Goal: Communication & Community: Connect with others

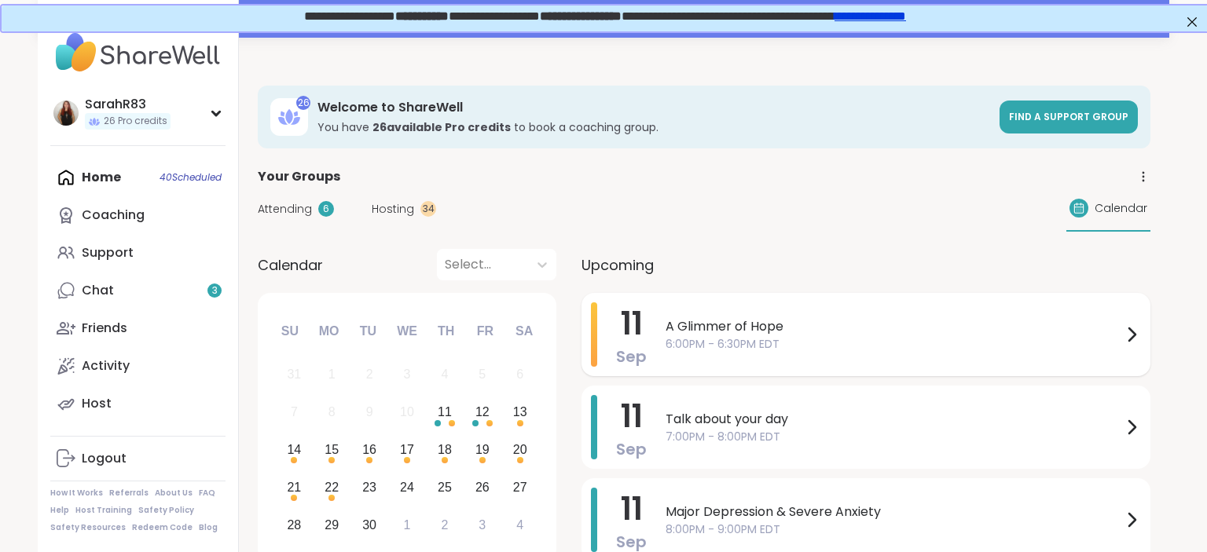
click at [718, 328] on span "A Glimmer of Hope" at bounding box center [893, 326] width 456 height 19
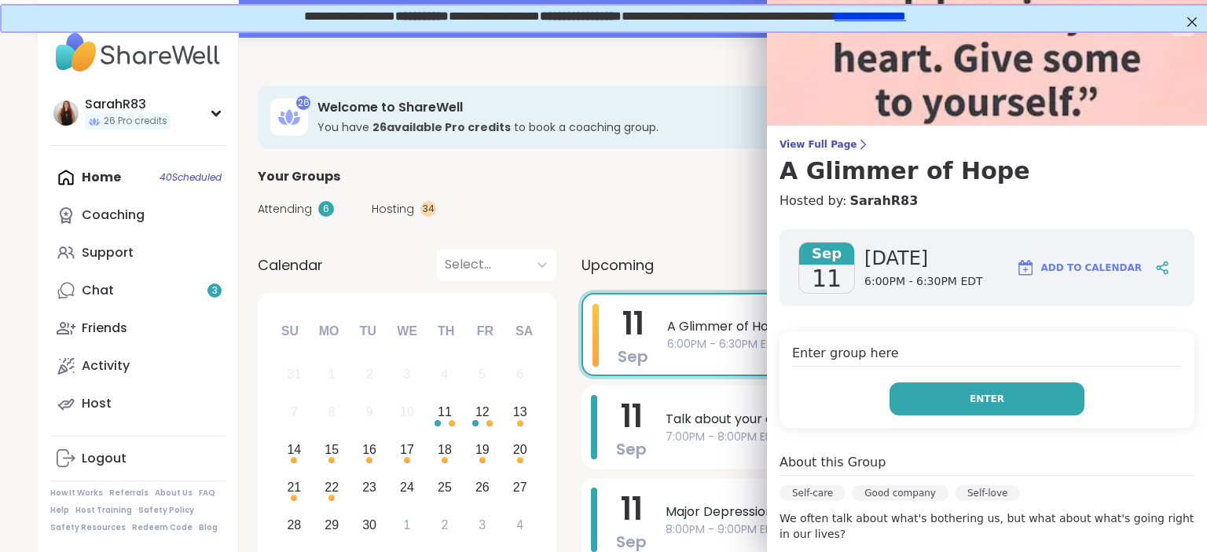
click at [941, 408] on button "Enter" at bounding box center [986, 399] width 195 height 33
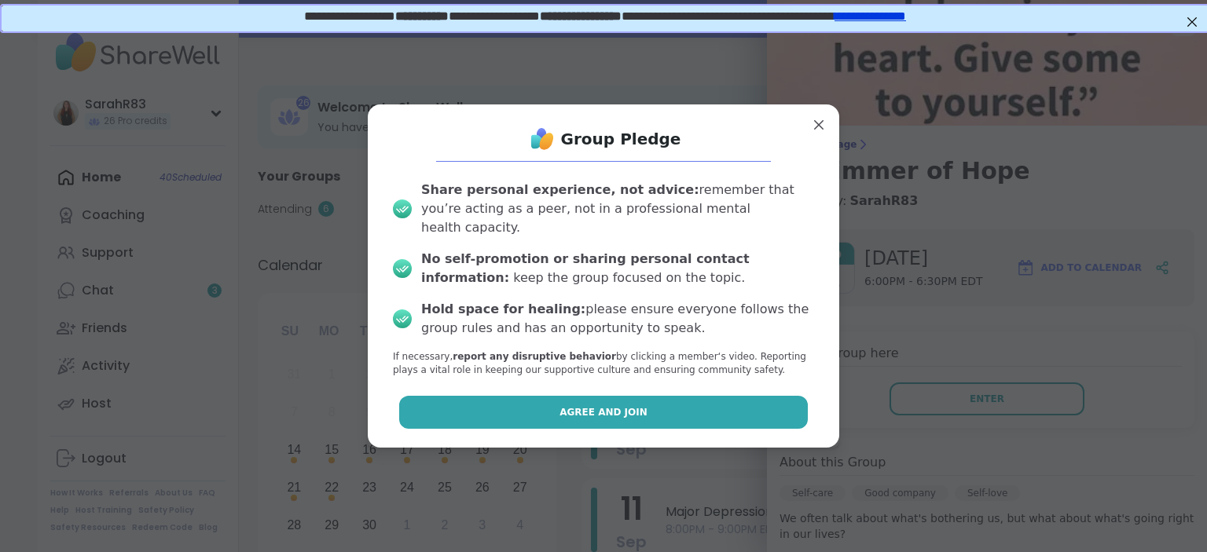
click at [743, 405] on button "Agree and Join" at bounding box center [603, 412] width 409 height 33
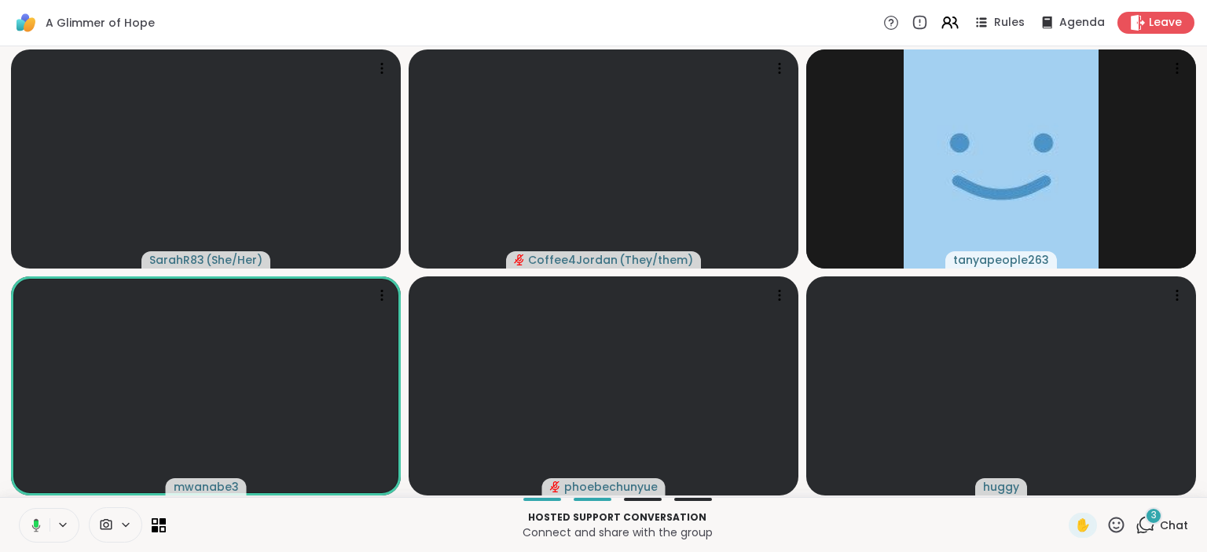
click at [42, 528] on button at bounding box center [33, 525] width 32 height 33
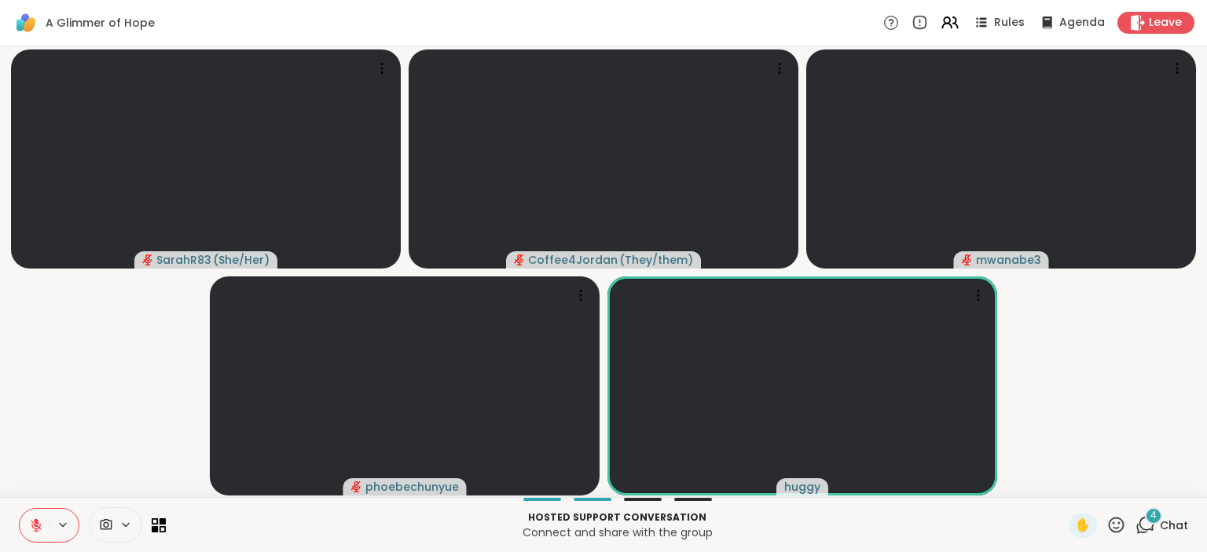
click at [42, 528] on icon at bounding box center [36, 526] width 14 height 14
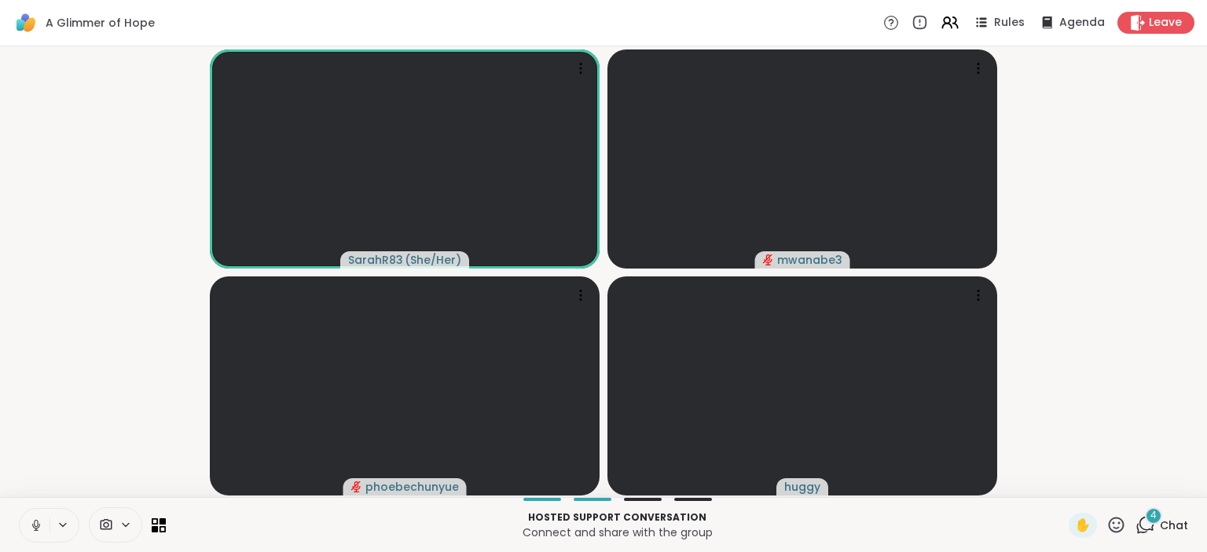
click at [1149, 517] on div "4" at bounding box center [1153, 516] width 17 height 17
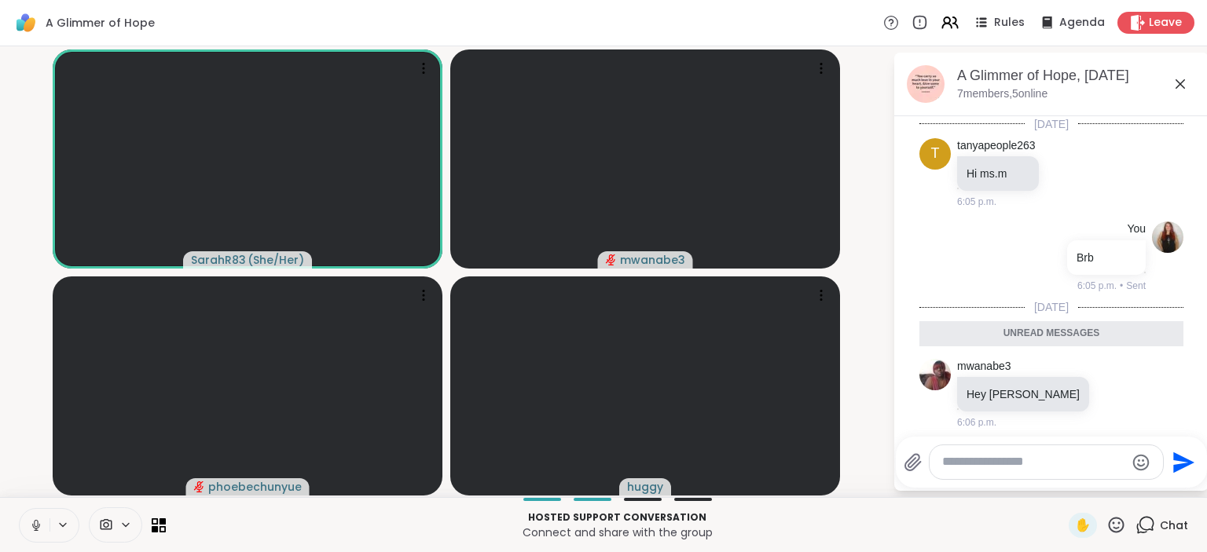
scroll to position [257, 0]
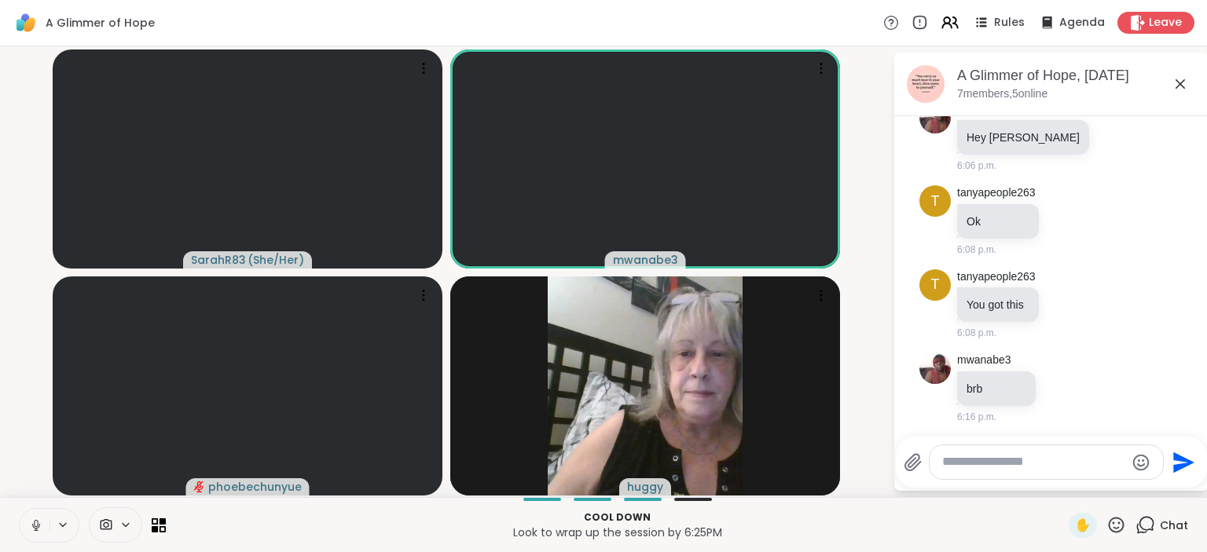
click at [36, 526] on icon at bounding box center [36, 526] width 14 height 14
click at [30, 530] on icon at bounding box center [36, 526] width 14 height 14
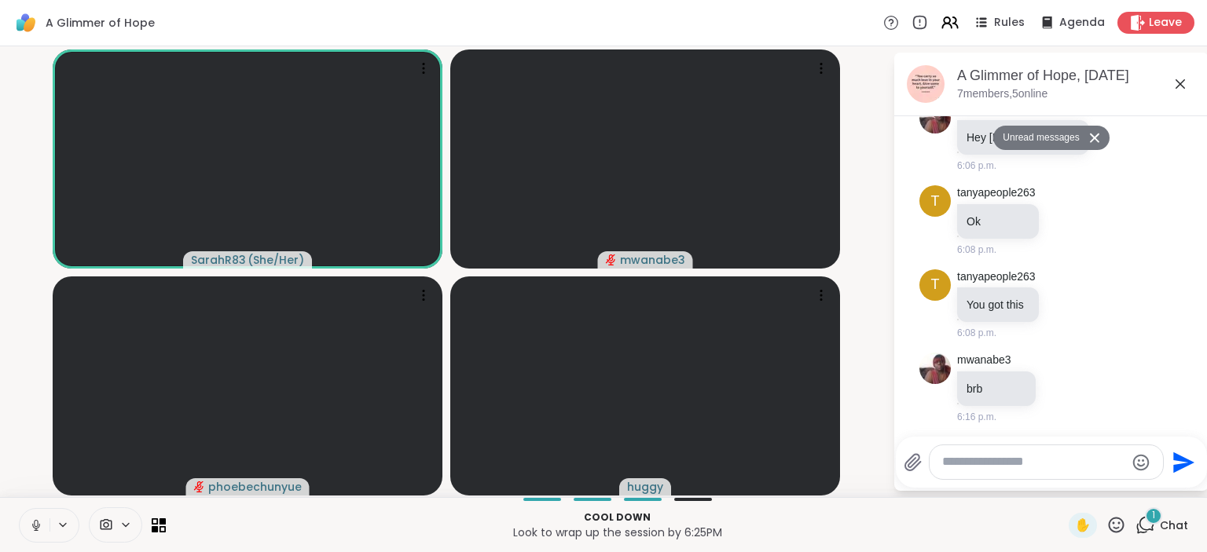
scroll to position [318, 0]
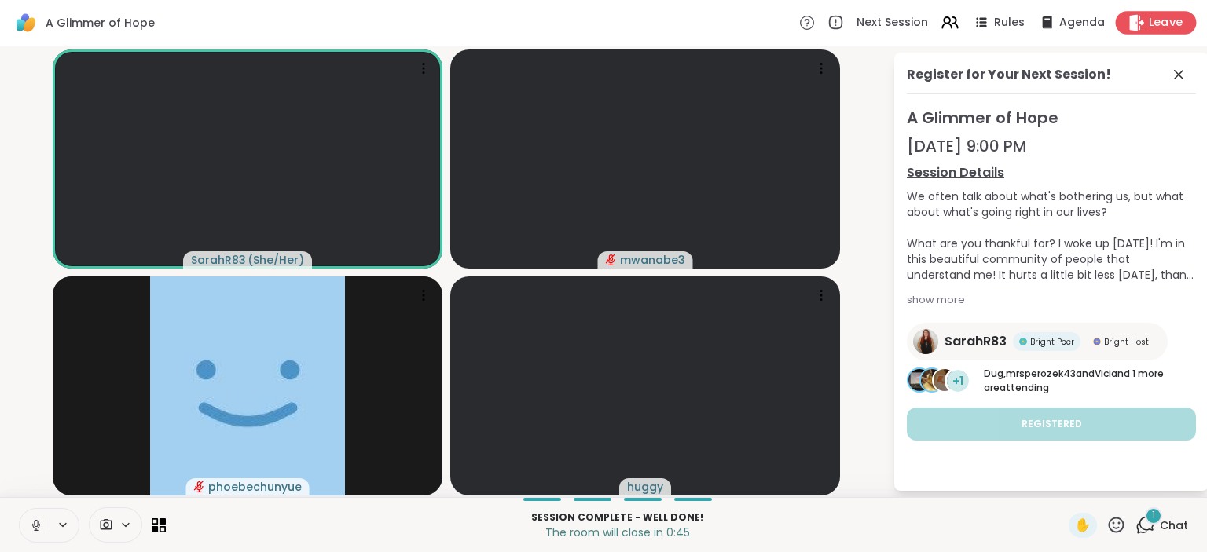
click at [1180, 26] on span "Leave" at bounding box center [1166, 23] width 35 height 16
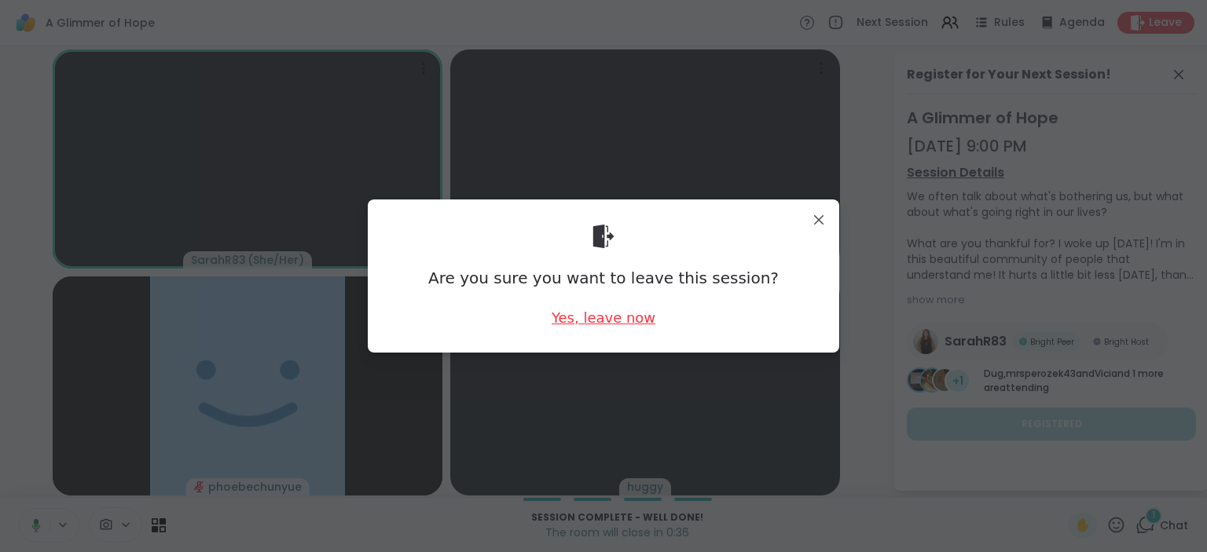
click at [585, 319] on div "Yes, leave now" at bounding box center [604, 318] width 104 height 20
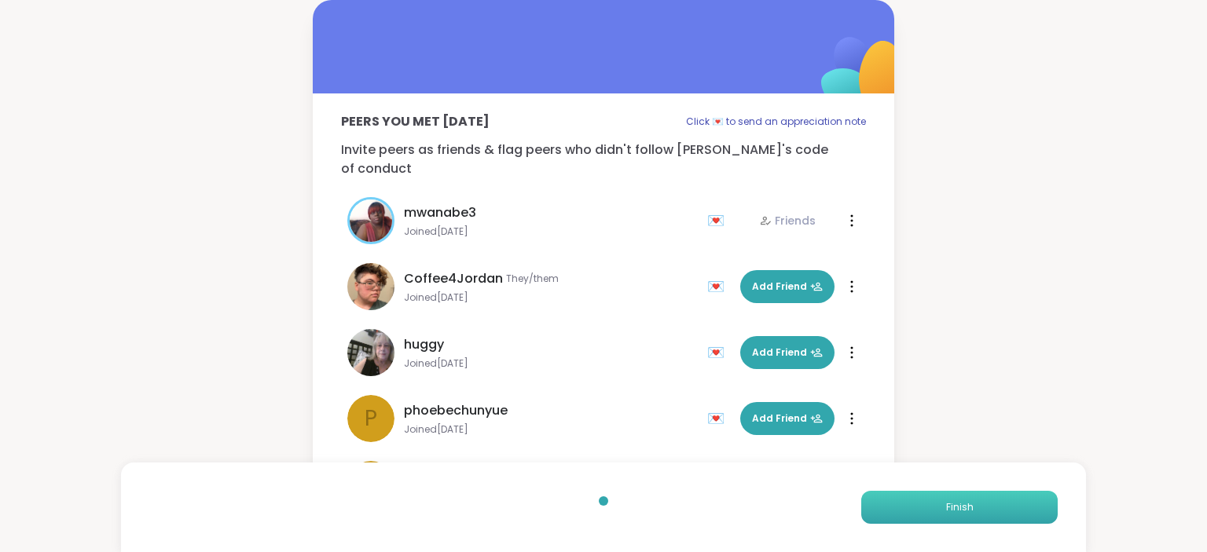
click at [969, 514] on span "Finish" at bounding box center [959, 507] width 27 height 14
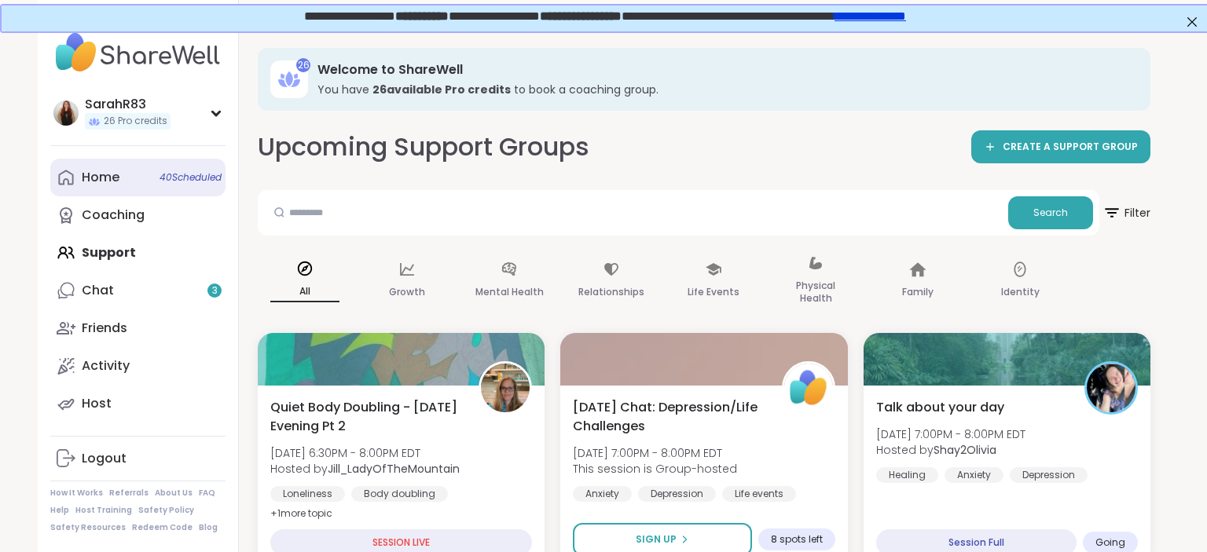
click at [117, 178] on div "Home 40 Scheduled" at bounding box center [101, 177] width 38 height 17
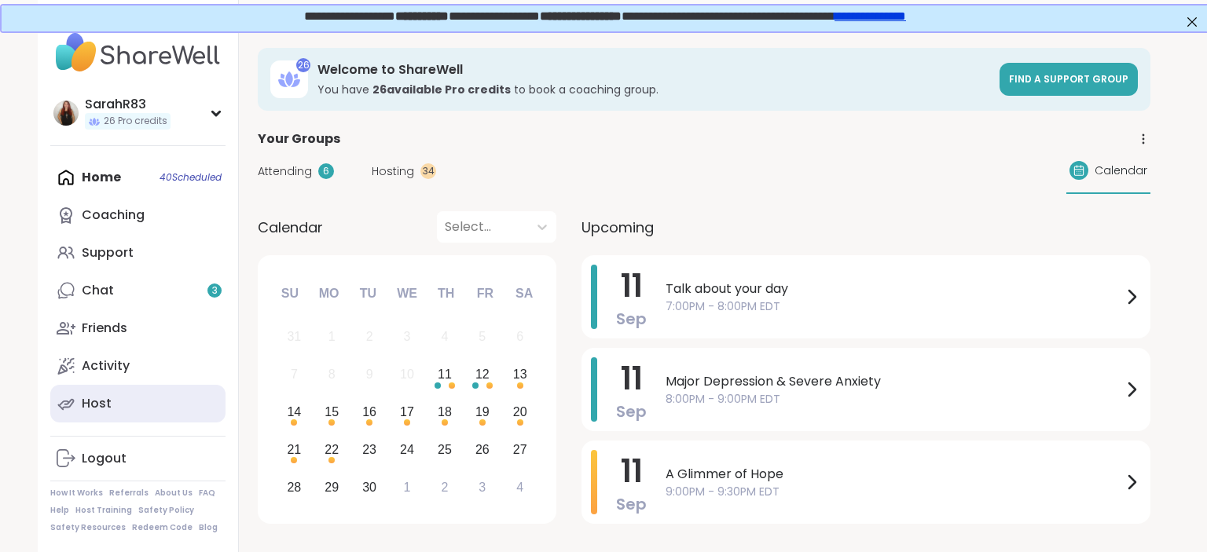
click at [93, 415] on link "Host" at bounding box center [137, 404] width 175 height 38
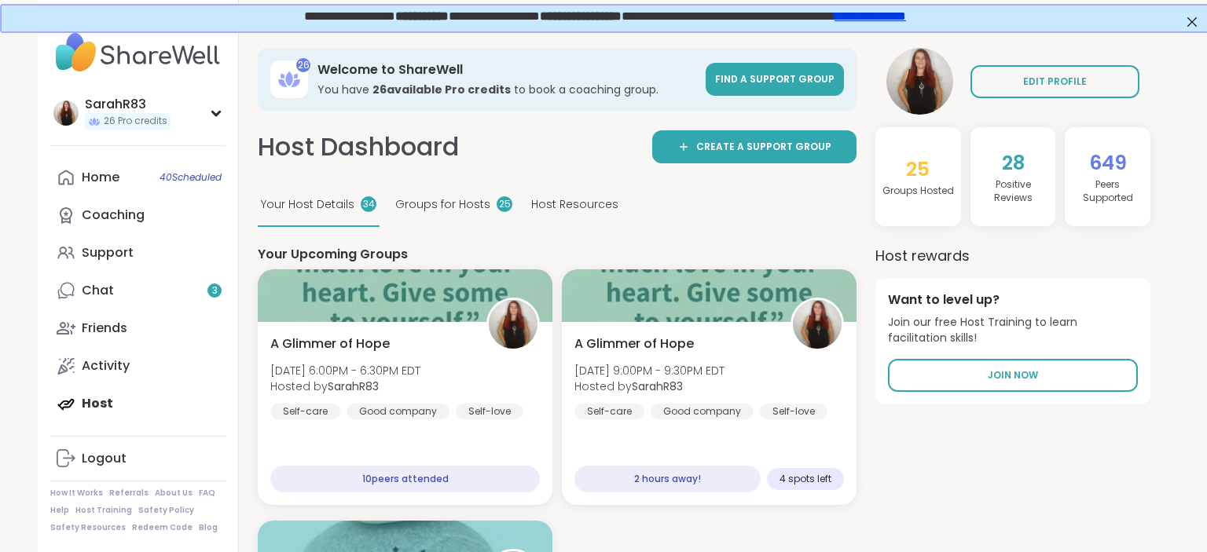
click at [575, 214] on div "Host Resources" at bounding box center [574, 205] width 93 height 43
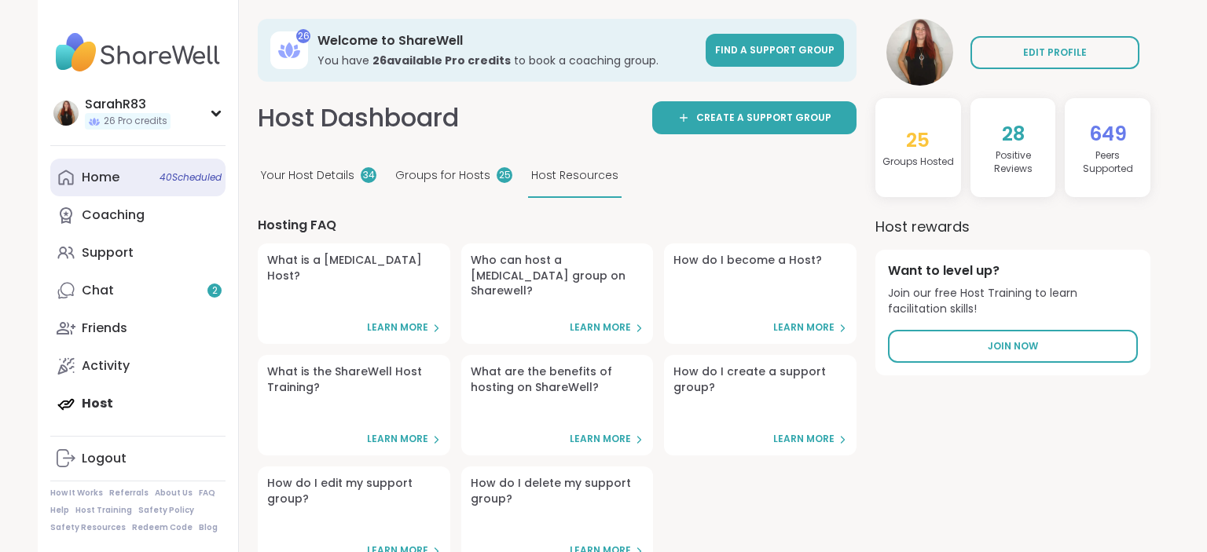
click at [118, 183] on div "Home 40 Scheduled" at bounding box center [101, 177] width 38 height 17
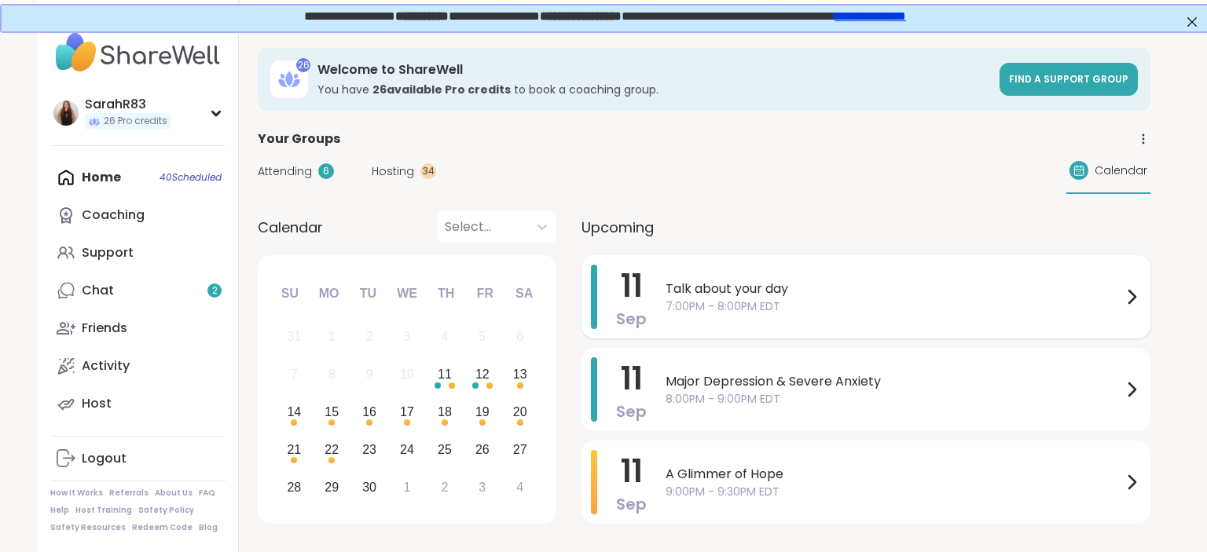
click at [660, 321] on div "11 Sep Talk about your day 7:00PM - 8:00PM EDT" at bounding box center [865, 296] width 569 height 83
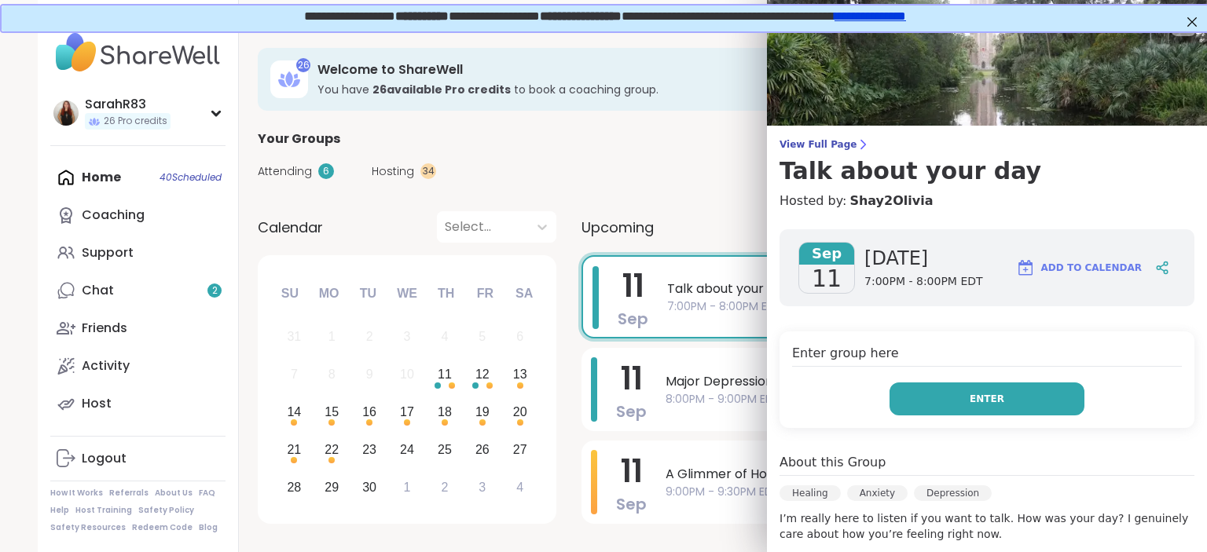
click at [926, 403] on button "Enter" at bounding box center [986, 399] width 195 height 33
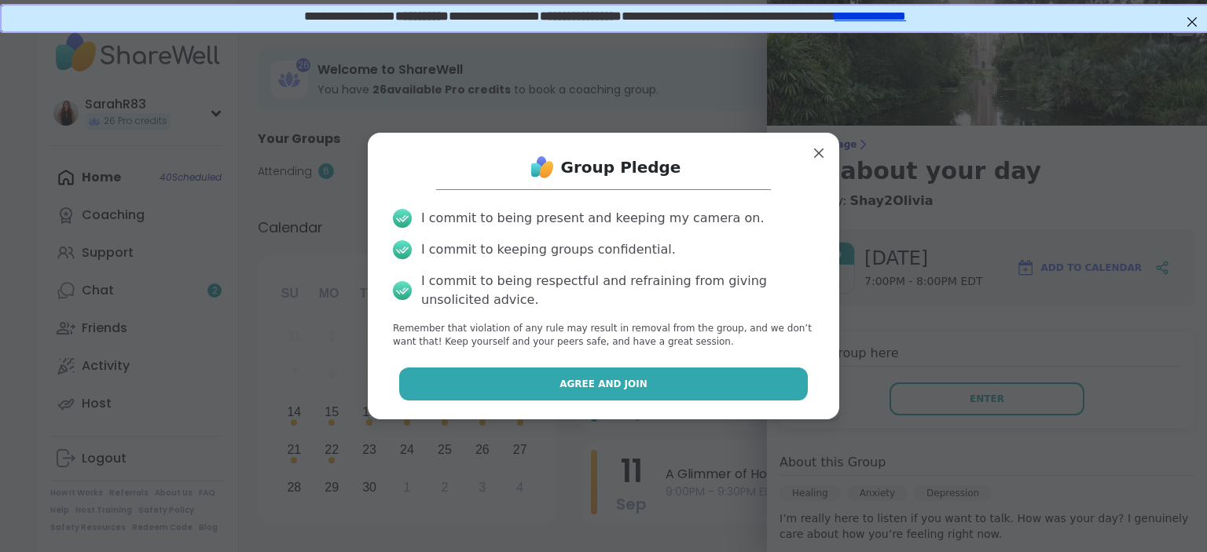
click at [775, 376] on button "Agree and Join" at bounding box center [603, 384] width 409 height 33
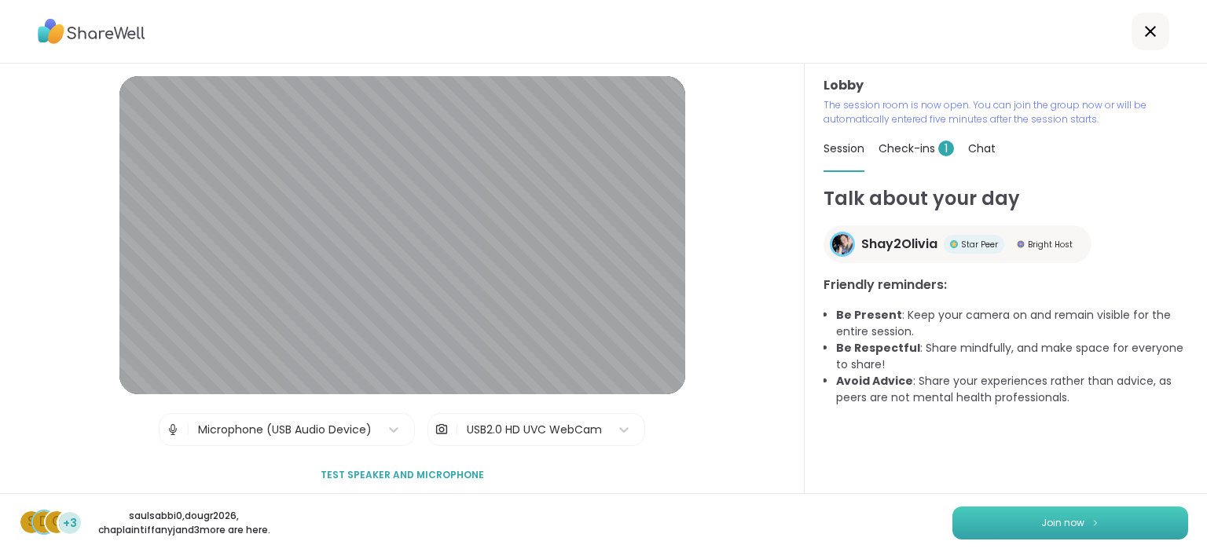
click at [995, 515] on button "Join now" at bounding box center [1070, 523] width 236 height 33
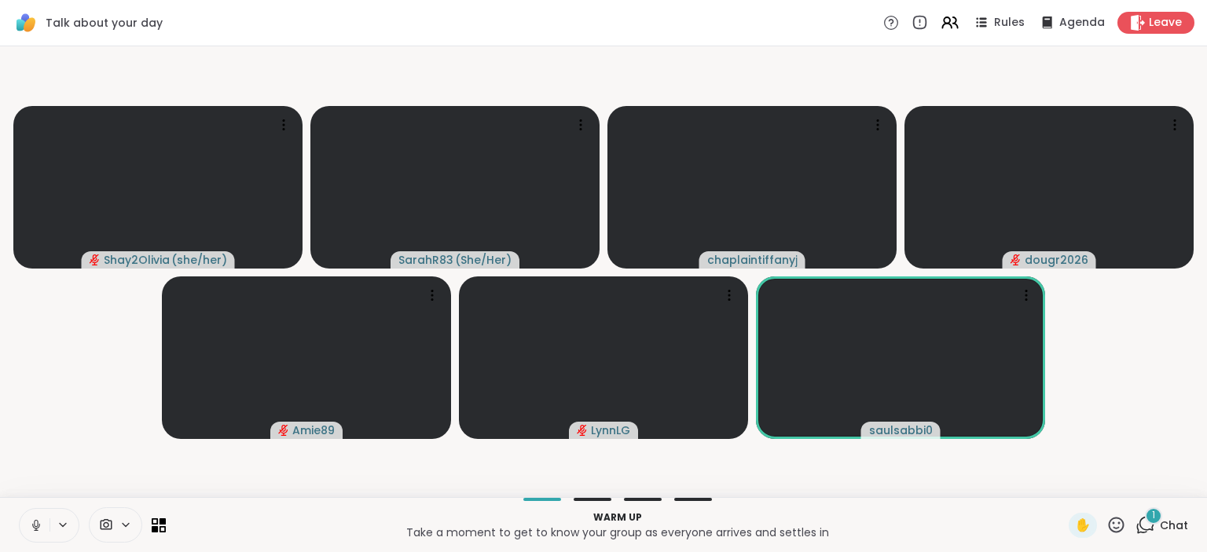
click at [28, 533] on button at bounding box center [35, 525] width 30 height 33
click at [30, 530] on icon at bounding box center [36, 526] width 14 height 14
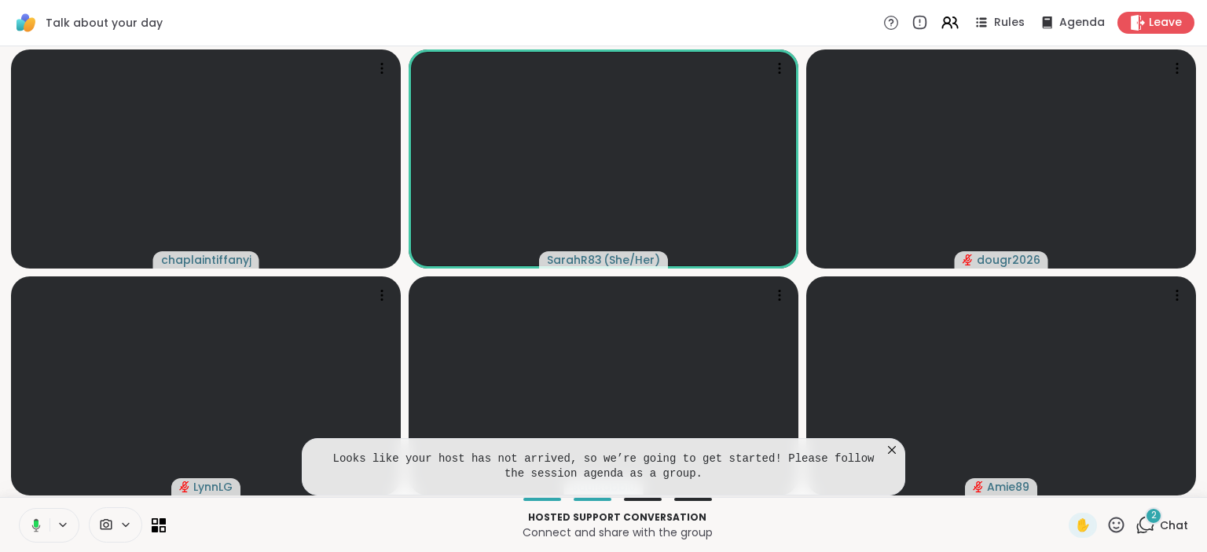
click at [891, 449] on icon at bounding box center [892, 450] width 8 height 8
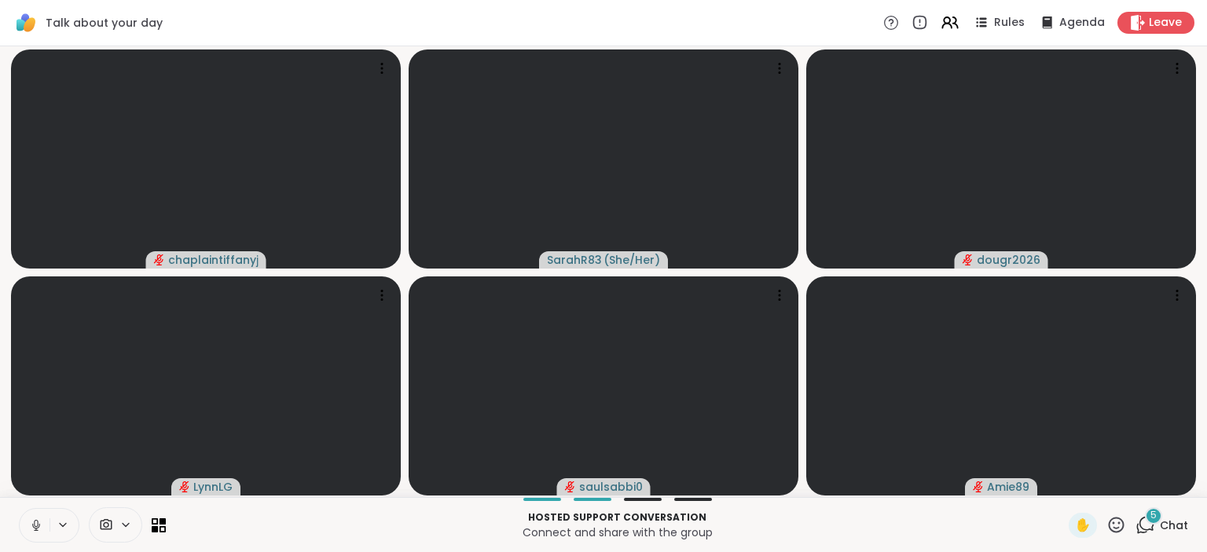
click at [36, 526] on icon at bounding box center [36, 526] width 14 height 14
click at [36, 526] on icon at bounding box center [36, 525] width 11 height 11
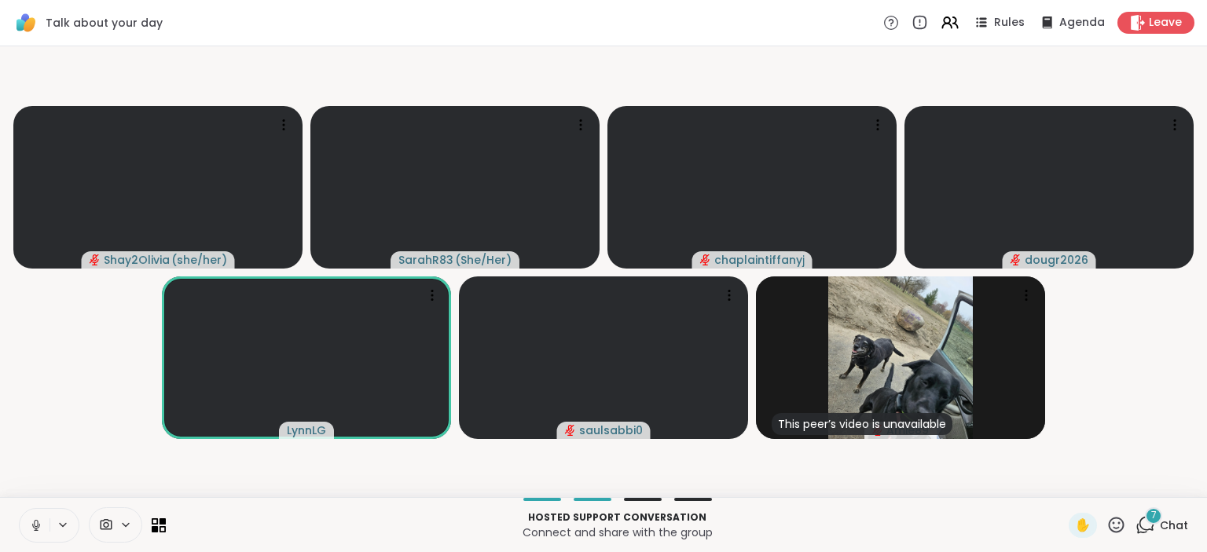
click at [49, 526] on button at bounding box center [63, 525] width 29 height 13
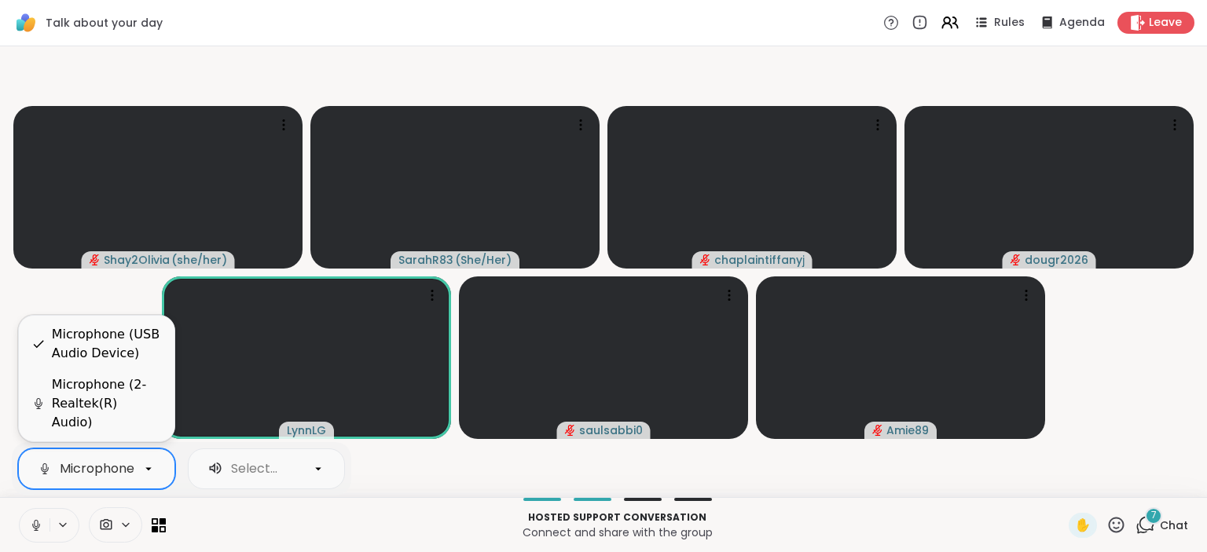
scroll to position [0, 97]
click at [49, 479] on div "Microphone (USB Audio Device)" at bounding box center [83, 469] width 104 height 22
click at [76, 501] on div "2 results available. Use Up and Down to choose options, press Enter to select t…" at bounding box center [603, 524] width 1207 height 55
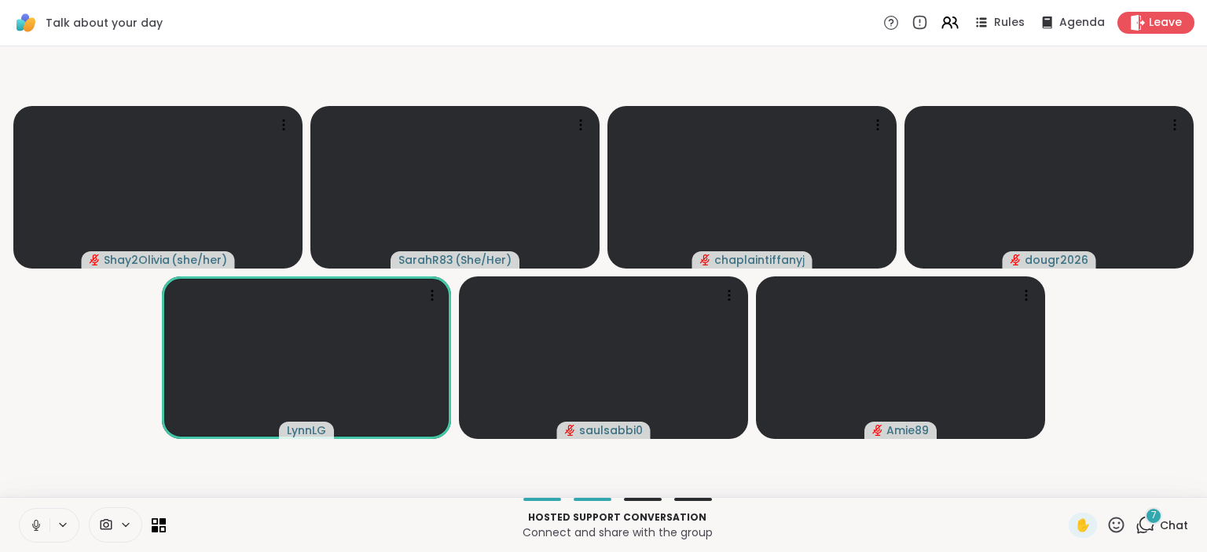
click at [35, 520] on icon at bounding box center [36, 526] width 14 height 14
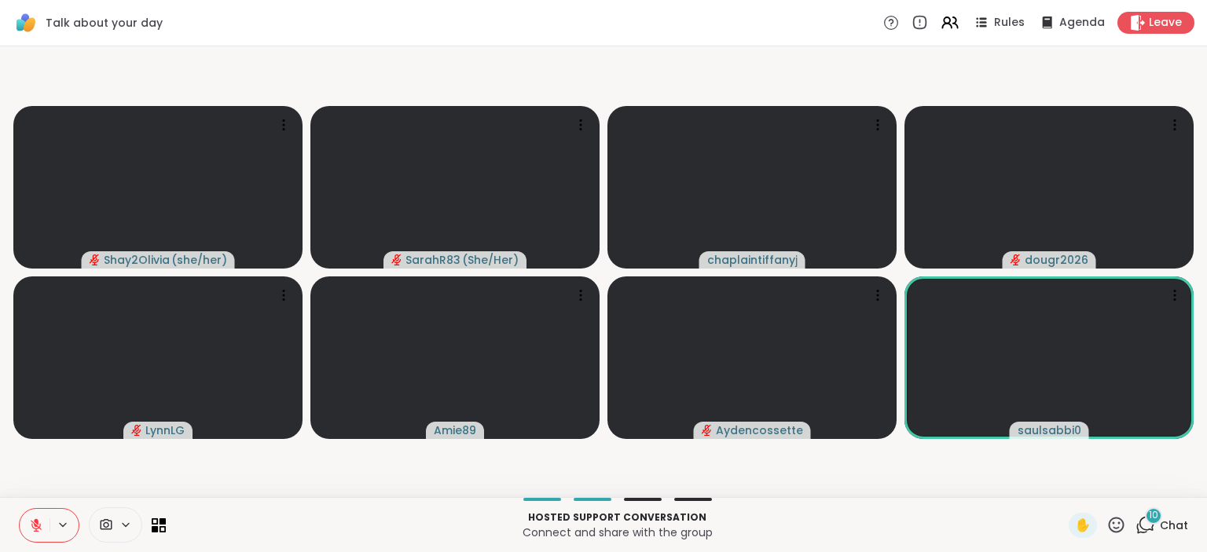
click at [885, 479] on video-player-container "Shay2Olivia ( she/her ) SarahR83 ( She/Her ) chaplaintiffanyj dougr2026 LynnLG …" at bounding box center [603, 272] width 1188 height 438
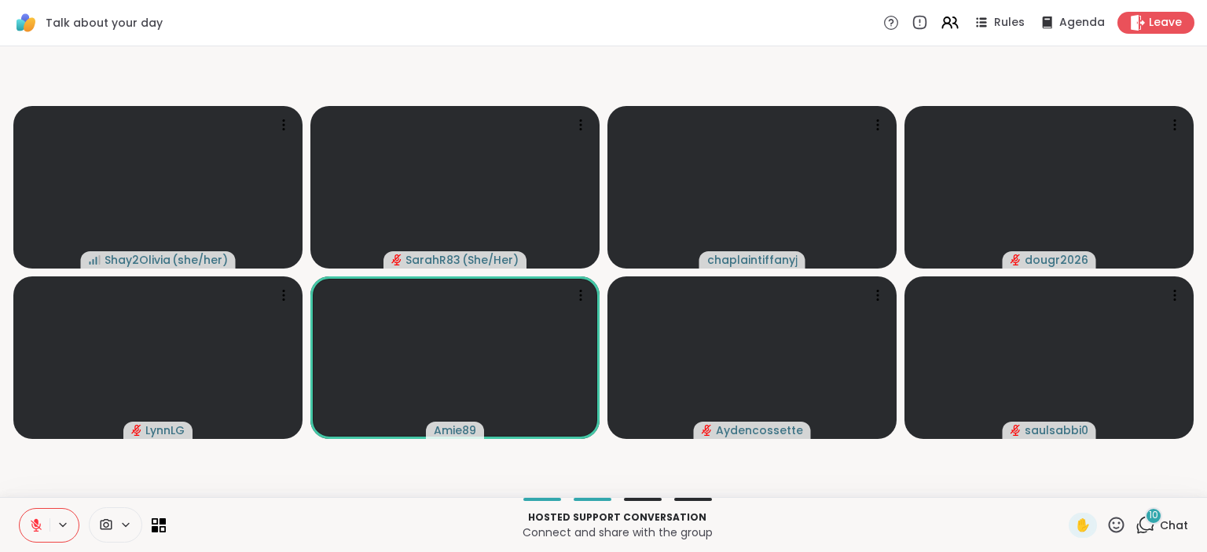
click at [33, 520] on icon at bounding box center [36, 526] width 14 height 14
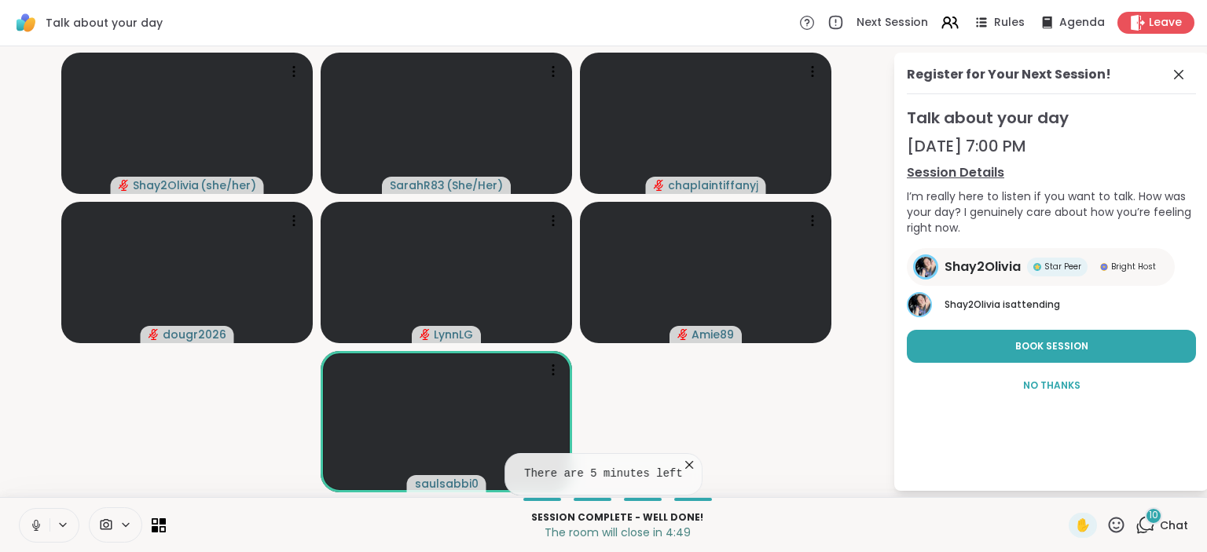
click at [686, 469] on icon at bounding box center [689, 465] width 8 height 8
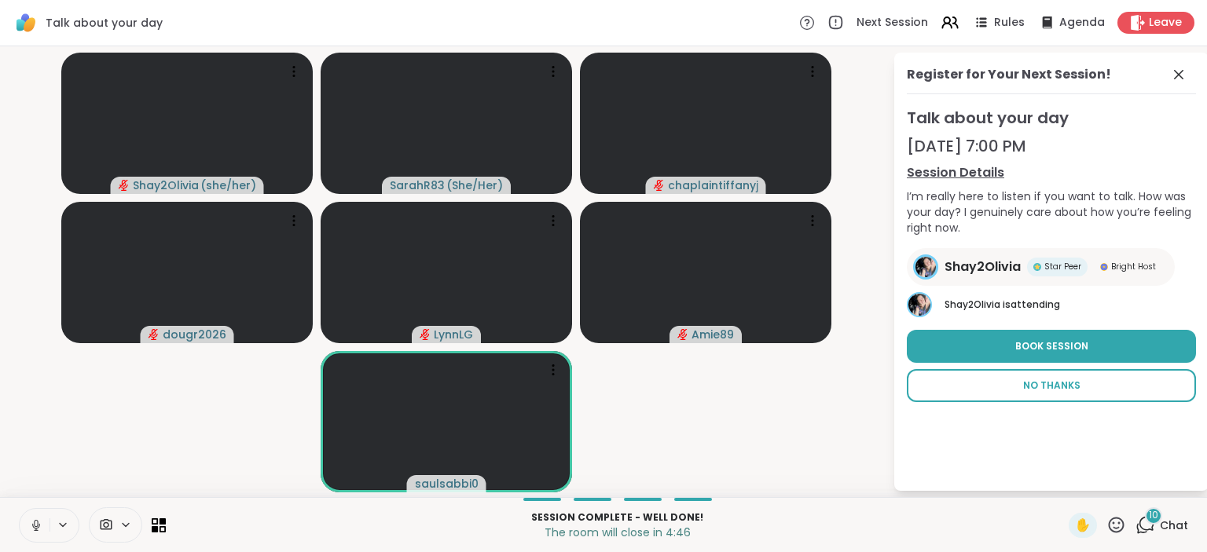
click at [1025, 391] on span "No Thanks" at bounding box center [1051, 386] width 57 height 14
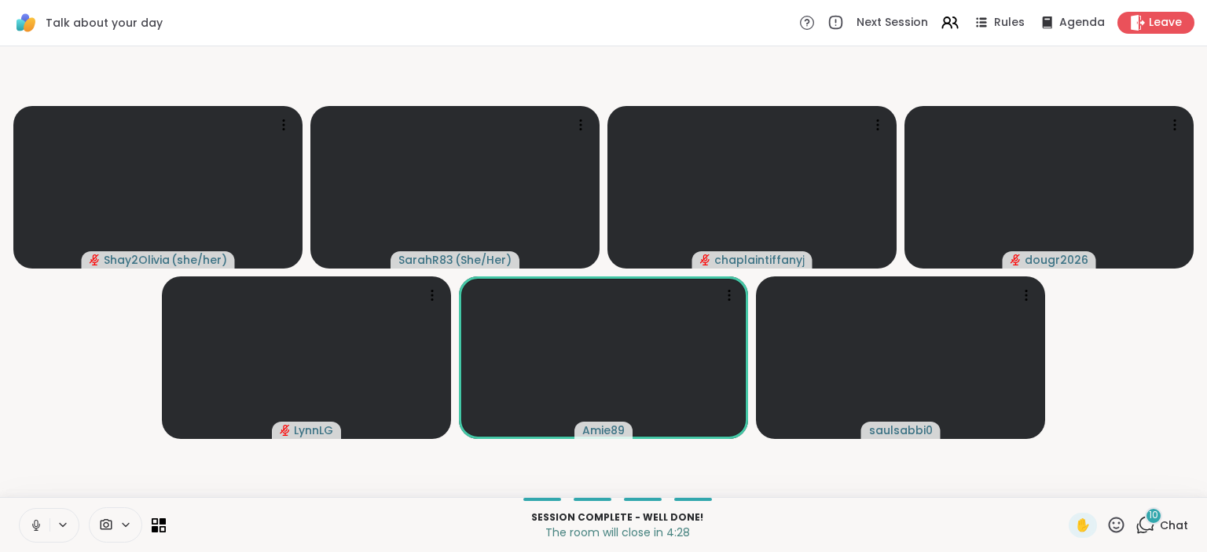
click at [37, 530] on icon at bounding box center [36, 526] width 14 height 14
click at [35, 530] on icon at bounding box center [36, 526] width 14 height 14
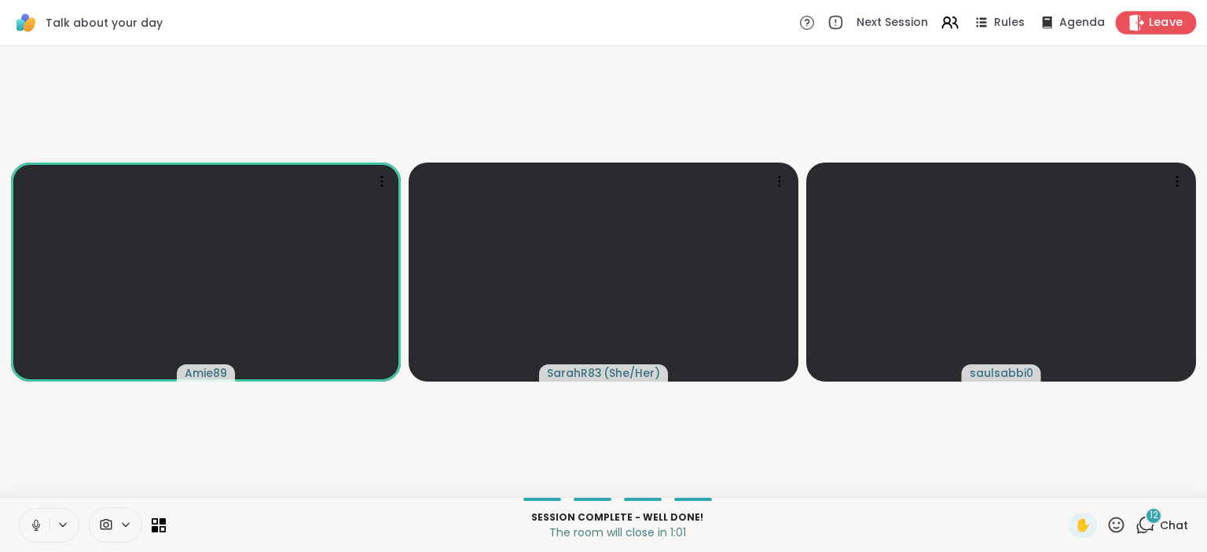
click at [1156, 27] on span "Leave" at bounding box center [1166, 23] width 35 height 16
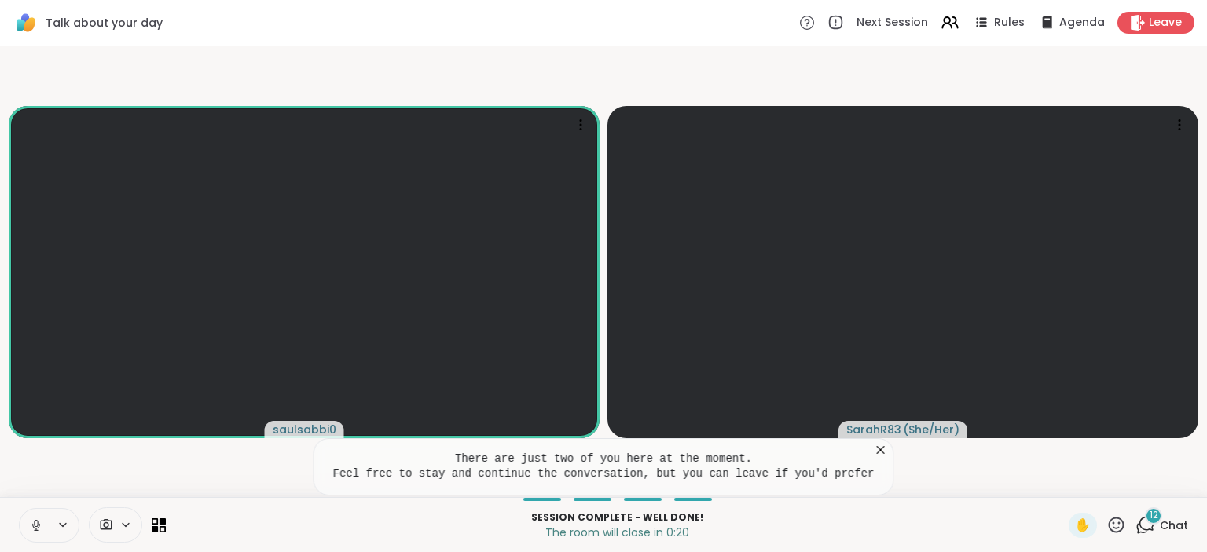
click at [876, 449] on icon at bounding box center [880, 450] width 8 height 8
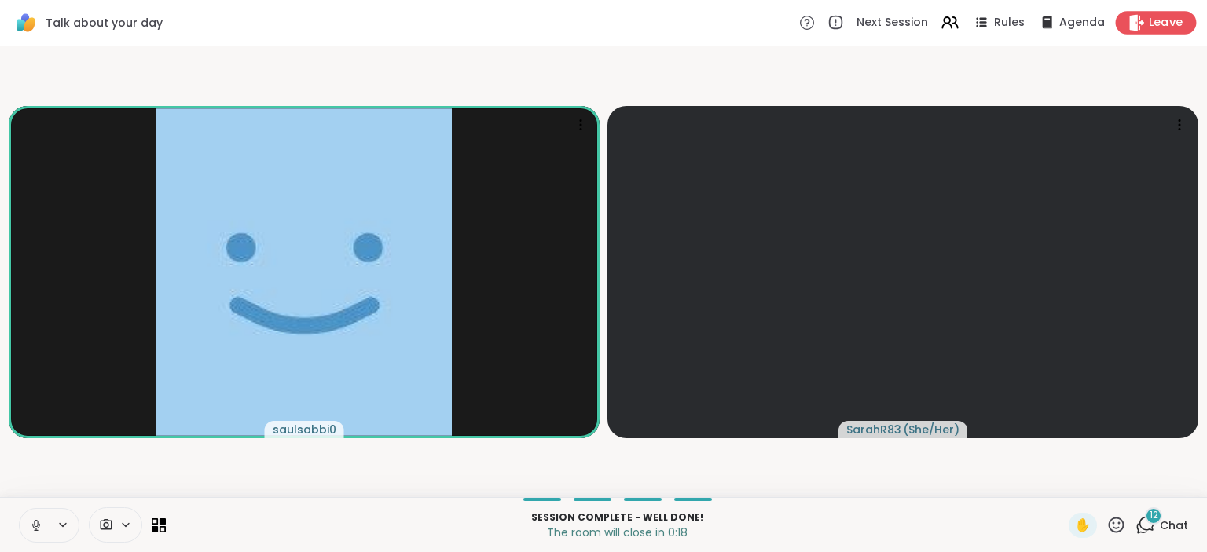
click at [1158, 22] on span "Leave" at bounding box center [1166, 23] width 35 height 16
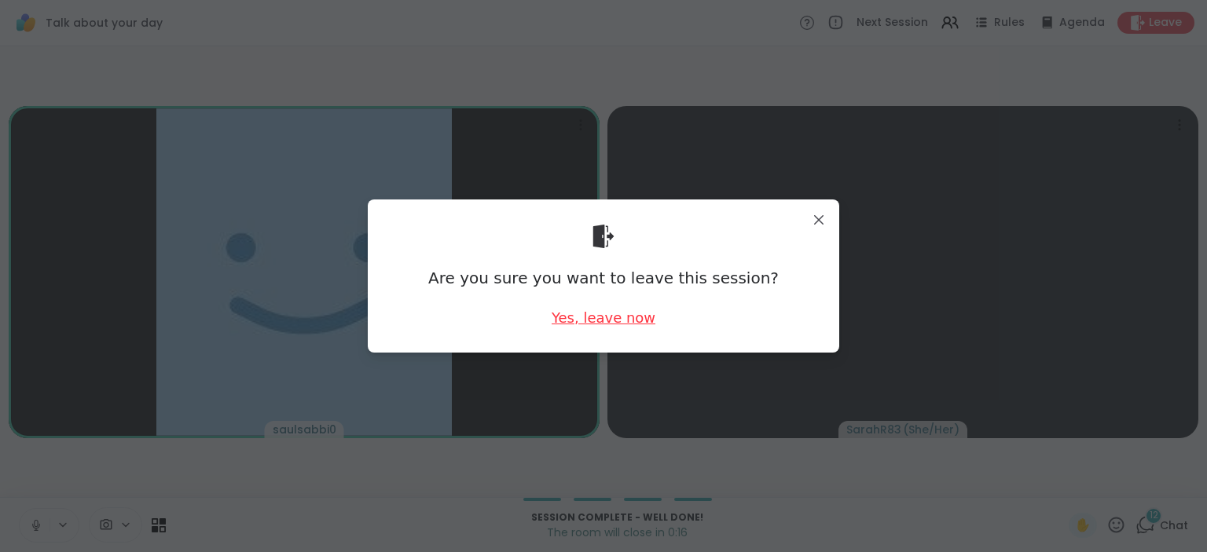
click at [602, 321] on div "Yes, leave now" at bounding box center [604, 318] width 104 height 20
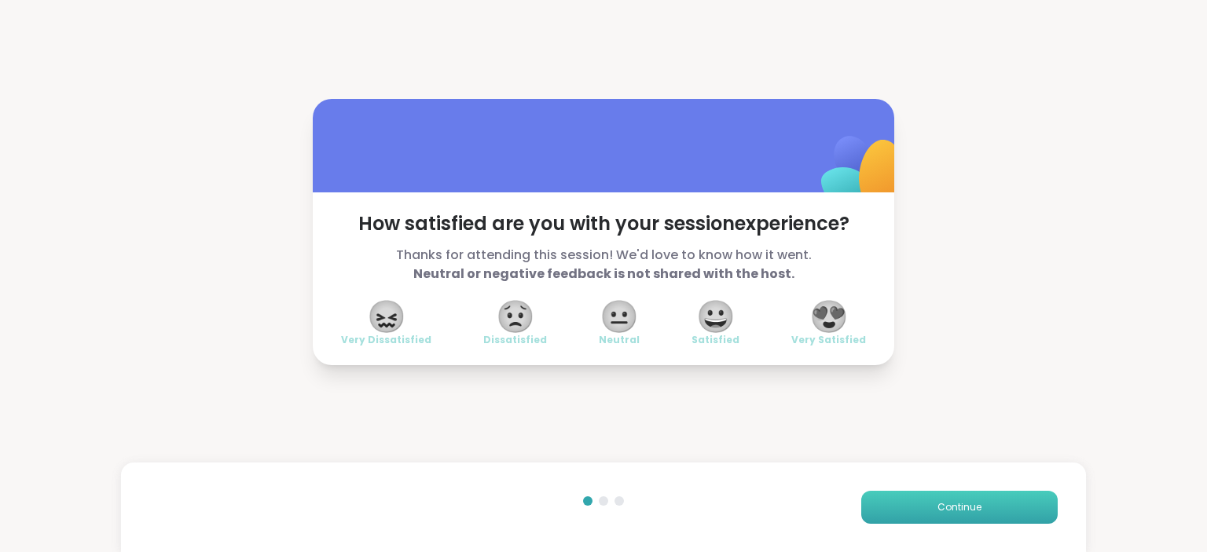
click at [926, 501] on button "Continue" at bounding box center [959, 507] width 196 height 33
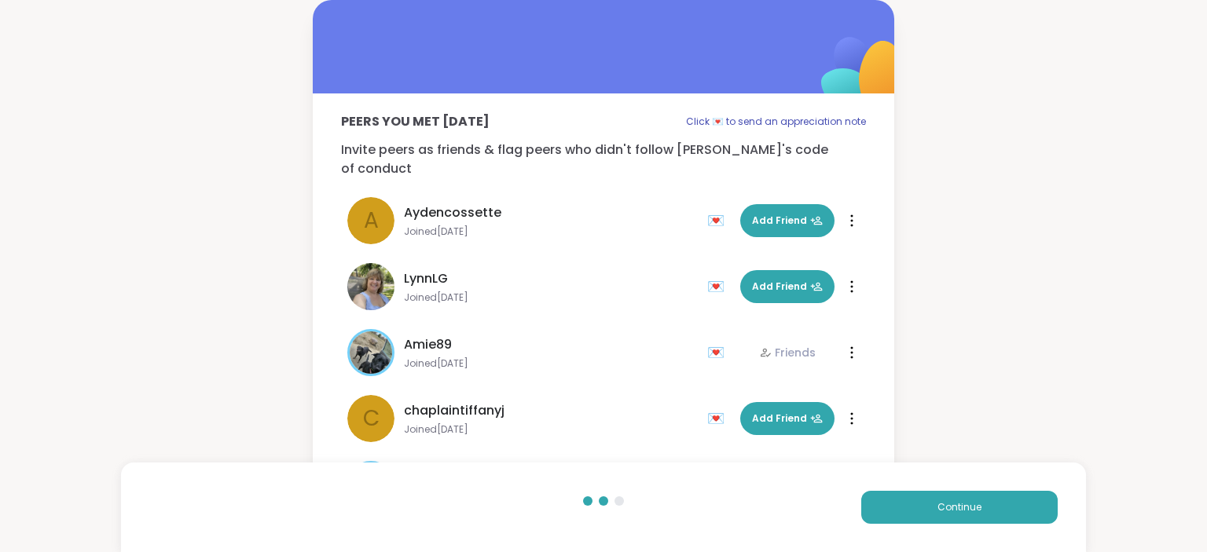
scroll to position [179, 0]
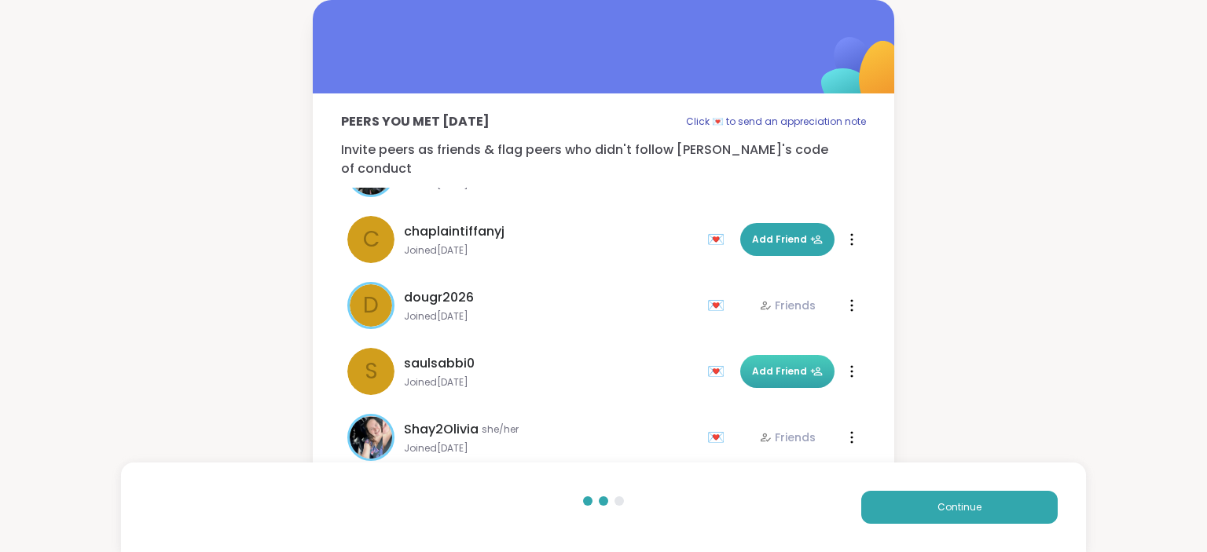
click at [806, 361] on button "Add Friend" at bounding box center [787, 371] width 94 height 33
click at [949, 506] on span "Continue" at bounding box center [959, 507] width 44 height 14
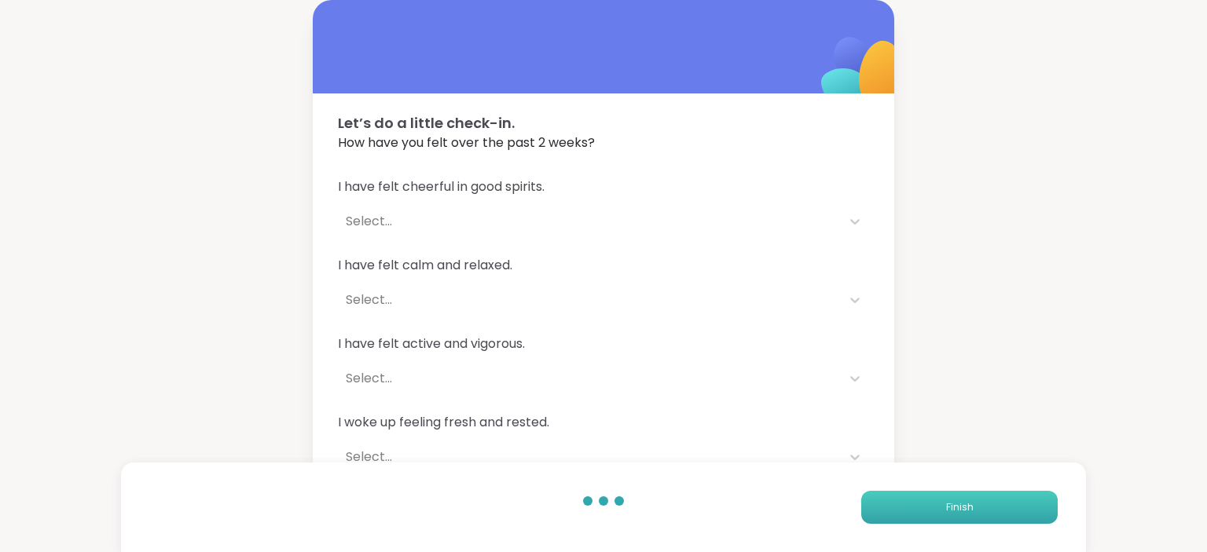
click at [949, 508] on span "Finish" at bounding box center [959, 507] width 27 height 14
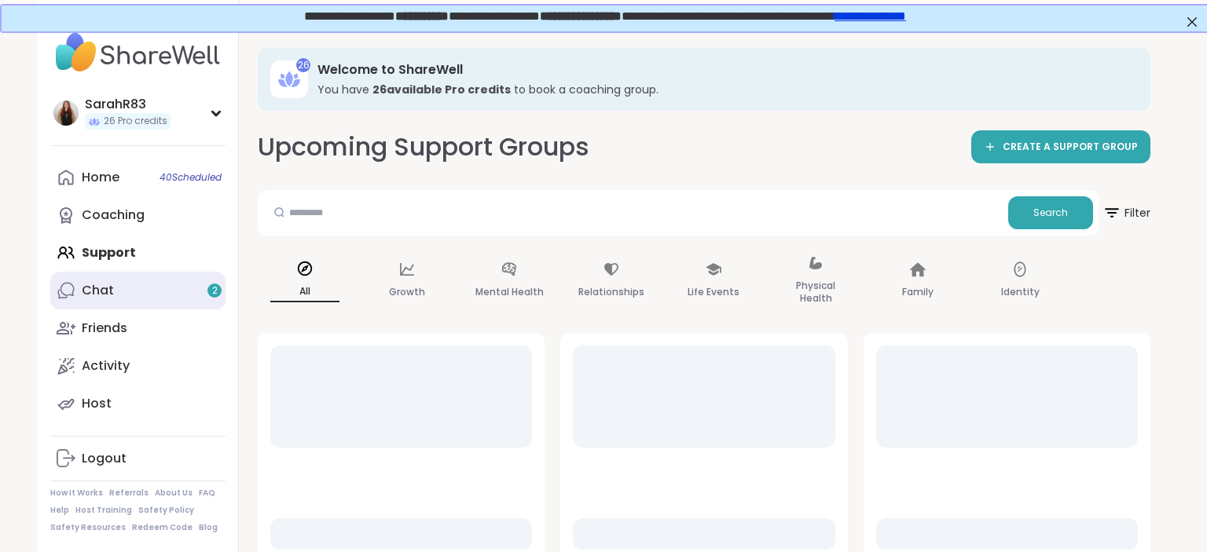
click at [122, 304] on link "Chat 2" at bounding box center [137, 291] width 175 height 38
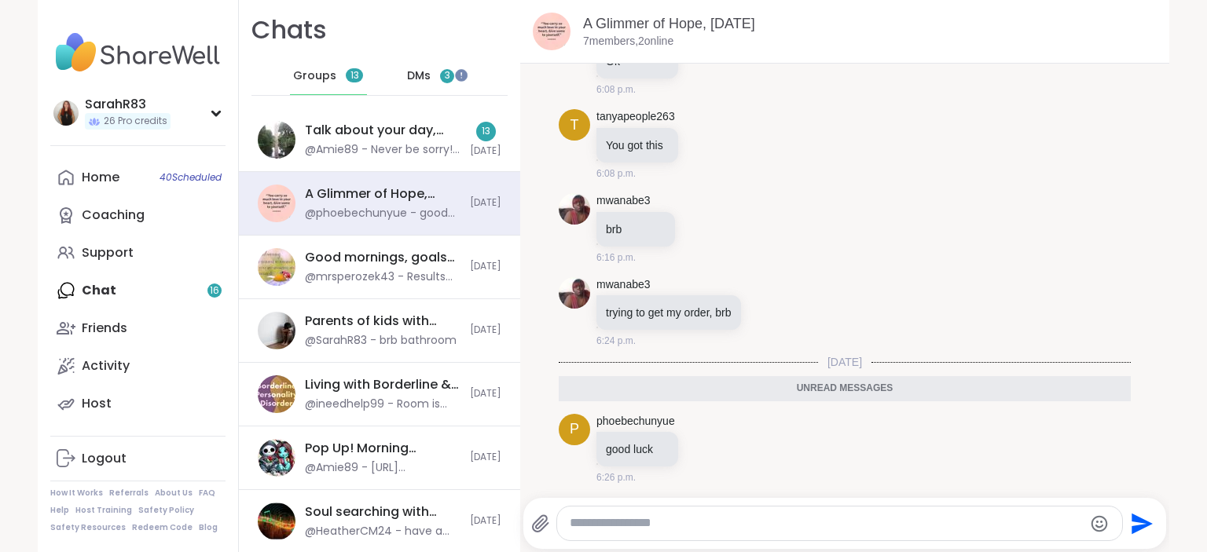
click at [422, 77] on span "DMs" at bounding box center [419, 76] width 24 height 16
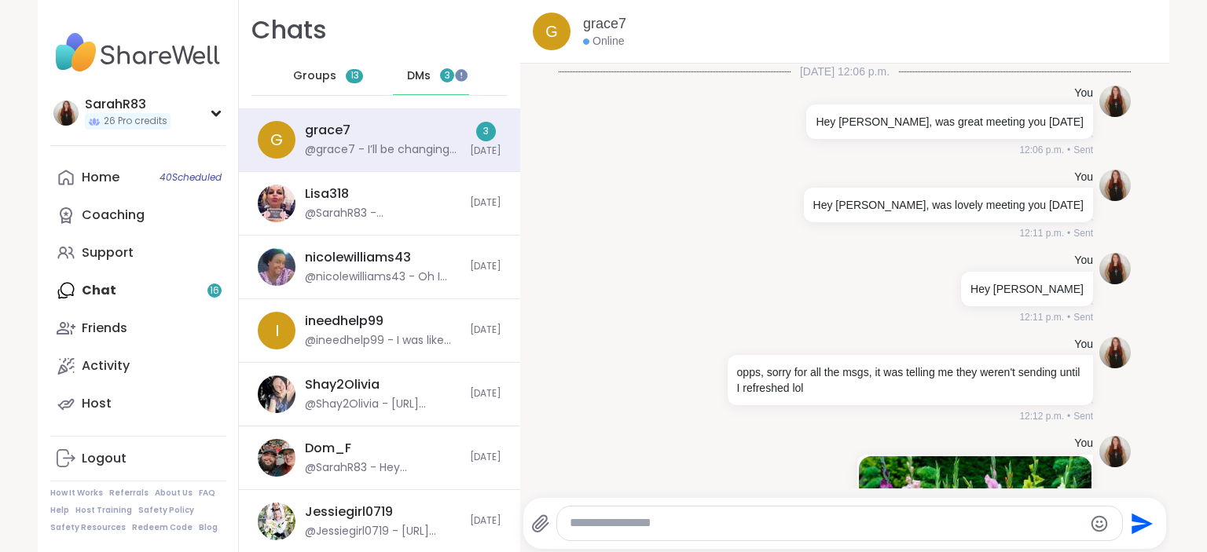
scroll to position [2228, 0]
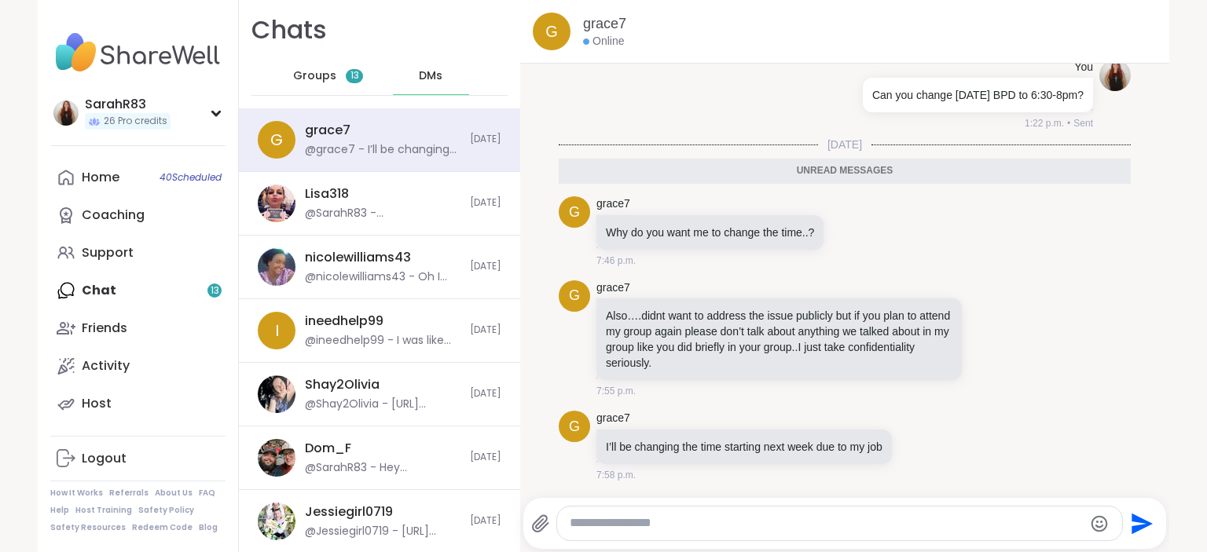
click at [751, 525] on textarea "Type your message" at bounding box center [826, 523] width 513 height 16
type textarea "**********"
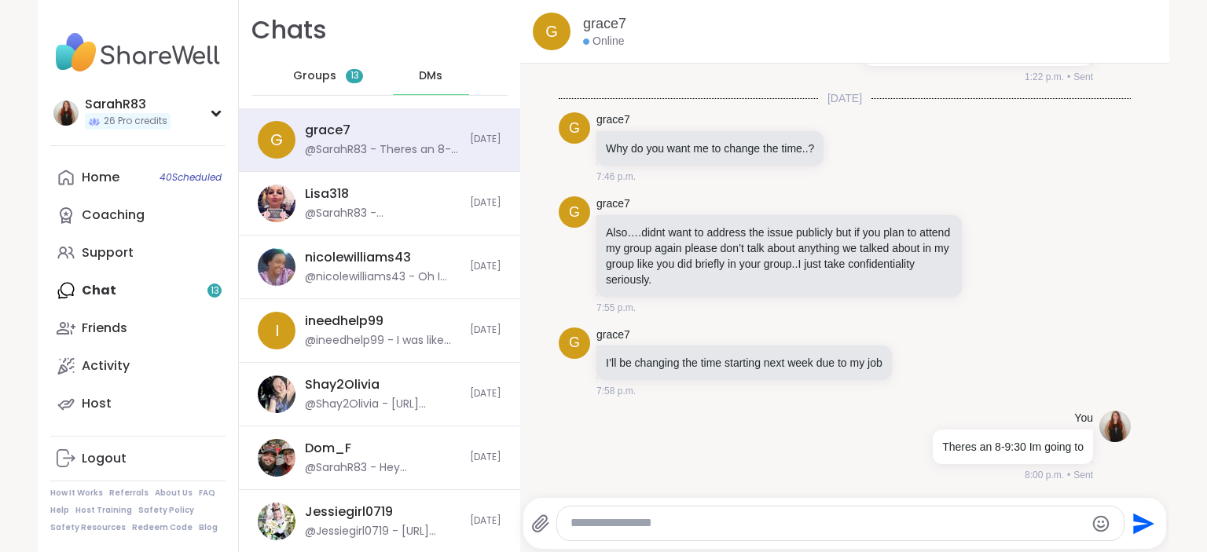
click at [649, 531] on textarea "Type your message" at bounding box center [826, 523] width 513 height 16
type textarea "**********"
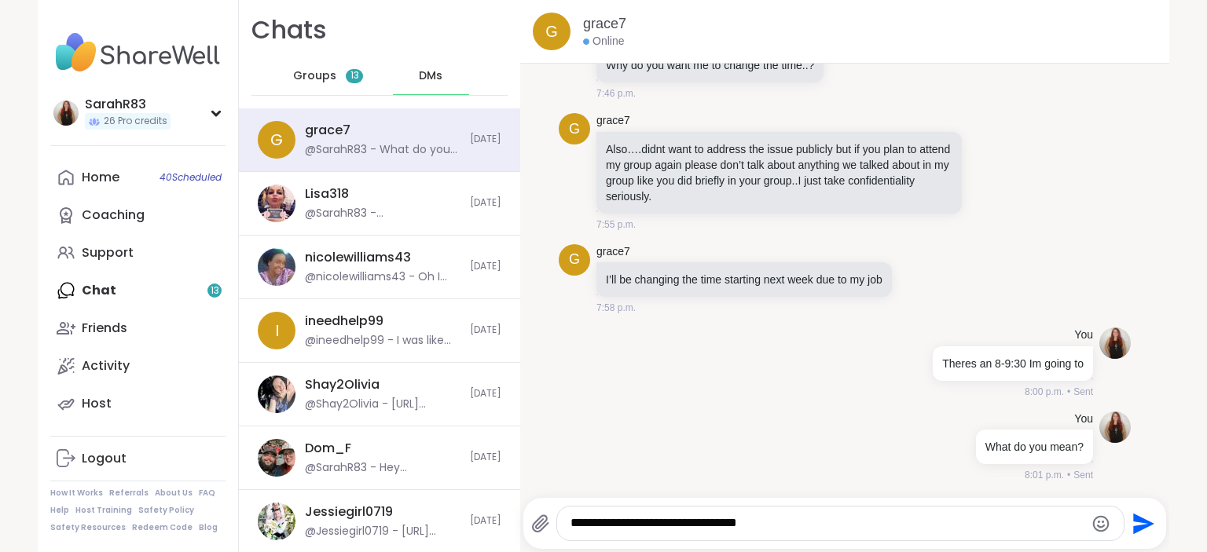
type textarea "**********"
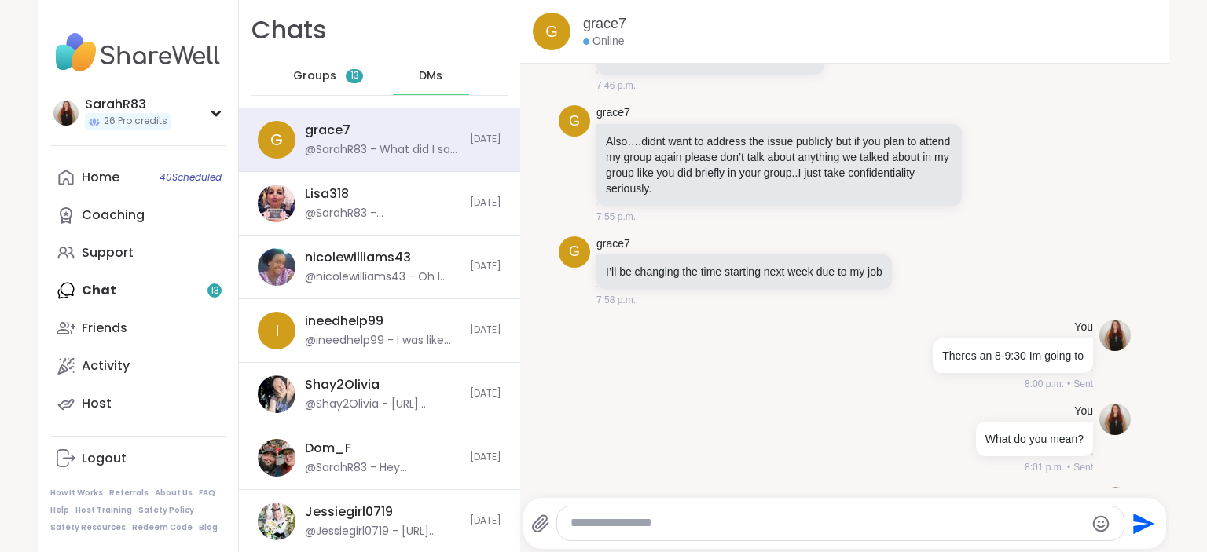
scroll to position [2440, 0]
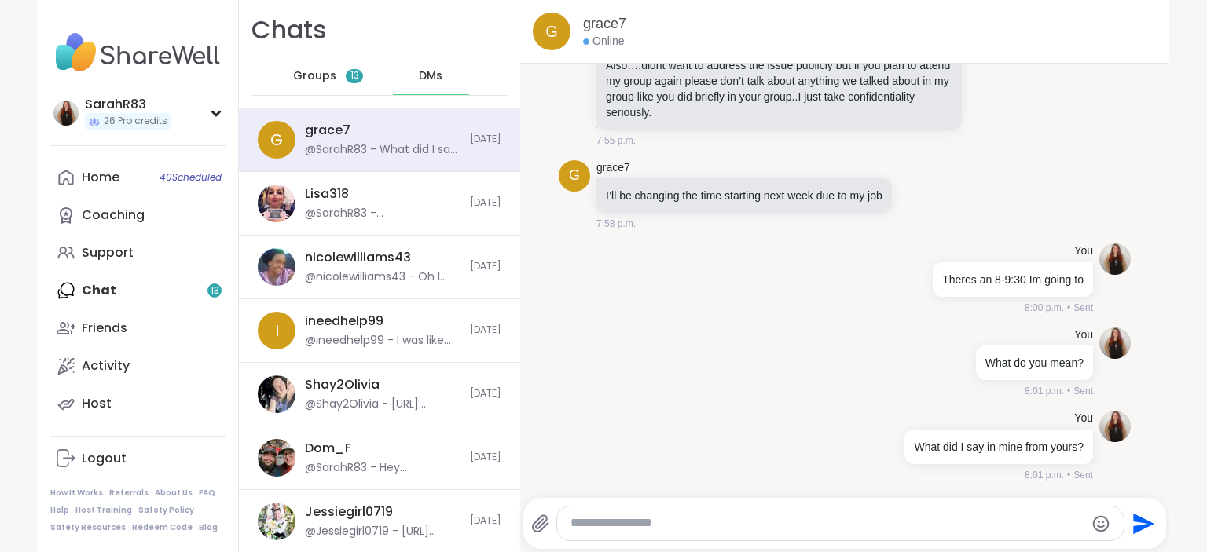
click at [322, 77] on span "Groups" at bounding box center [314, 76] width 43 height 16
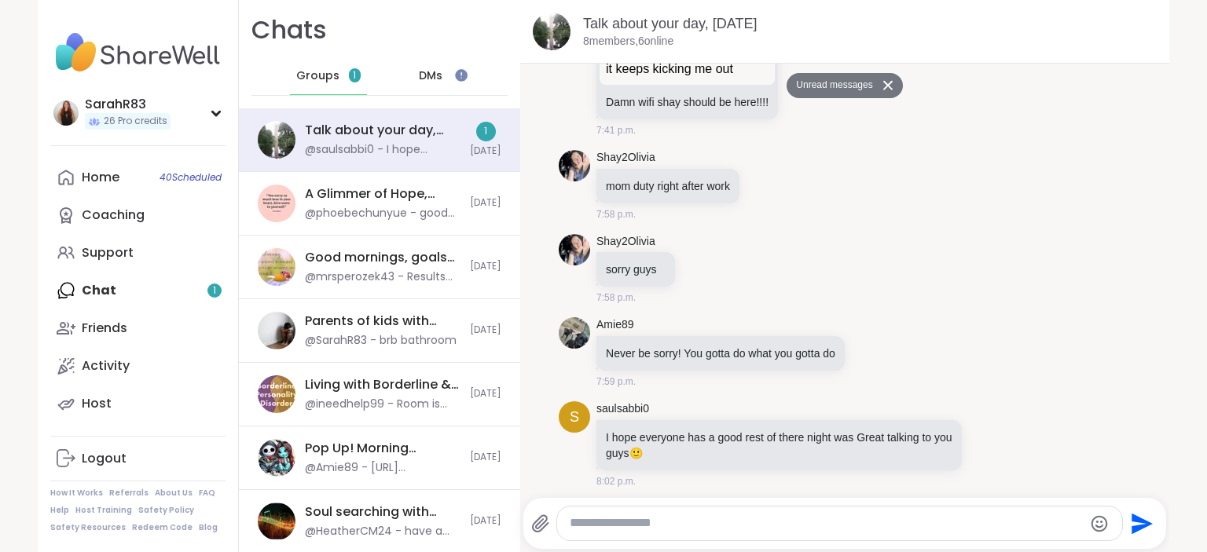
scroll to position [1358, 0]
click at [427, 77] on span "DMs" at bounding box center [431, 76] width 24 height 16
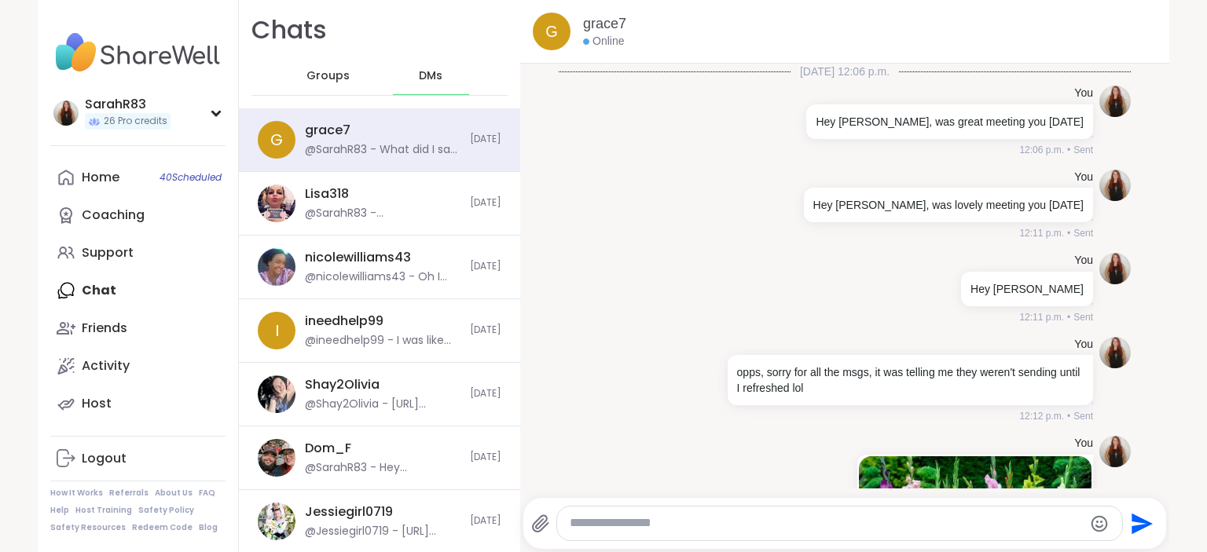
scroll to position [2425, 0]
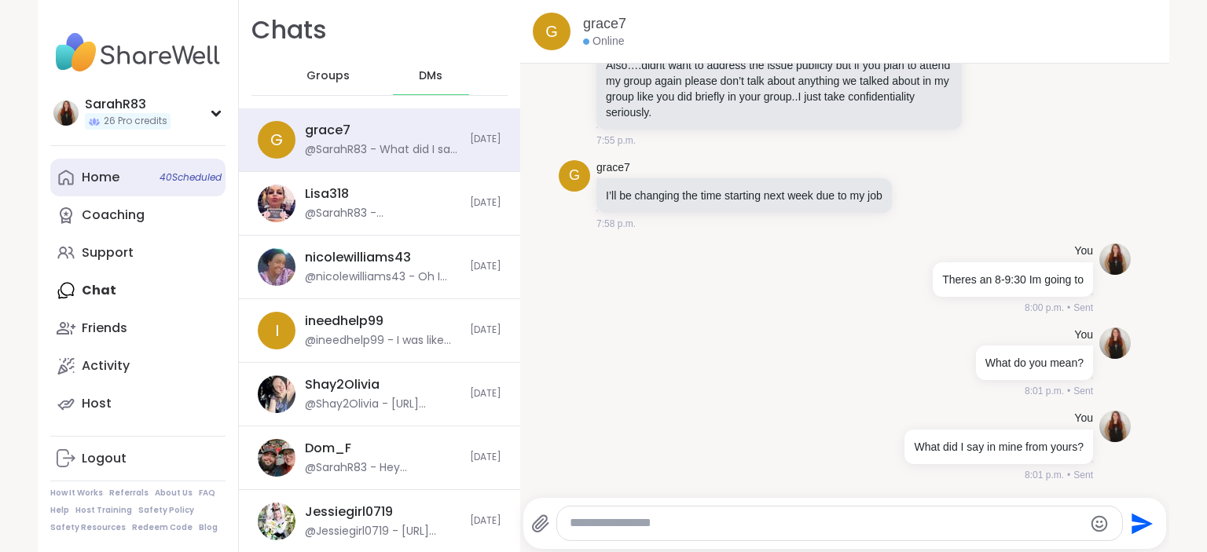
click at [98, 184] on div "Home 40 Scheduled" at bounding box center [101, 177] width 38 height 17
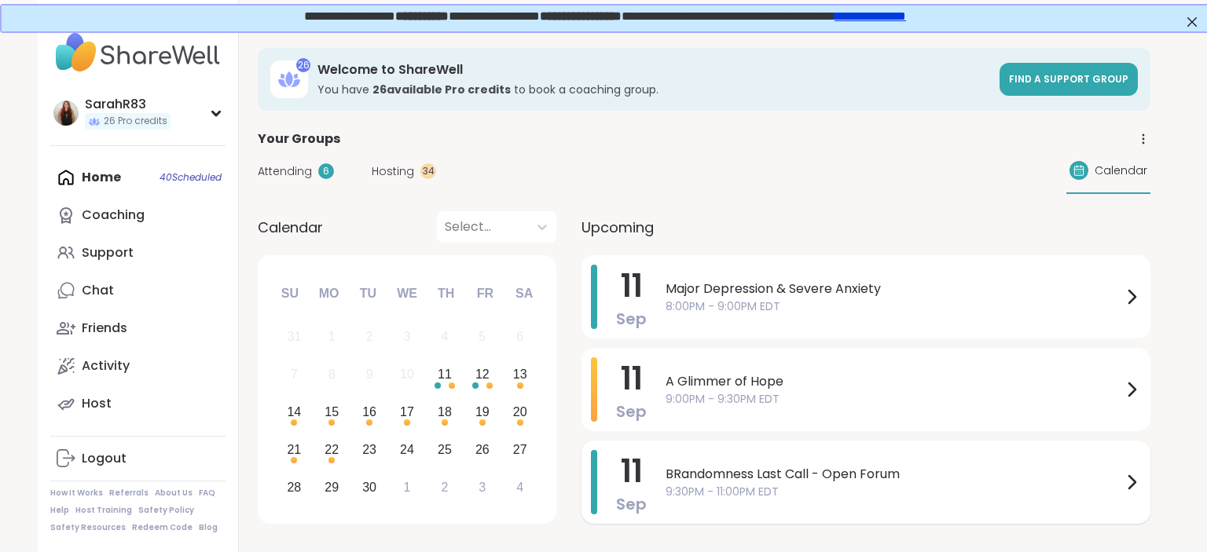
click at [636, 495] on span "Sep" at bounding box center [631, 504] width 31 height 22
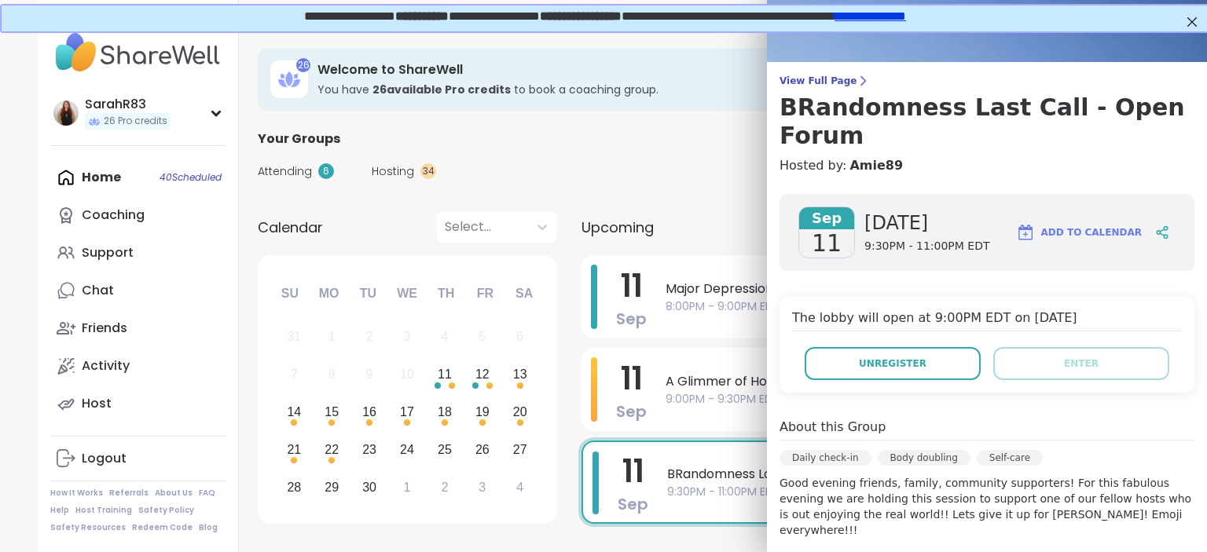
scroll to position [58, 0]
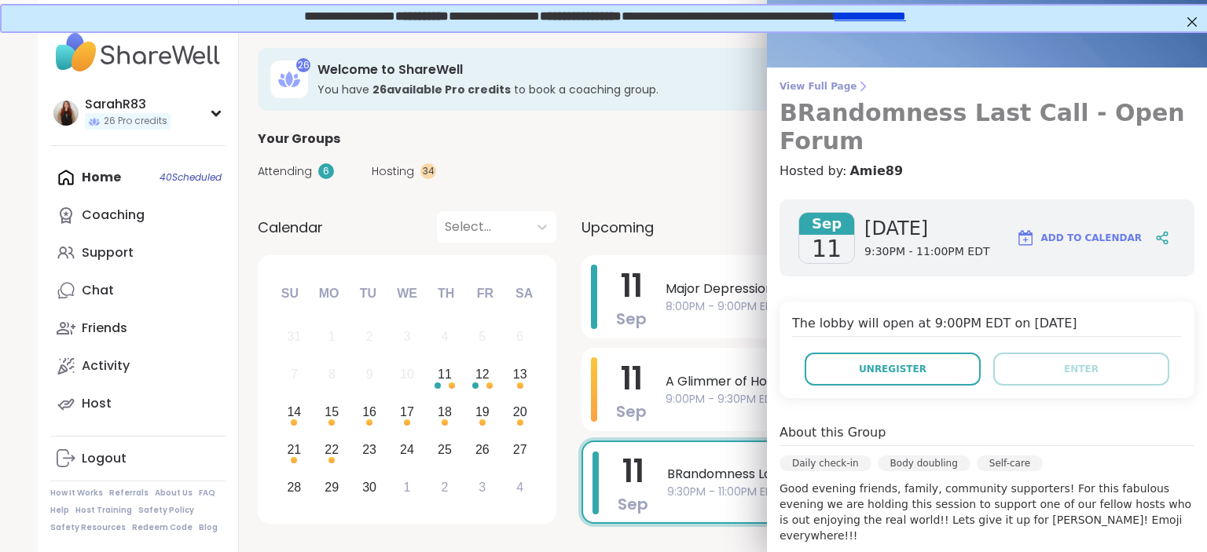
click at [858, 88] on span "View Full Page" at bounding box center [986, 86] width 415 height 13
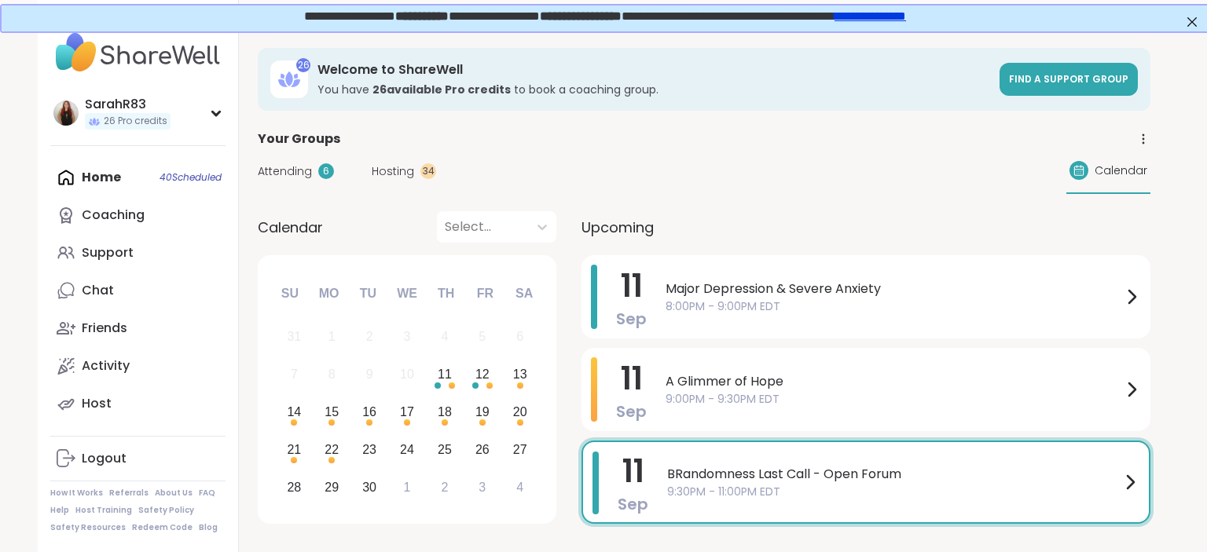
click at [858, 87] on h3 "You have 26 available Pro credit s to book a coaching group." at bounding box center [653, 90] width 673 height 16
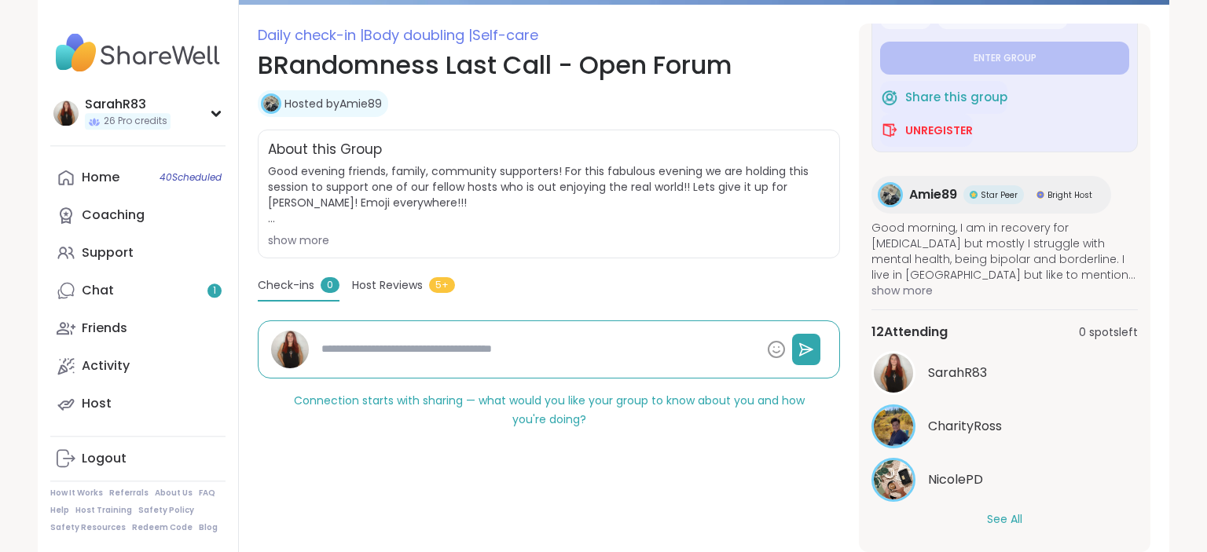
scroll to position [245, 0]
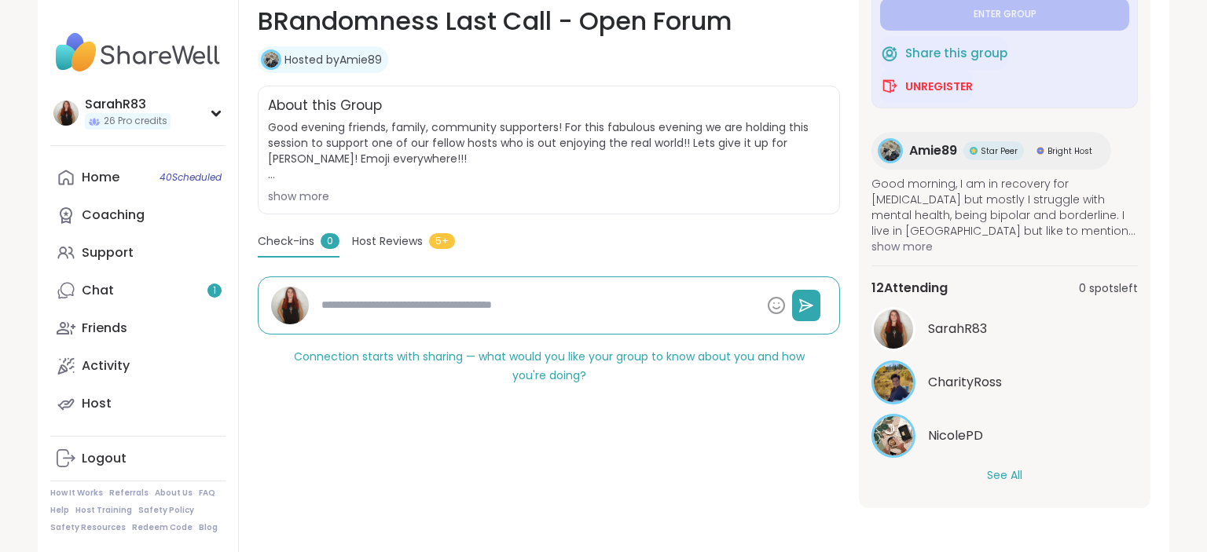
click at [1010, 477] on button "See All" at bounding box center [1004, 475] width 35 height 16
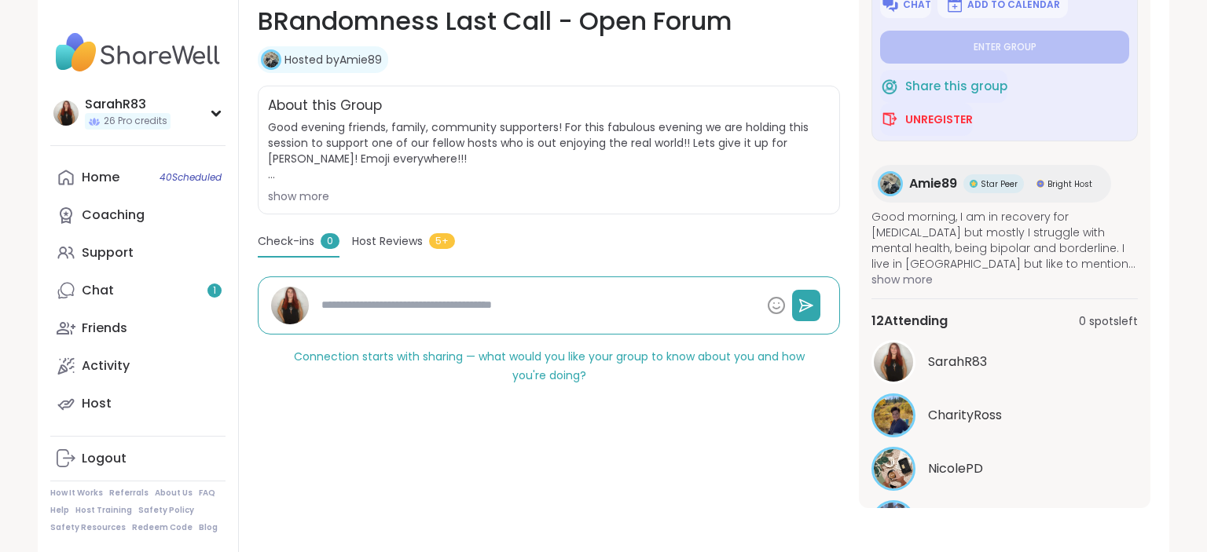
scroll to position [0, 0]
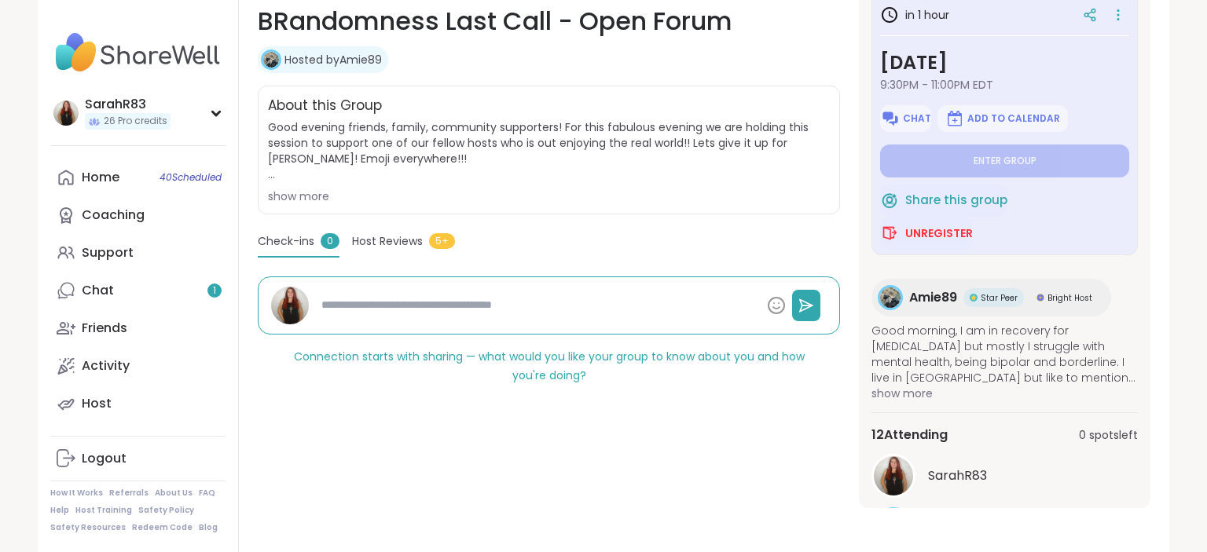
click at [767, 214] on div "Daily check-in | Body doubling | Self-care BRandomness Last Call - Open Forum H…" at bounding box center [549, 244] width 582 height 529
click at [96, 179] on div "Home 40 Scheduled" at bounding box center [101, 177] width 38 height 17
type textarea "*"
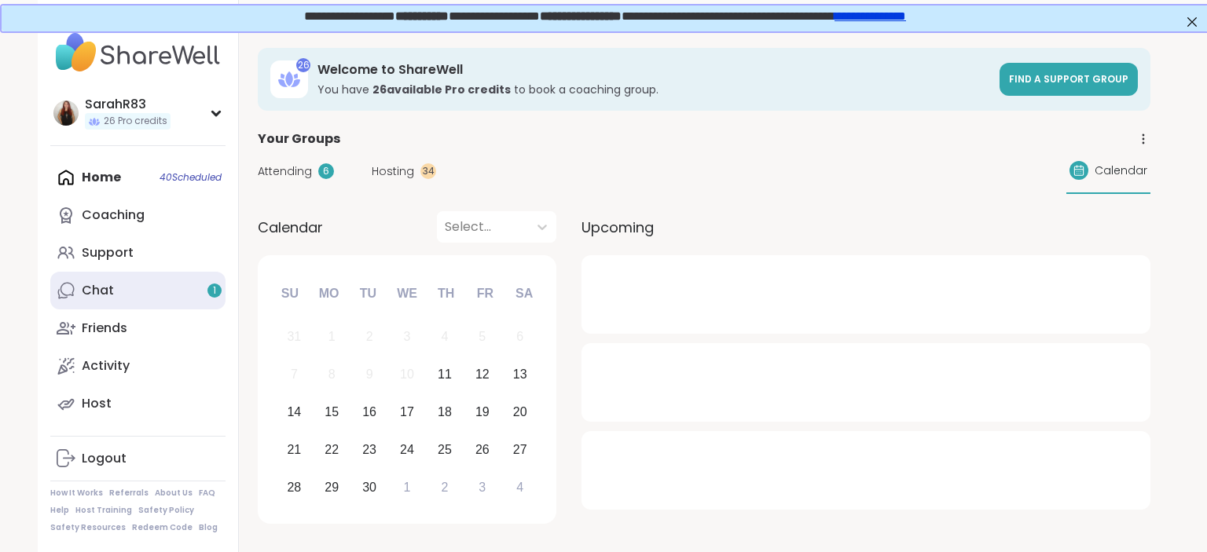
click at [118, 289] on link "Chat 1" at bounding box center [137, 291] width 175 height 38
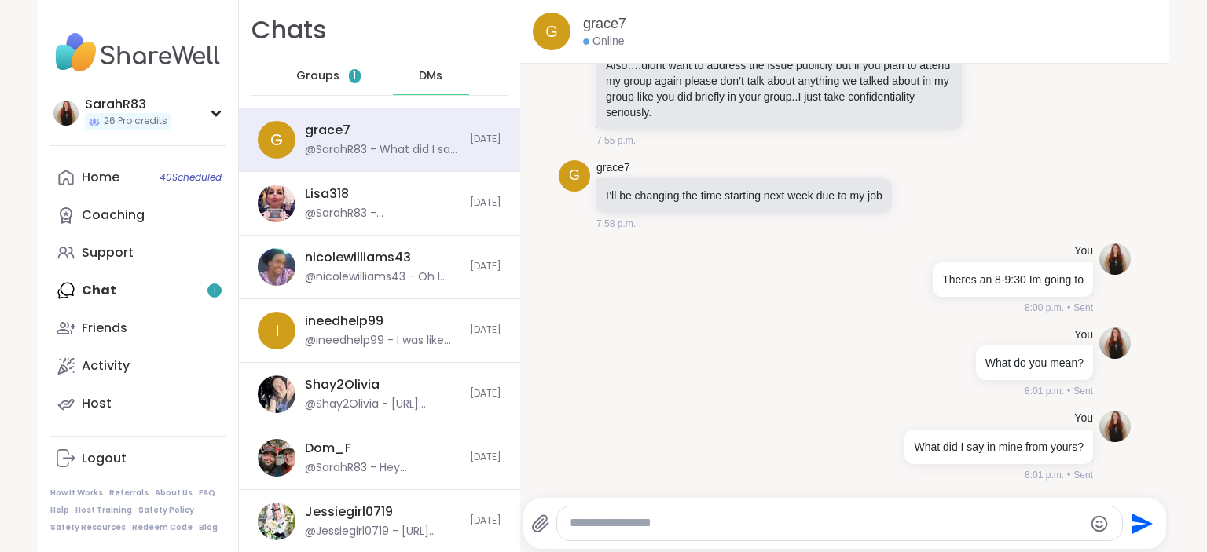
scroll to position [2425, 0]
click at [343, 83] on div "Groups 1" at bounding box center [328, 76] width 77 height 38
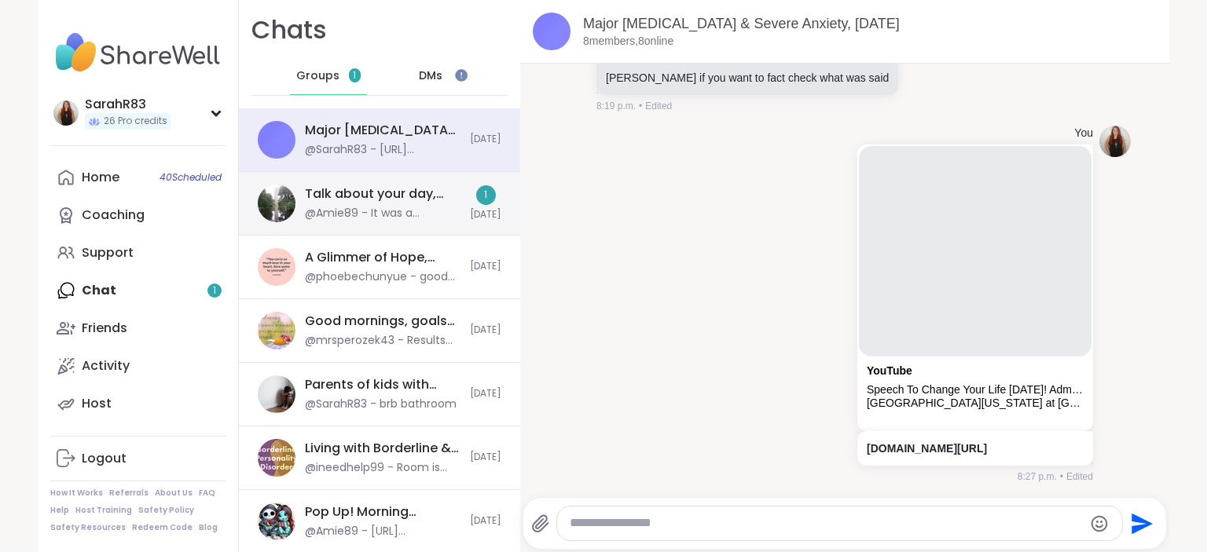
click at [368, 209] on div "@Amie89 - It was a pleasure meeting you! Feel free to dm me 😄" at bounding box center [383, 214] width 156 height 16
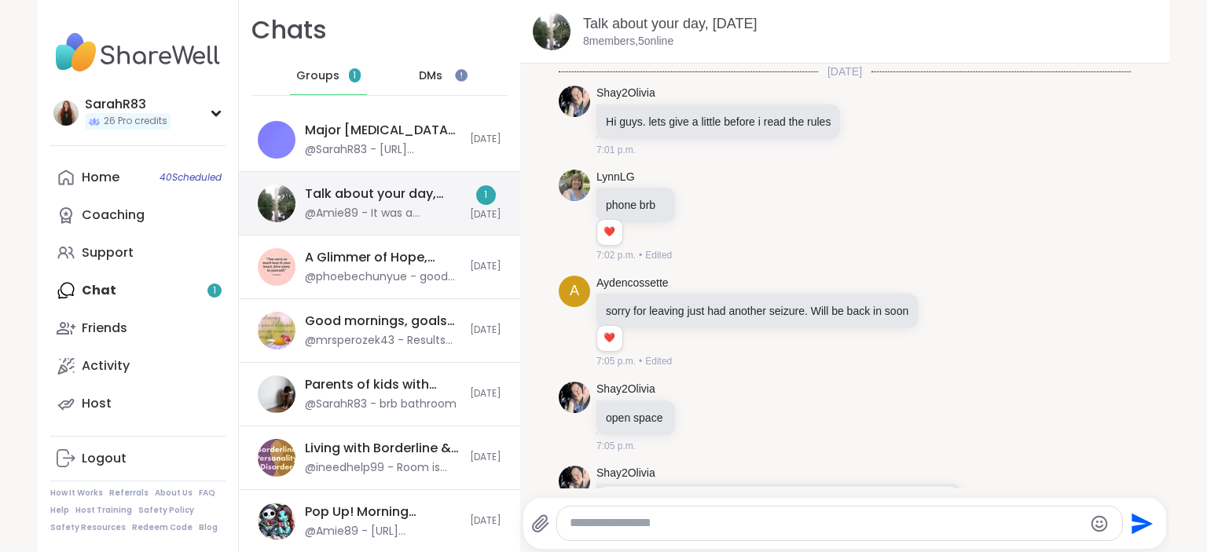
scroll to position [1596, 0]
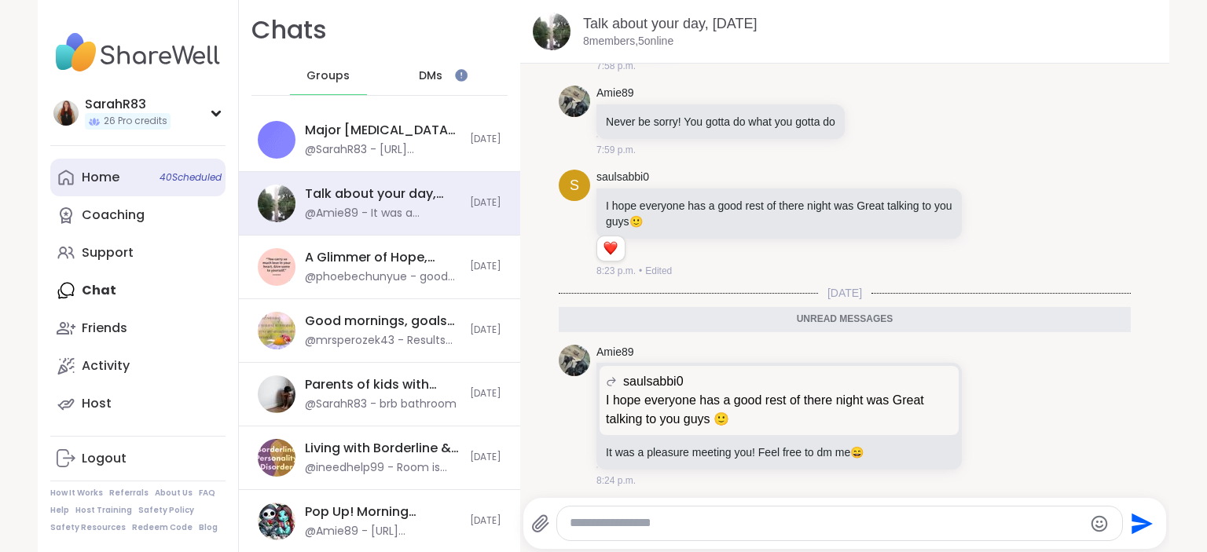
click at [106, 178] on div "Home 40 Scheduled" at bounding box center [101, 177] width 38 height 17
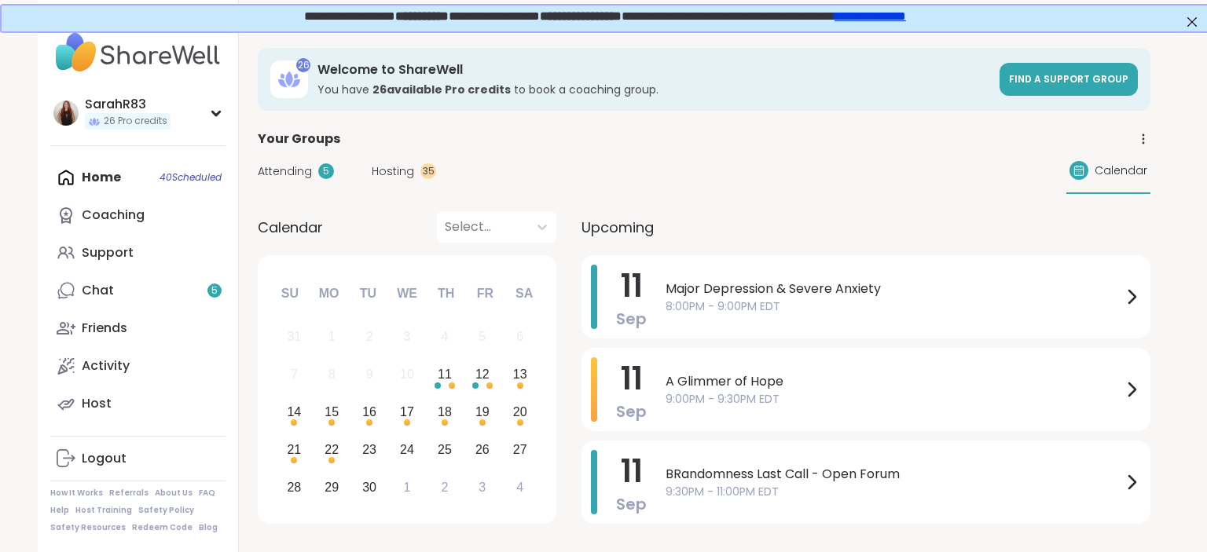
click at [109, 182] on div "Home 40 Scheduled Coaching Support Chat 5 Friends Activity Host" at bounding box center [137, 291] width 175 height 264
click at [714, 409] on div "A Glimmer of Hope 9:00PM - 9:30PM EDT" at bounding box center [902, 389] width 475 height 64
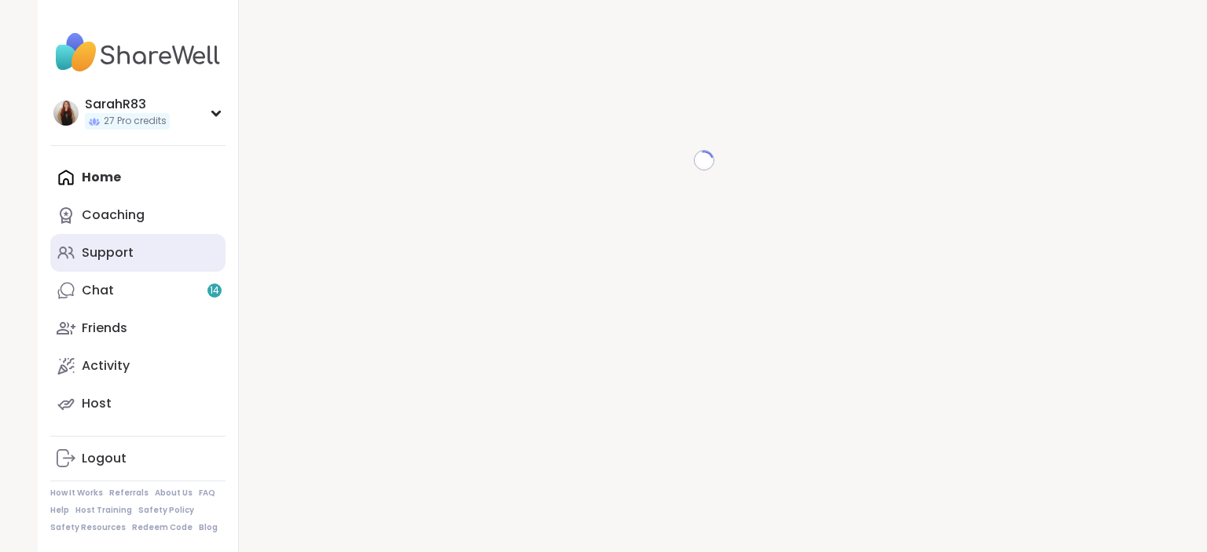
click at [115, 251] on div "Support" at bounding box center [108, 252] width 52 height 17
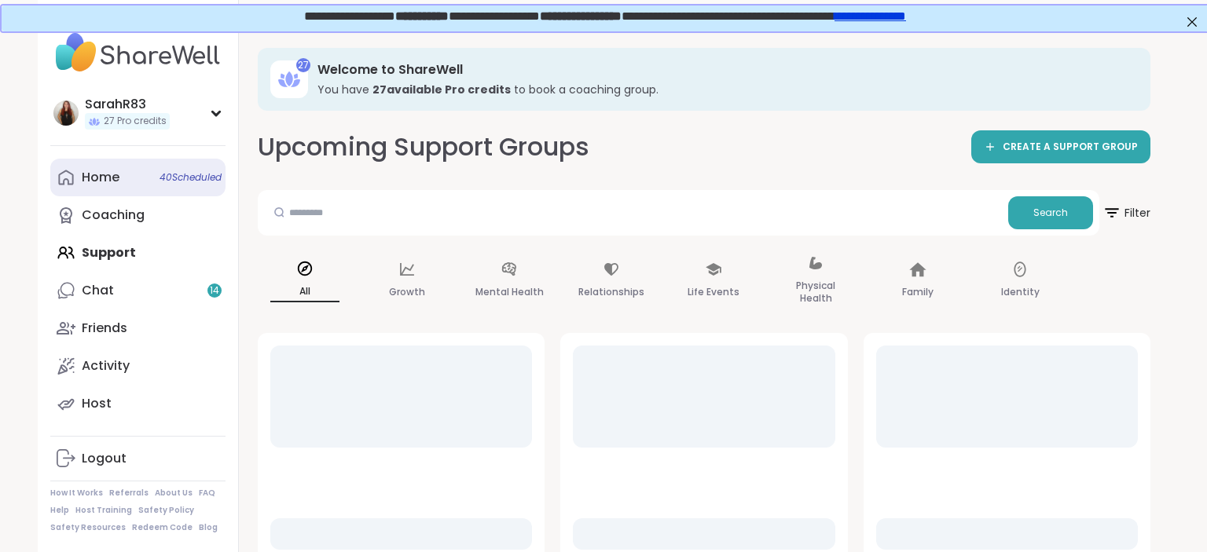
click at [101, 181] on div "Home 40 Scheduled" at bounding box center [101, 177] width 38 height 17
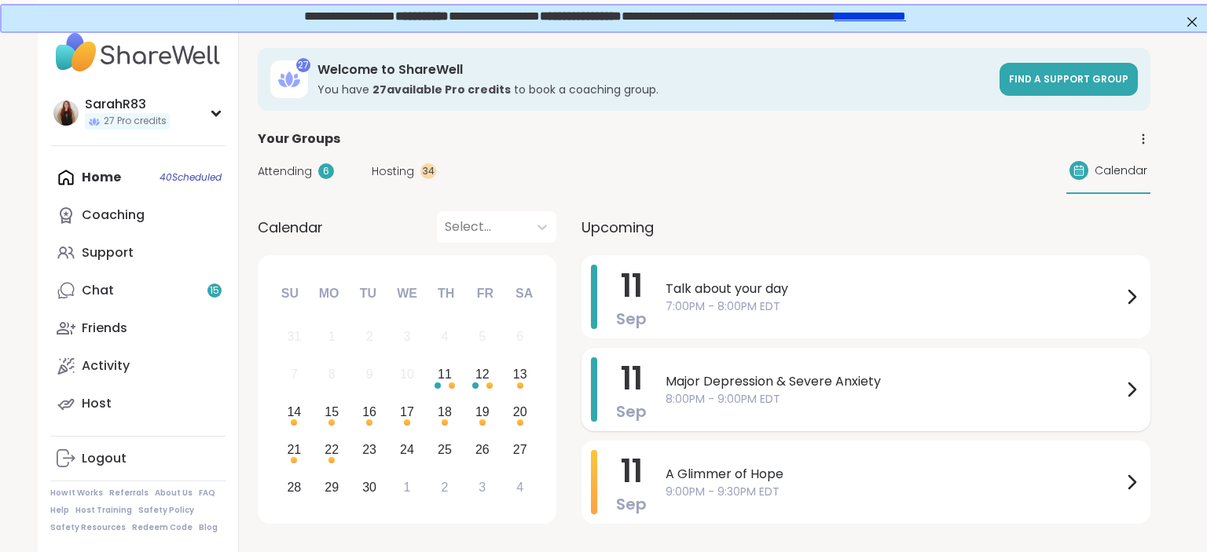
click at [720, 368] on div "Major Depression & Severe Anxiety 8:00PM - 9:00PM EDT" at bounding box center [902, 389] width 475 height 64
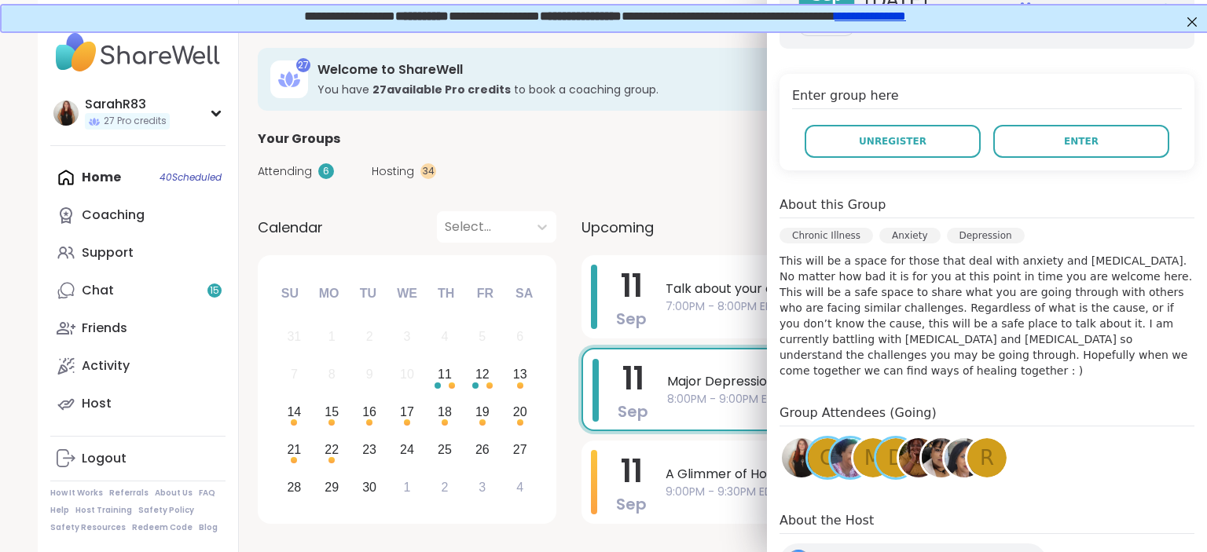
scroll to position [306, 0]
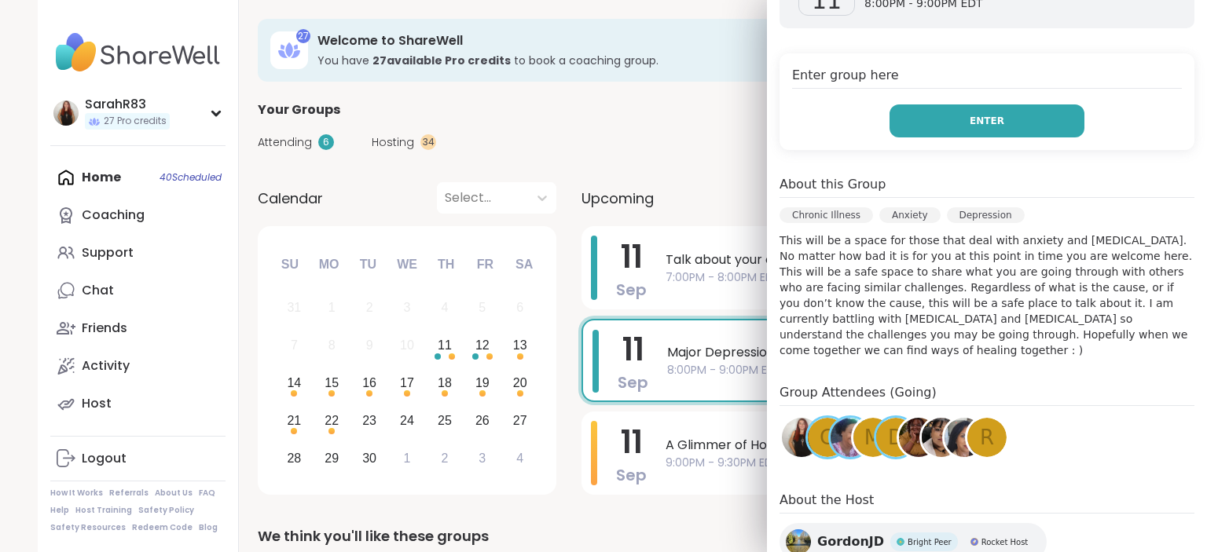
click at [991, 114] on span "Enter" at bounding box center [987, 121] width 35 height 14
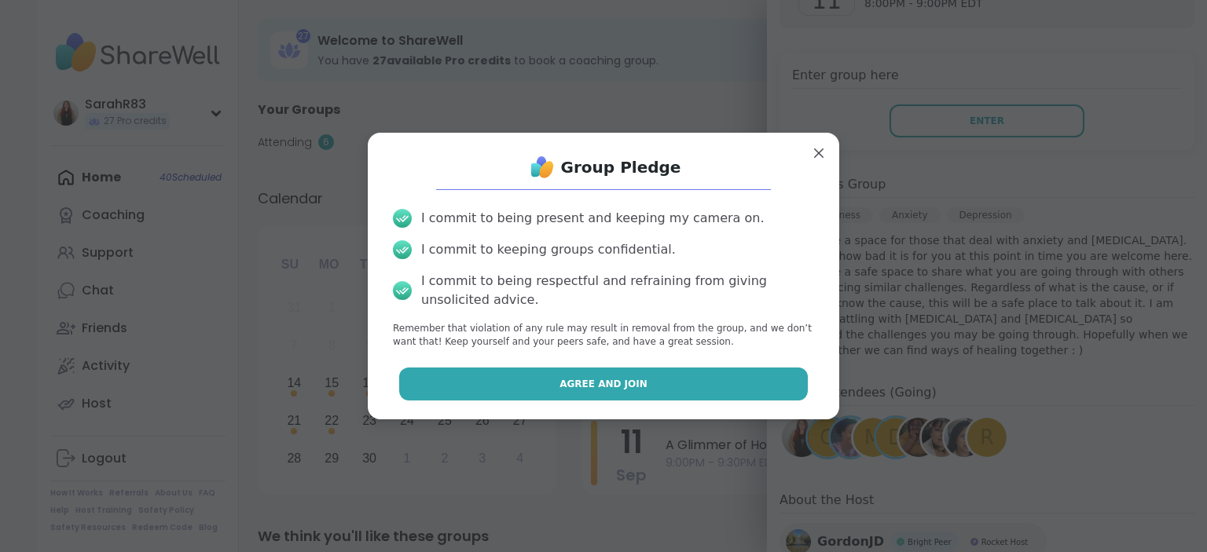
click at [578, 376] on button "Agree and Join" at bounding box center [603, 384] width 409 height 33
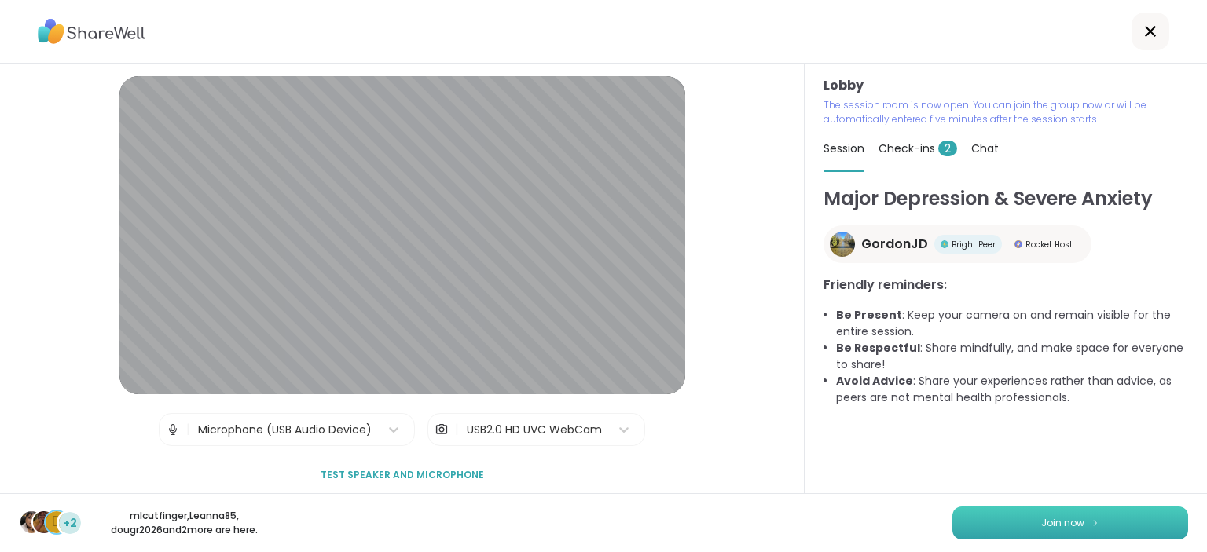
click at [982, 525] on button "Join now" at bounding box center [1070, 523] width 236 height 33
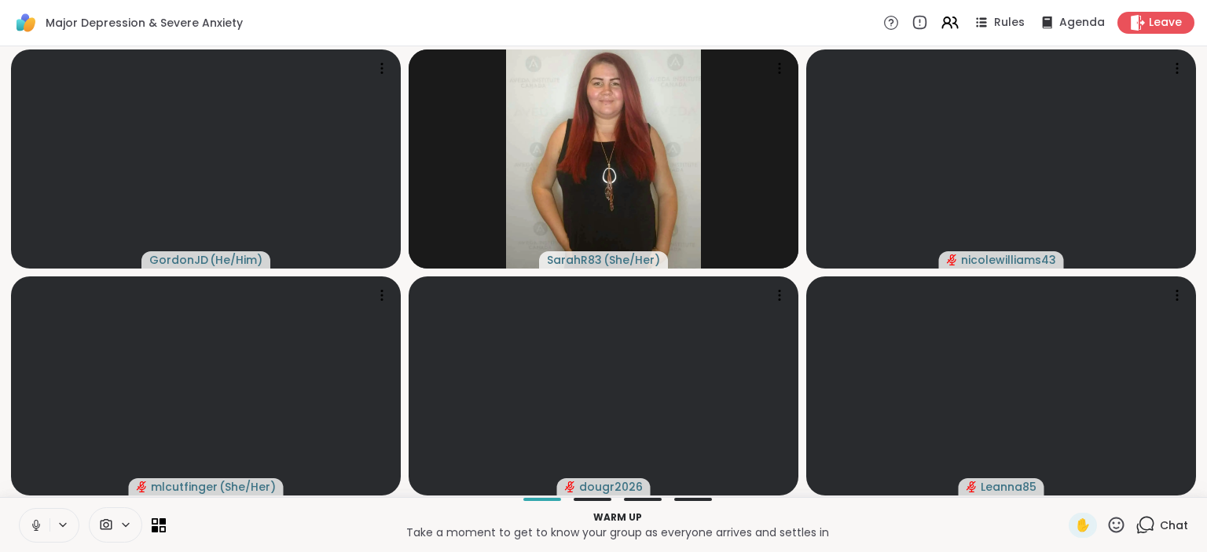
click at [37, 523] on icon at bounding box center [36, 526] width 14 height 14
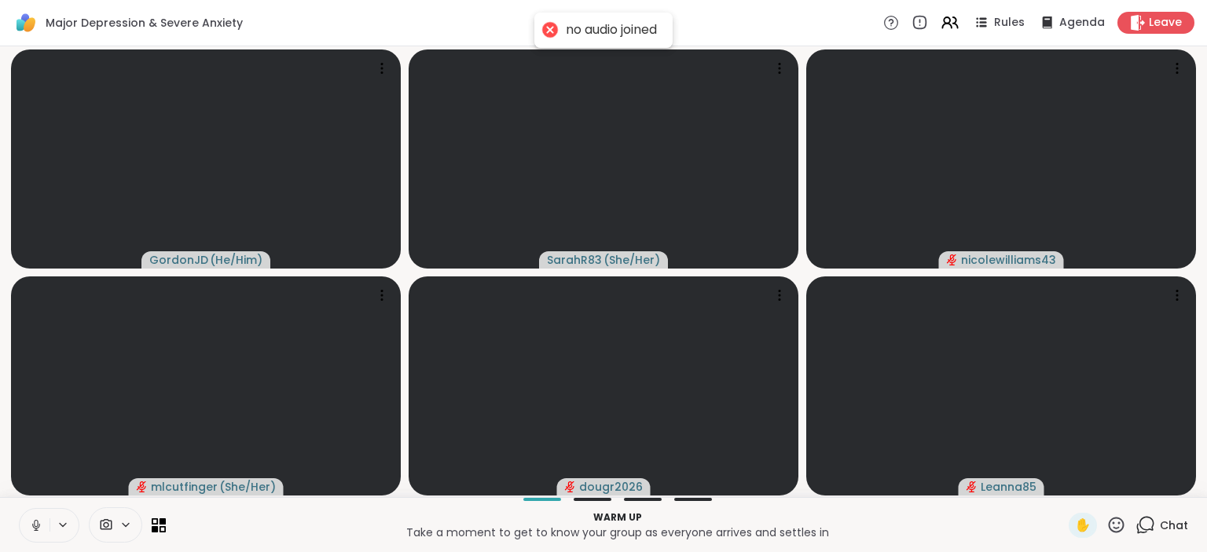
click at [36, 524] on icon at bounding box center [36, 526] width 14 height 14
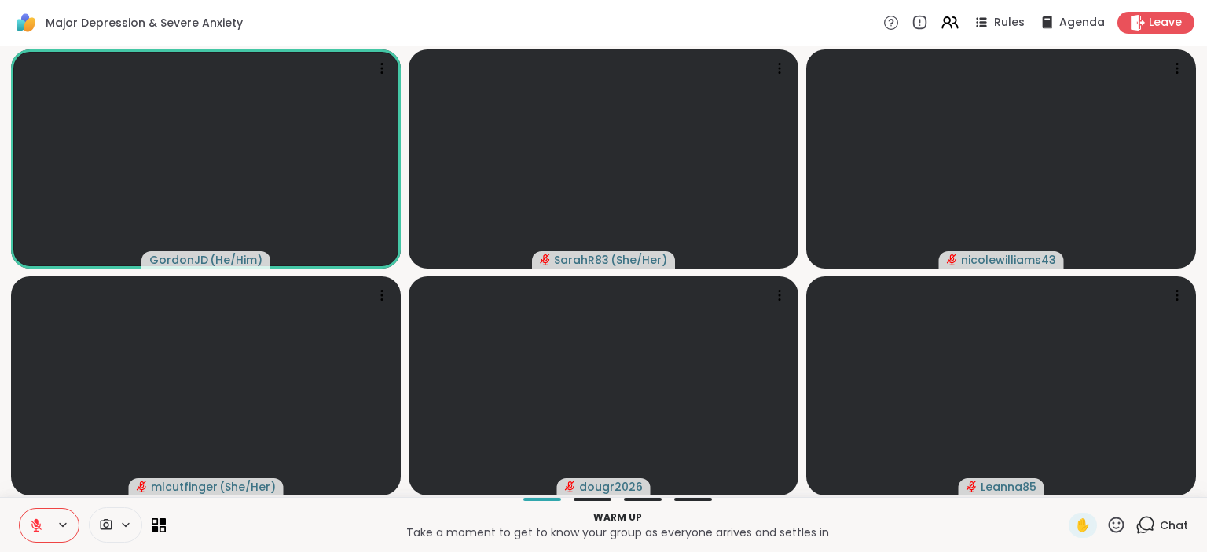
click at [33, 526] on icon at bounding box center [36, 526] width 14 height 14
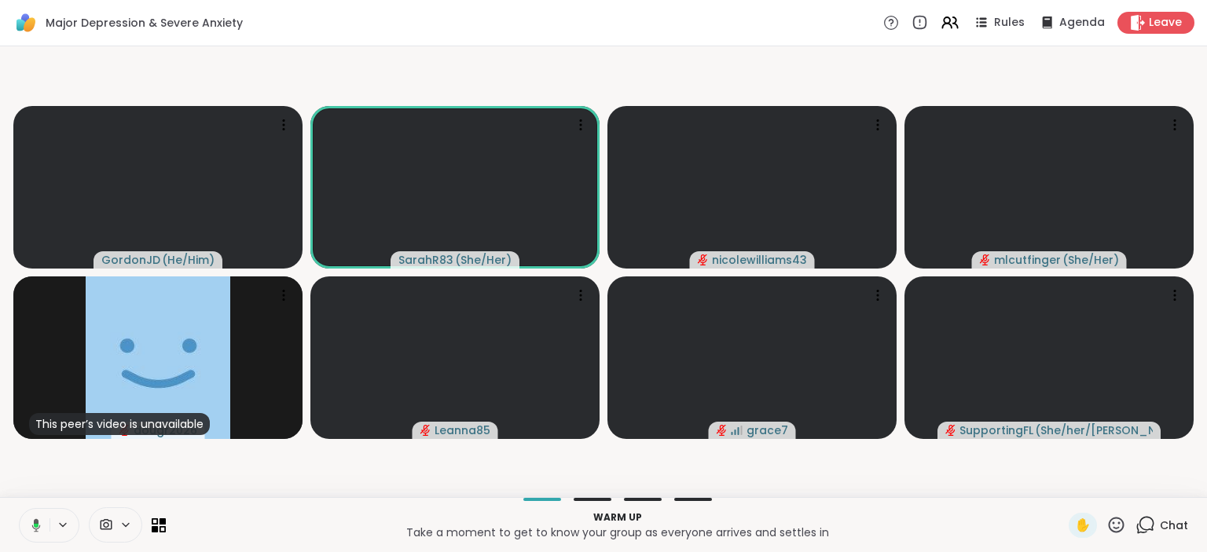
click at [27, 529] on icon at bounding box center [34, 526] width 14 height 14
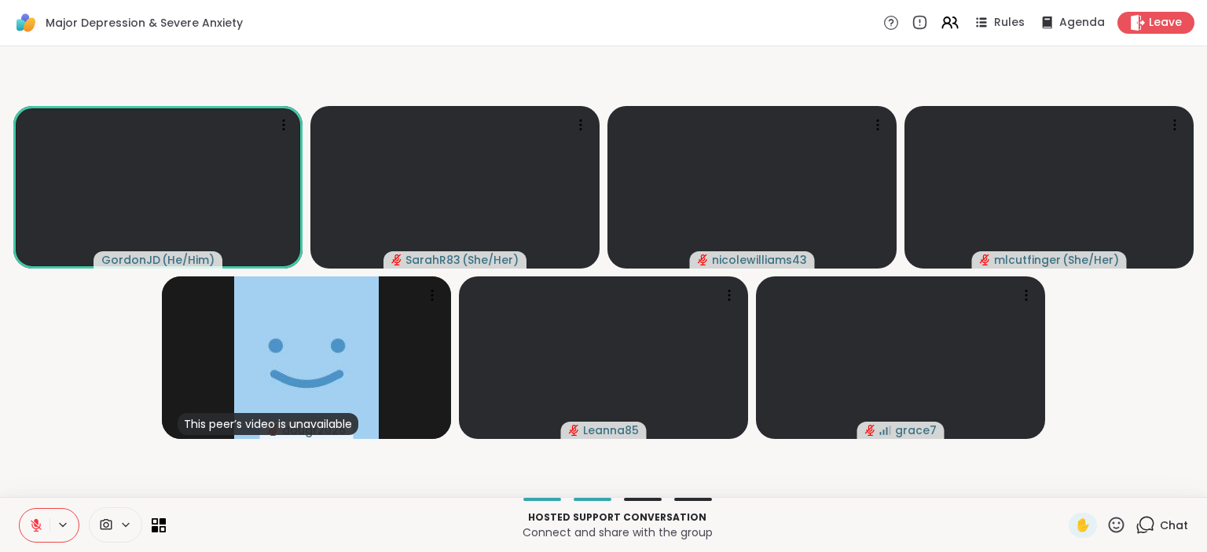
click at [25, 522] on button at bounding box center [35, 525] width 30 height 33
click at [33, 524] on icon at bounding box center [36, 526] width 14 height 14
click at [36, 526] on icon at bounding box center [36, 526] width 14 height 14
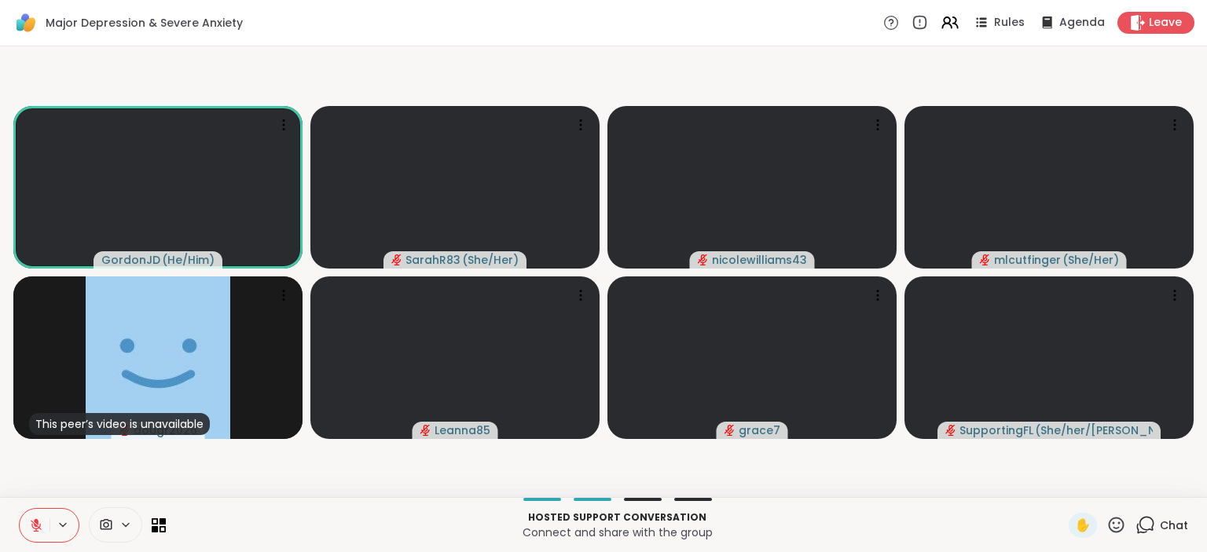
click at [827, 497] on div "GordonJD ( He/Him ) SarahR83 ( She/Her ) nicolewilliams43 mlcutfinger ( She/Her…" at bounding box center [603, 271] width 1207 height 451
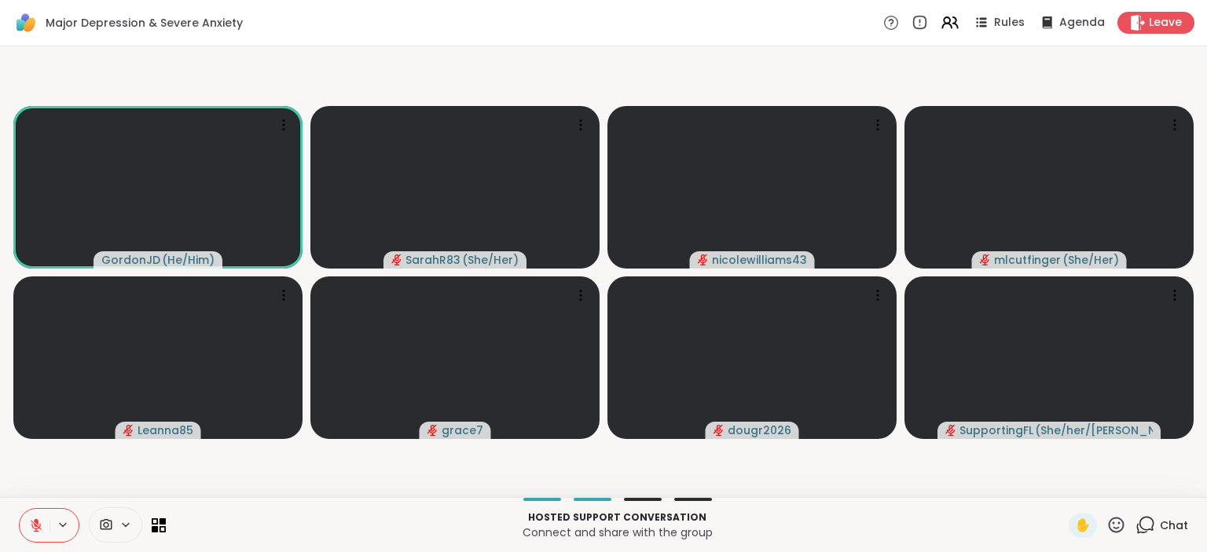
click at [31, 530] on icon at bounding box center [36, 526] width 14 height 14
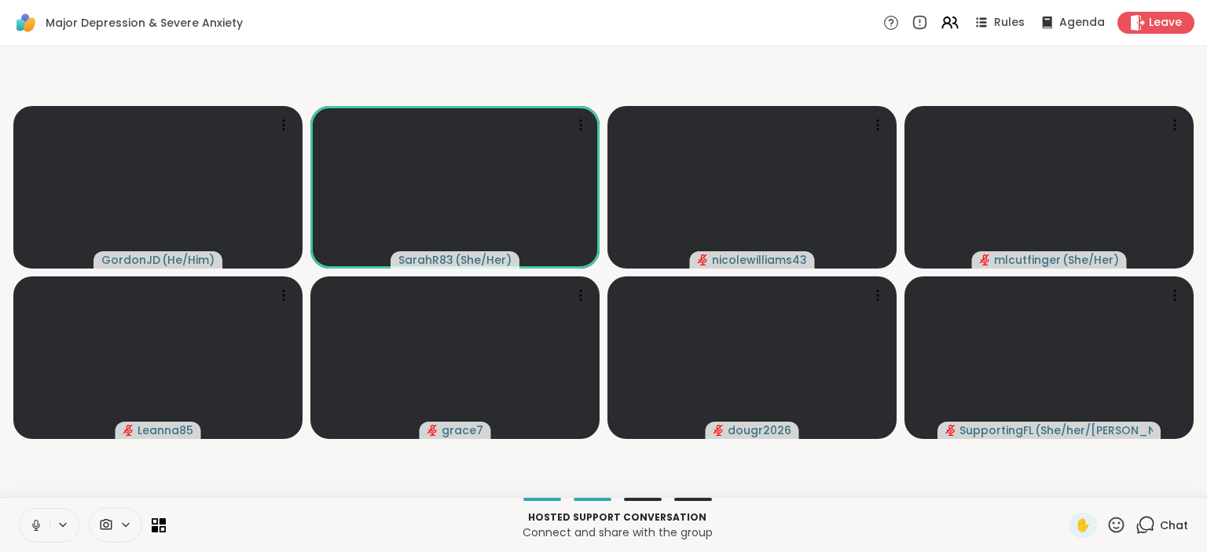
click at [31, 530] on icon at bounding box center [36, 526] width 14 height 14
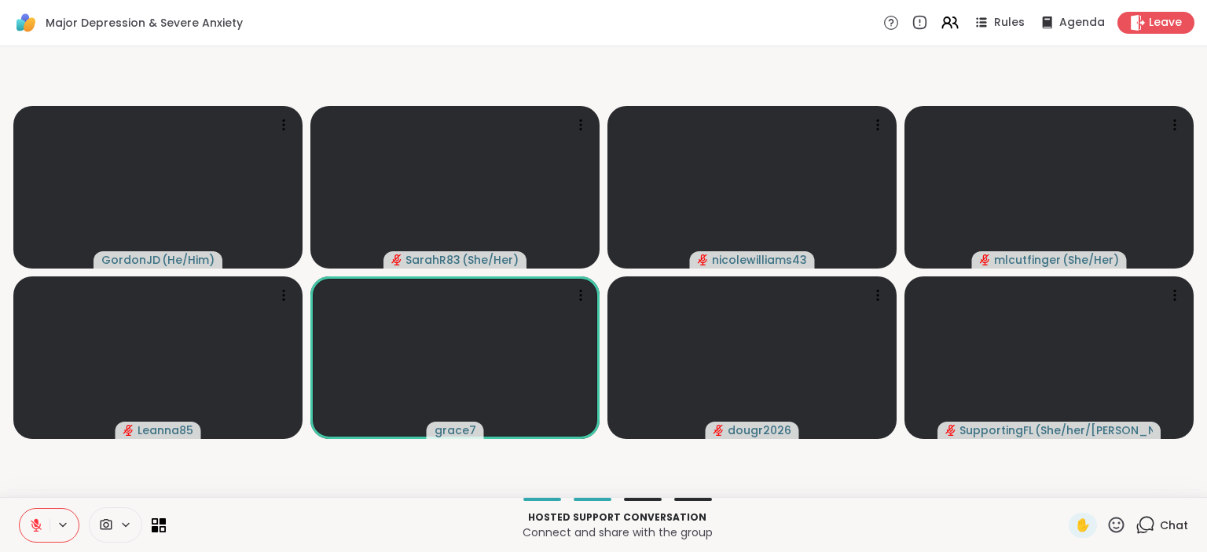
click at [1067, 526] on div "Hosted support conversation Connect and share with the group ✋ Chat" at bounding box center [603, 524] width 1207 height 55
click at [1094, 533] on div "✋" at bounding box center [1082, 525] width 28 height 25
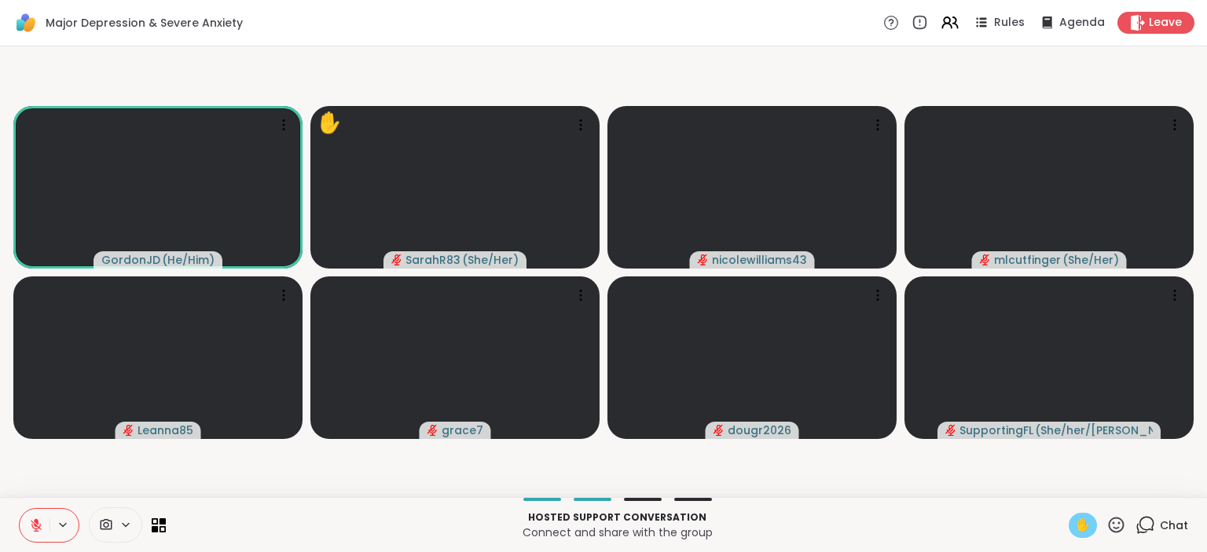
click at [38, 526] on icon at bounding box center [36, 526] width 14 height 14
click at [1086, 523] on span "✋" at bounding box center [1083, 525] width 16 height 19
click at [1084, 529] on span "✋" at bounding box center [1083, 525] width 16 height 19
click at [36, 526] on icon at bounding box center [36, 525] width 11 height 11
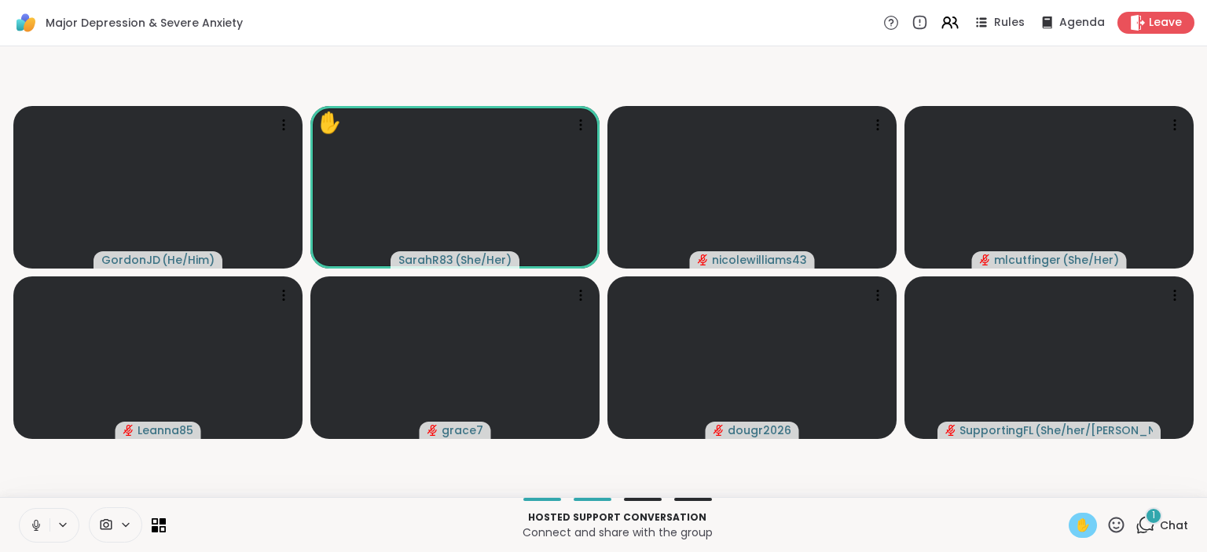
click at [1087, 525] on span "✋" at bounding box center [1083, 525] width 16 height 19
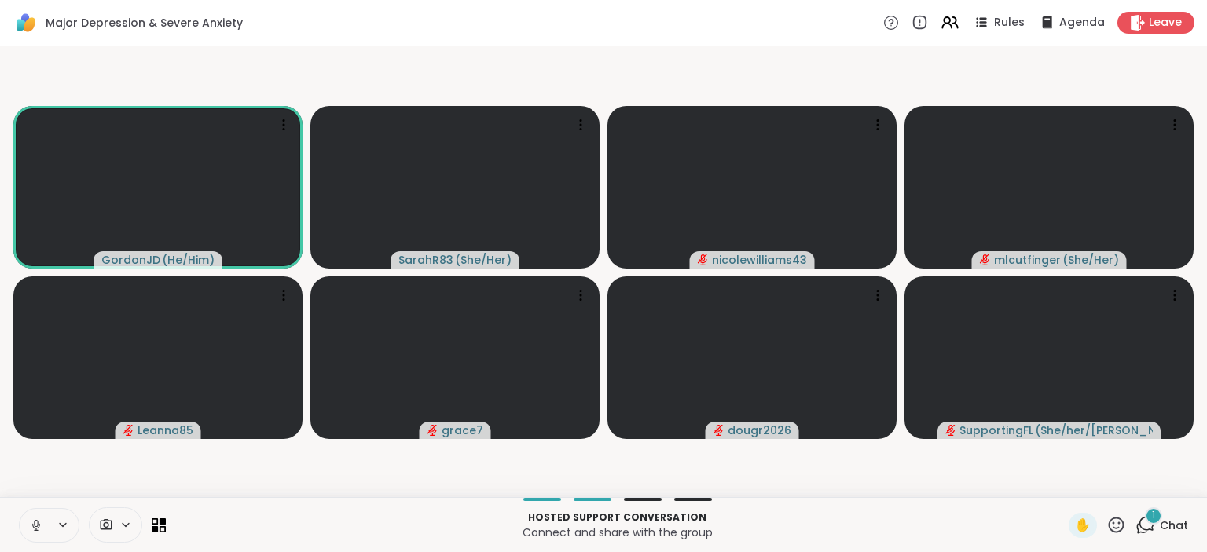
click at [39, 528] on icon at bounding box center [36, 526] width 14 height 14
click at [1149, 527] on icon at bounding box center [1145, 525] width 20 height 20
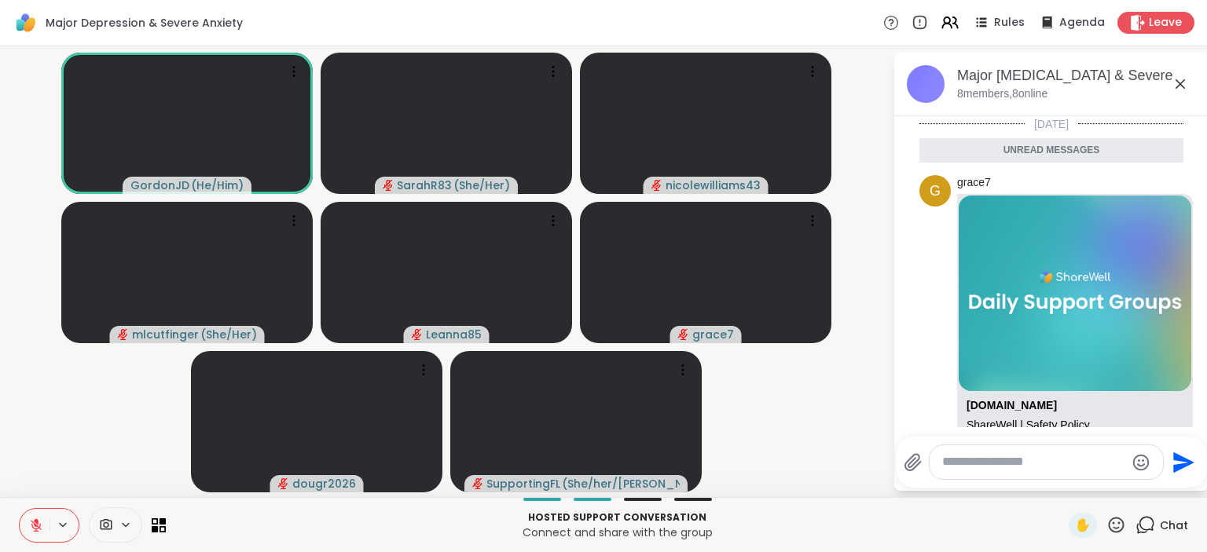
scroll to position [144, 0]
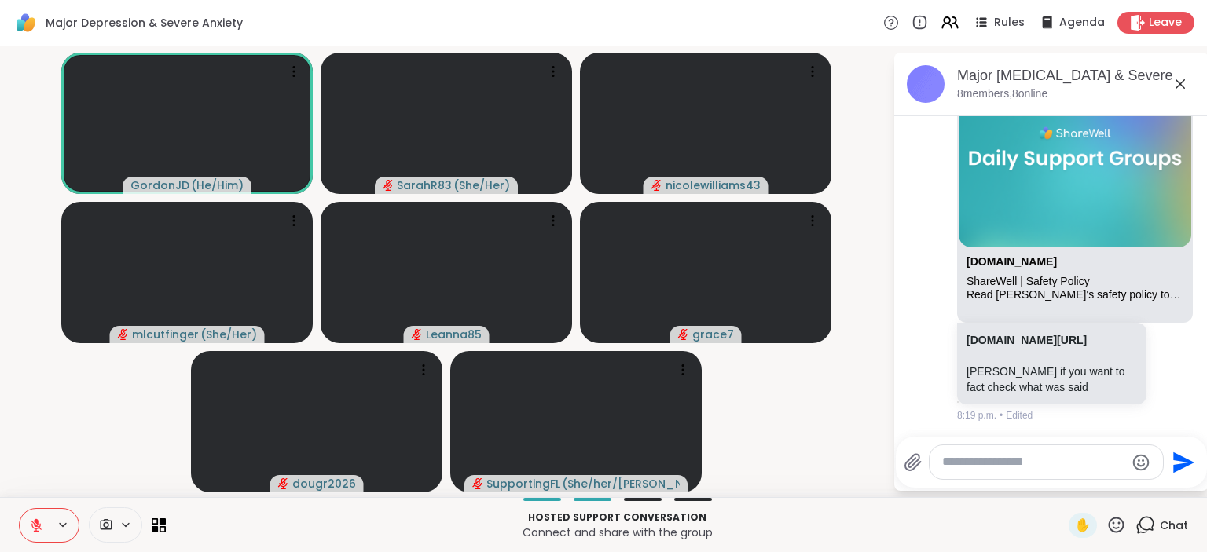
click at [1028, 456] on textarea "Type your message" at bounding box center [1033, 462] width 183 height 16
paste textarea "**********"
type textarea "**********"
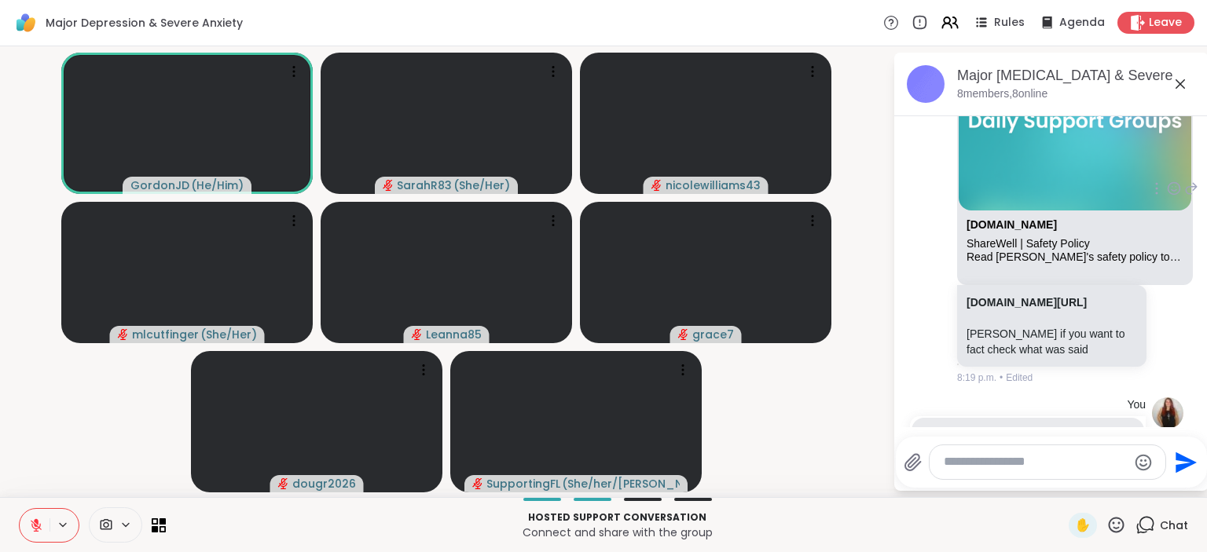
click at [1007, 268] on div "sharewellnow.com ShareWell | Safety Policy Read ShareWell's safety policy to un…" at bounding box center [1075, 241] width 233 height 61
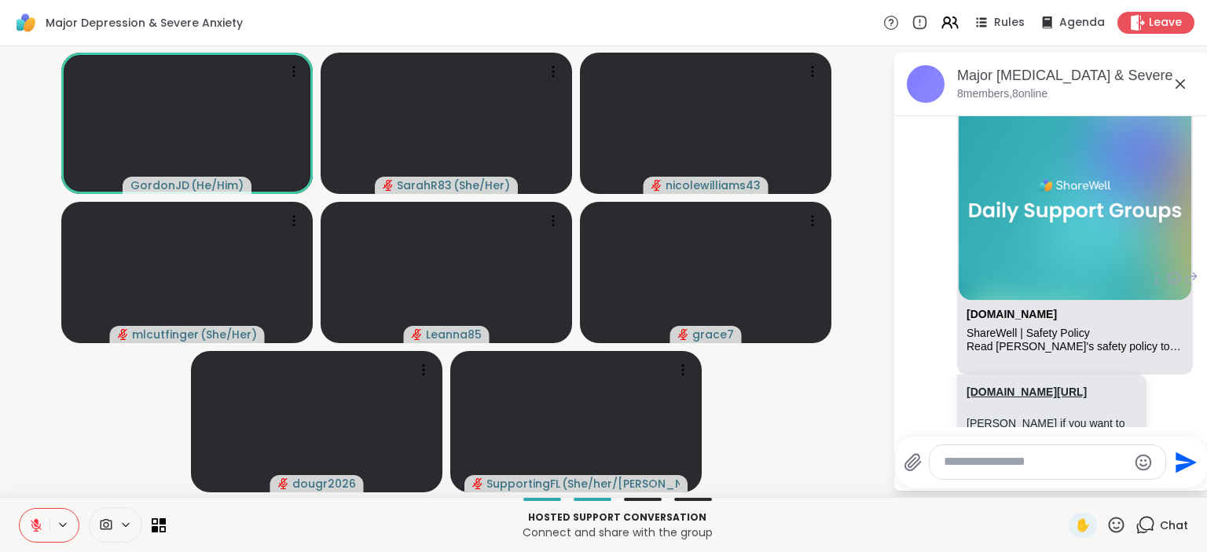
scroll to position [64, 0]
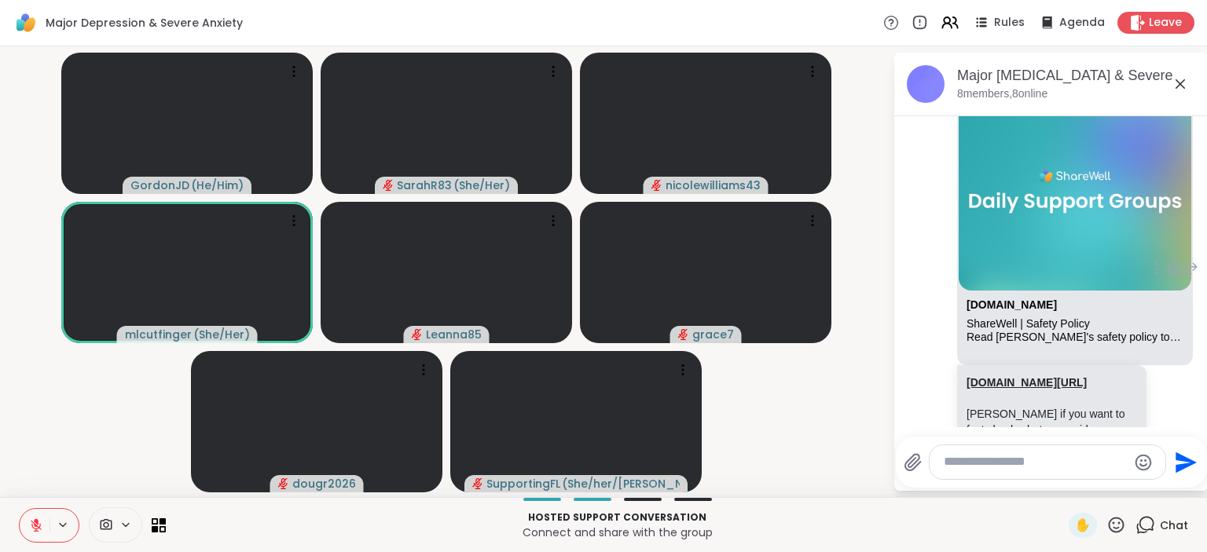
click at [998, 378] on link "sharewellnow.com/safety-policy" at bounding box center [1026, 382] width 120 height 13
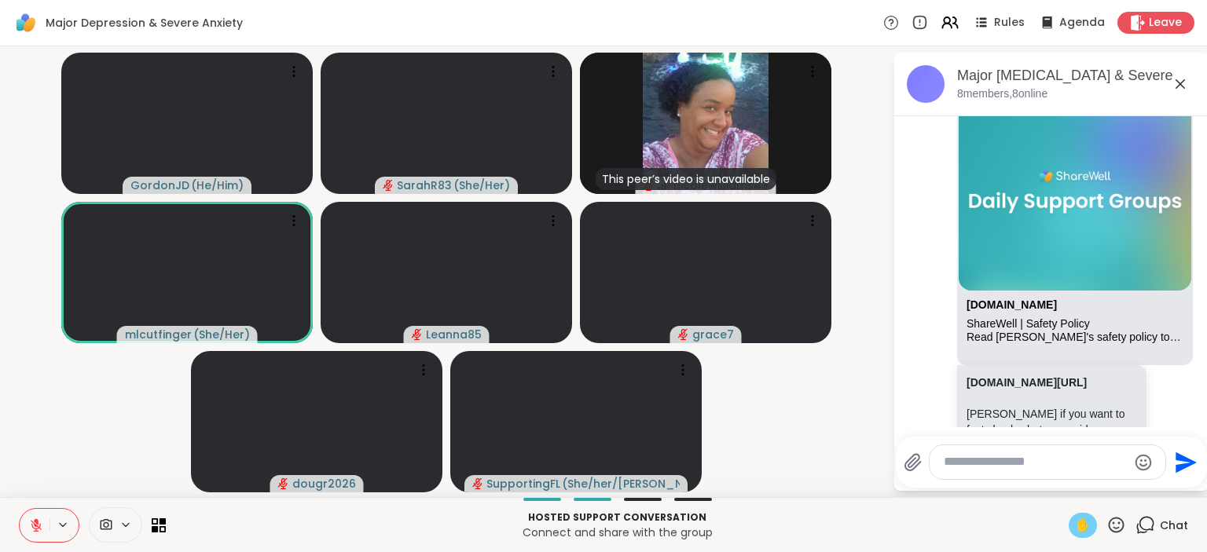
click at [1083, 534] on span "✋" at bounding box center [1083, 525] width 16 height 19
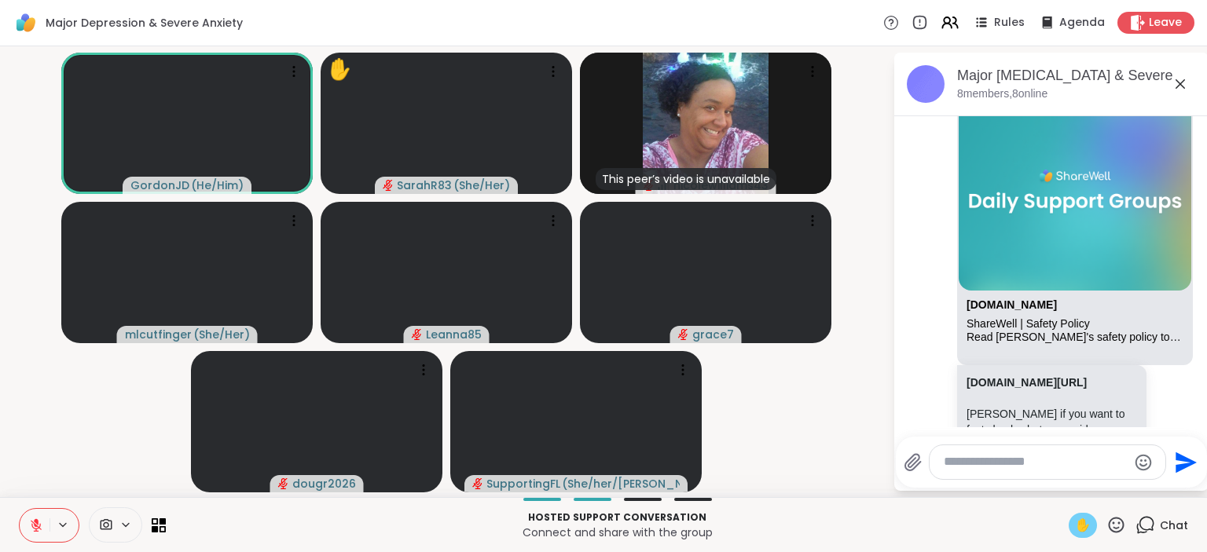
click at [35, 527] on icon at bounding box center [36, 526] width 14 height 14
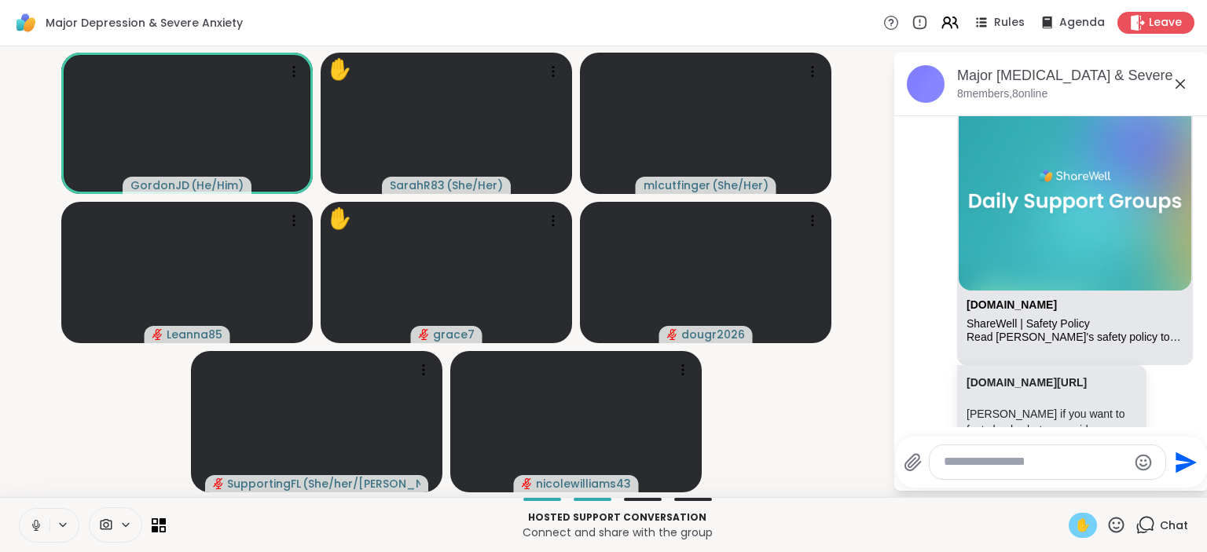
click at [1079, 522] on span "✋" at bounding box center [1083, 525] width 16 height 19
click at [34, 524] on icon at bounding box center [36, 523] width 4 height 7
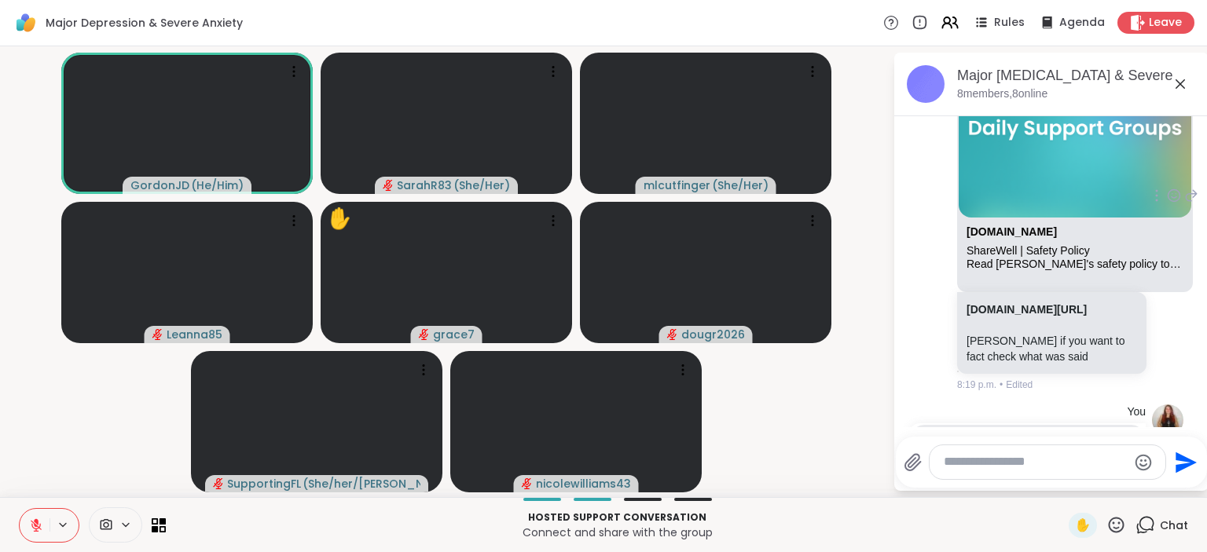
scroll to position [137, 0]
click at [1010, 302] on link "sharewellnow.com/safety-policy" at bounding box center [1026, 308] width 120 height 13
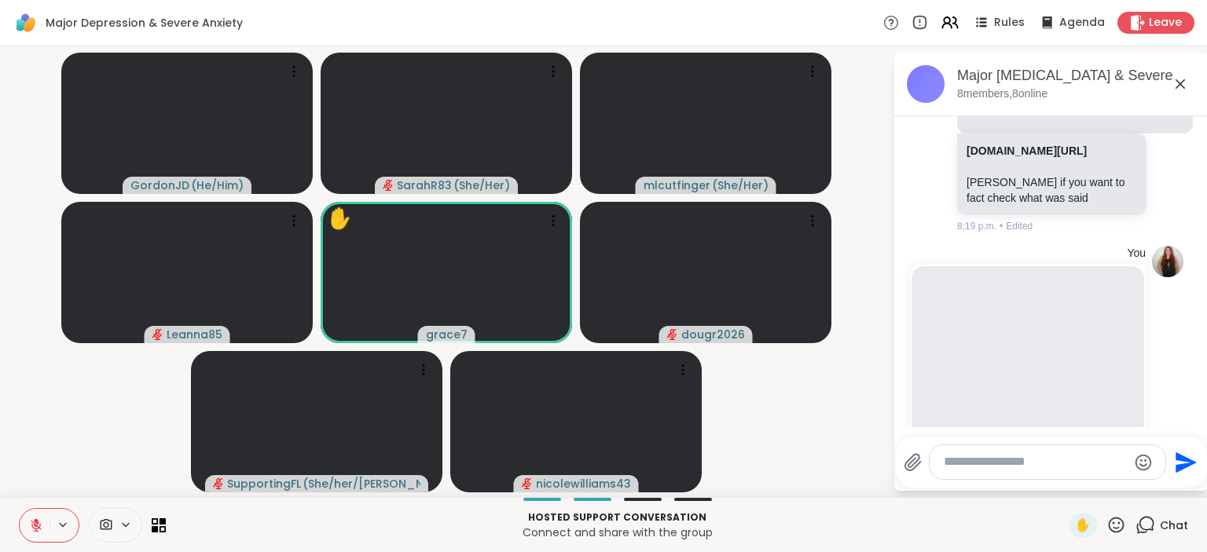
scroll to position [492, 0]
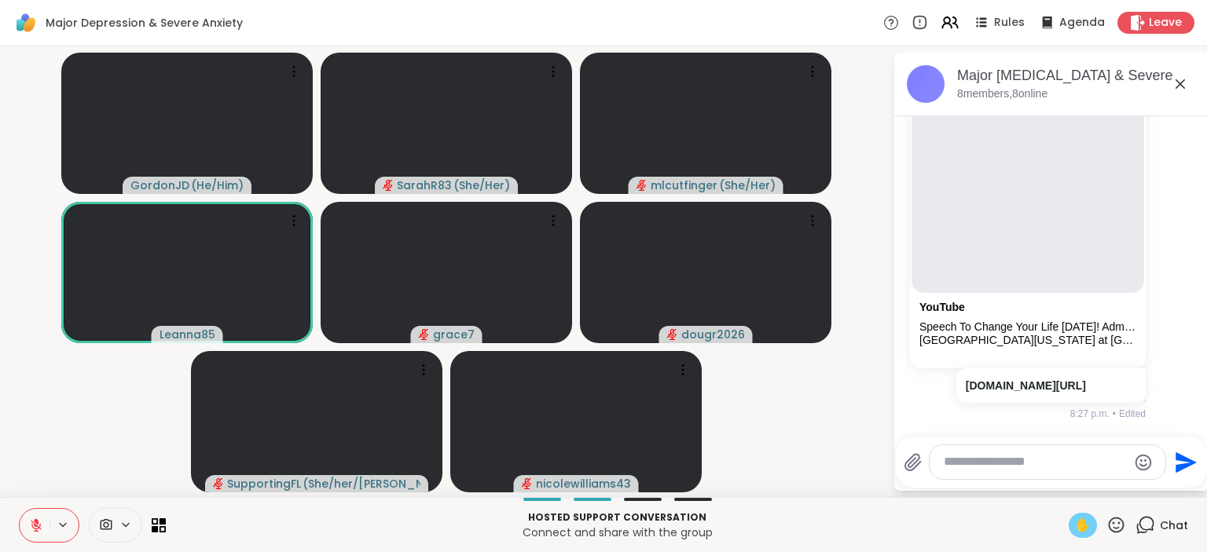
click at [1083, 531] on span "✋" at bounding box center [1083, 525] width 16 height 19
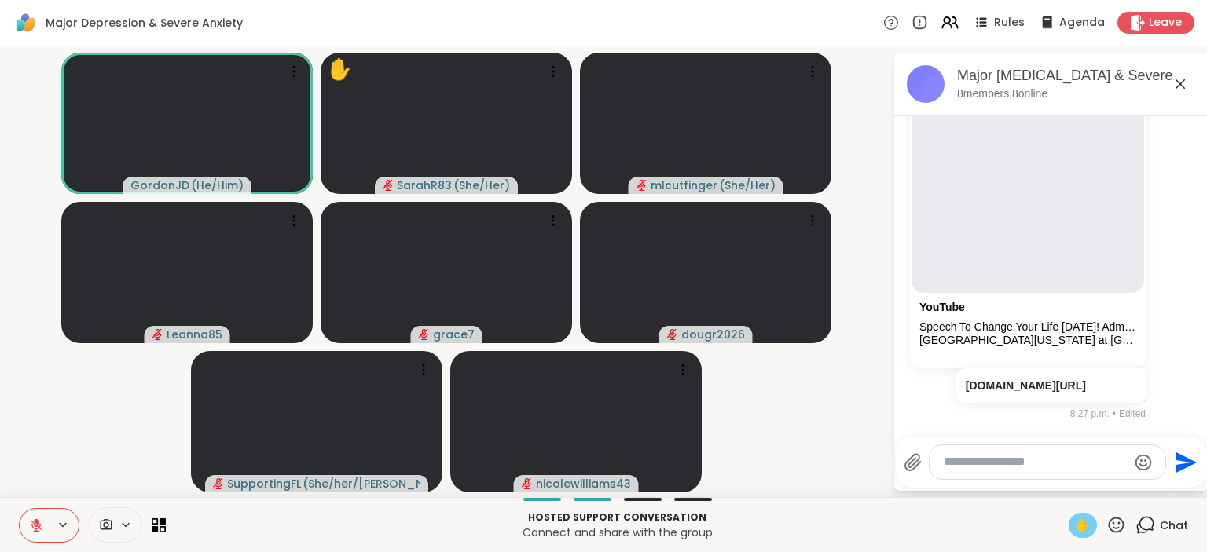
click at [38, 528] on icon at bounding box center [36, 525] width 11 height 11
click at [38, 528] on icon at bounding box center [36, 525] width 8 height 5
click at [36, 525] on icon at bounding box center [36, 525] width 11 height 11
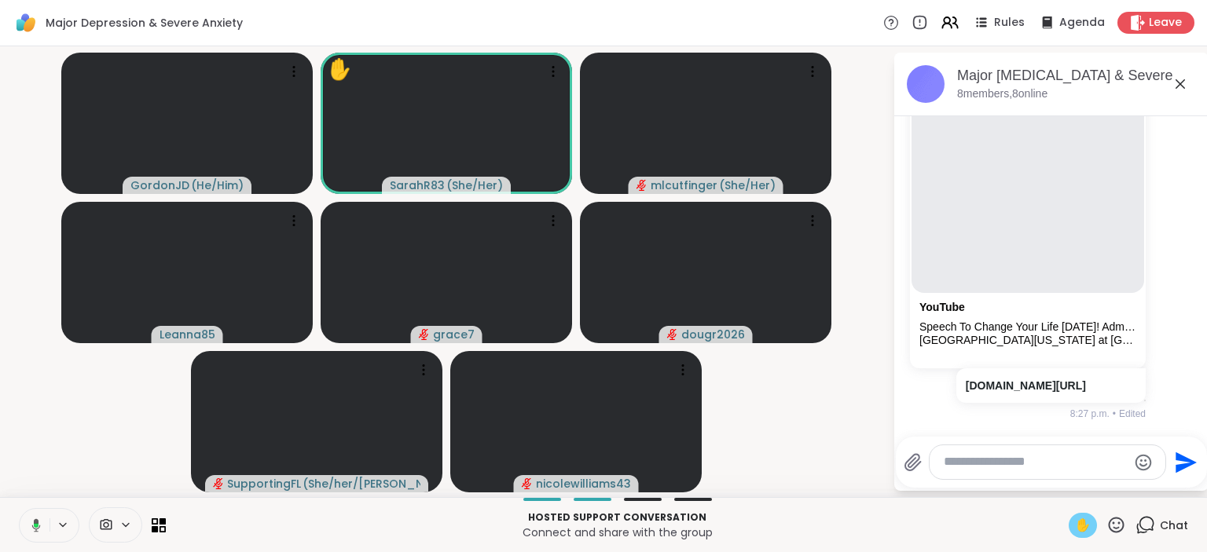
click at [1081, 521] on span "✋" at bounding box center [1083, 525] width 16 height 19
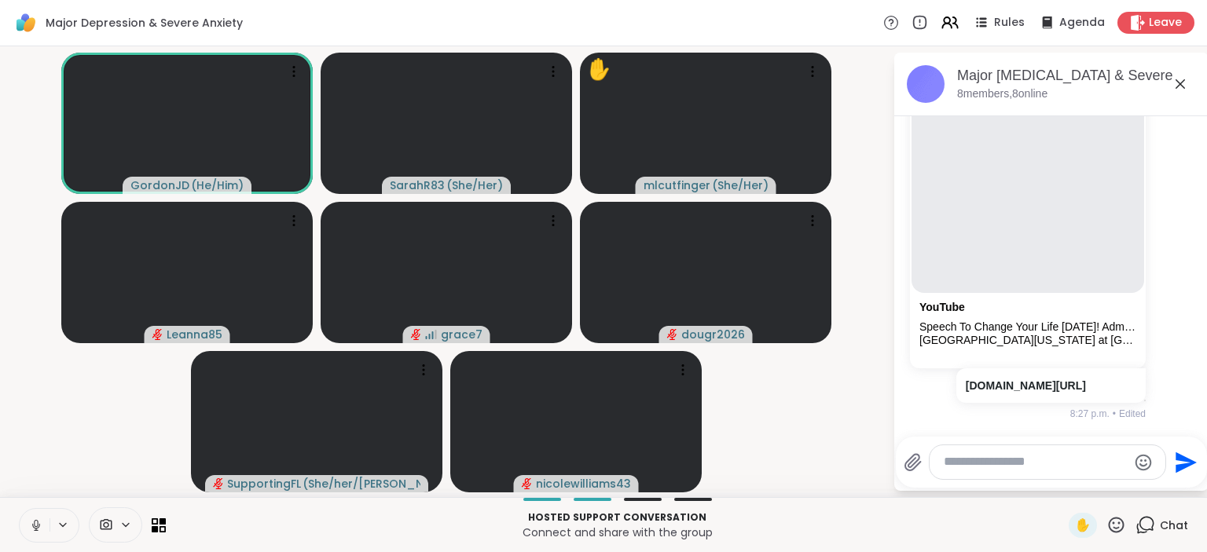
click at [1110, 520] on icon at bounding box center [1116, 525] width 20 height 20
click at [1097, 482] on span "👍" at bounding box center [1105, 484] width 16 height 19
click at [42, 527] on icon at bounding box center [36, 526] width 14 height 14
click at [36, 529] on icon at bounding box center [36, 525] width 11 height 11
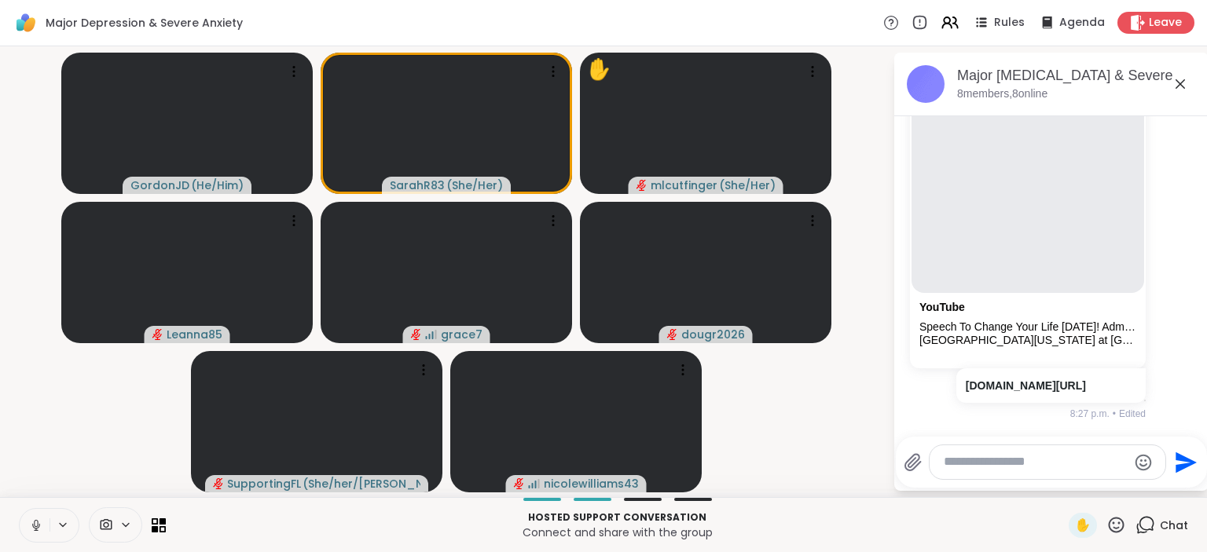
click at [38, 526] on icon at bounding box center [36, 523] width 4 height 7
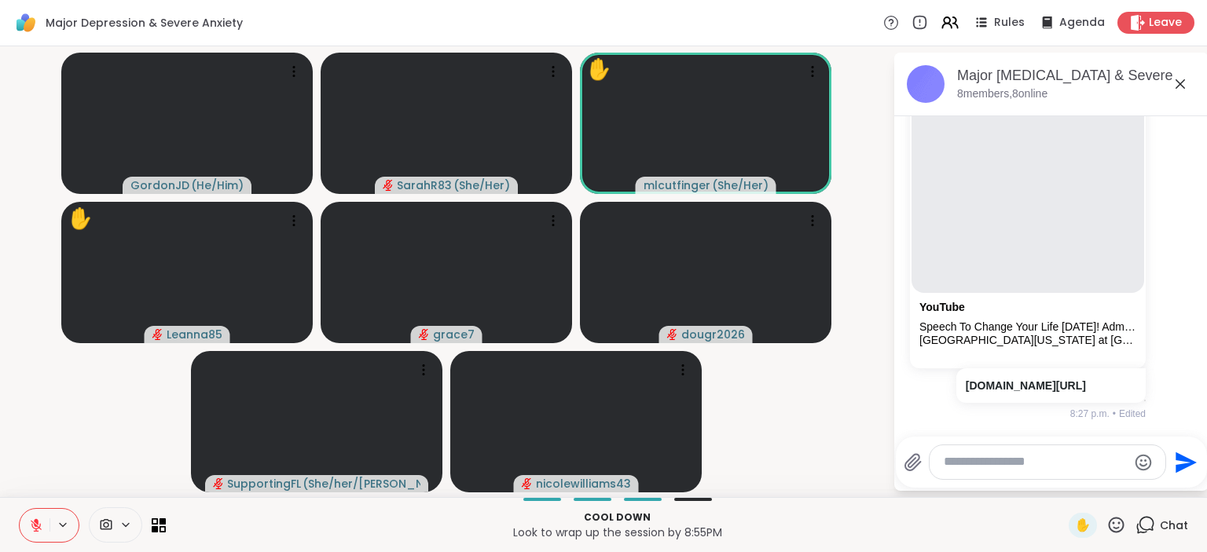
click at [33, 527] on icon at bounding box center [36, 525] width 11 height 11
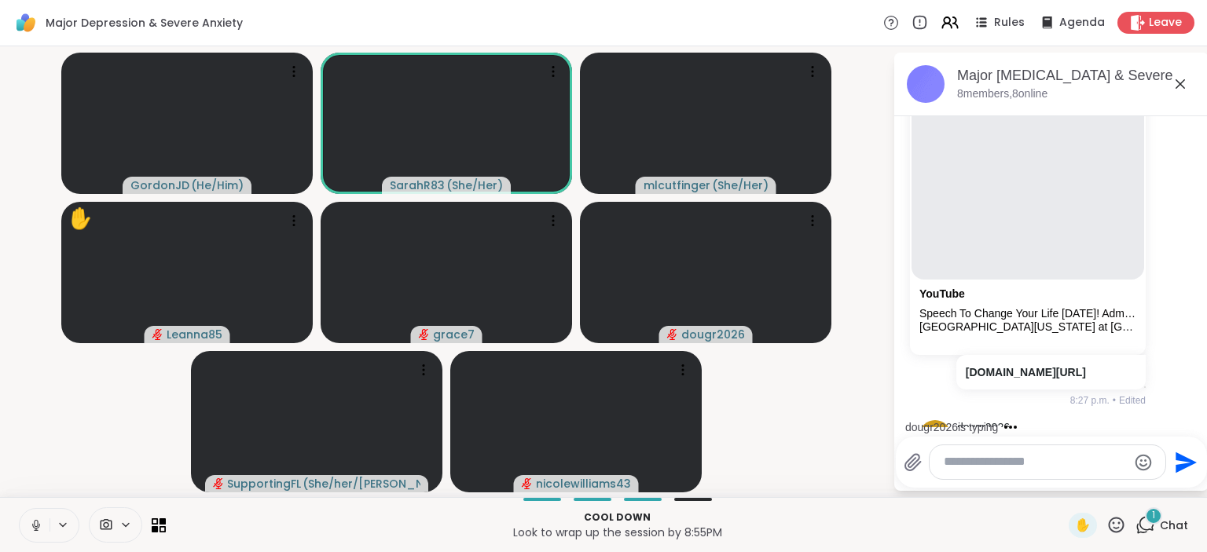
scroll to position [575, 0]
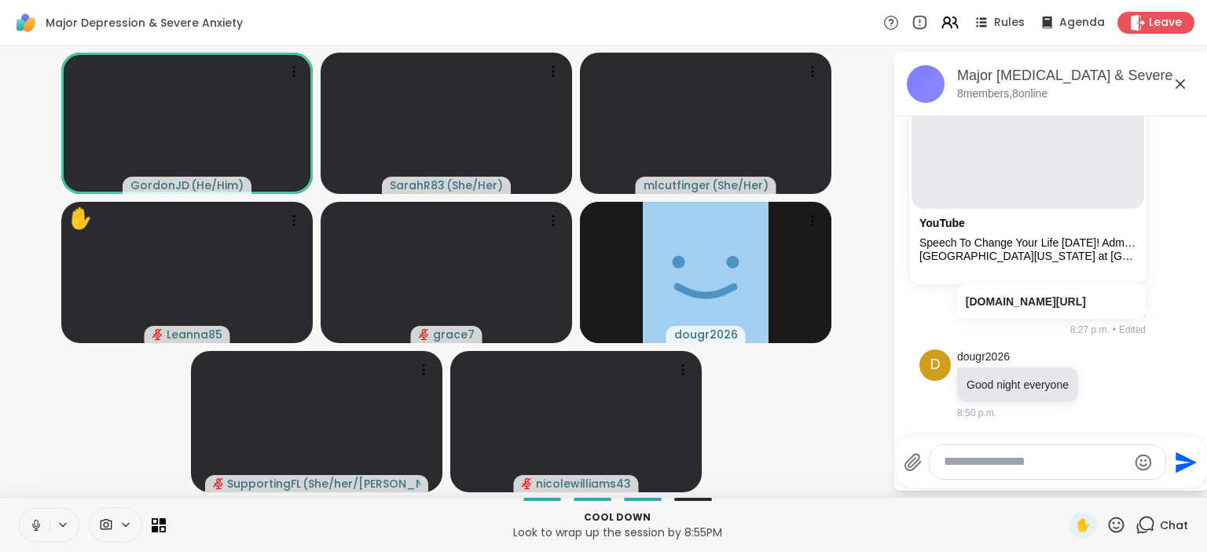
click at [30, 530] on icon at bounding box center [36, 526] width 14 height 14
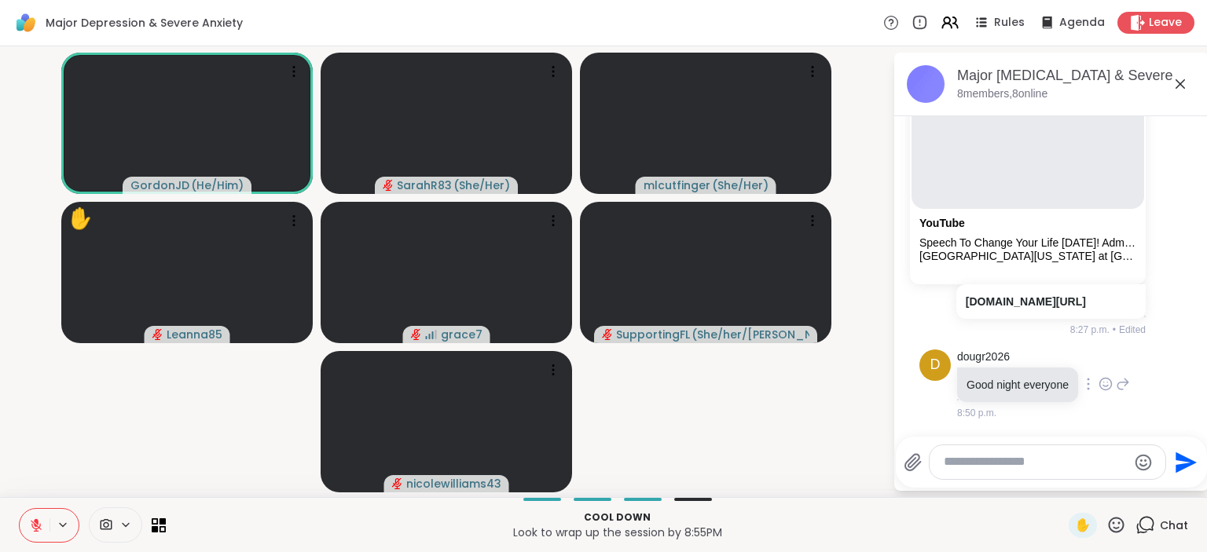
click at [1123, 386] on icon at bounding box center [1123, 384] width 14 height 19
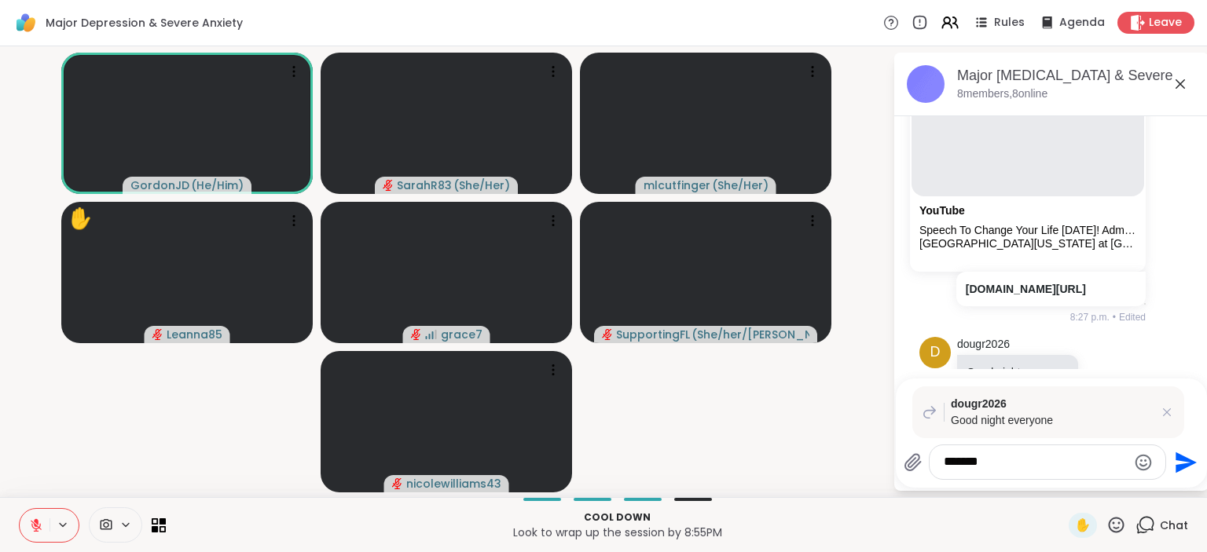
type textarea "********"
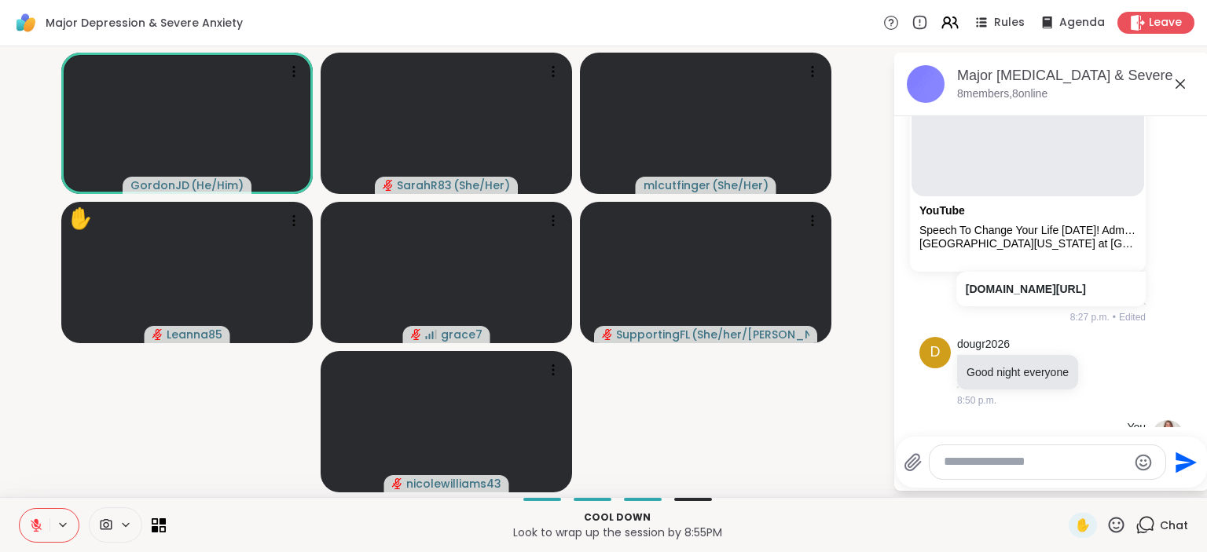
scroll to position [713, 0]
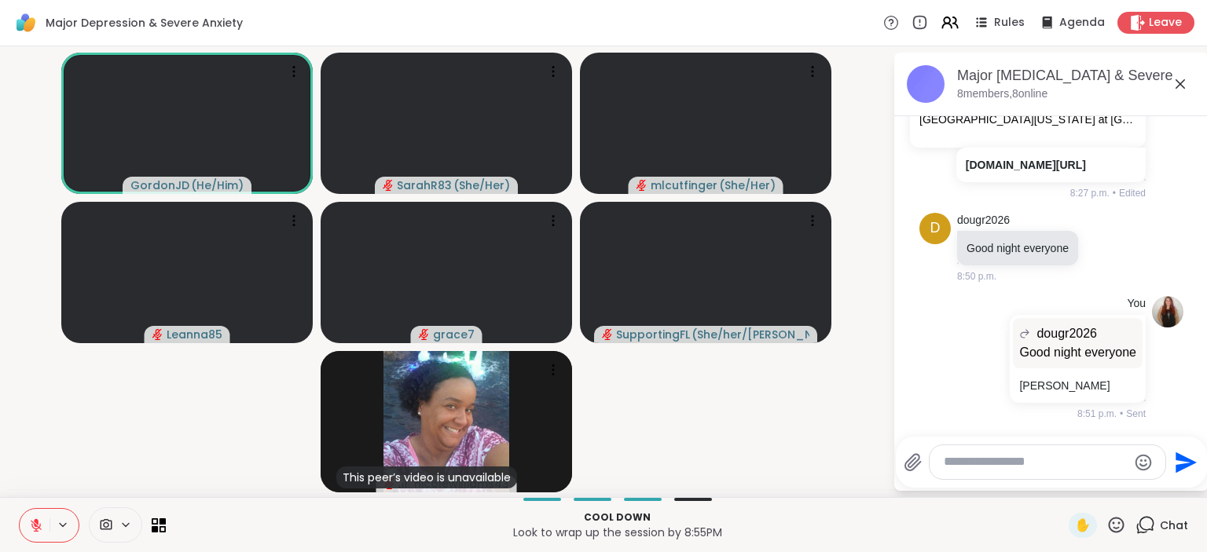
click at [37, 530] on icon at bounding box center [36, 525] width 11 height 11
click at [38, 526] on icon at bounding box center [36, 526] width 14 height 14
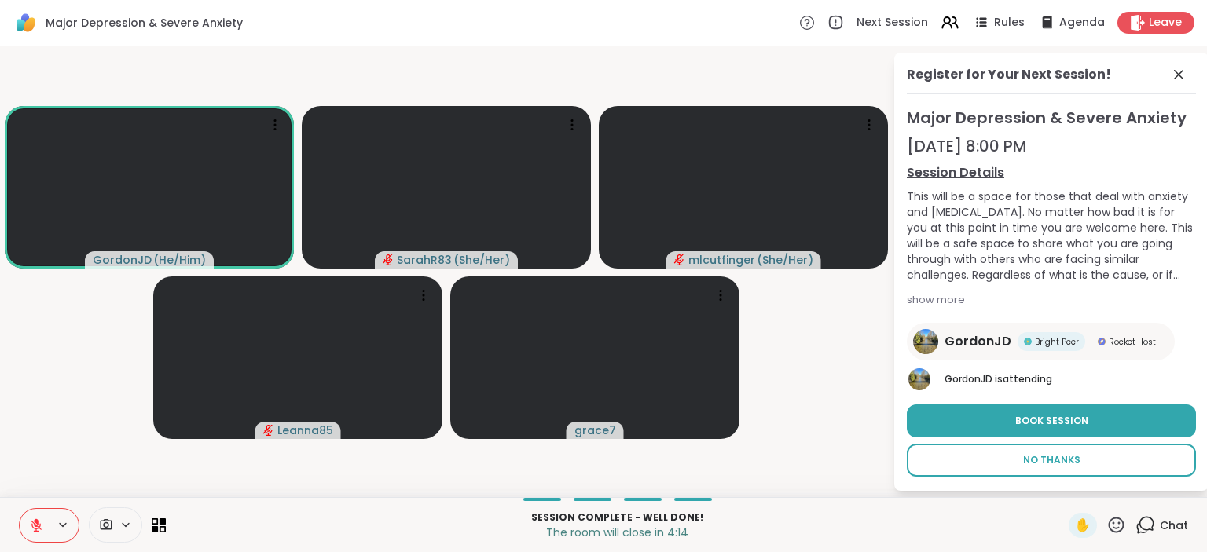
click at [1041, 459] on span "No Thanks" at bounding box center [1051, 460] width 57 height 14
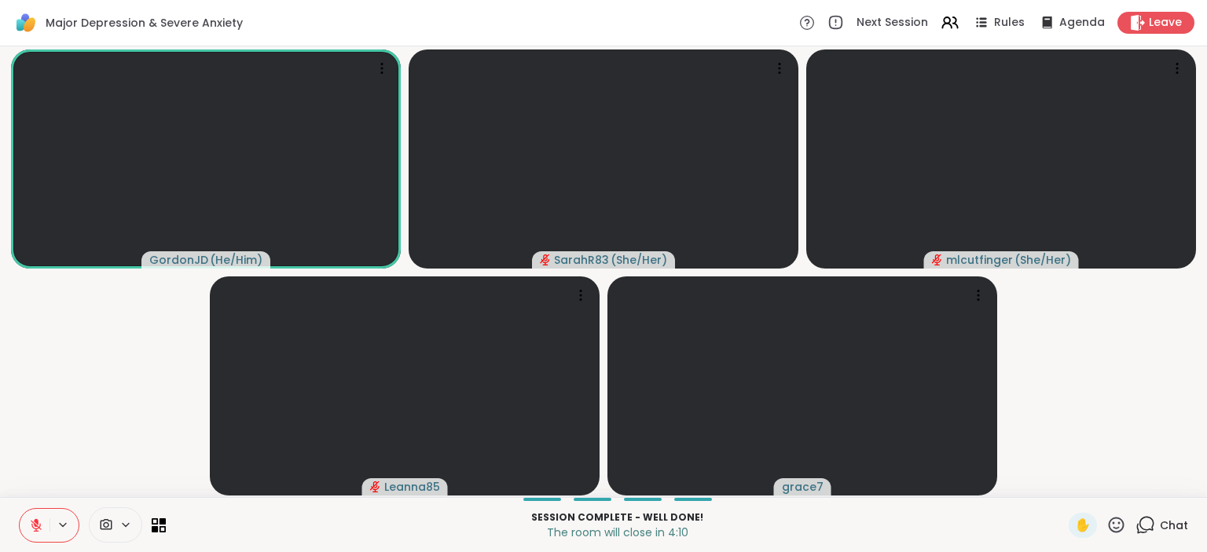
click at [1146, 531] on icon at bounding box center [1146, 524] width 15 height 14
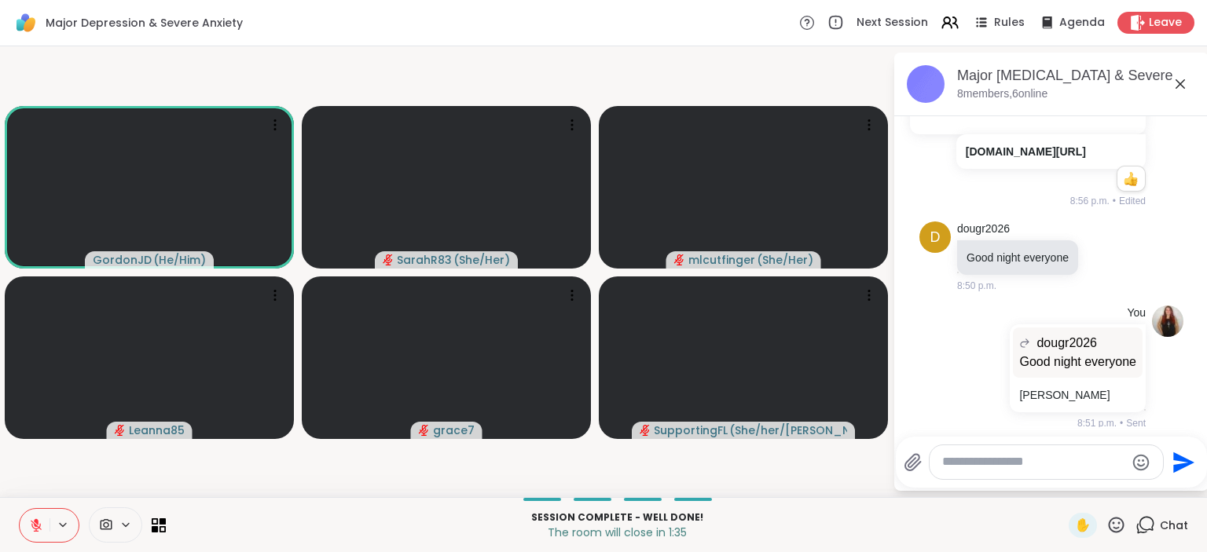
click at [38, 519] on icon at bounding box center [36, 526] width 14 height 14
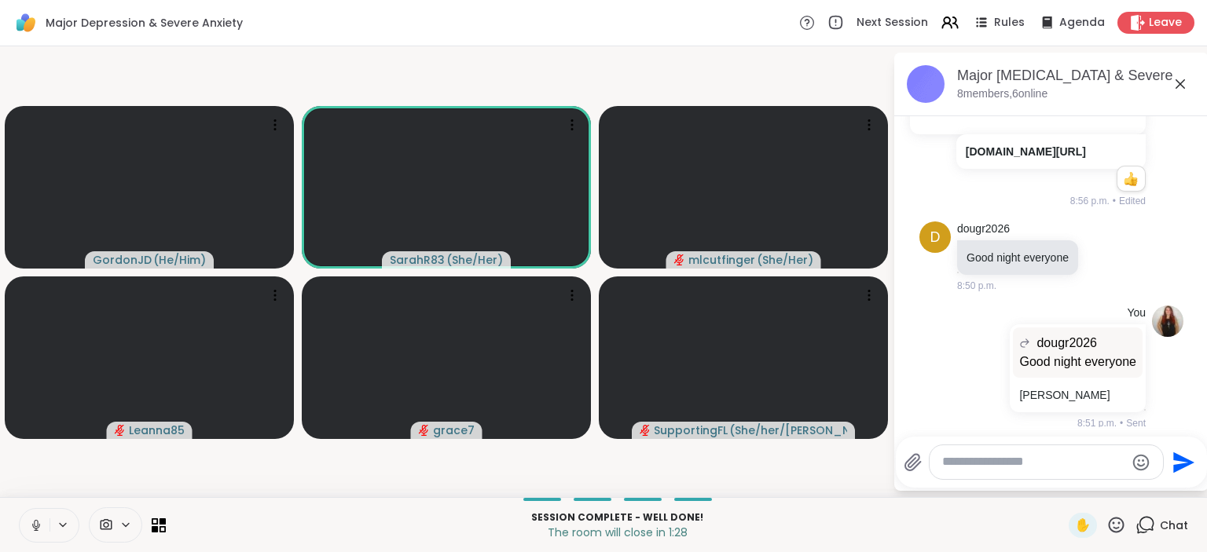
click at [37, 526] on icon at bounding box center [36, 523] width 4 height 7
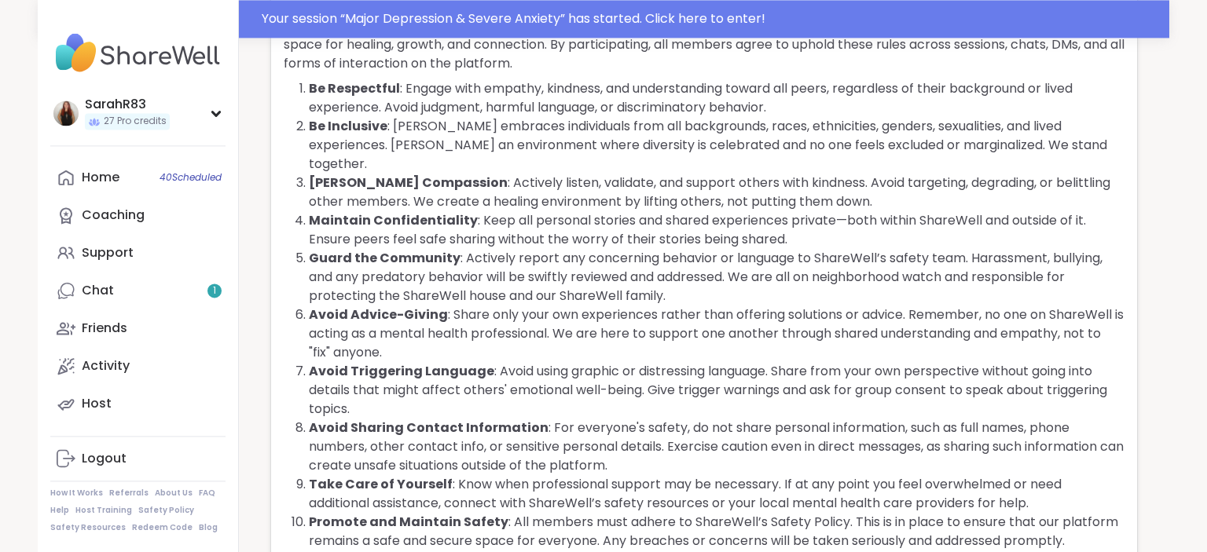
scroll to position [401, 0]
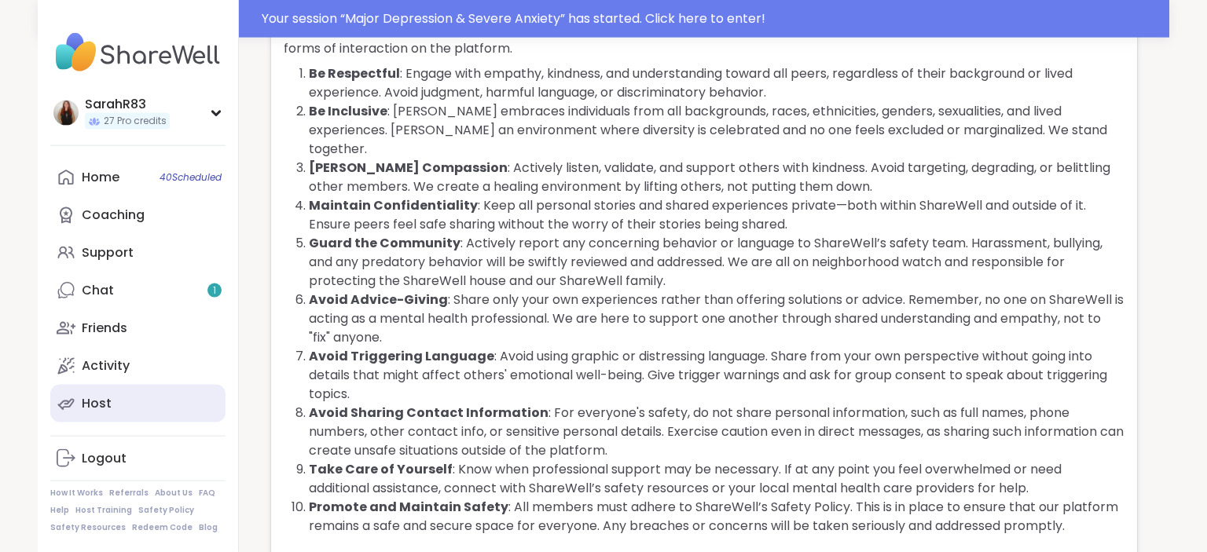
click at [109, 399] on div "Host" at bounding box center [97, 403] width 30 height 17
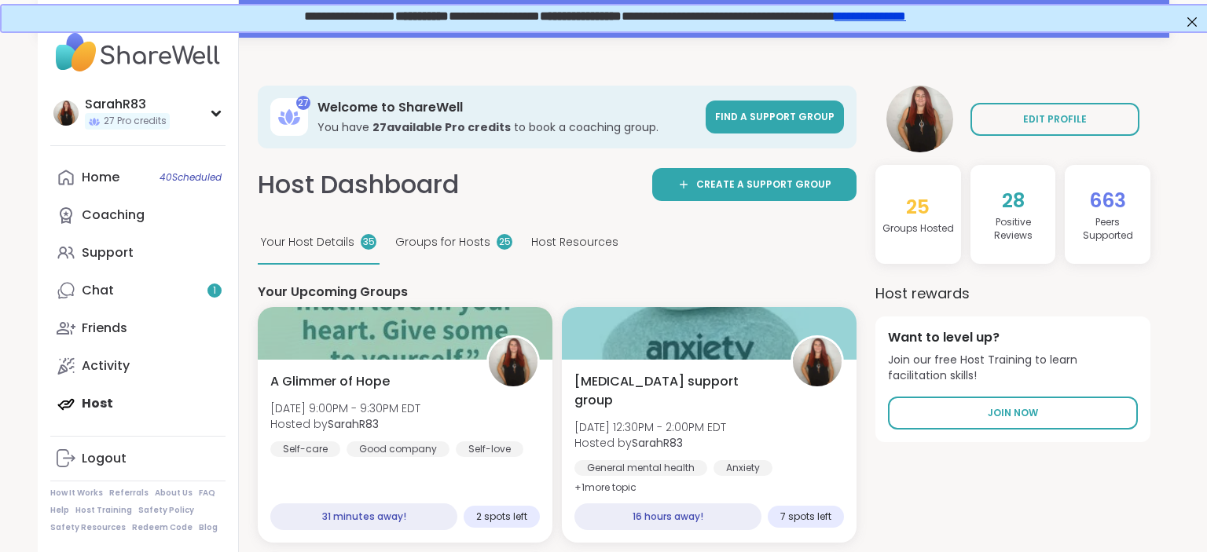
click at [421, 240] on span "Groups for Hosts" at bounding box center [442, 242] width 95 height 16
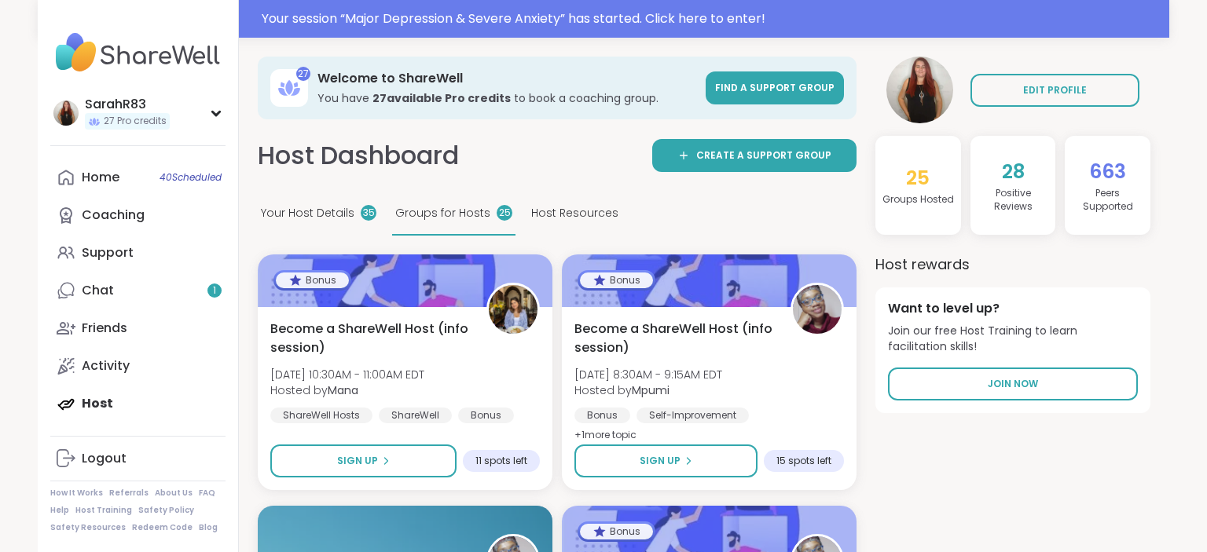
click at [536, 219] on span "Host Resources" at bounding box center [574, 213] width 87 height 16
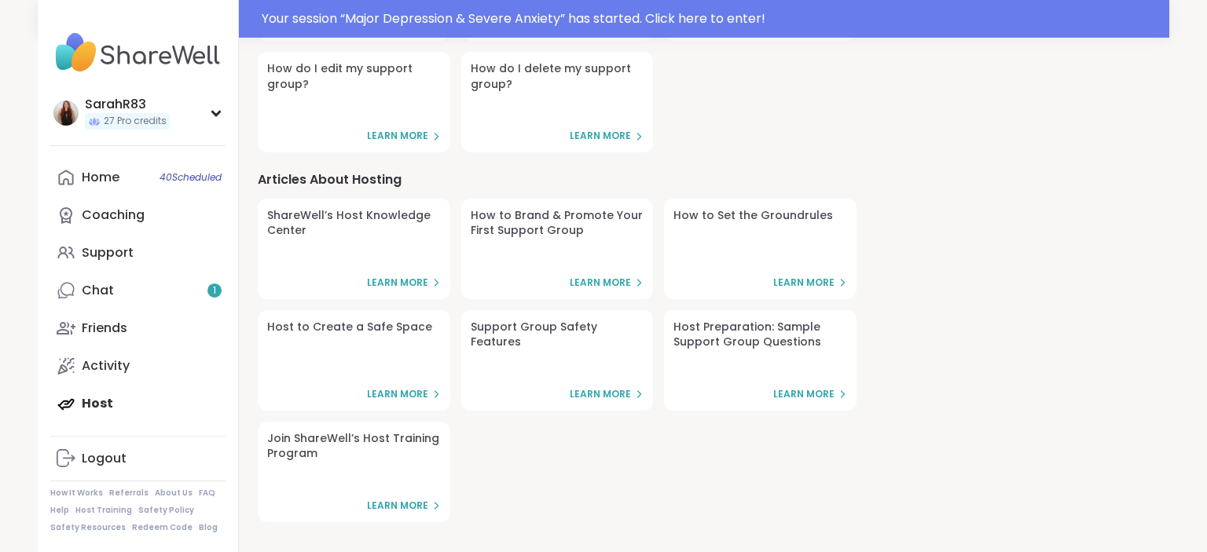
scroll to position [462, 0]
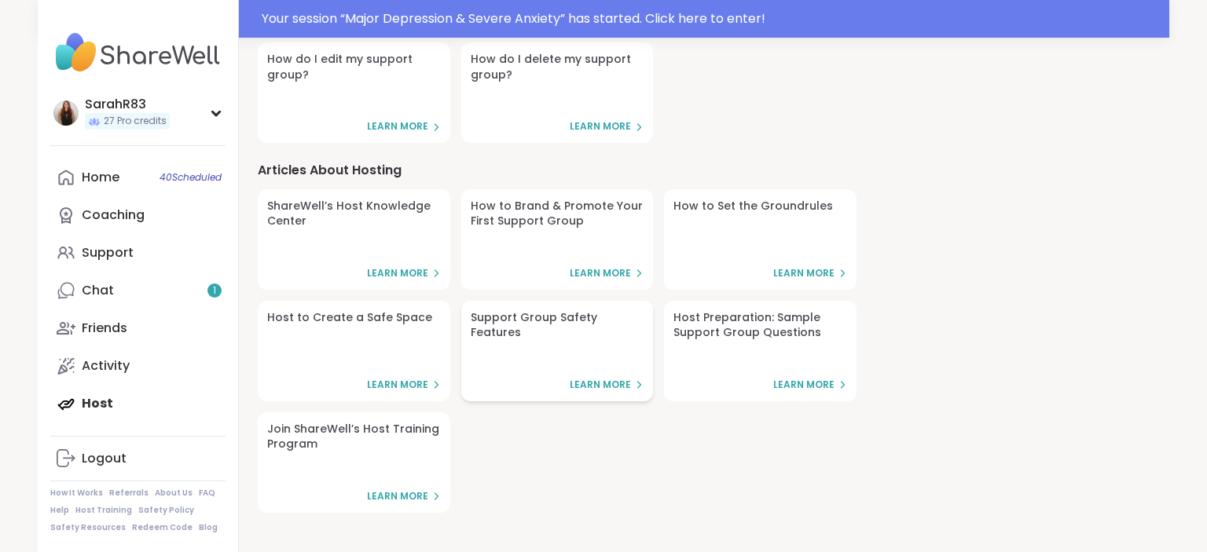
click at [614, 383] on span "Learn More" at bounding box center [600, 385] width 61 height 13
click at [427, 382] on span "Learn More" at bounding box center [397, 385] width 61 height 13
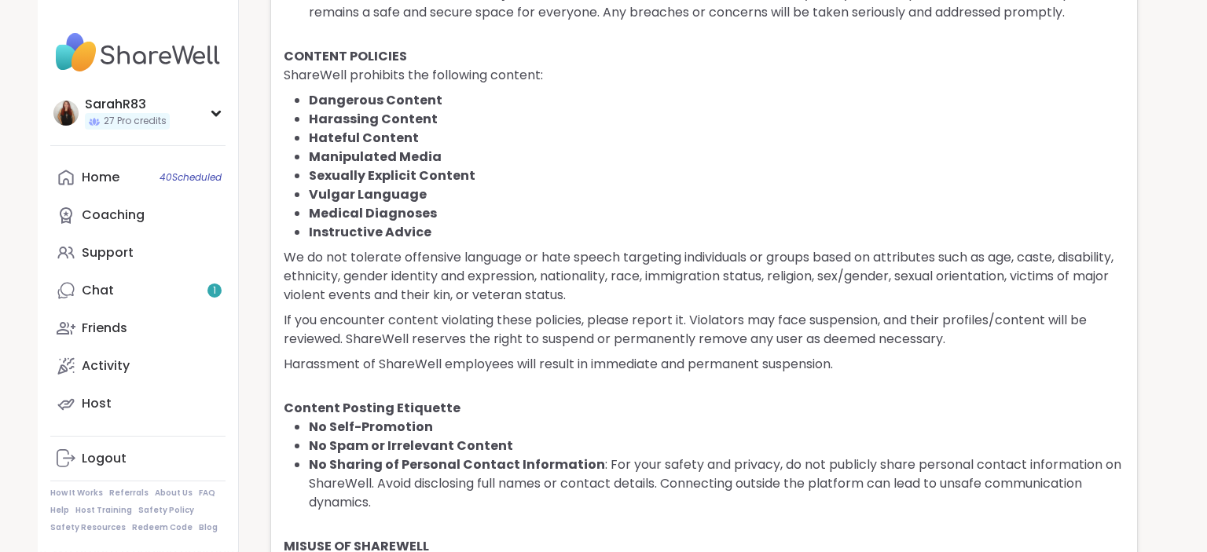
scroll to position [873, 0]
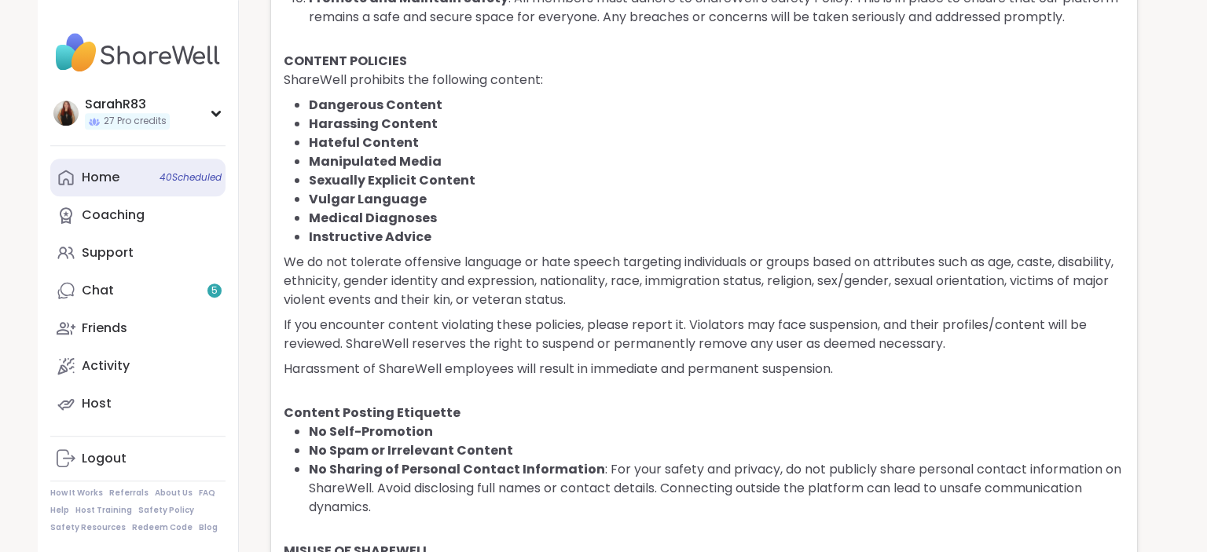
click at [111, 189] on link "Home 40 Scheduled" at bounding box center [137, 178] width 175 height 38
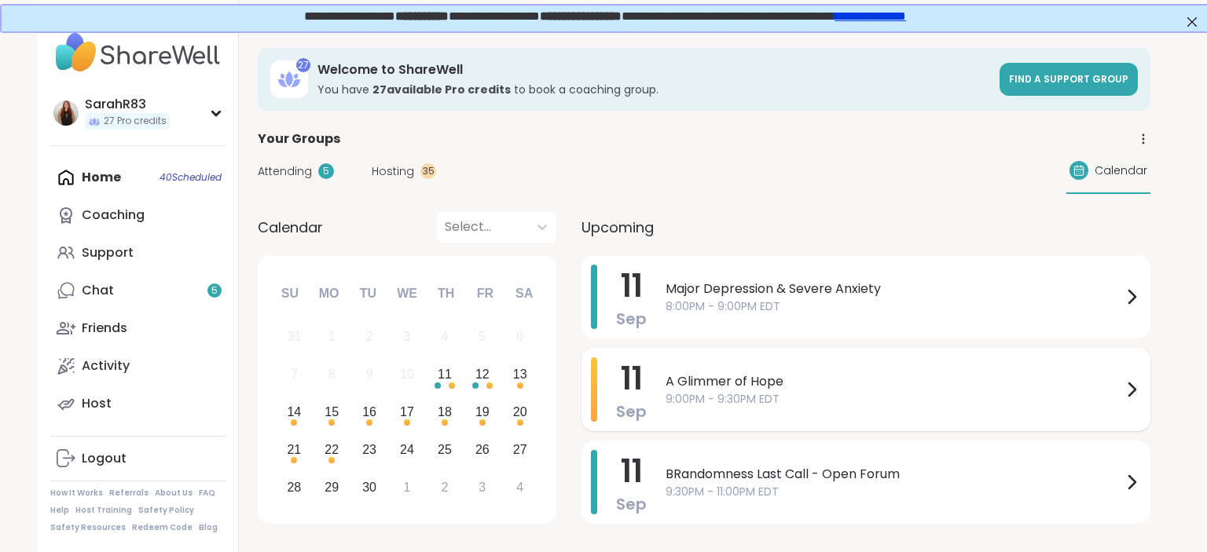
click at [758, 389] on span "A Glimmer of Hope" at bounding box center [893, 381] width 456 height 19
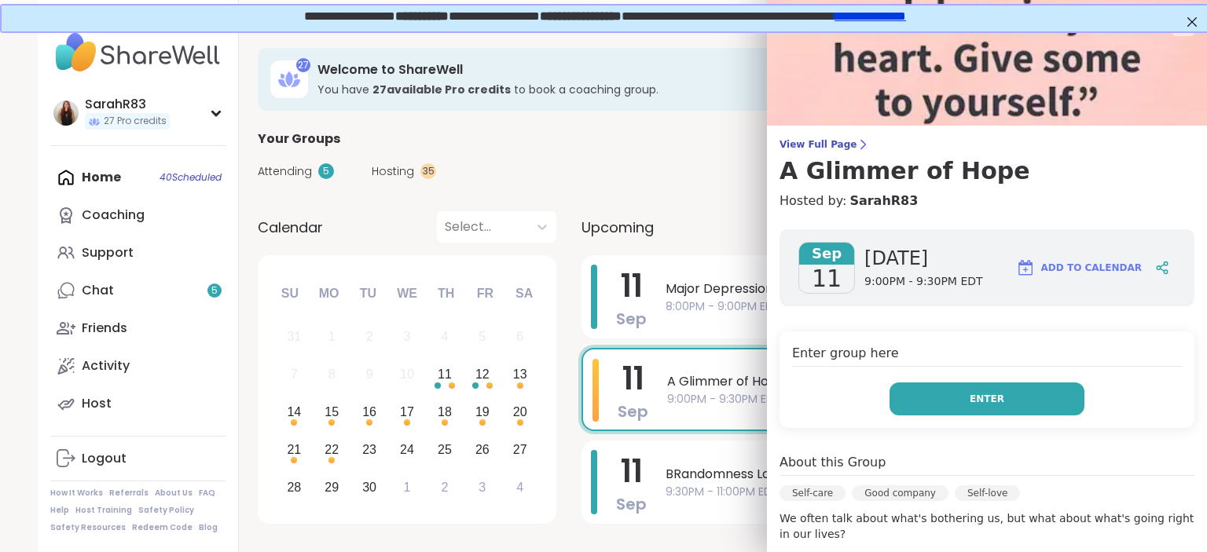
click at [915, 401] on button "Enter" at bounding box center [986, 399] width 195 height 33
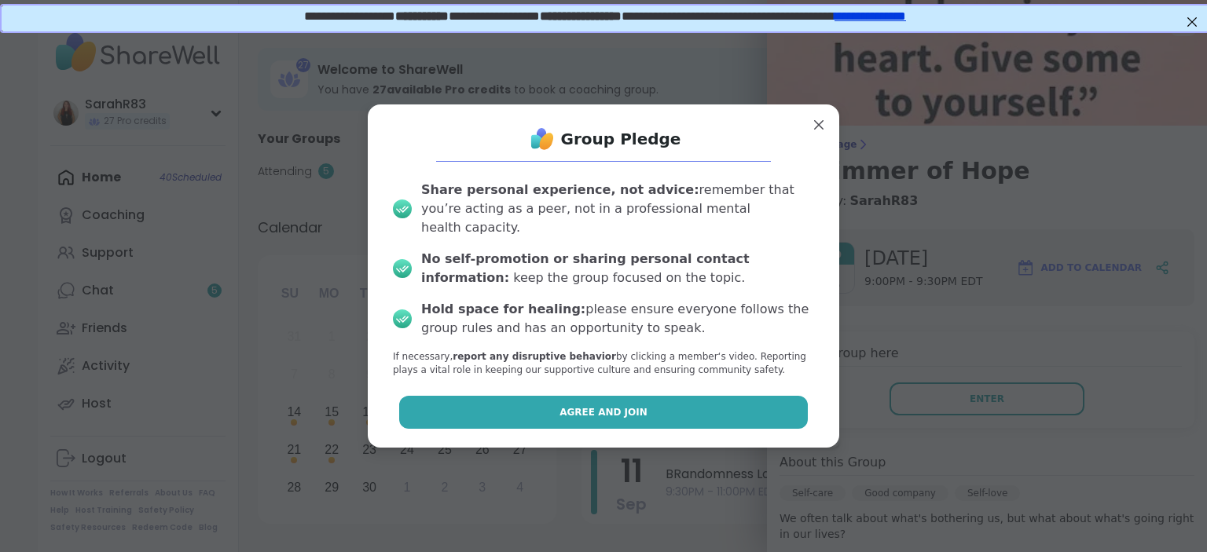
click at [763, 396] on button "Agree and Join" at bounding box center [603, 412] width 409 height 33
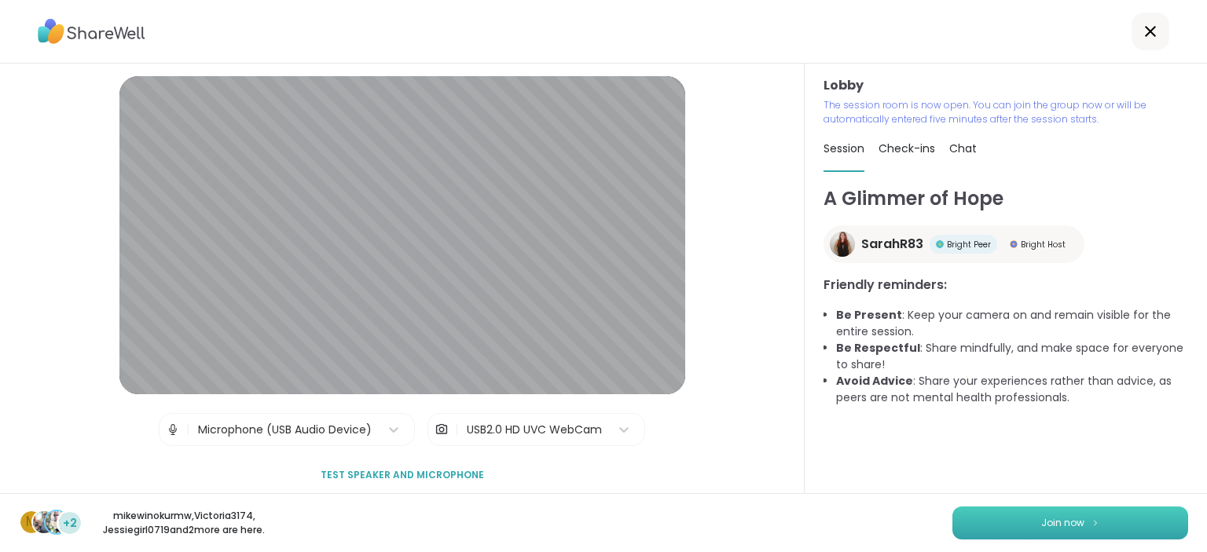
click at [1045, 523] on span "Join now" at bounding box center [1062, 523] width 43 height 14
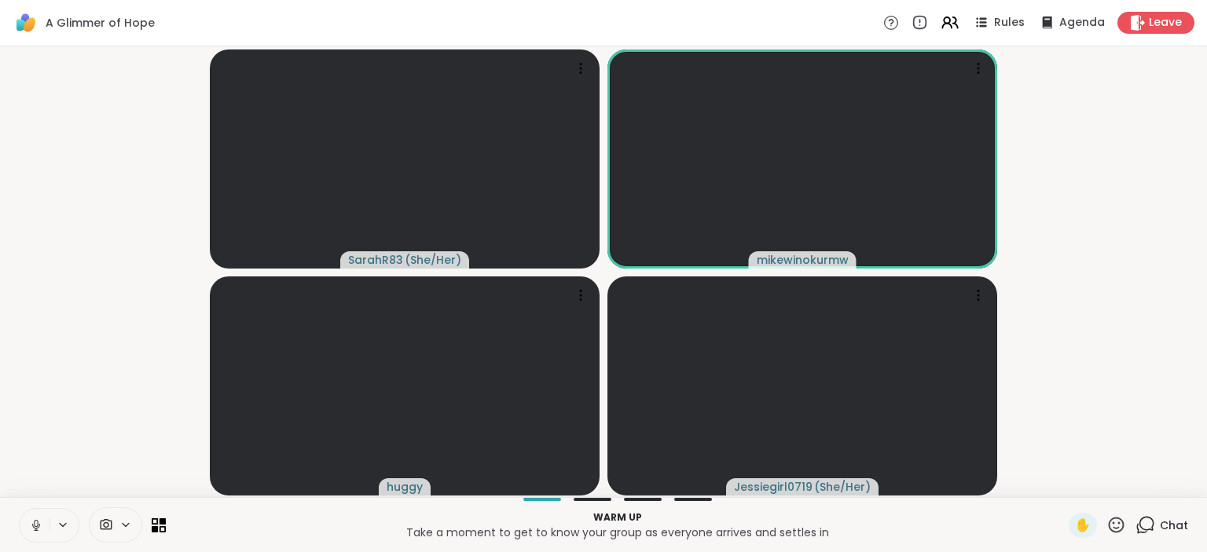
click at [40, 535] on button at bounding box center [35, 525] width 30 height 33
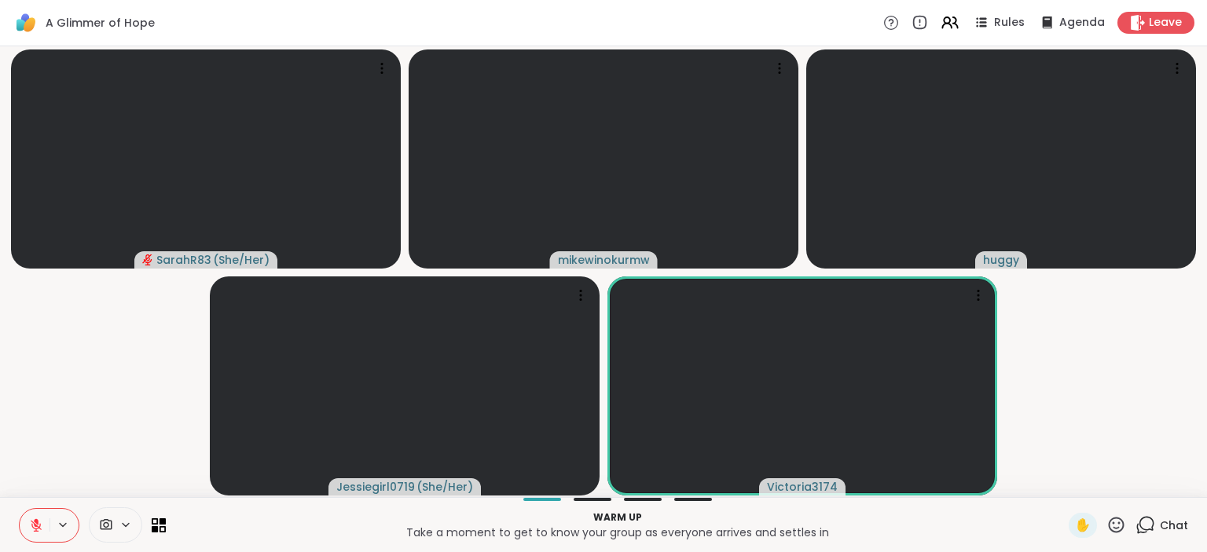
click at [33, 530] on icon at bounding box center [36, 526] width 14 height 14
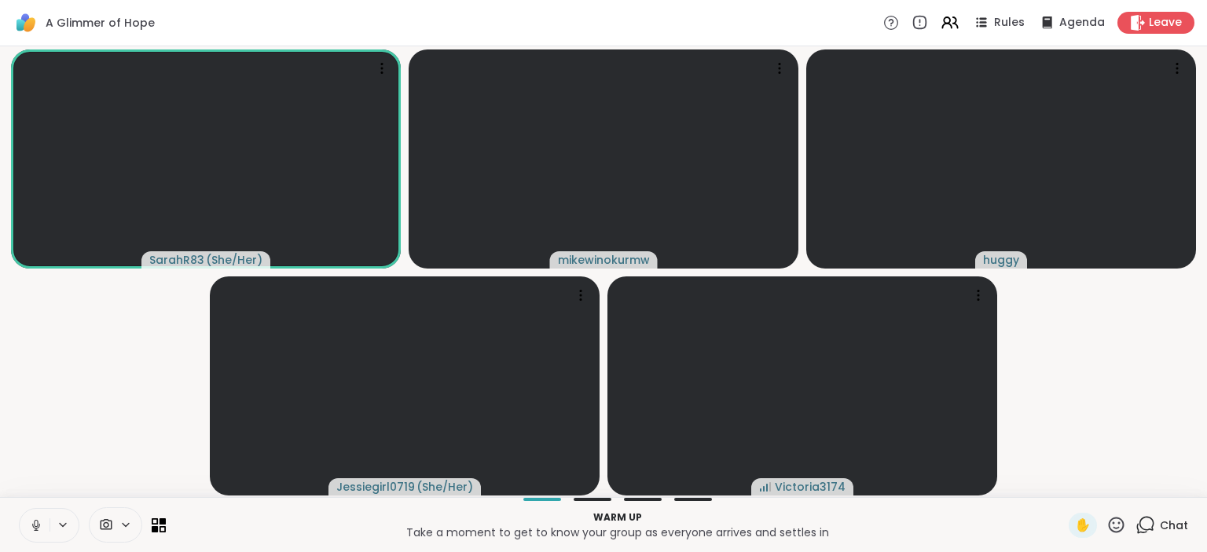
click at [37, 525] on icon at bounding box center [36, 526] width 14 height 14
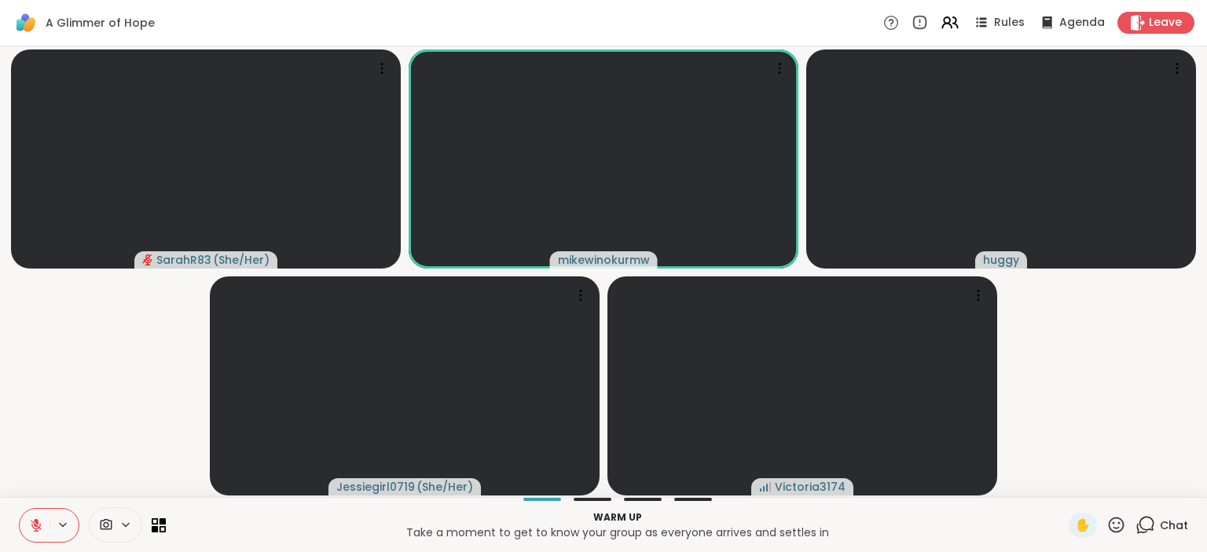
click at [1166, 529] on span "Chat" at bounding box center [1174, 526] width 28 height 16
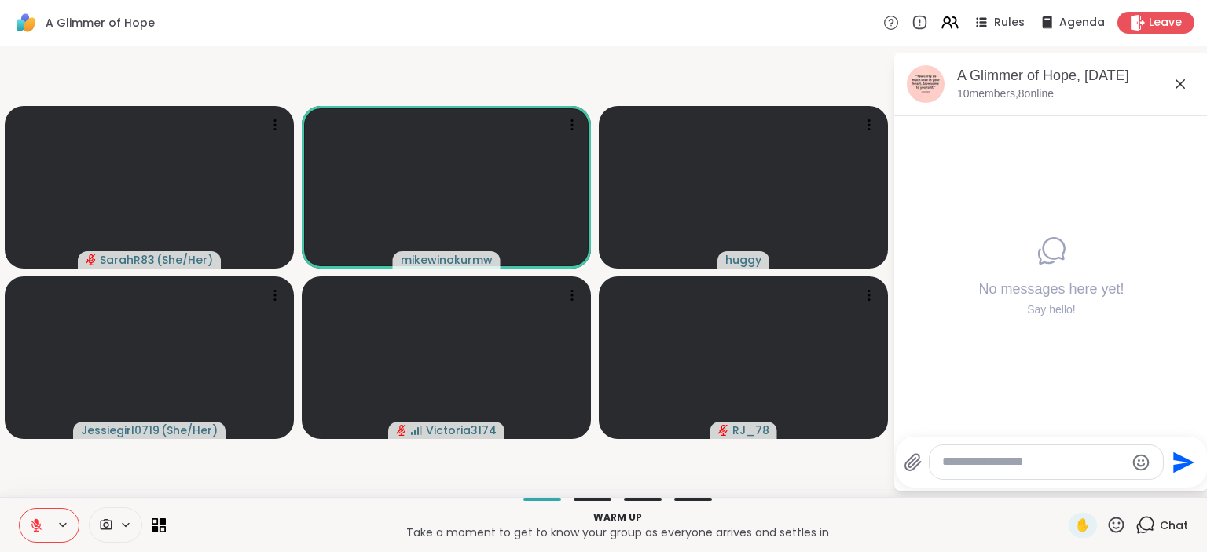
click at [34, 529] on icon at bounding box center [36, 525] width 11 height 11
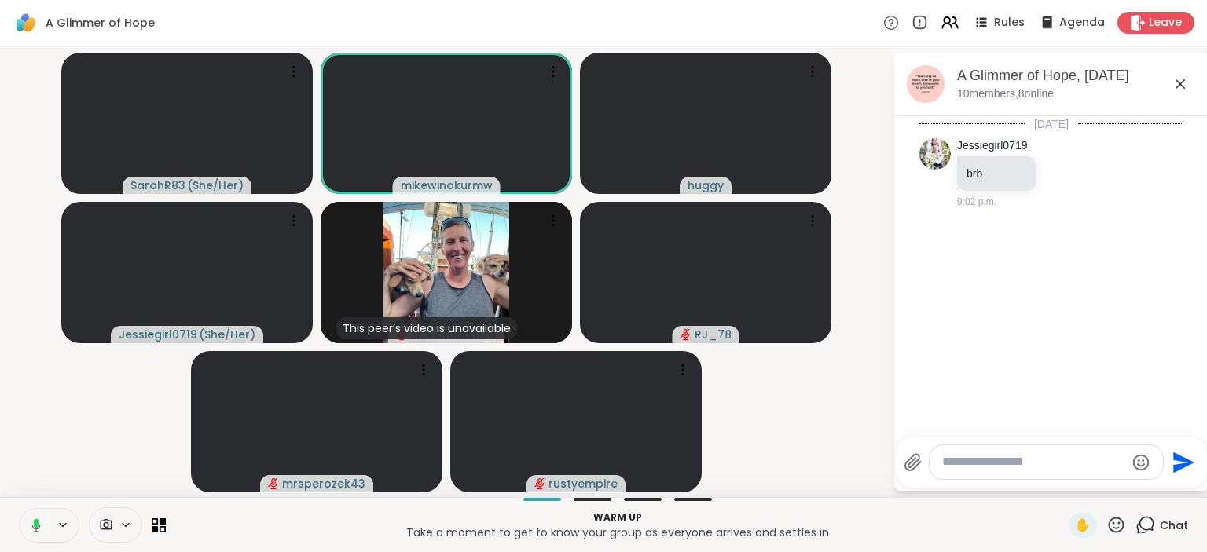
click at [1152, 526] on icon at bounding box center [1145, 525] width 20 height 20
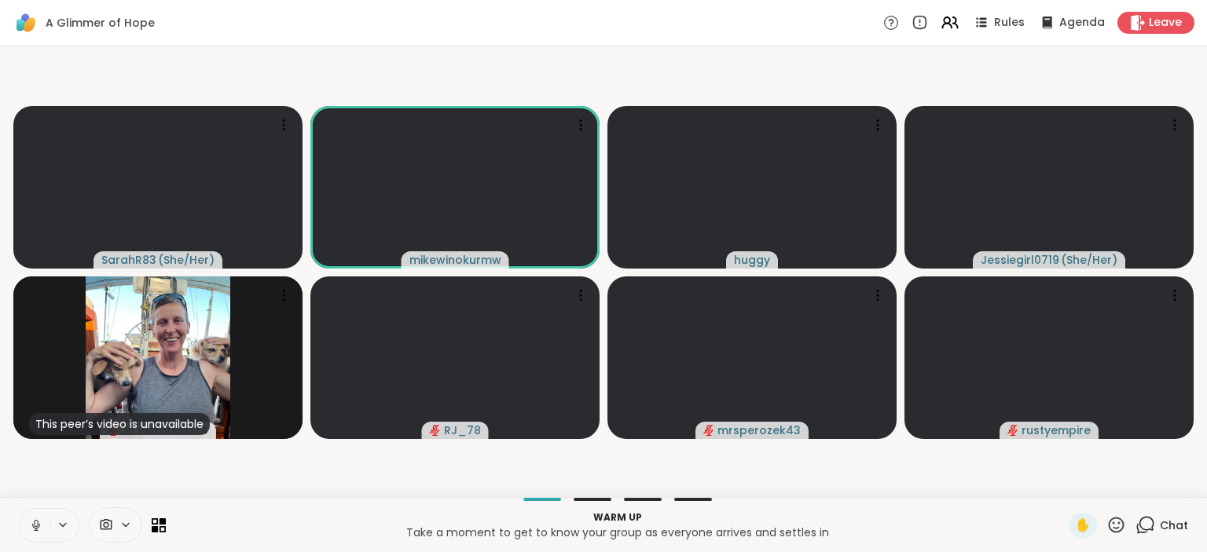
click at [1152, 526] on icon at bounding box center [1145, 525] width 20 height 20
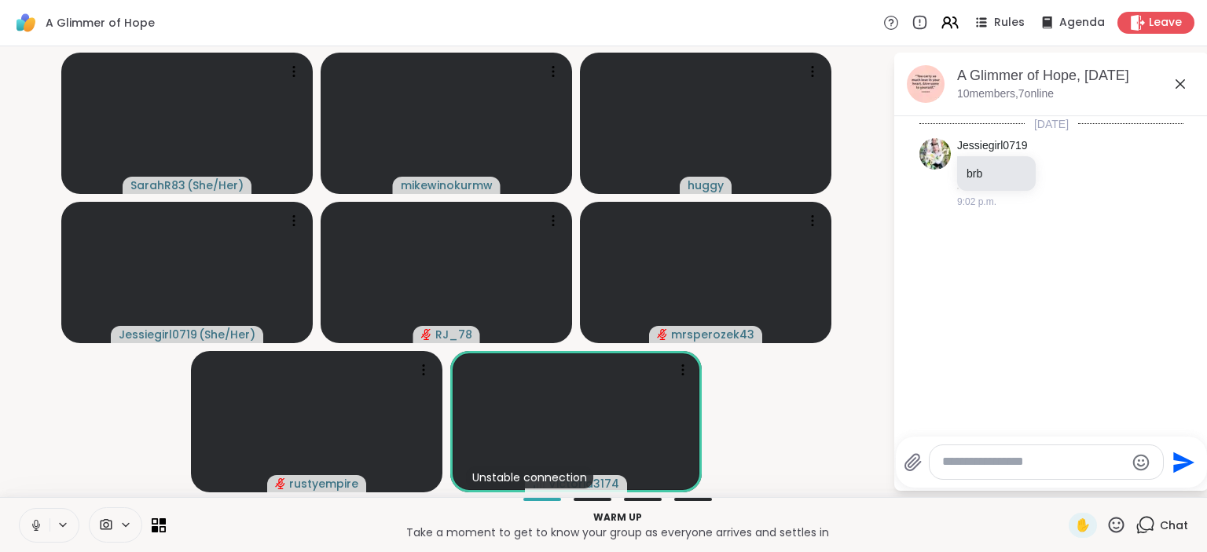
click at [35, 528] on icon at bounding box center [36, 525] width 8 height 5
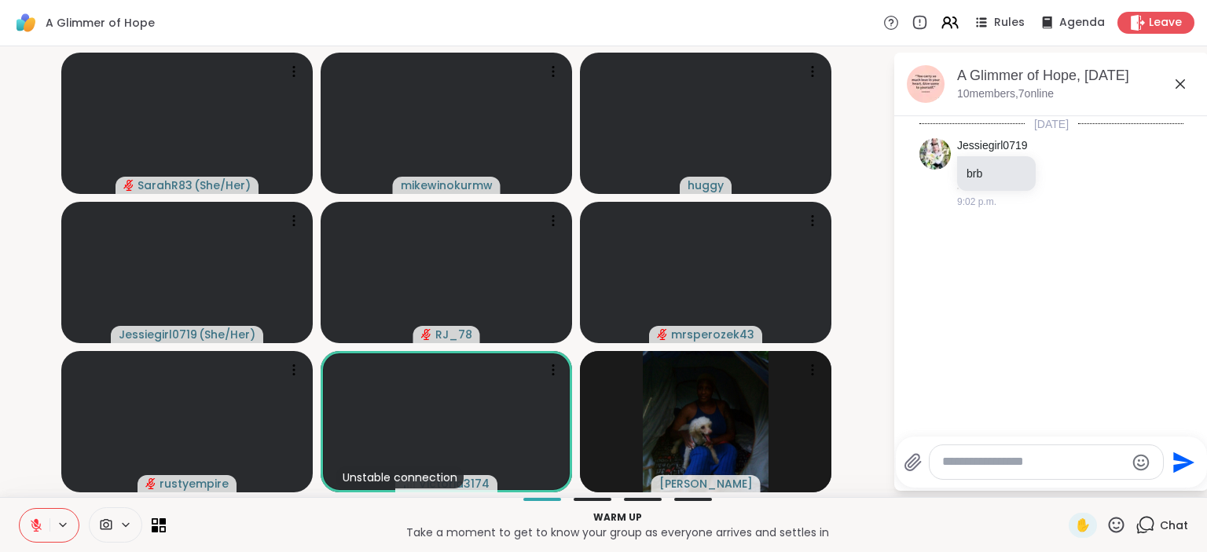
click at [30, 515] on button at bounding box center [35, 525] width 30 height 33
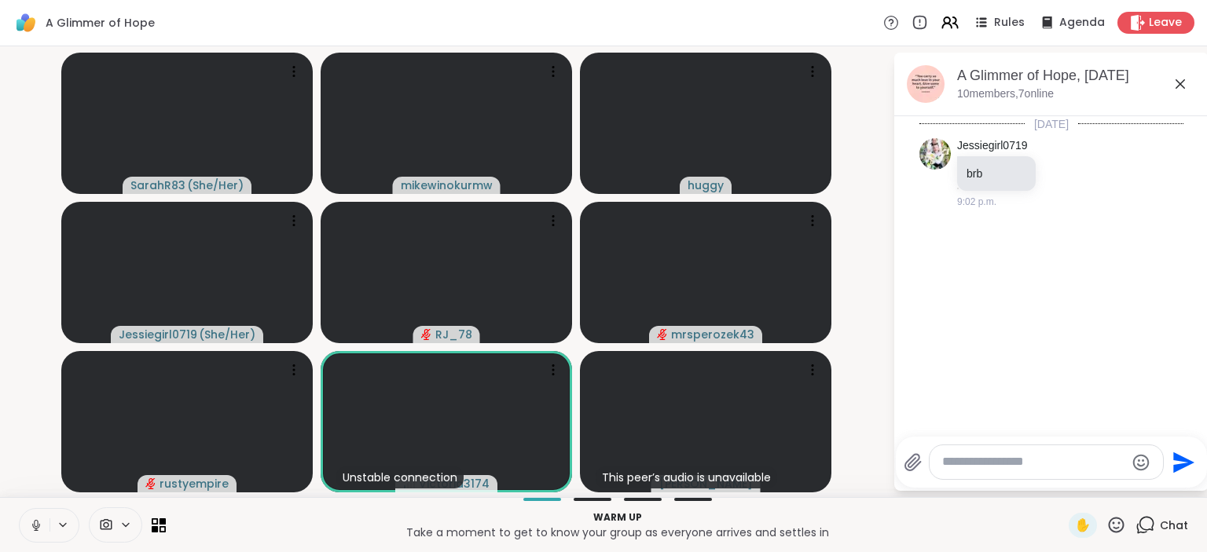
click at [1166, 526] on span "Chat" at bounding box center [1174, 526] width 28 height 16
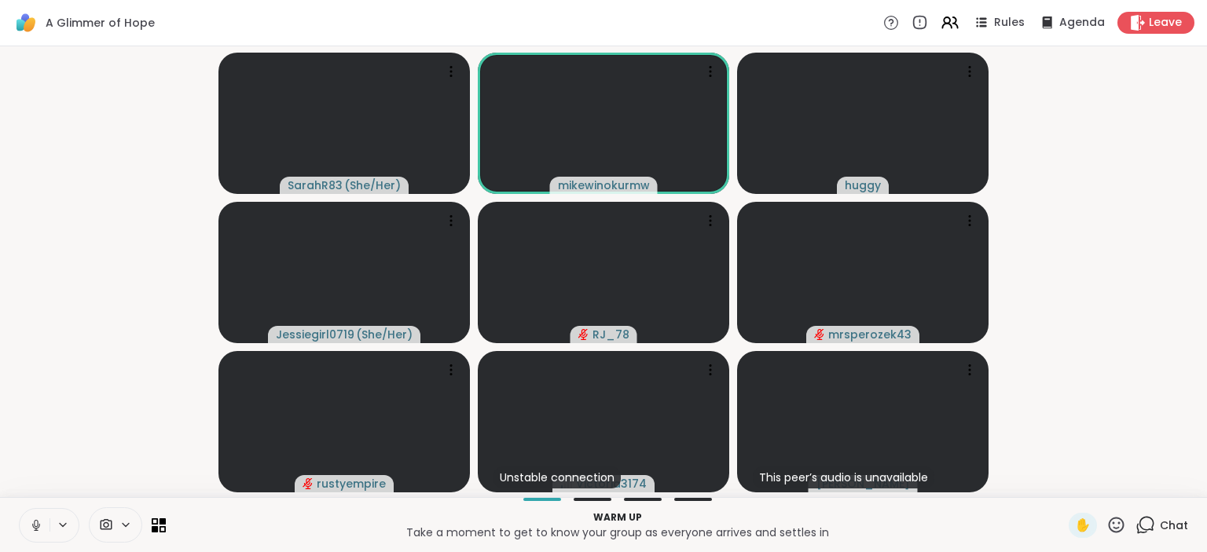
click at [1166, 526] on span "Chat" at bounding box center [1174, 526] width 28 height 16
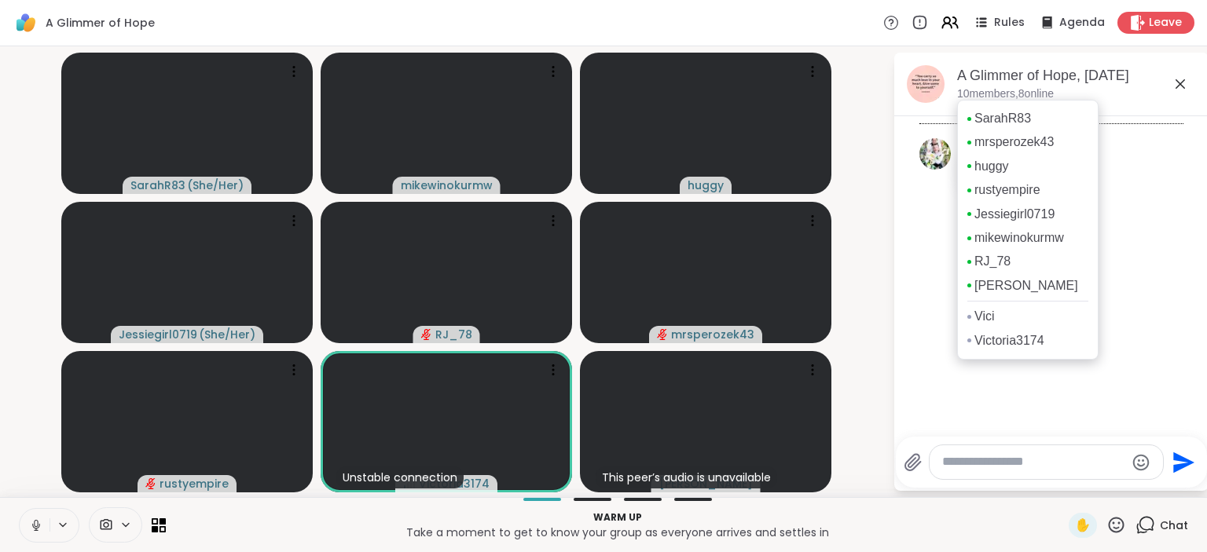
click at [979, 99] on p "10 members, 8 online" at bounding box center [1005, 94] width 97 height 16
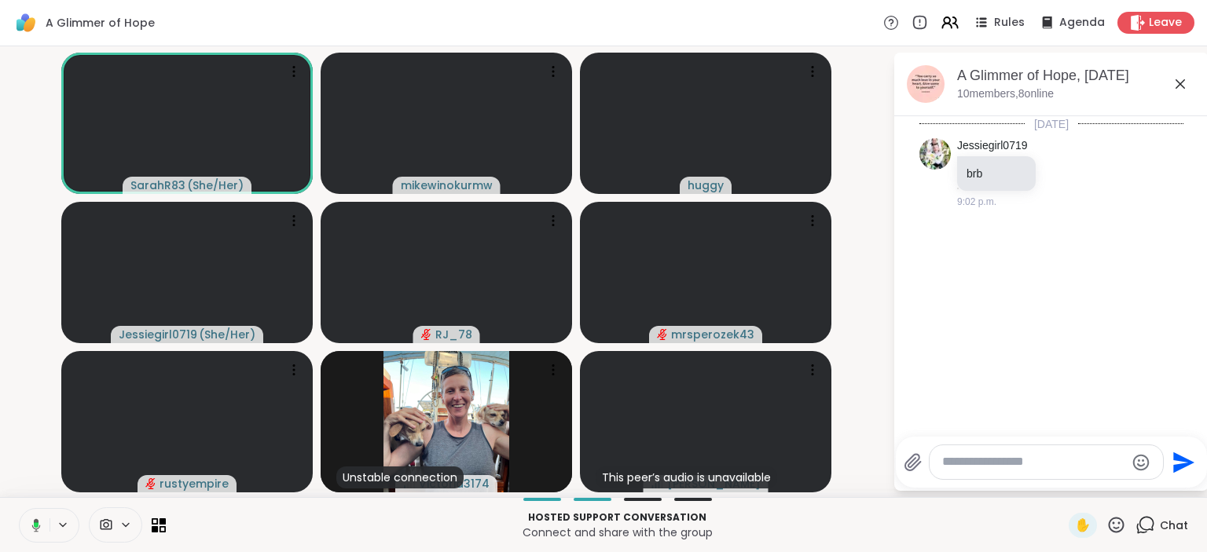
click at [1145, 522] on icon at bounding box center [1145, 525] width 20 height 20
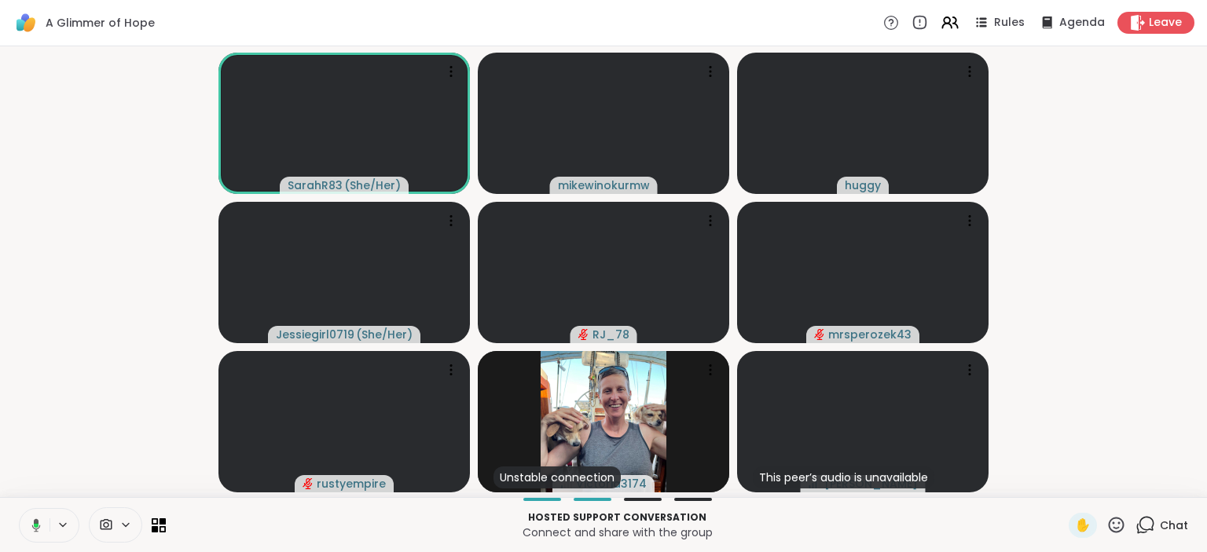
click at [1145, 522] on icon at bounding box center [1145, 525] width 20 height 20
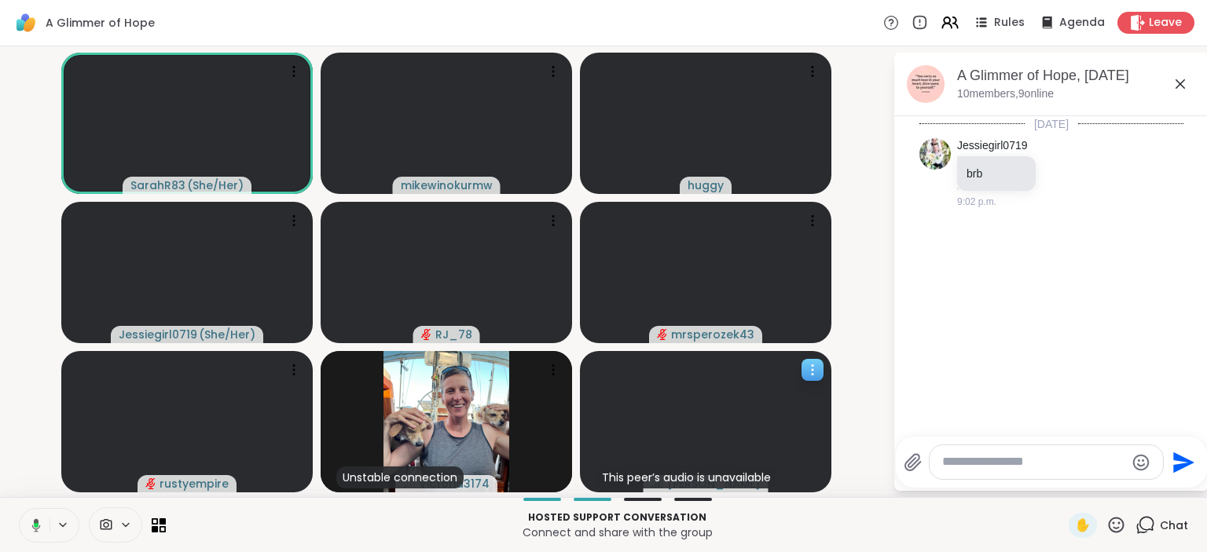
click at [805, 362] on icon at bounding box center [813, 370] width 16 height 16
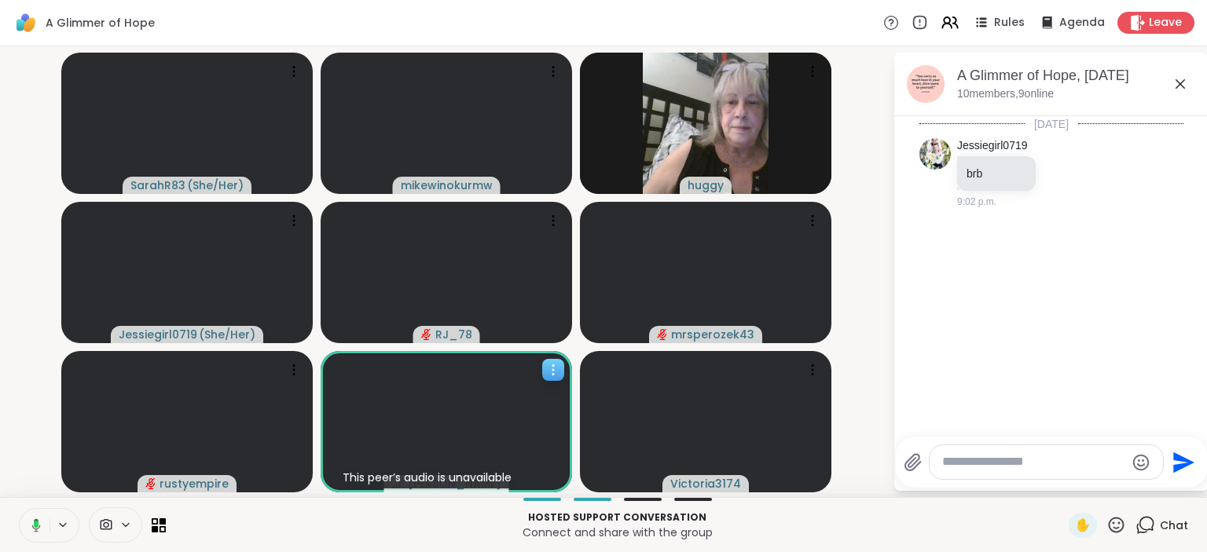
click at [547, 370] on icon at bounding box center [553, 370] width 16 height 16
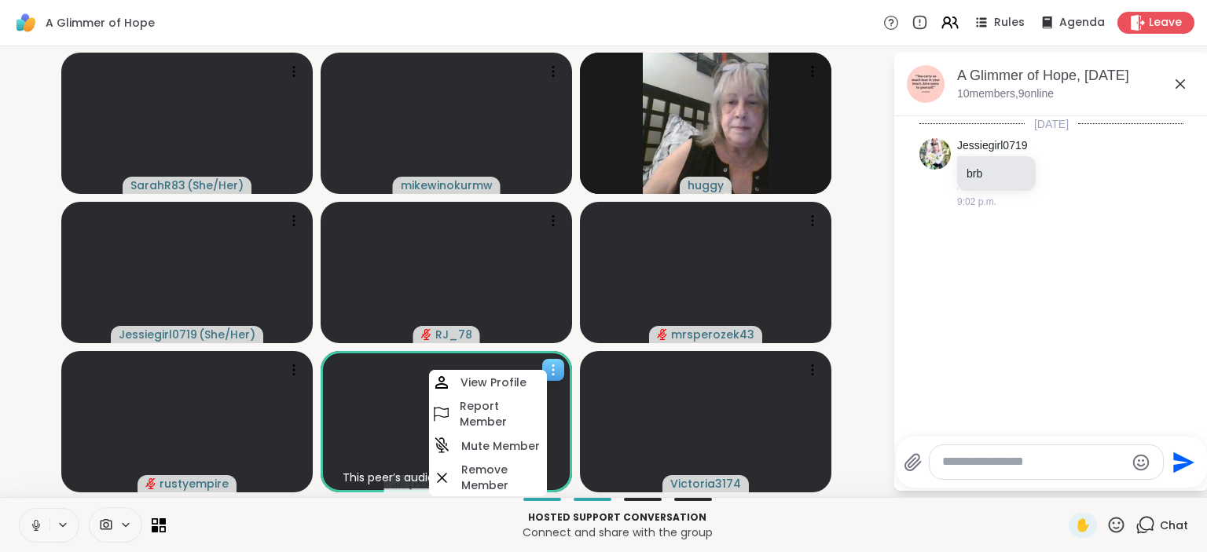
click at [547, 370] on icon at bounding box center [553, 370] width 16 height 16
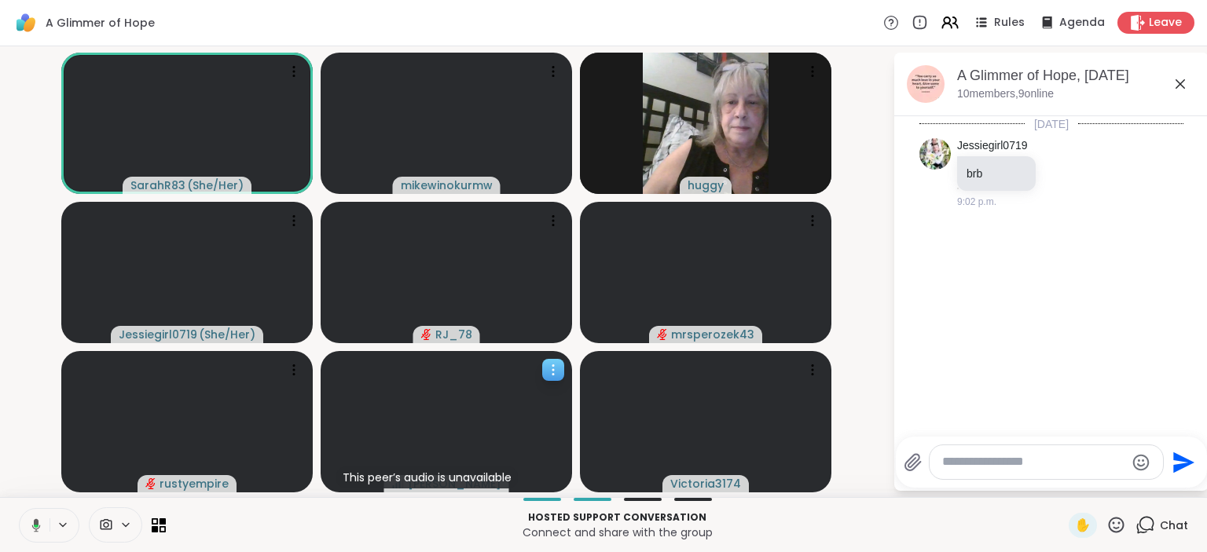
click at [547, 370] on icon at bounding box center [553, 370] width 16 height 16
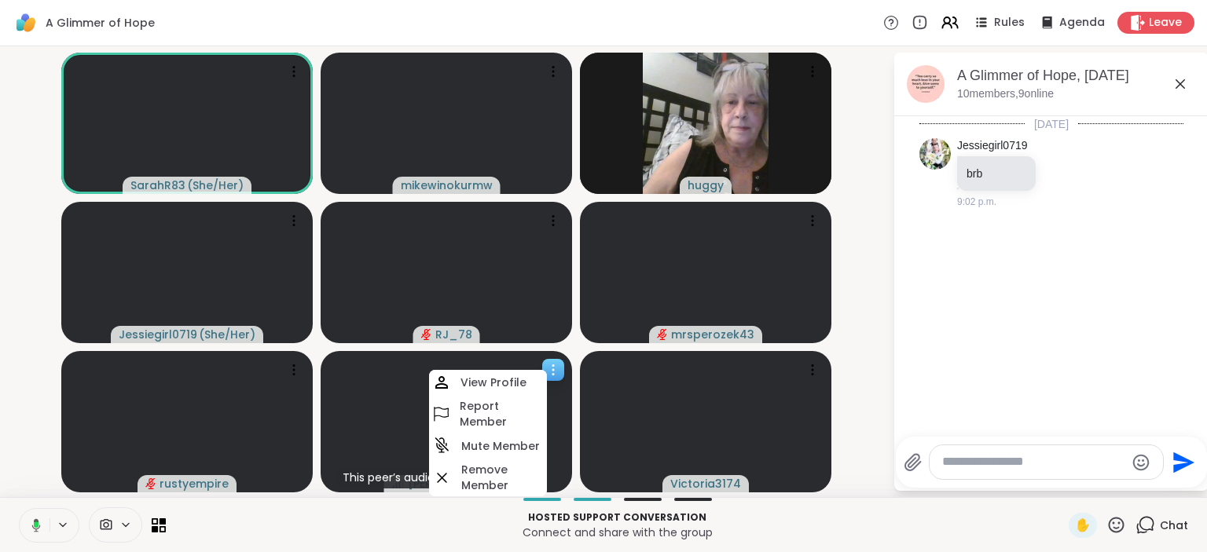
click at [571, 401] on div at bounding box center [446, 421] width 251 height 141
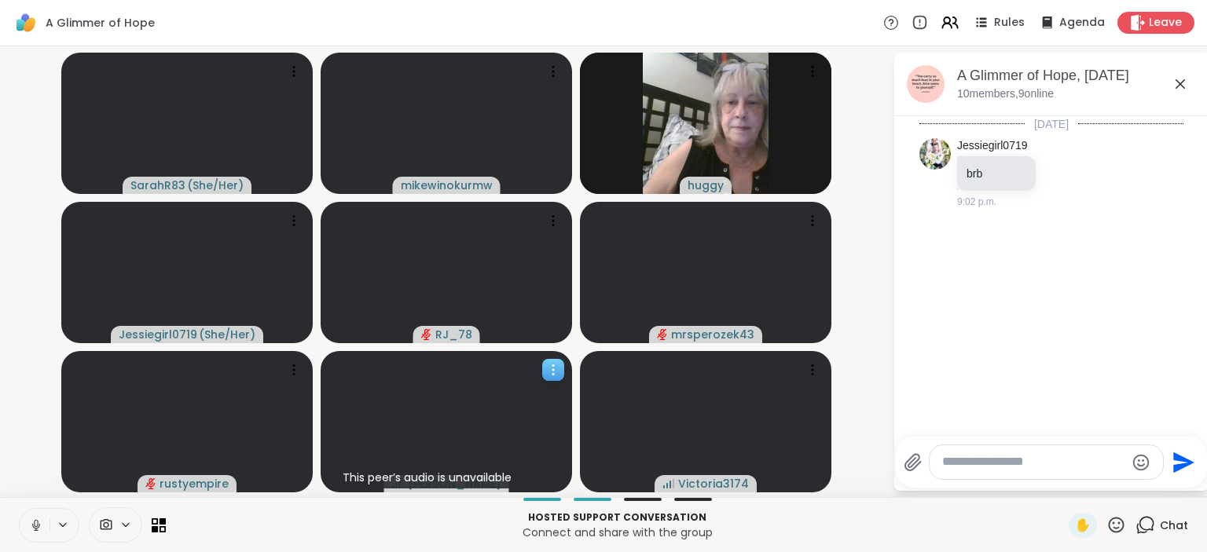
click at [552, 376] on icon at bounding box center [553, 370] width 16 height 16
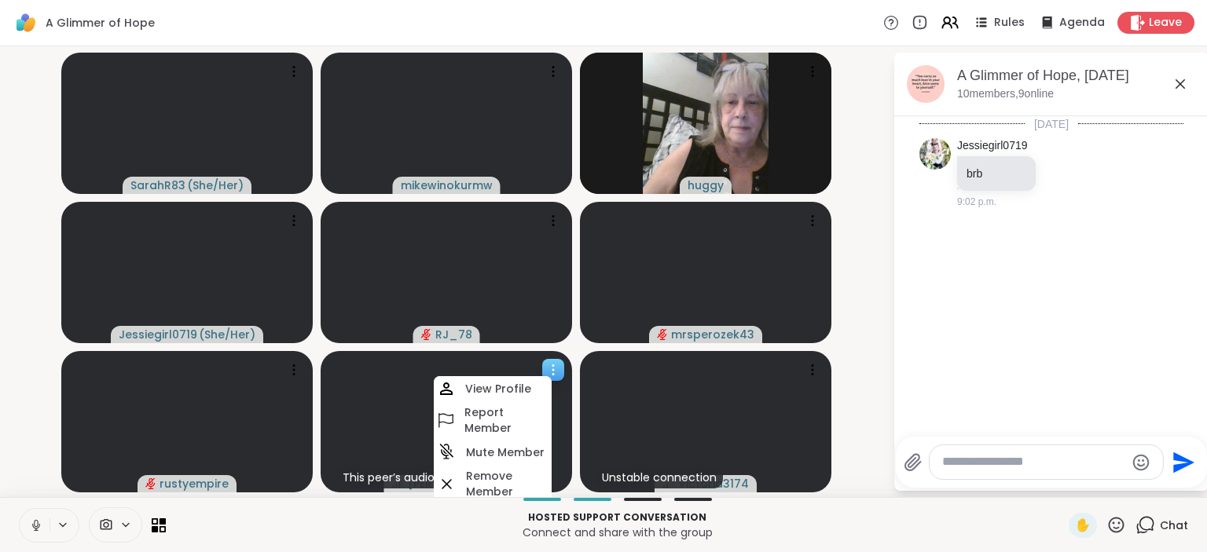
click at [552, 376] on icon at bounding box center [553, 370] width 16 height 16
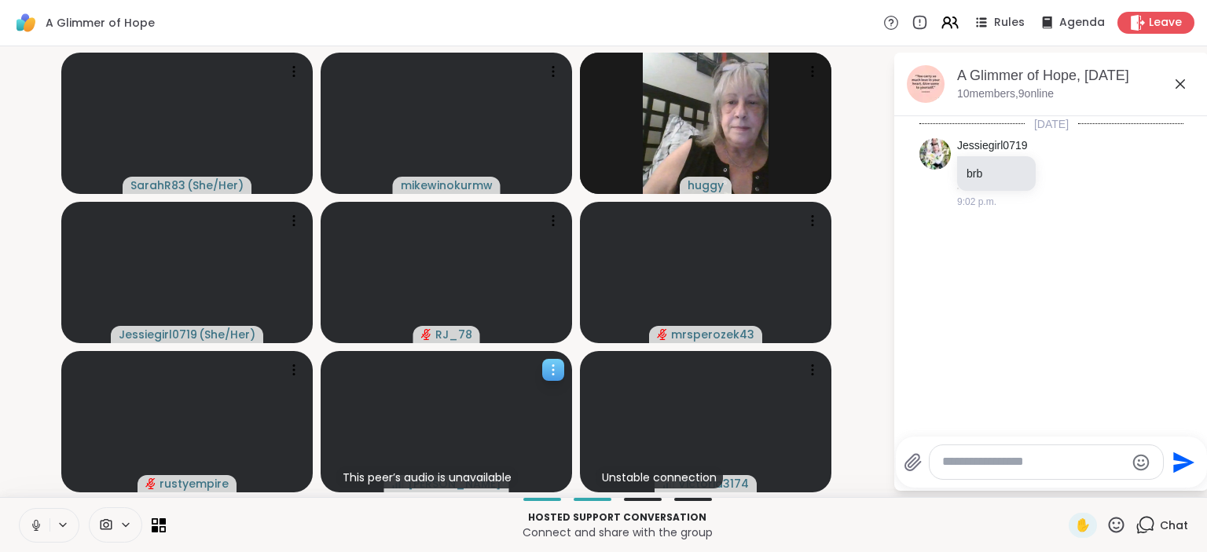
click at [563, 434] on div at bounding box center [446, 421] width 251 height 141
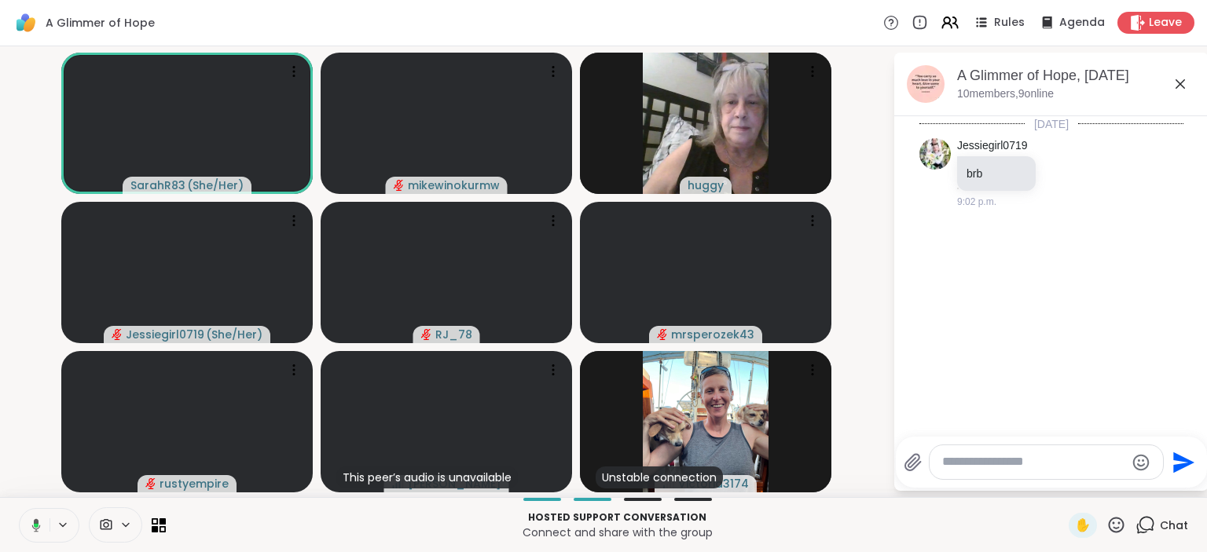
click at [862, 409] on video-player-container "SarahR83 ( She/Her ) mikewinokurmw huggy Jessiegirl0719 ( She/Her ) RJ_78 mrspe…" at bounding box center [446, 272] width 874 height 438
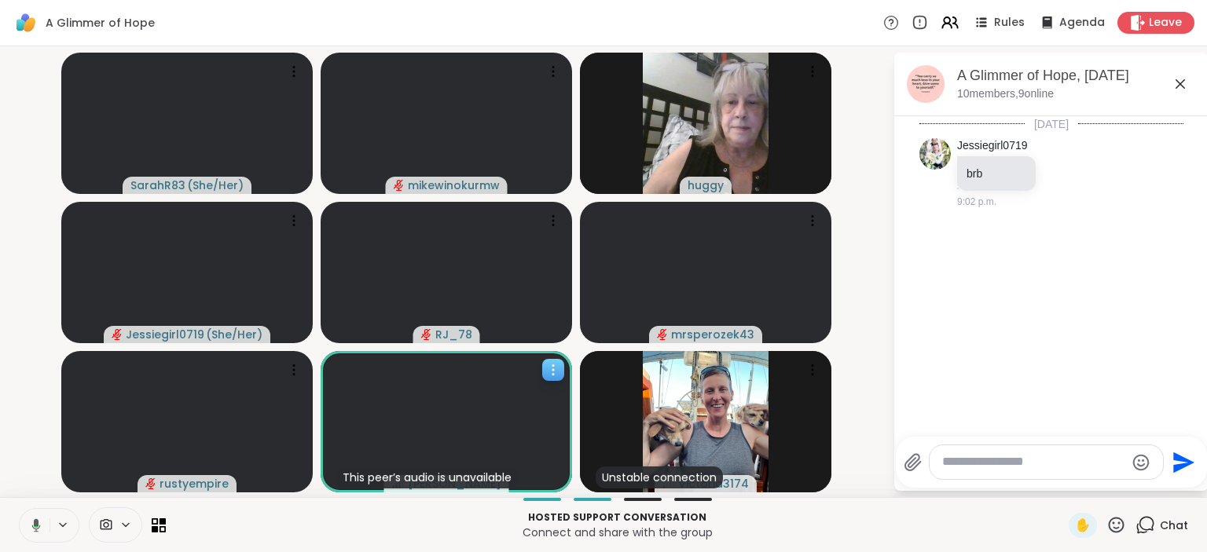
click at [548, 369] on icon at bounding box center [553, 370] width 16 height 16
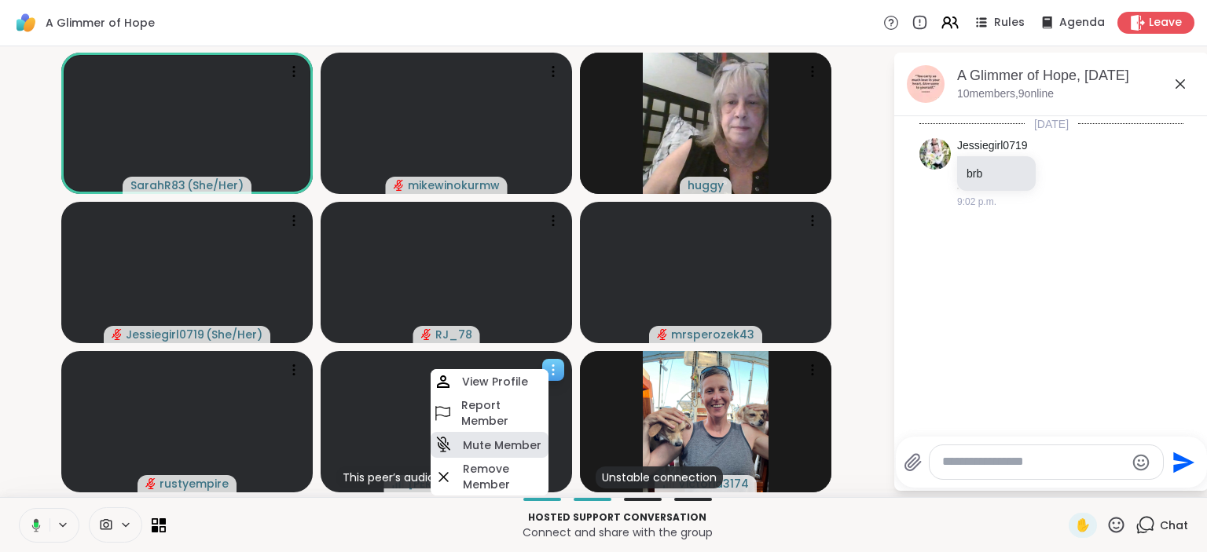
click at [522, 445] on h4 "Mute Member" at bounding box center [502, 446] width 79 height 16
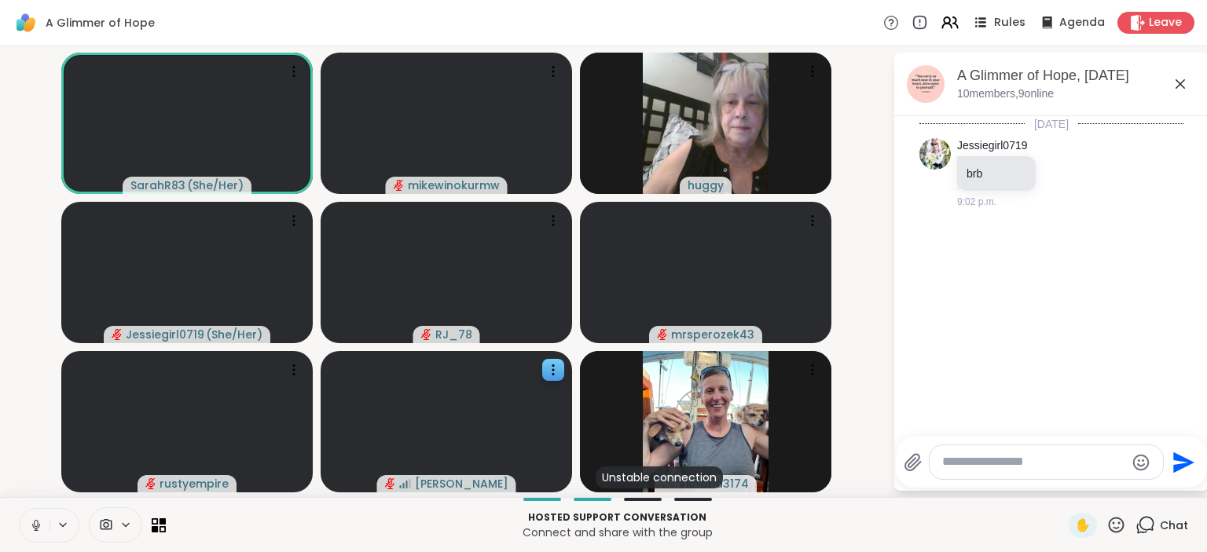
click at [1000, 27] on span "Rules" at bounding box center [1010, 23] width 32 height 16
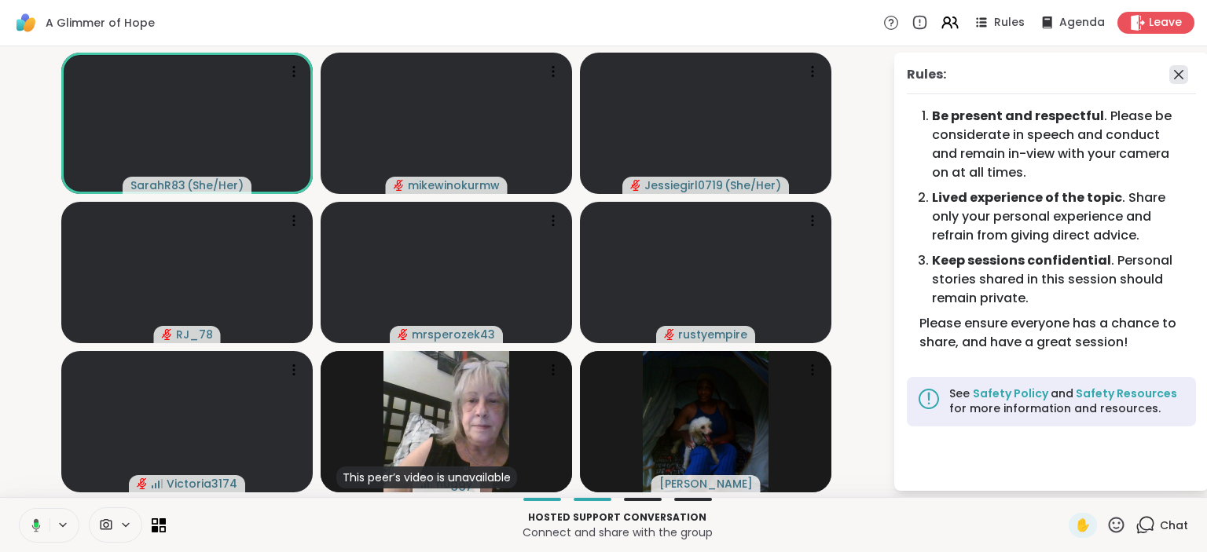
click at [1182, 78] on icon at bounding box center [1178, 74] width 19 height 19
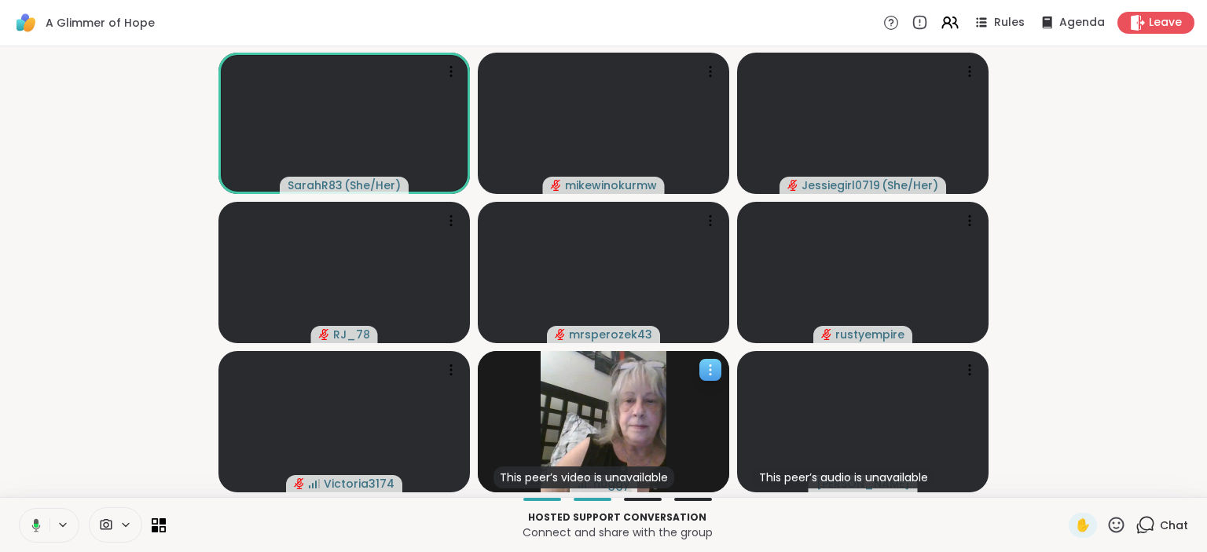
click at [708, 376] on icon at bounding box center [710, 370] width 16 height 16
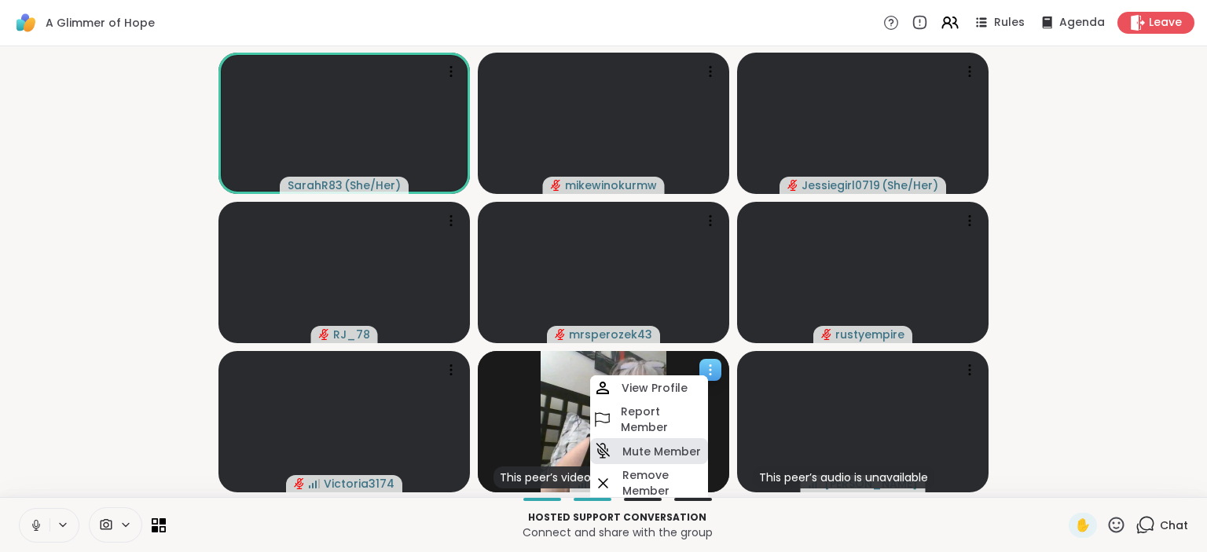
click at [677, 454] on h4 "Mute Member" at bounding box center [661, 452] width 79 height 16
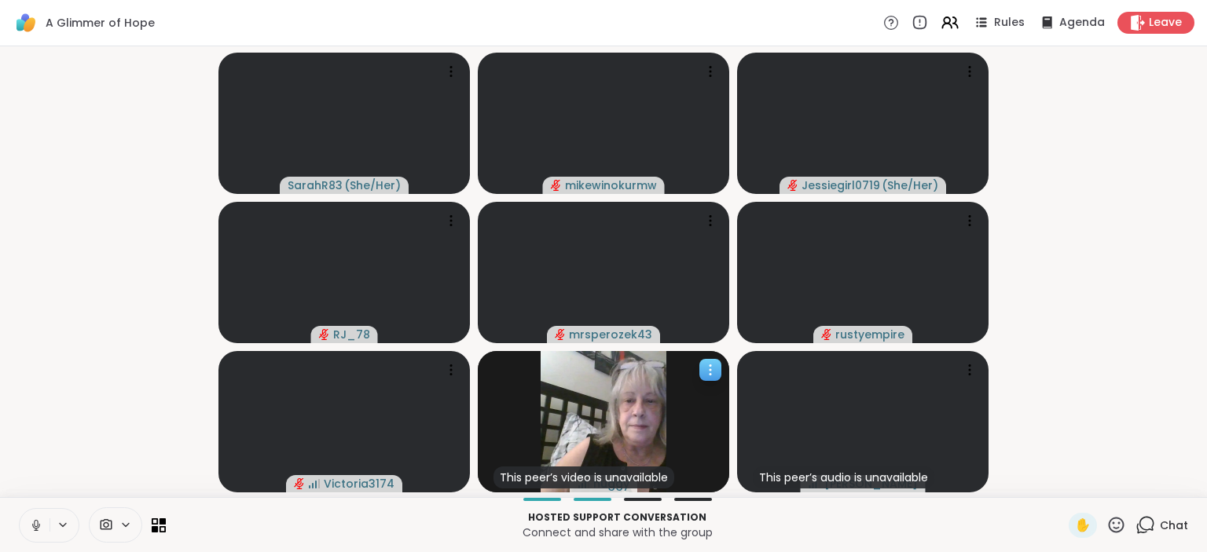
click at [711, 382] on div "This peer’s video is unavailable huggy" at bounding box center [603, 421] width 251 height 141
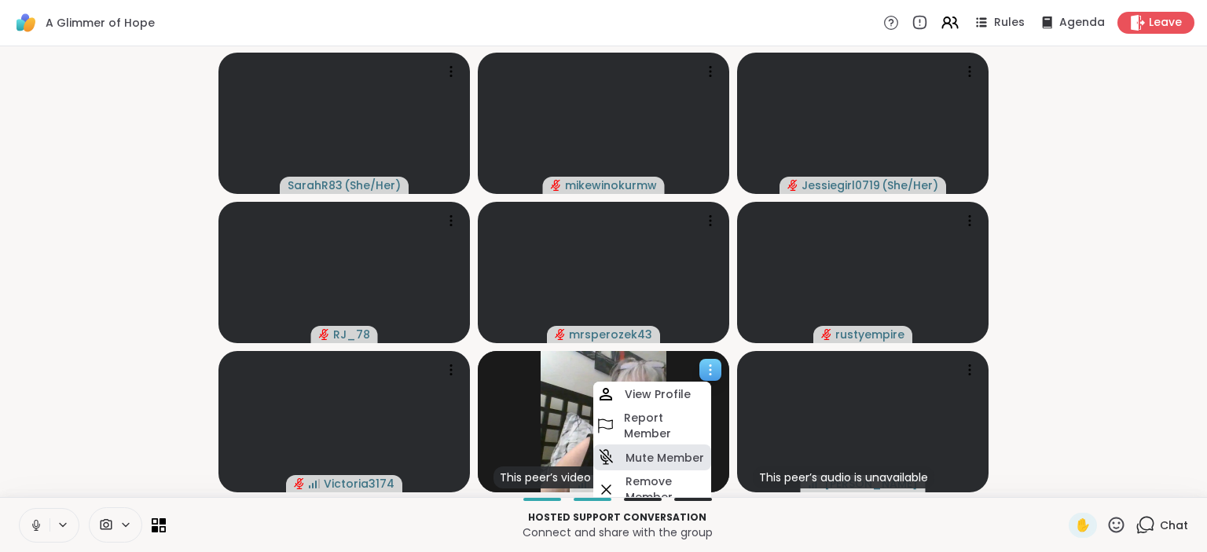
click at [686, 456] on h4 "Mute Member" at bounding box center [664, 458] width 79 height 16
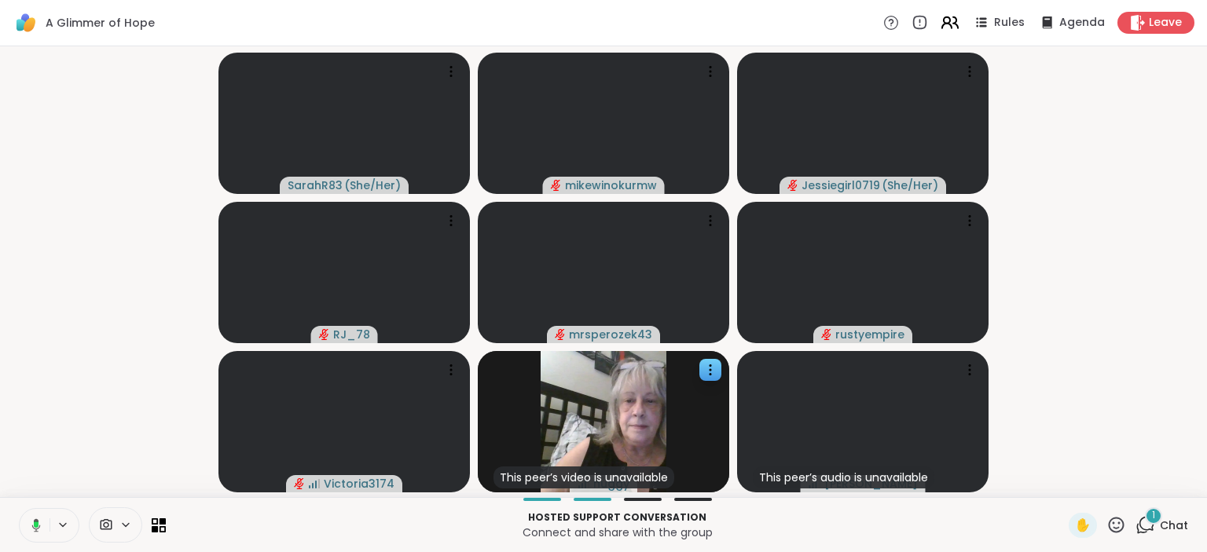
click at [955, 20] on icon at bounding box center [950, 23] width 20 height 20
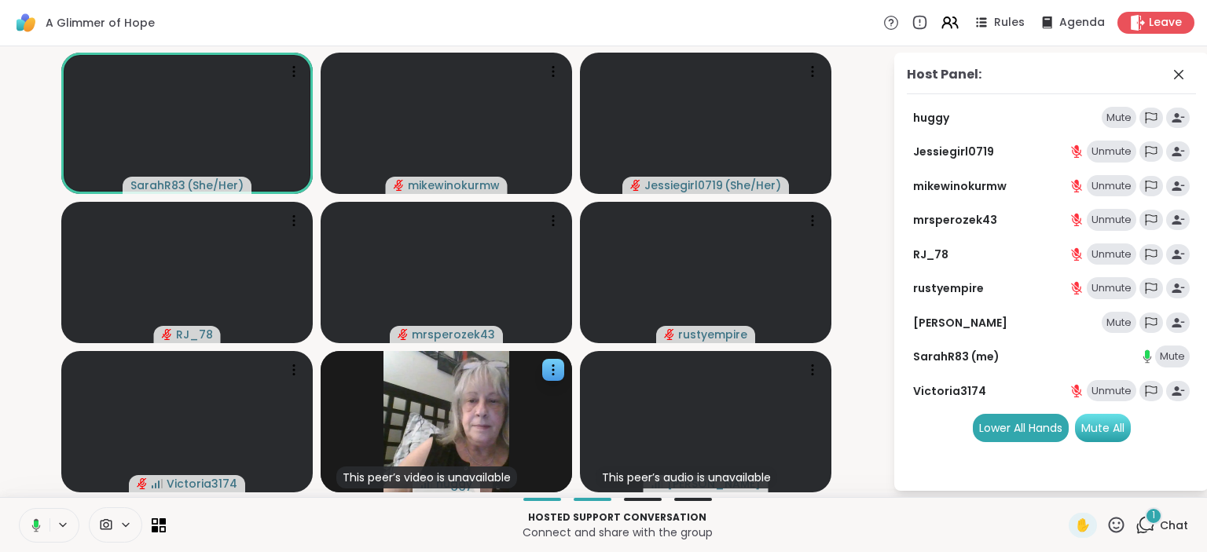
click at [1094, 432] on div "Mute All" at bounding box center [1103, 428] width 56 height 28
click at [935, 442] on div "Host Panel: huggy Mute Jessiegirl0719 Unmute mikewinokurmw Unmute mrsperozek43 …" at bounding box center [1051, 272] width 314 height 438
click at [0, 417] on div "SarahR83 ( She/Her ) mikewinokurmw Jessiegirl0719 ( She/Her ) RJ_78 mrsperozek4…" at bounding box center [603, 271] width 1207 height 451
click at [866, 71] on video-player-container "SarahR83 ( She/Her ) mikewinokurmw Jessiegirl0719 ( She/Her ) RJ_78 mrsperozek4…" at bounding box center [446, 272] width 874 height 438
click at [1180, 71] on icon at bounding box center [1178, 74] width 19 height 19
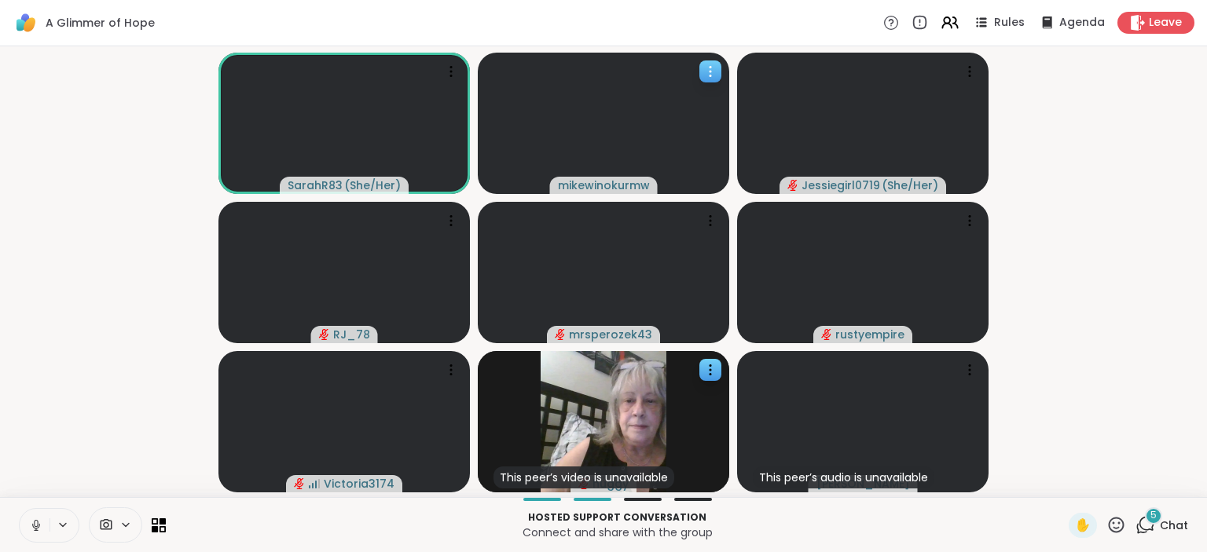
click at [706, 68] on icon at bounding box center [710, 72] width 16 height 16
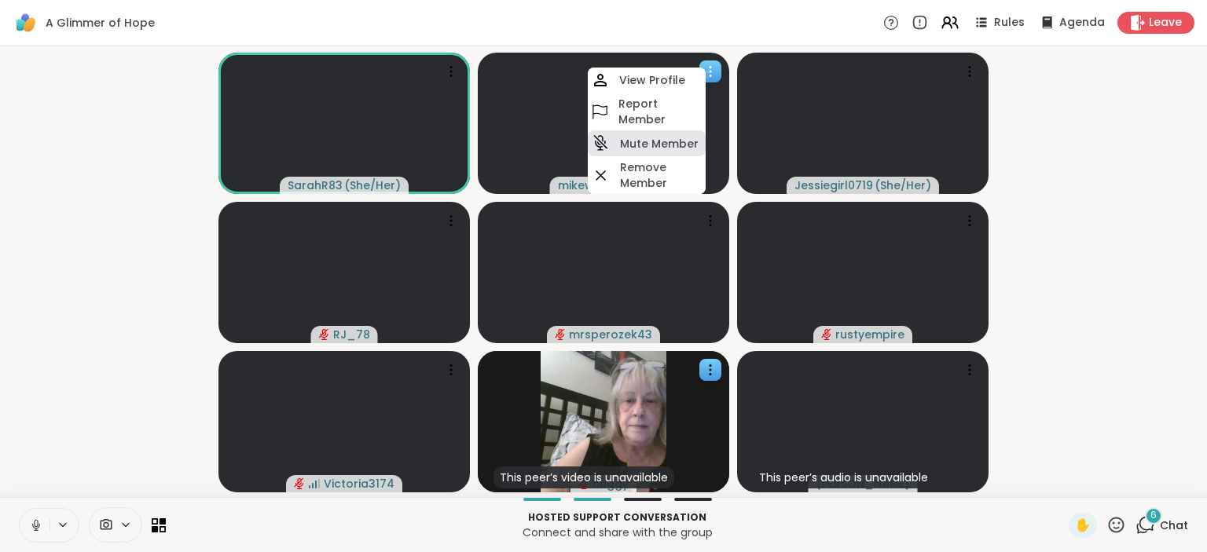
click at [648, 137] on h4 "Mute Member" at bounding box center [659, 144] width 79 height 16
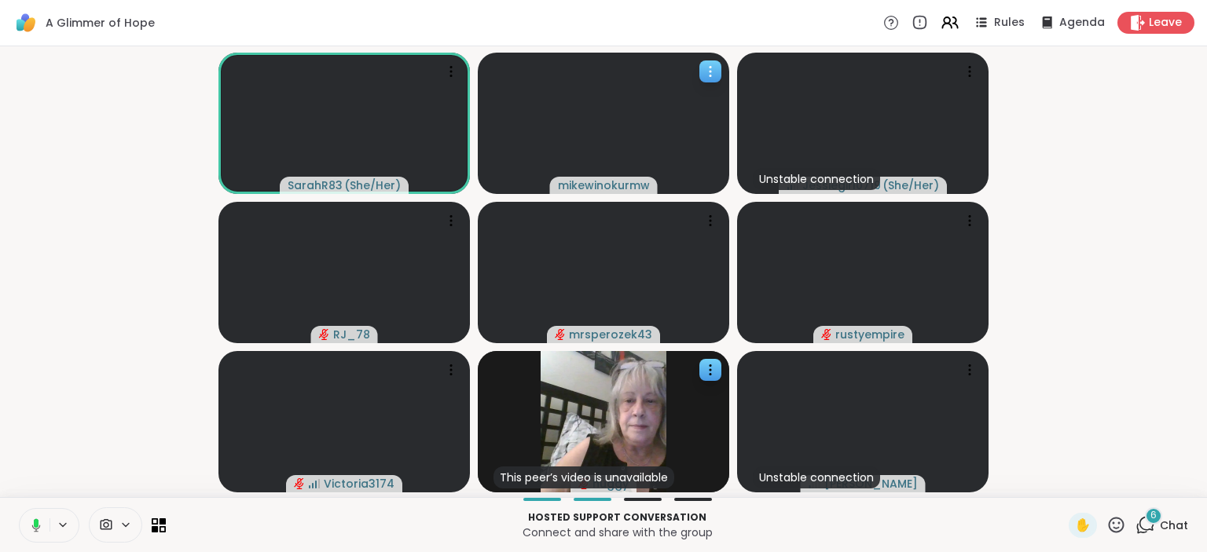
click at [698, 69] on div at bounding box center [603, 123] width 251 height 141
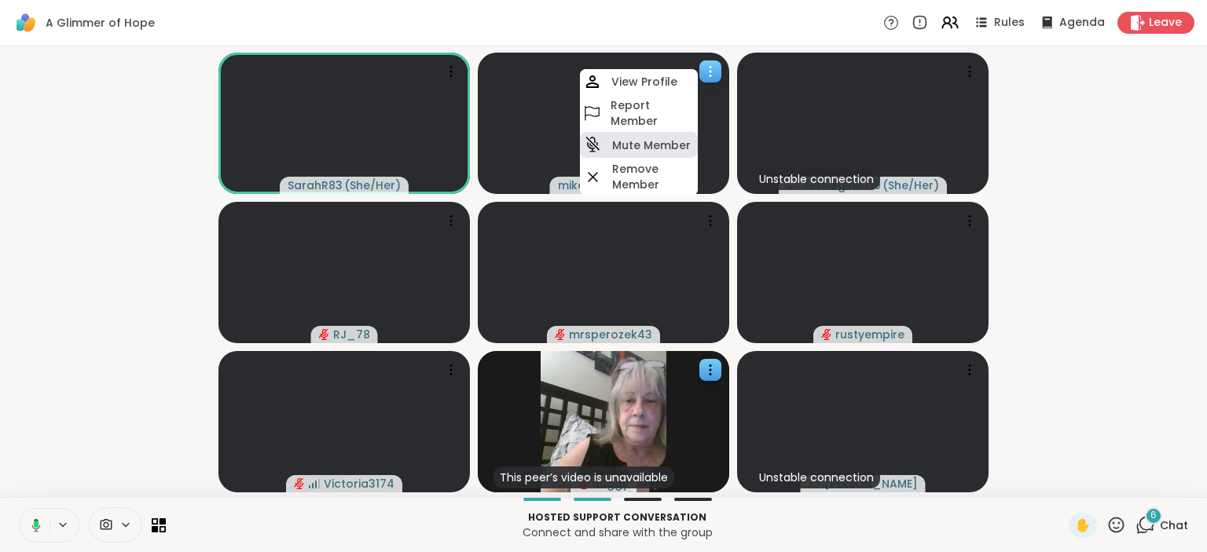
click at [651, 143] on h4 "Mute Member" at bounding box center [651, 145] width 79 height 16
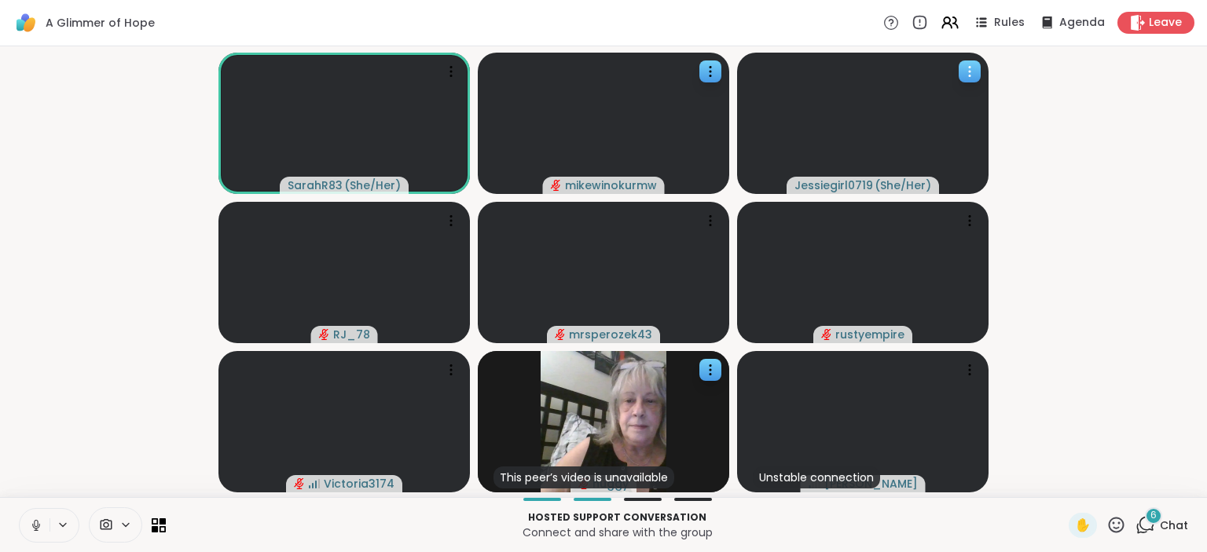
click at [966, 68] on icon at bounding box center [970, 72] width 16 height 16
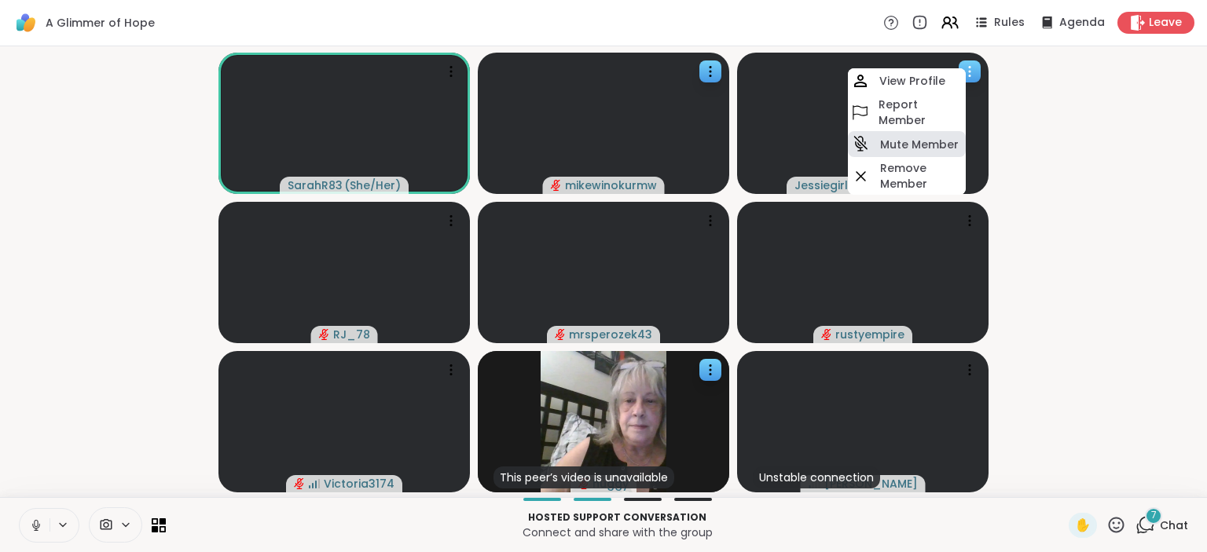
click at [893, 143] on h4 "Mute Member" at bounding box center [919, 145] width 79 height 16
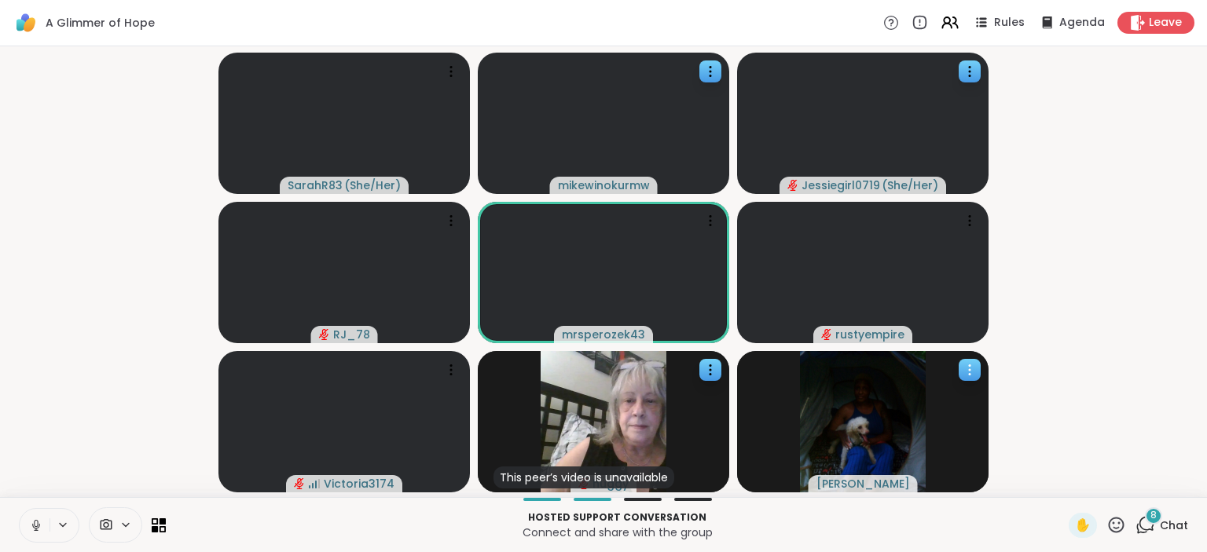
click at [976, 369] on icon at bounding box center [970, 370] width 16 height 16
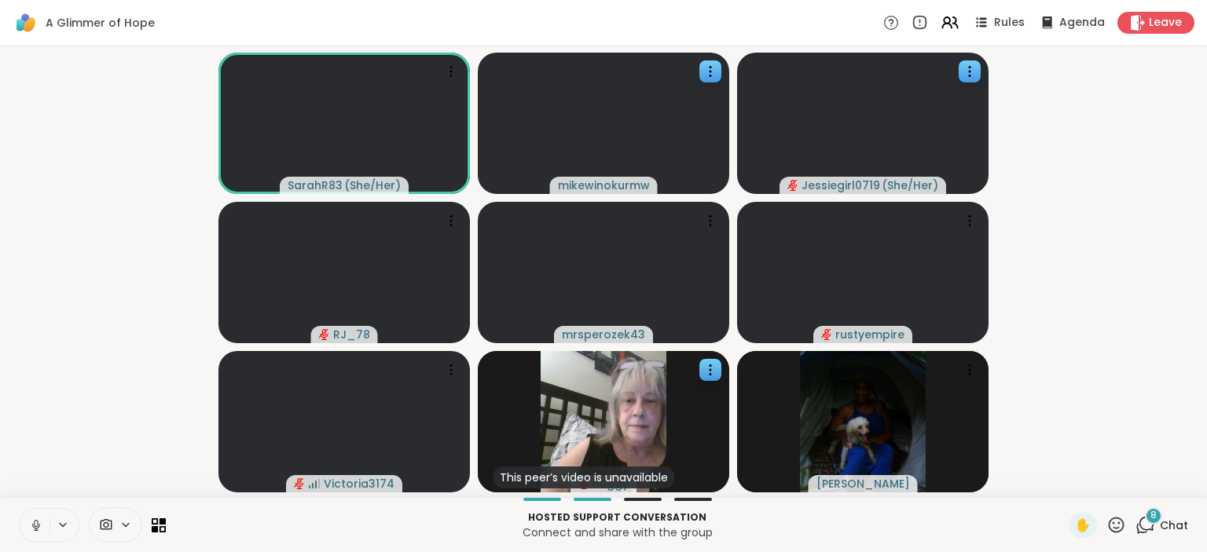
click at [995, 387] on video-player-container "SarahR83 ( She/Her ) mikewinokurmw Jessiegirl0719 ( She/Her ) RJ_78 mrsperozek4…" at bounding box center [603, 272] width 1188 height 438
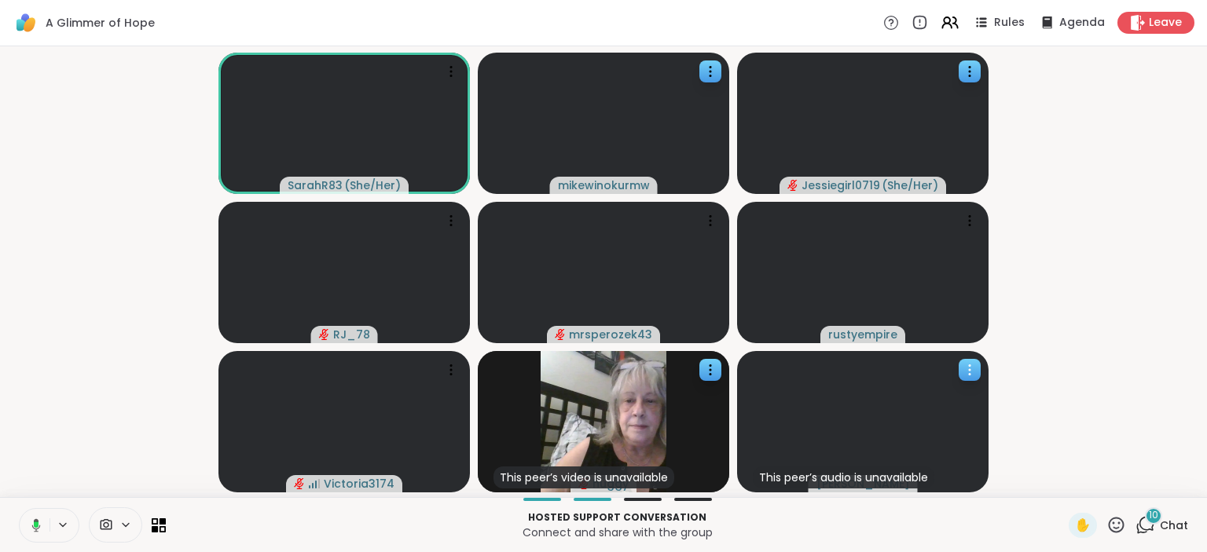
click at [970, 367] on icon at bounding box center [970, 370] width 16 height 16
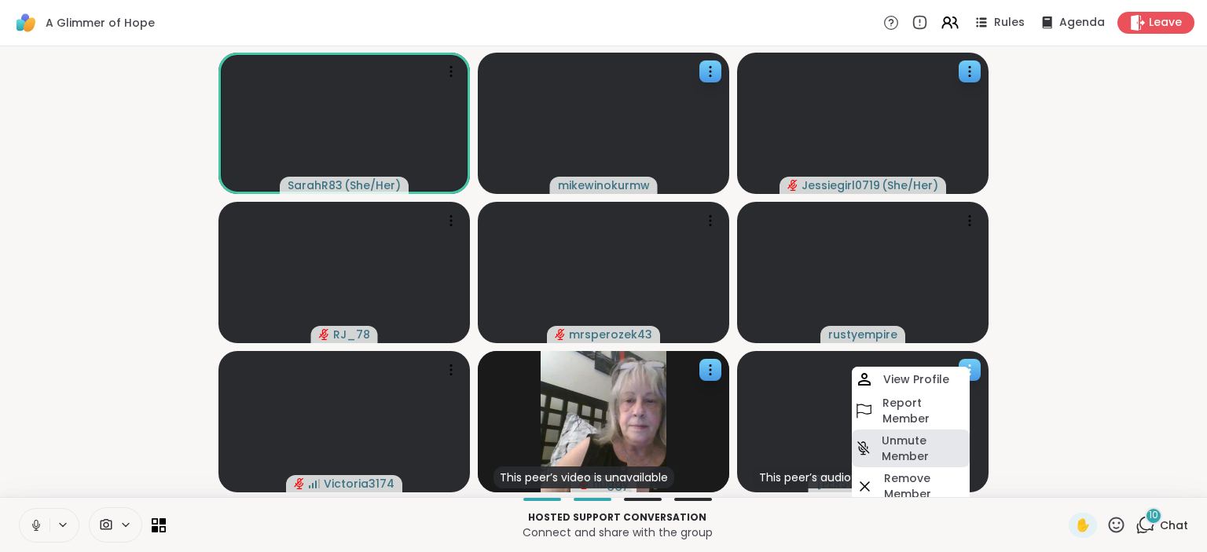
click at [916, 448] on h4 "Unmute Member" at bounding box center [924, 448] width 85 height 31
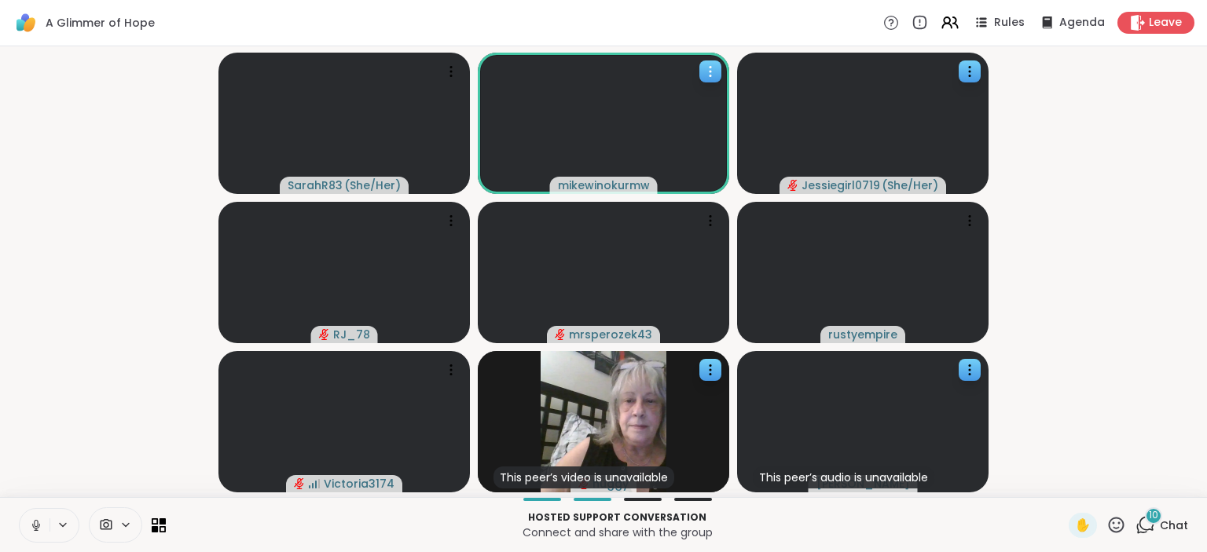
click at [712, 79] on div at bounding box center [710, 71] width 22 height 22
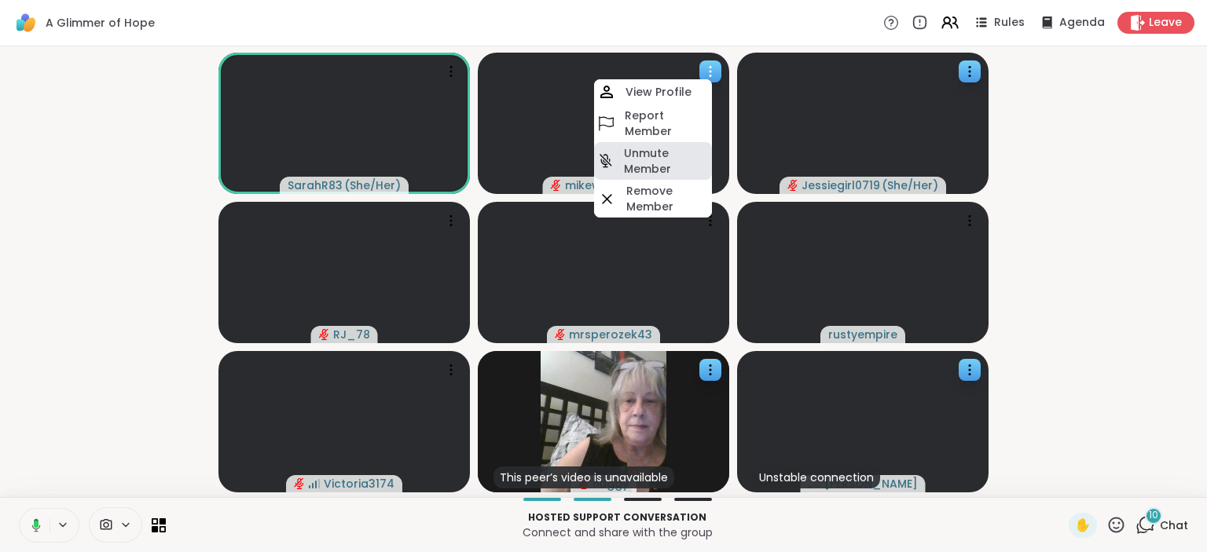
click at [682, 159] on h4 "Unmute Member" at bounding box center [666, 160] width 85 height 31
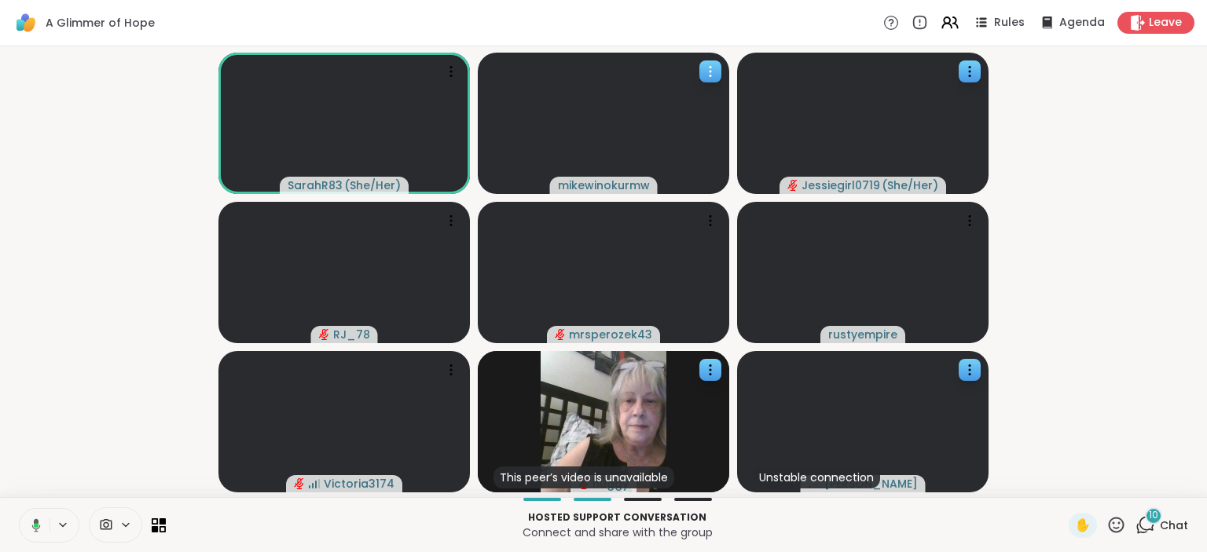
click at [715, 74] on icon at bounding box center [710, 72] width 16 height 16
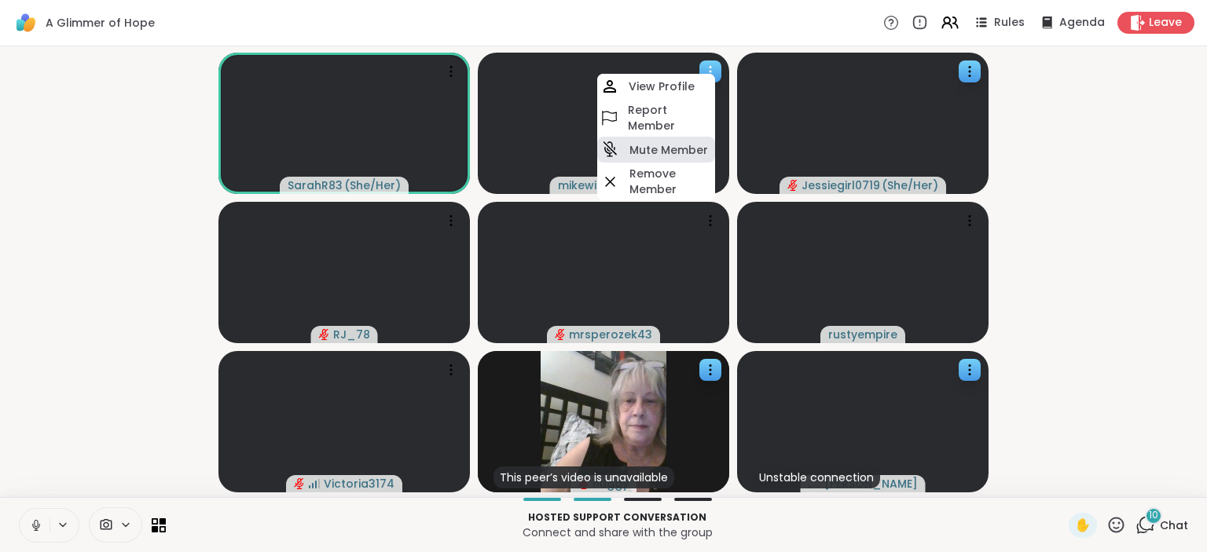
click at [684, 153] on h4 "Mute Member" at bounding box center [668, 150] width 79 height 16
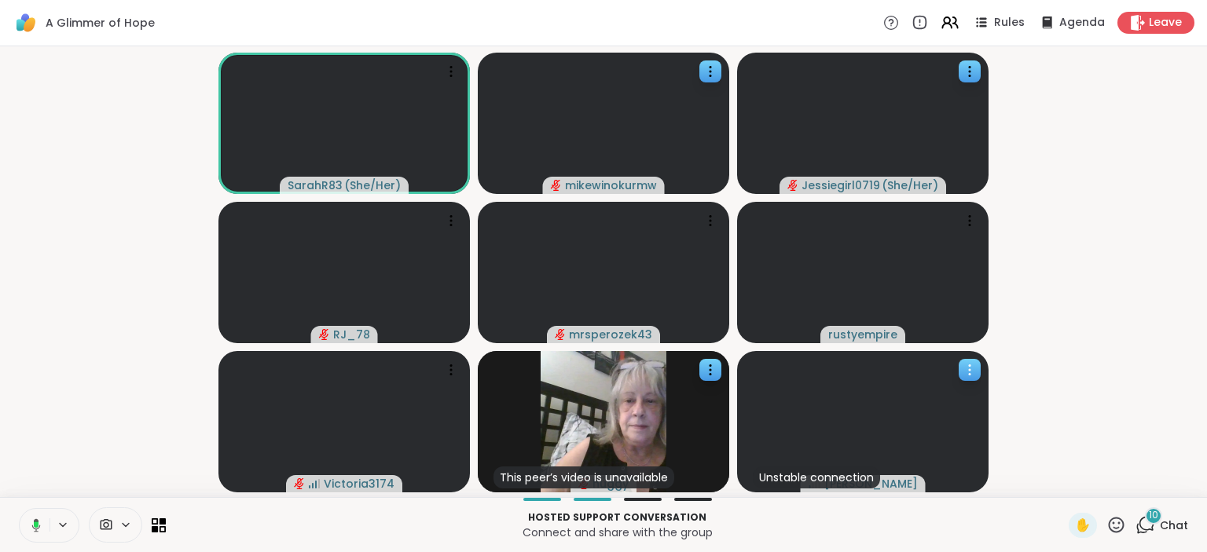
click at [969, 376] on icon at bounding box center [970, 370] width 16 height 16
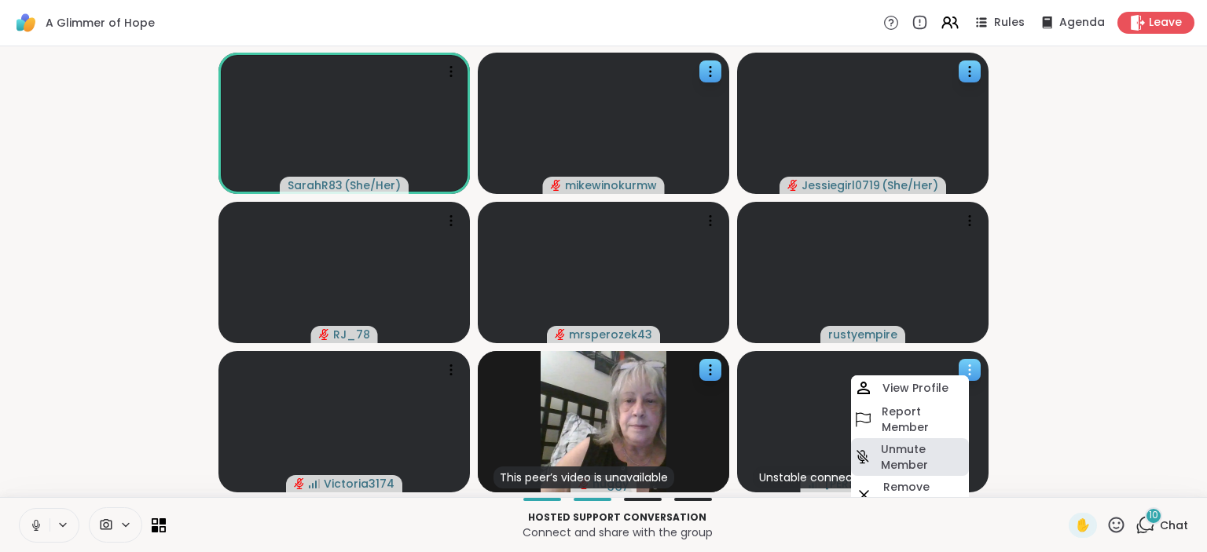
click at [935, 464] on h4 "Unmute Member" at bounding box center [923, 457] width 85 height 31
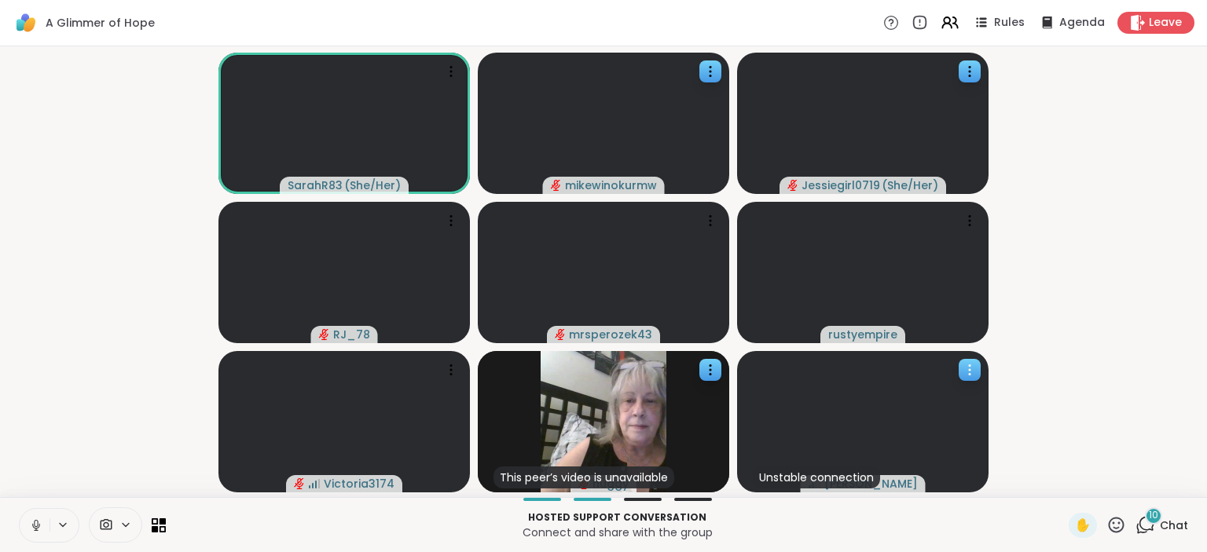
click at [966, 376] on icon at bounding box center [970, 370] width 16 height 16
click at [1030, 451] on video-player-container "SarahR83 ( She/Her ) mikewinokurmw Jessiegirl0719 ( She/Her ) RJ_78 mrsperozek4…" at bounding box center [603, 272] width 1188 height 438
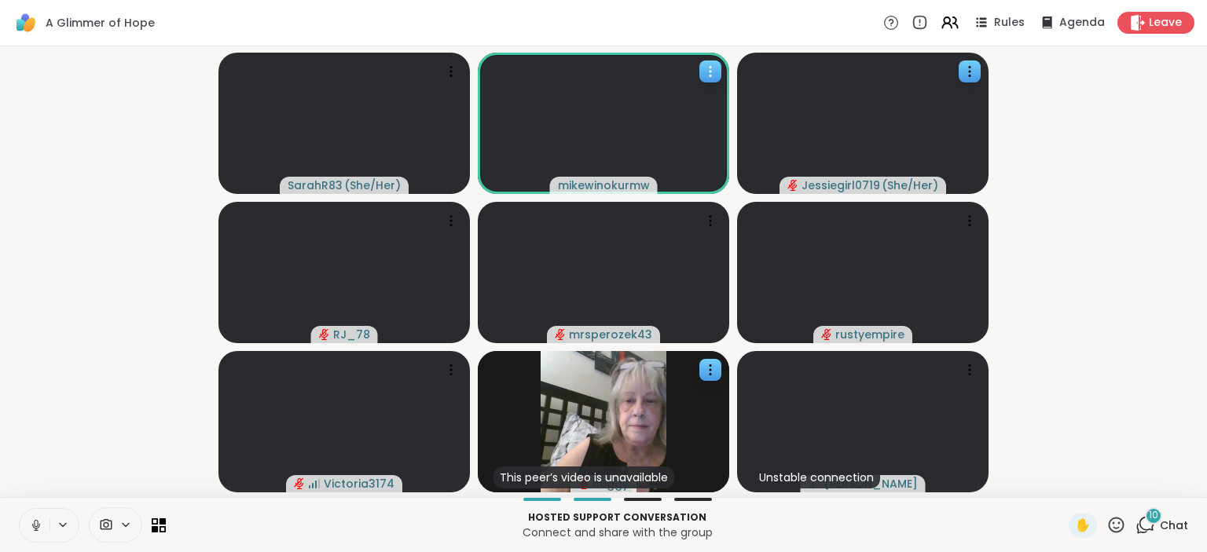
click at [713, 74] on icon at bounding box center [710, 72] width 16 height 16
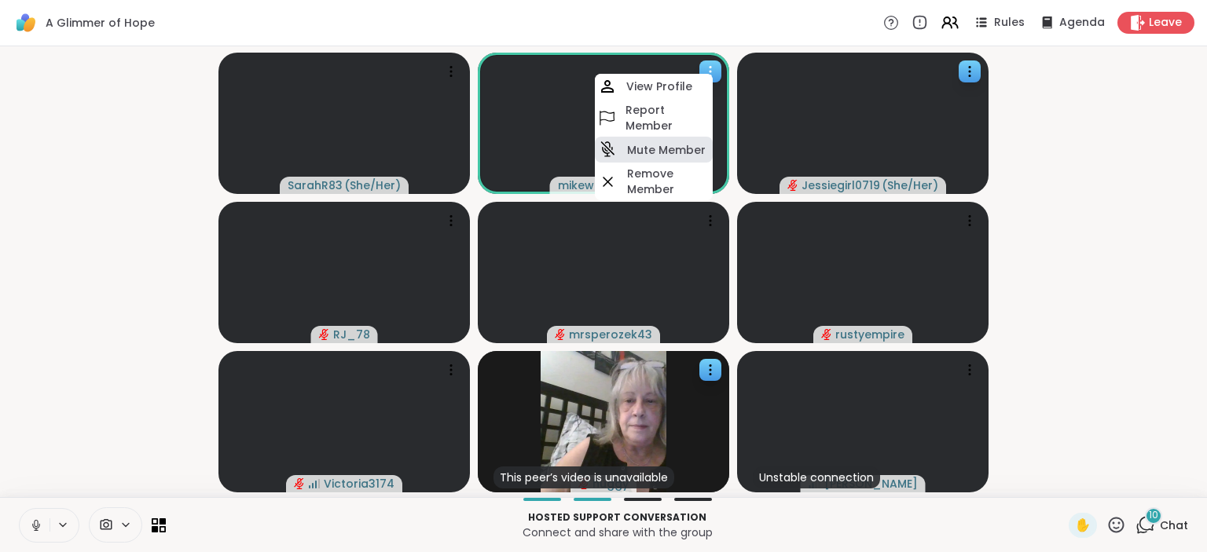
click at [682, 146] on h4 "Mute Member" at bounding box center [666, 150] width 79 height 16
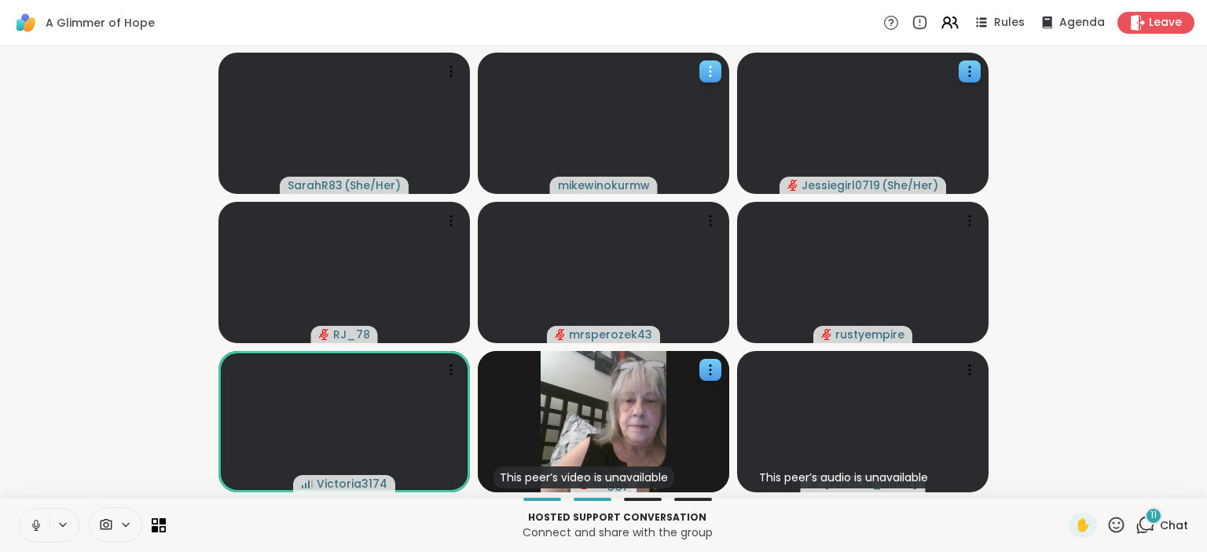
click at [715, 68] on icon at bounding box center [710, 72] width 16 height 16
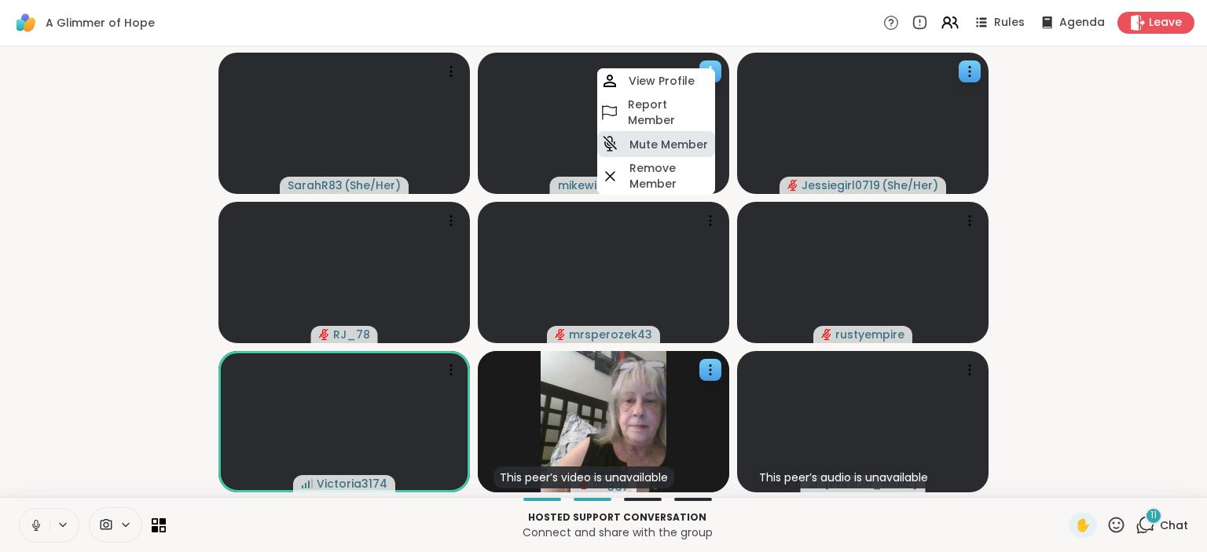
click at [680, 140] on h4 "Mute Member" at bounding box center [668, 145] width 79 height 16
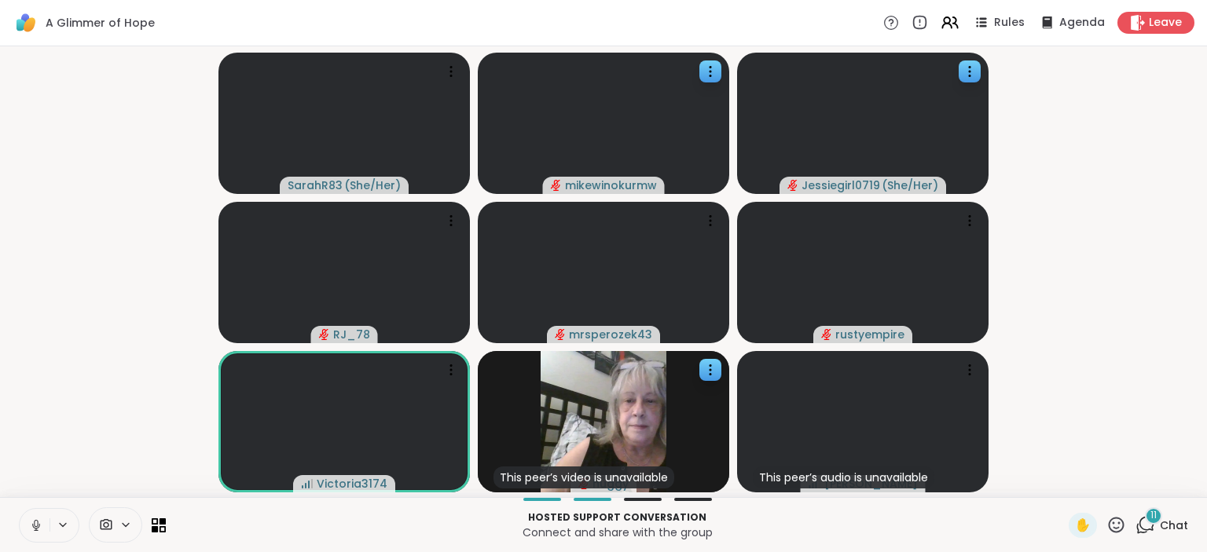
click at [1158, 519] on div "11" at bounding box center [1153, 516] width 17 height 17
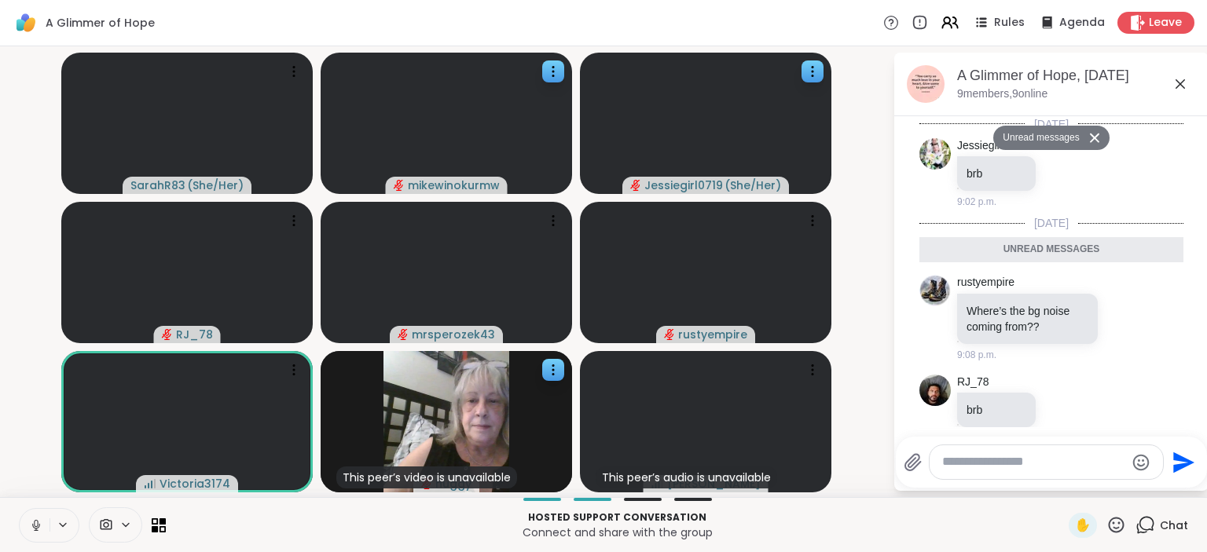
scroll to position [1574, 0]
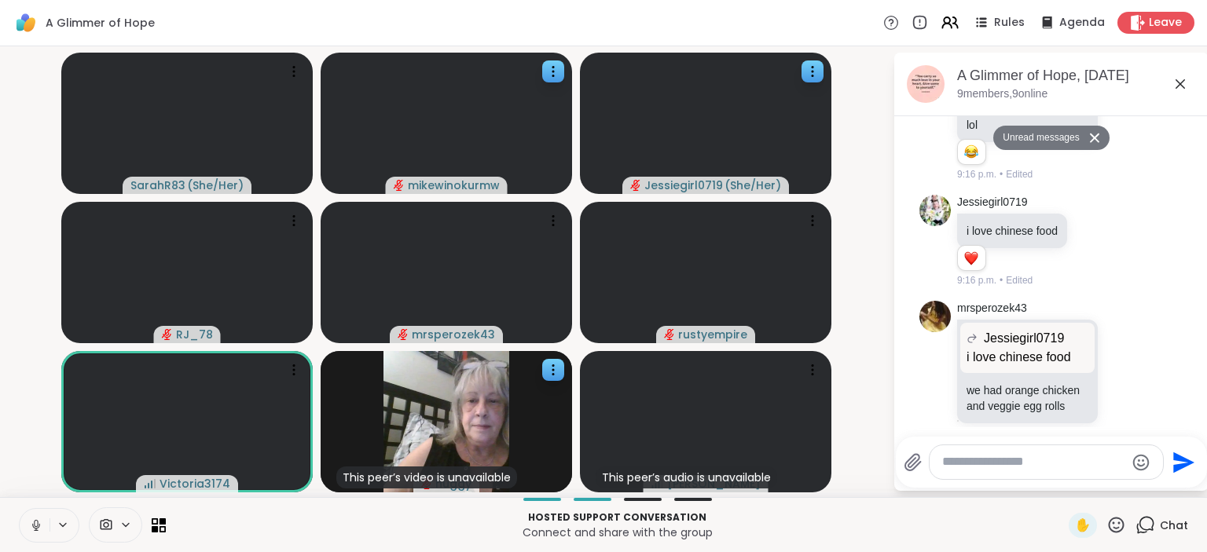
click at [991, 468] on textarea "Type your message" at bounding box center [1033, 462] width 183 height 16
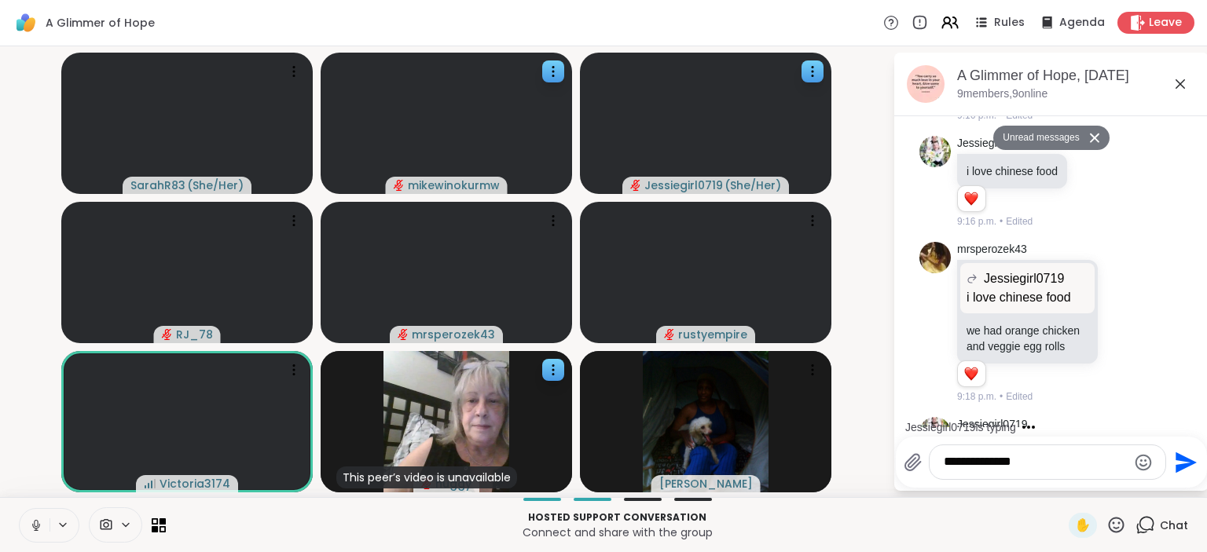
scroll to position [1749, 0]
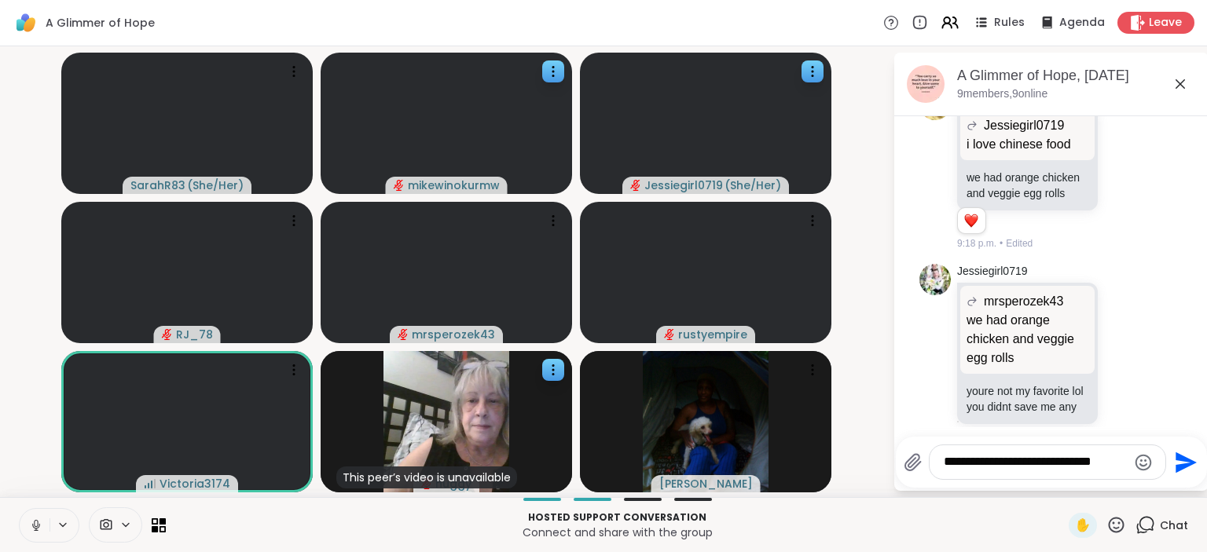
type textarea "**********"
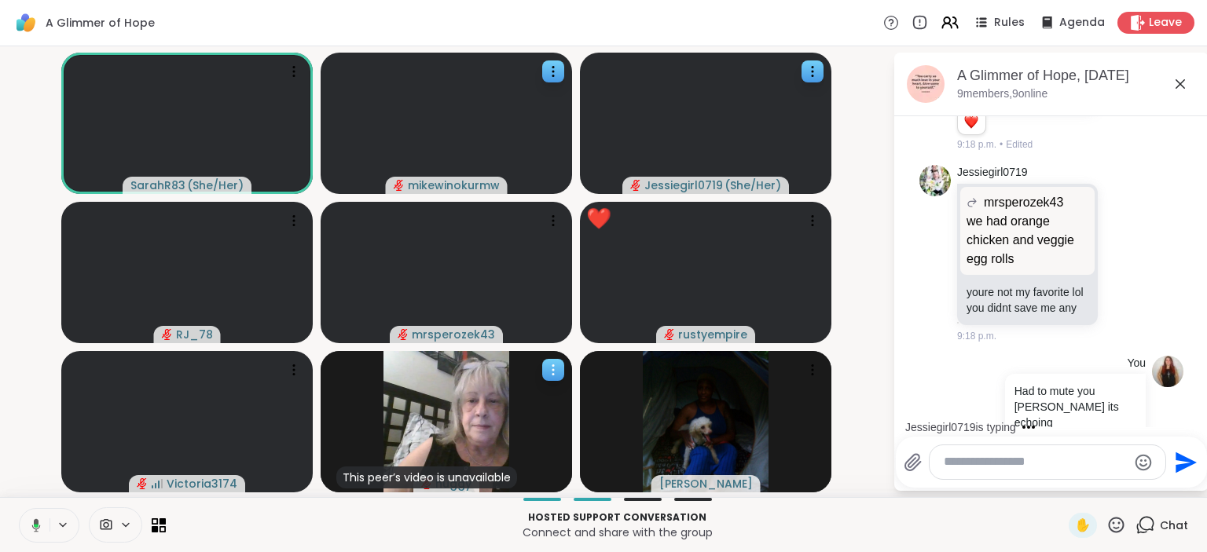
click at [560, 364] on icon at bounding box center [553, 370] width 16 height 16
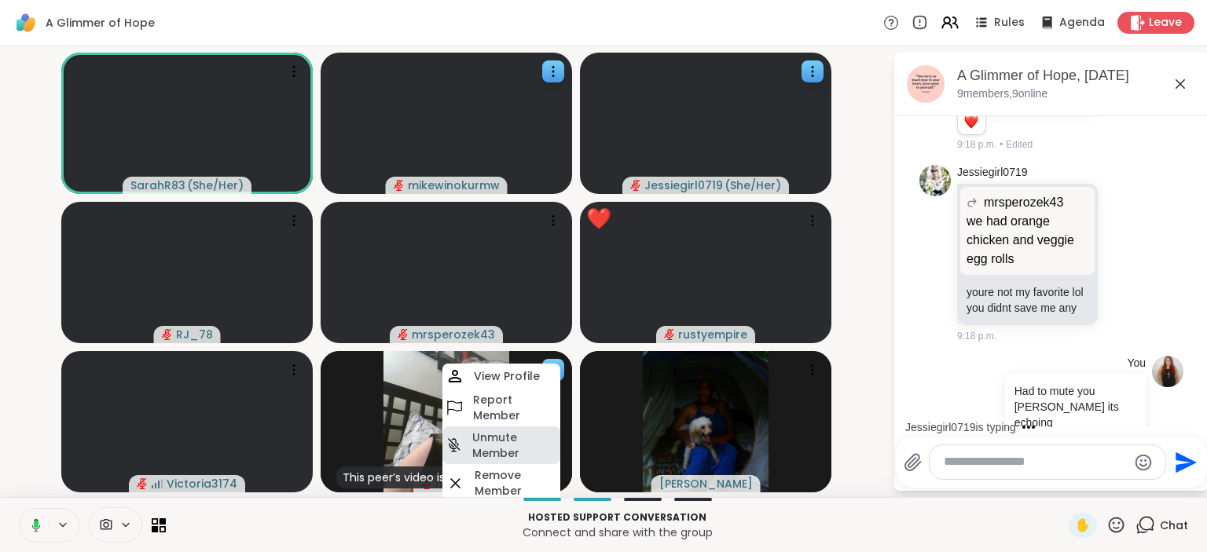
click at [511, 447] on h4 "Unmute Member" at bounding box center [514, 445] width 85 height 31
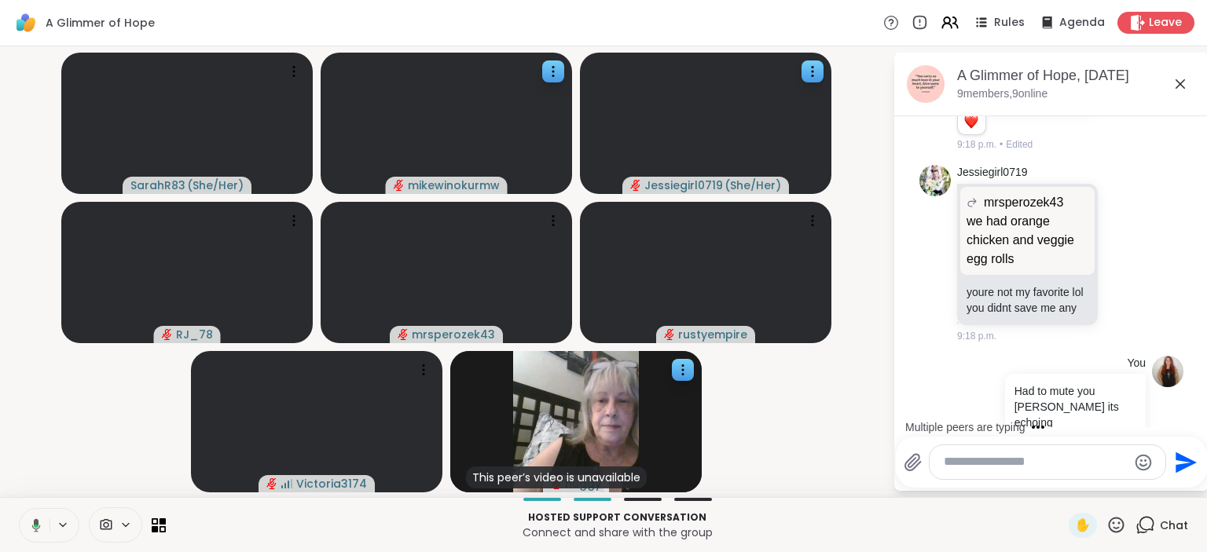
click at [1171, 522] on span "Chat" at bounding box center [1174, 526] width 28 height 16
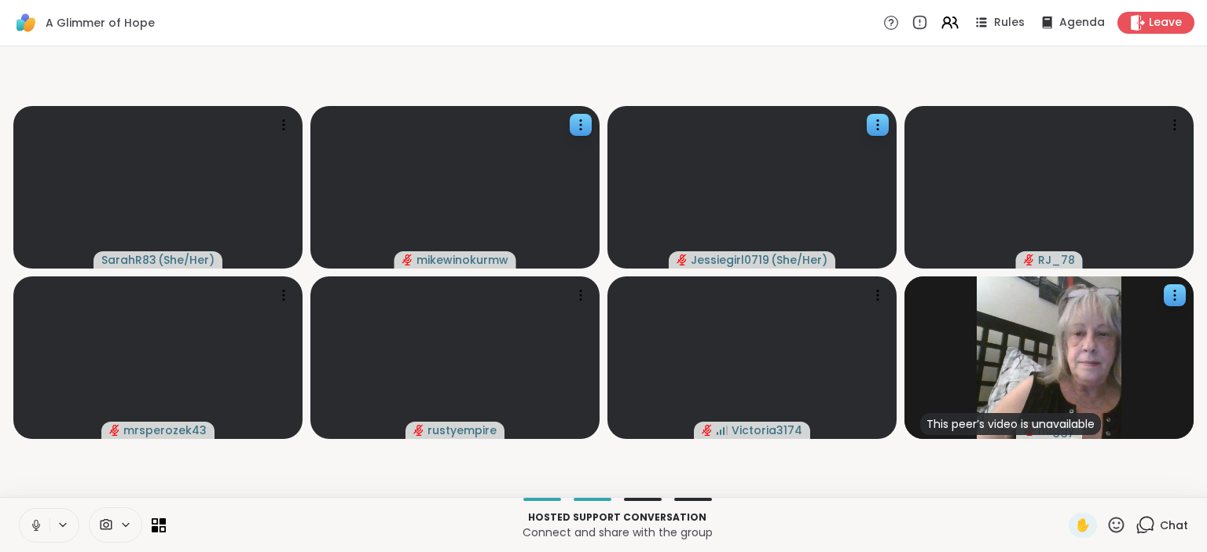
click at [1190, 528] on div "Hosted support conversation Connect and share with the group ✋ Chat" at bounding box center [603, 524] width 1207 height 55
click at [1169, 517] on div "1 Chat" at bounding box center [1161, 525] width 53 height 25
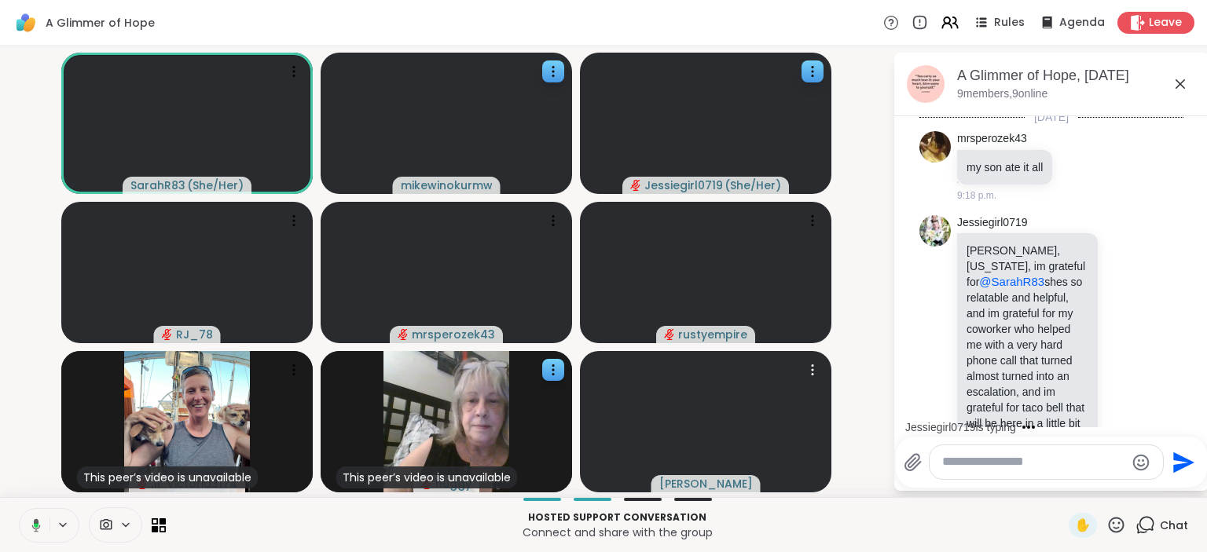
scroll to position [2318, 0]
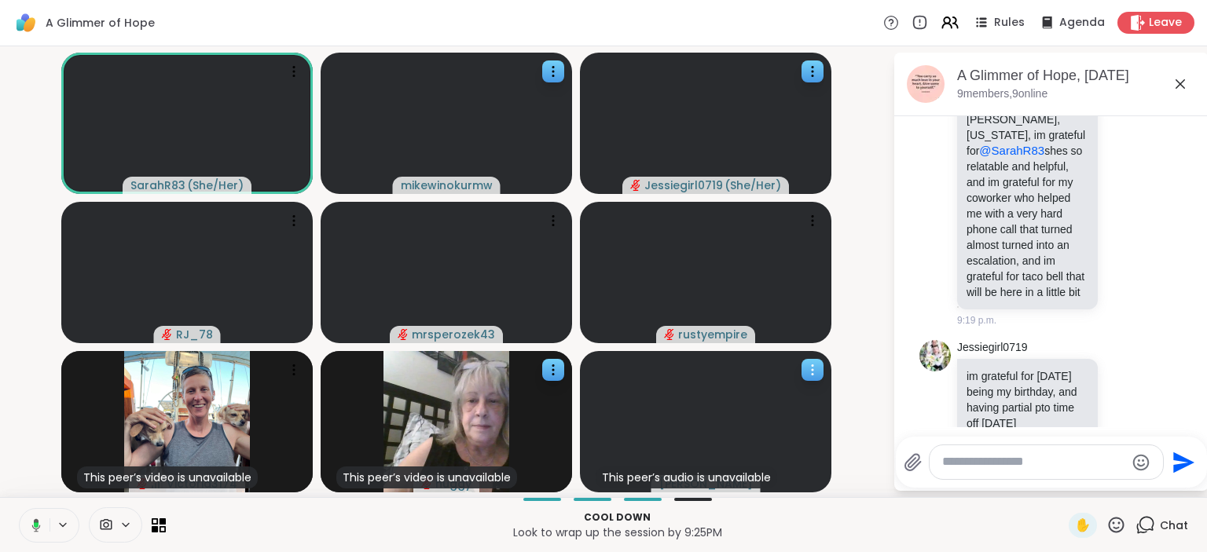
click at [812, 369] on icon at bounding box center [813, 370] width 16 height 16
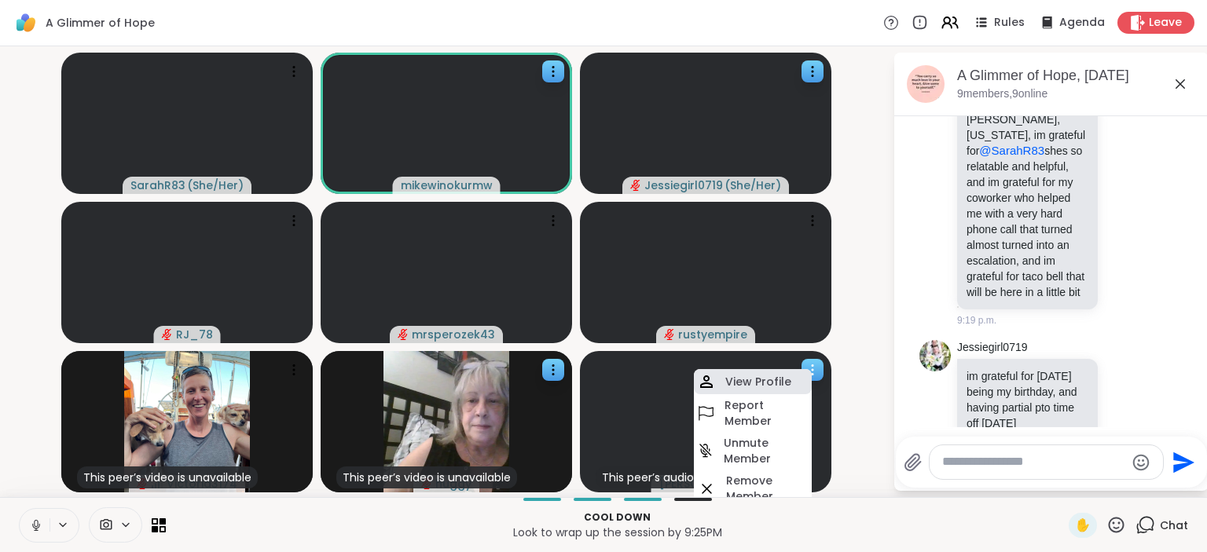
click at [783, 379] on h4 "View Profile" at bounding box center [758, 382] width 66 height 16
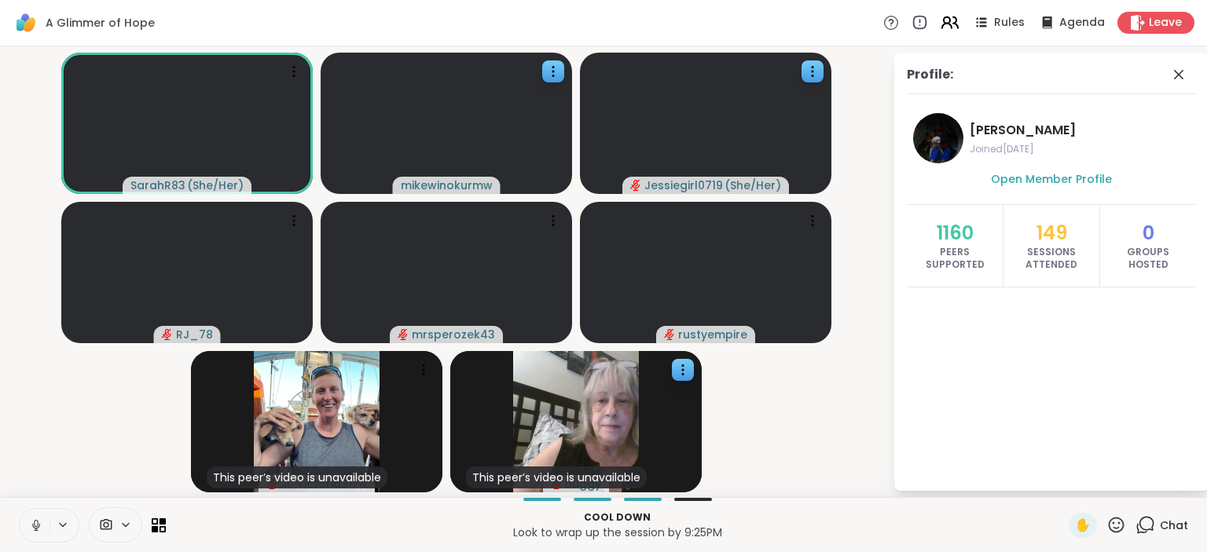
click at [957, 28] on icon at bounding box center [950, 23] width 20 height 20
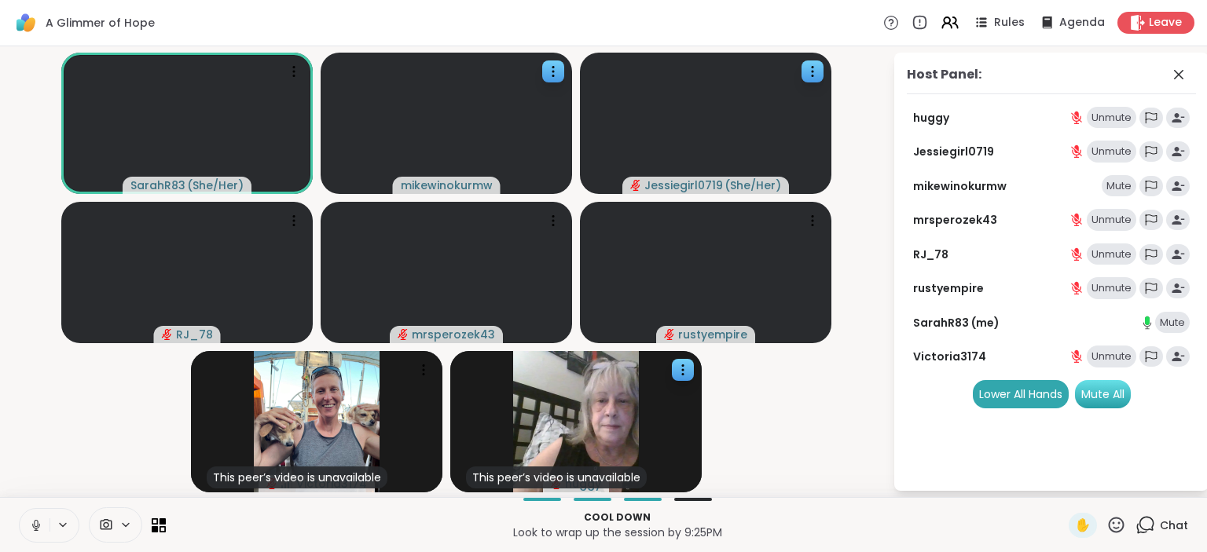
click at [1105, 396] on div "Mute All" at bounding box center [1103, 394] width 56 height 28
click at [834, 394] on video-player-container "SarahR83 ( She/Her ) mikewinokurmw Jessiegirl0719 ( She/Her ) RJ_78 mrsperozek4…" at bounding box center [446, 272] width 874 height 438
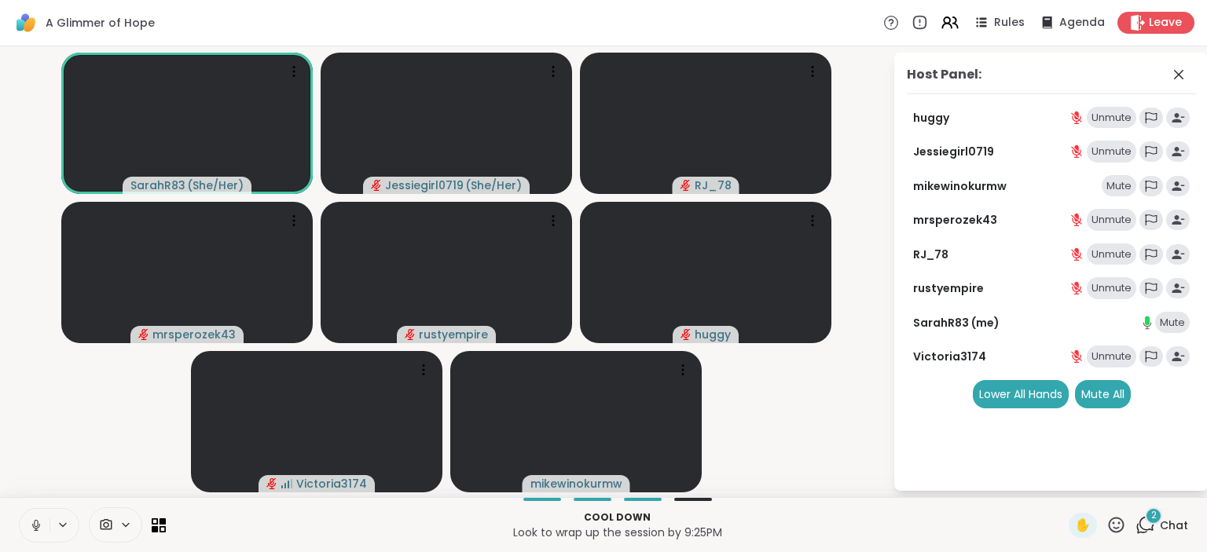
click at [1153, 526] on icon at bounding box center [1146, 524] width 15 height 14
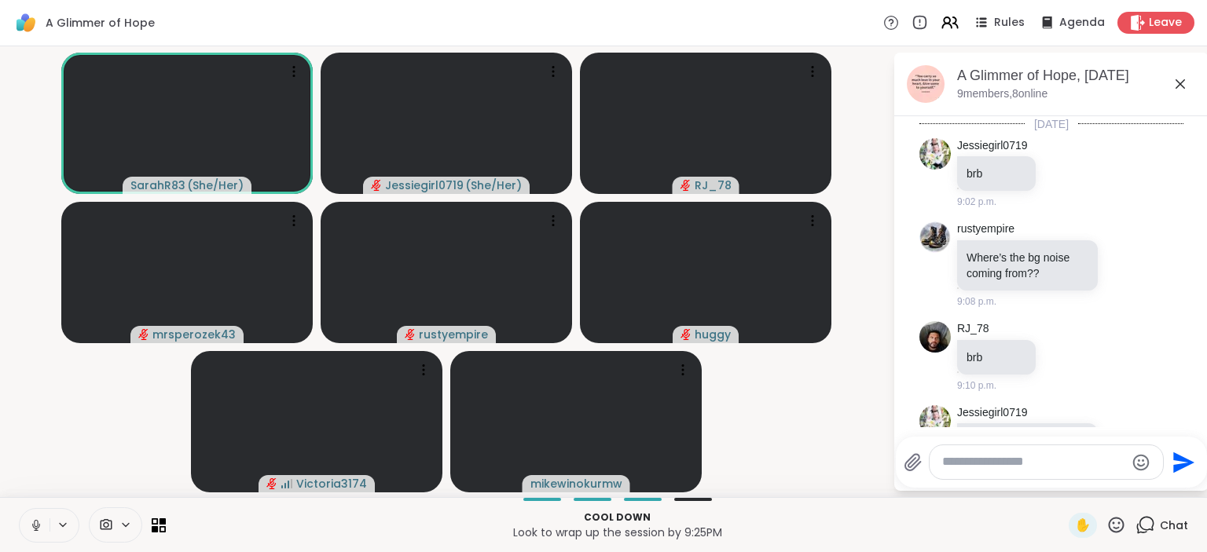
scroll to position [2554, 0]
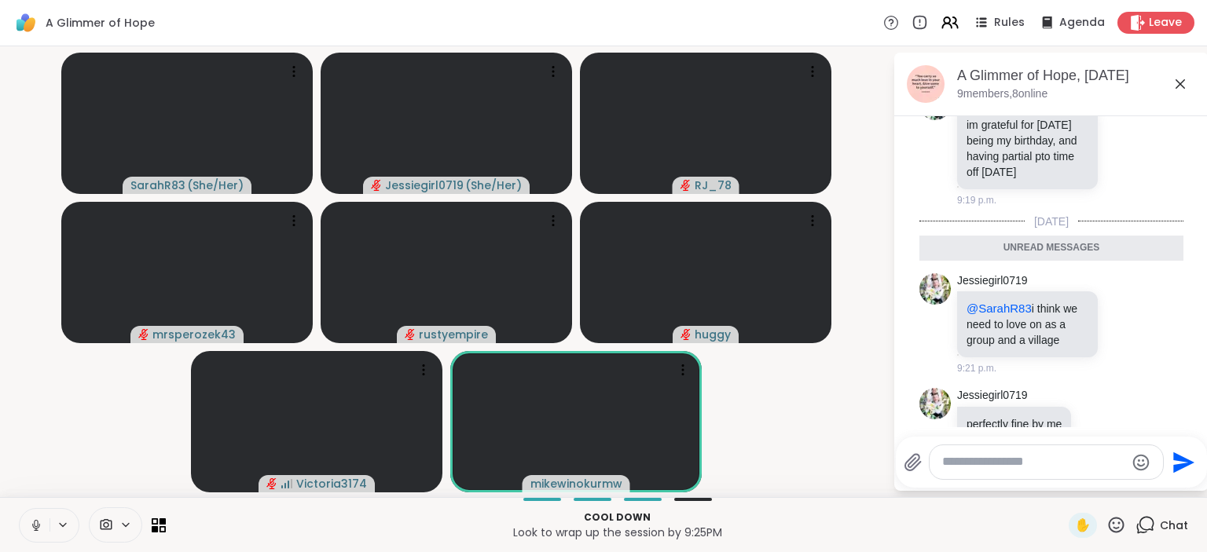
click at [1165, 526] on span "Chat" at bounding box center [1174, 526] width 28 height 16
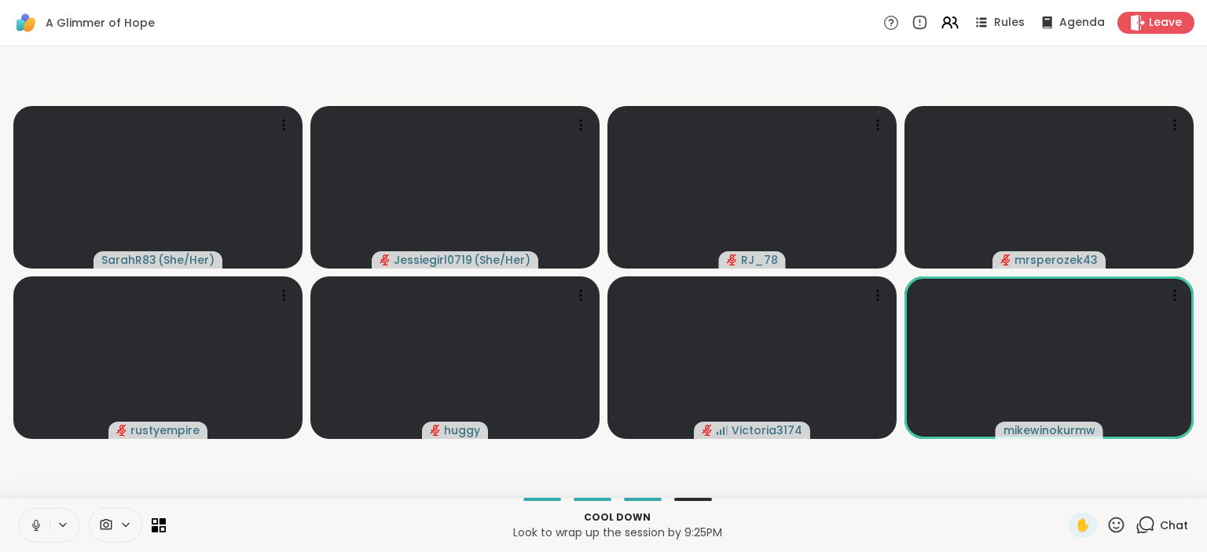
click at [1165, 526] on span "Chat" at bounding box center [1174, 526] width 28 height 16
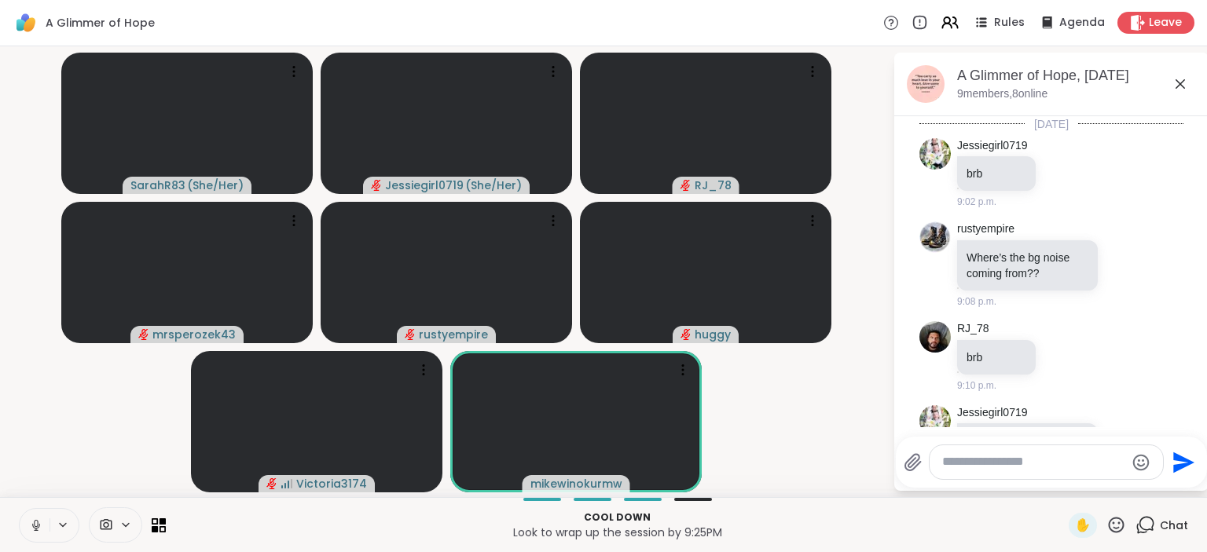
scroll to position [2501, 0]
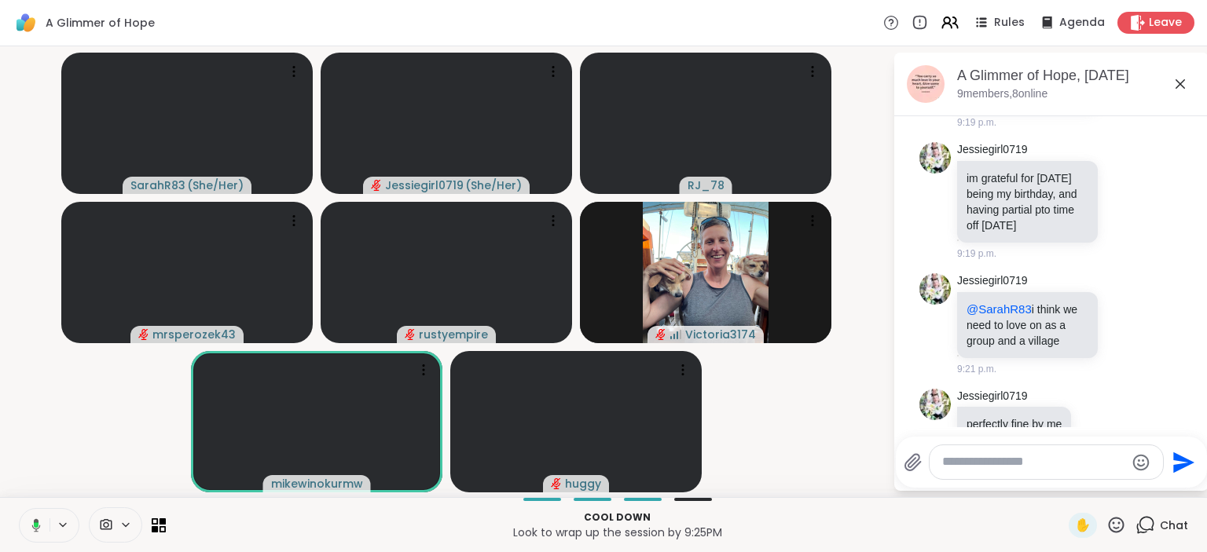
click at [476, 17] on div "A Glimmer of Hope Rules Agenda Leave" at bounding box center [603, 23] width 1207 height 46
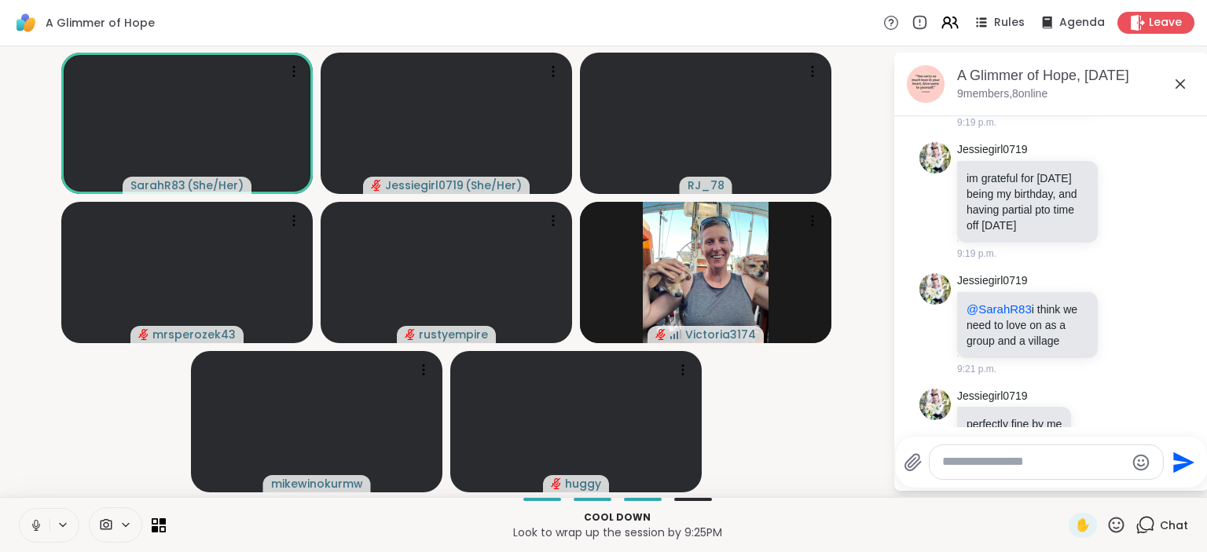
click at [624, 17] on div "A Glimmer of Hope Rules Agenda Leave" at bounding box center [603, 23] width 1207 height 46
click at [491, 10] on div "A Glimmer of Hope Rules Agenda Leave" at bounding box center [603, 23] width 1207 height 46
click at [464, 20] on div "A Glimmer of Hope Rules Agenda Leave" at bounding box center [603, 23] width 1207 height 46
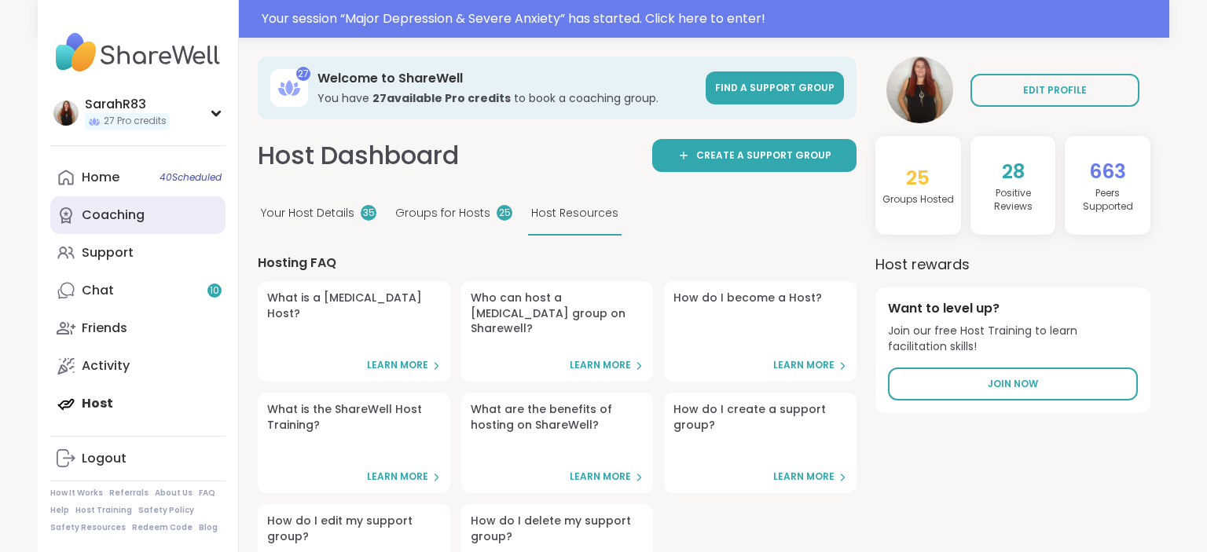
scroll to position [462, 0]
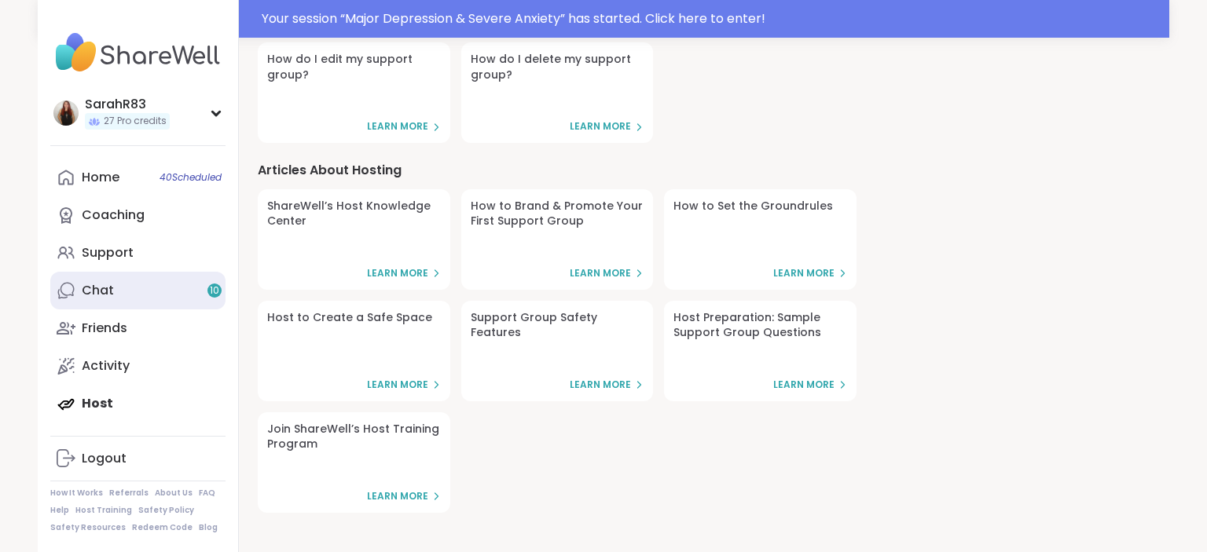
click at [115, 288] on link "Chat 10" at bounding box center [137, 291] width 175 height 38
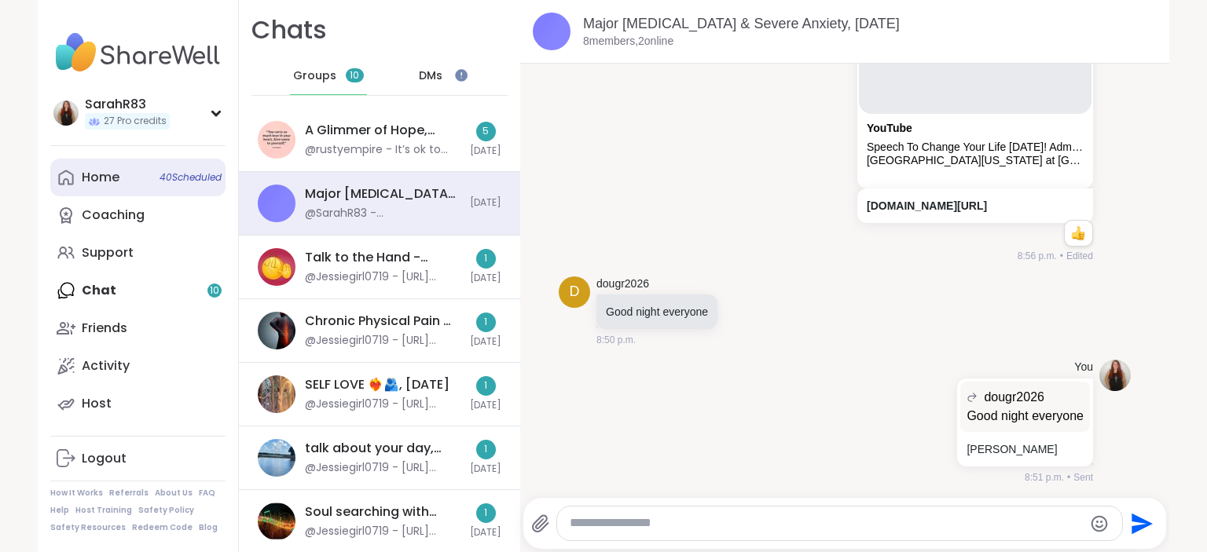
click at [124, 184] on link "Home 40 Scheduled" at bounding box center [137, 178] width 175 height 38
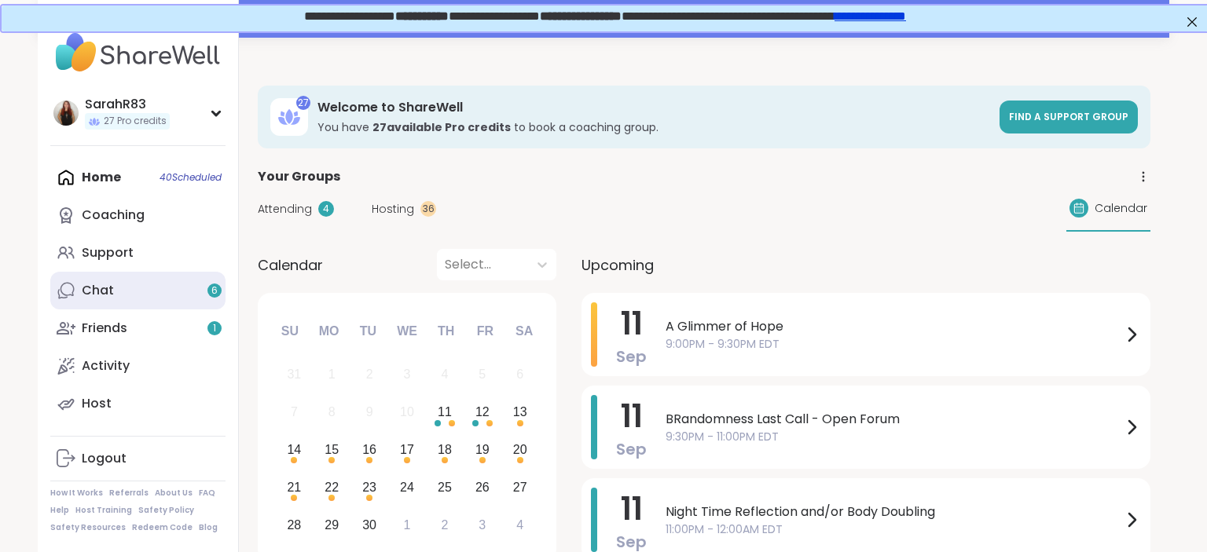
click at [126, 296] on link "Chat 6" at bounding box center [137, 291] width 175 height 38
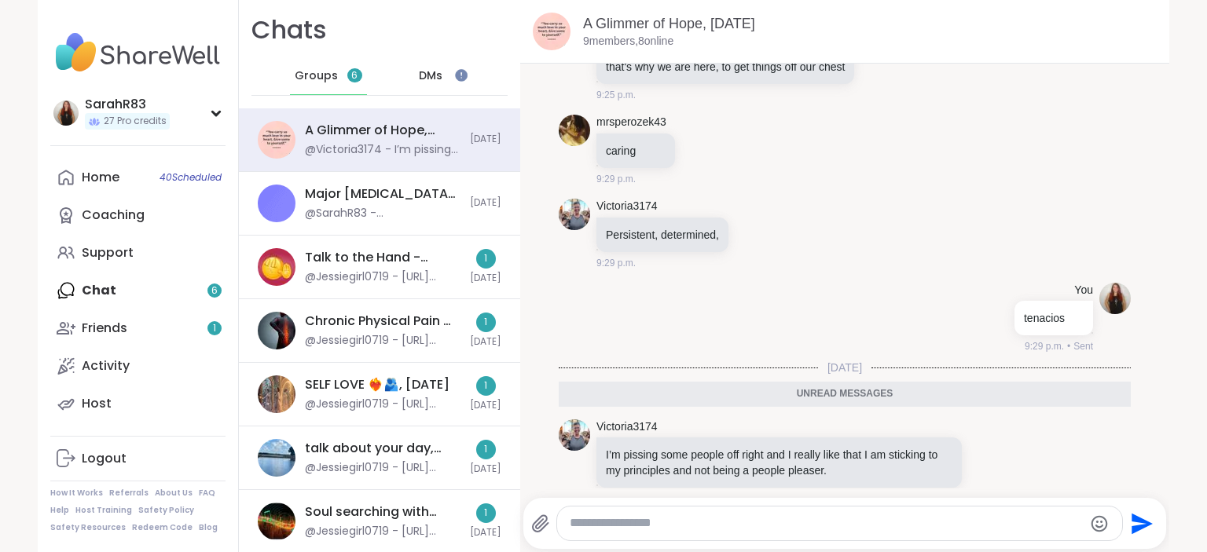
click at [438, 85] on div "DMs" at bounding box center [431, 76] width 77 height 38
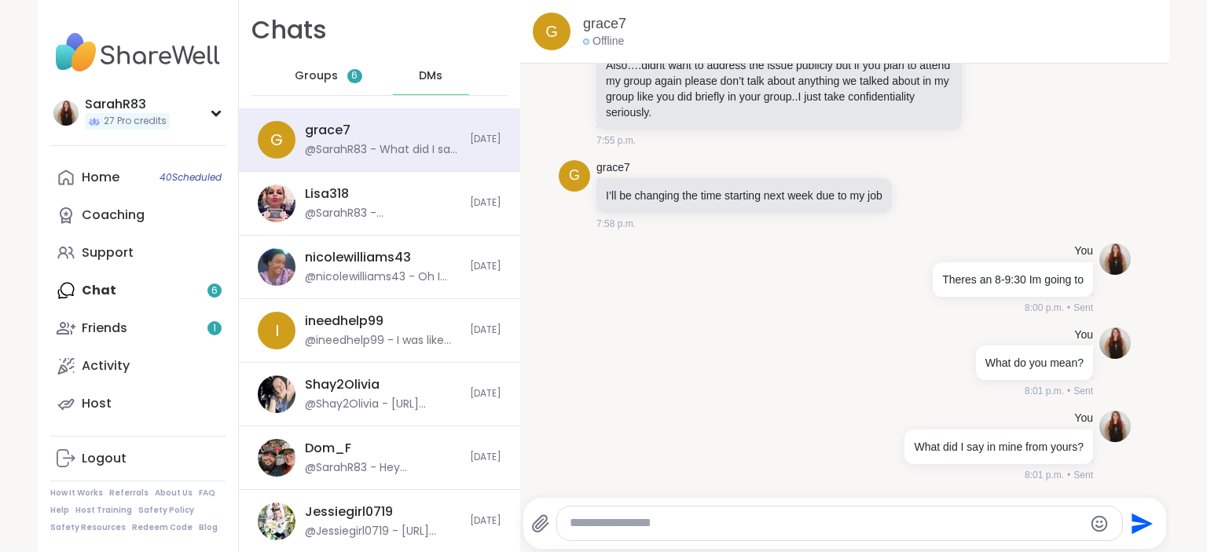
click at [337, 82] on div "Groups 6" at bounding box center [328, 76] width 77 height 38
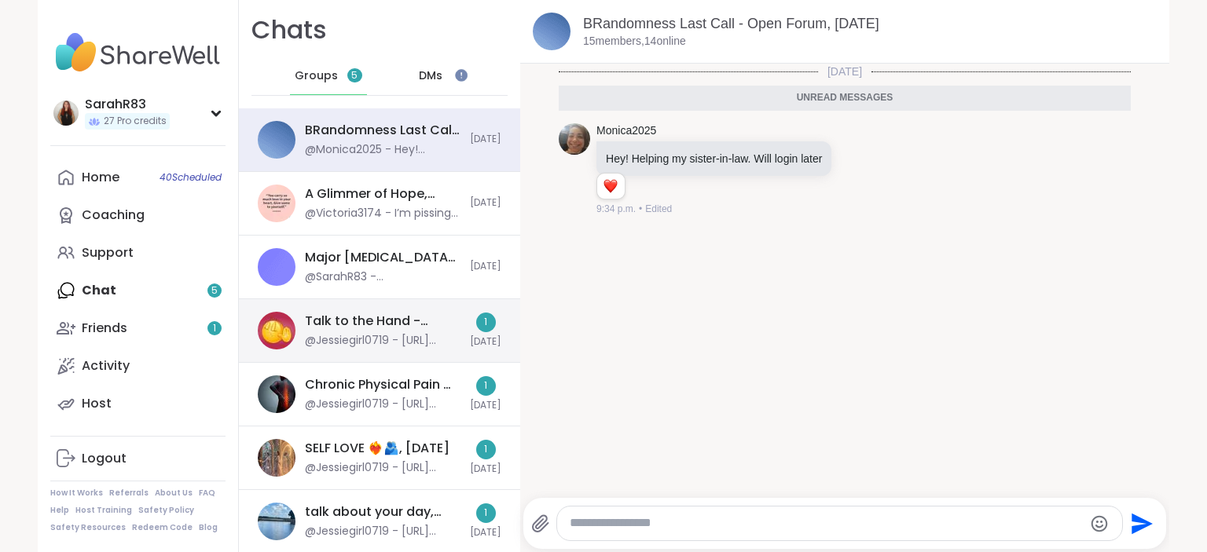
click at [362, 325] on div "Talk to the Hand - Setting Healthy Boundaries , [DATE]" at bounding box center [383, 321] width 156 height 17
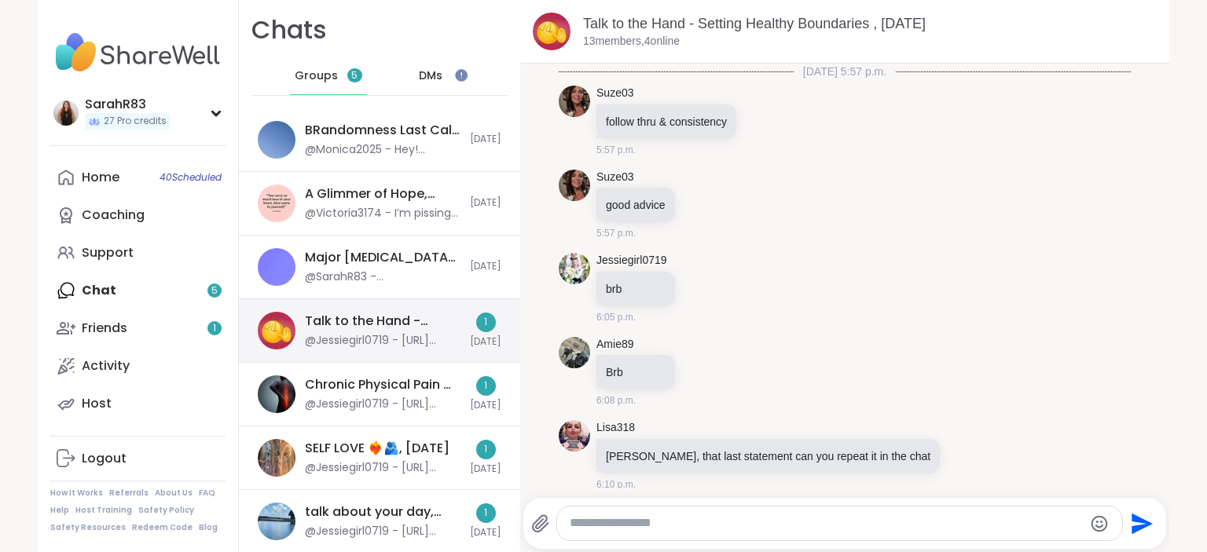
scroll to position [5112, 0]
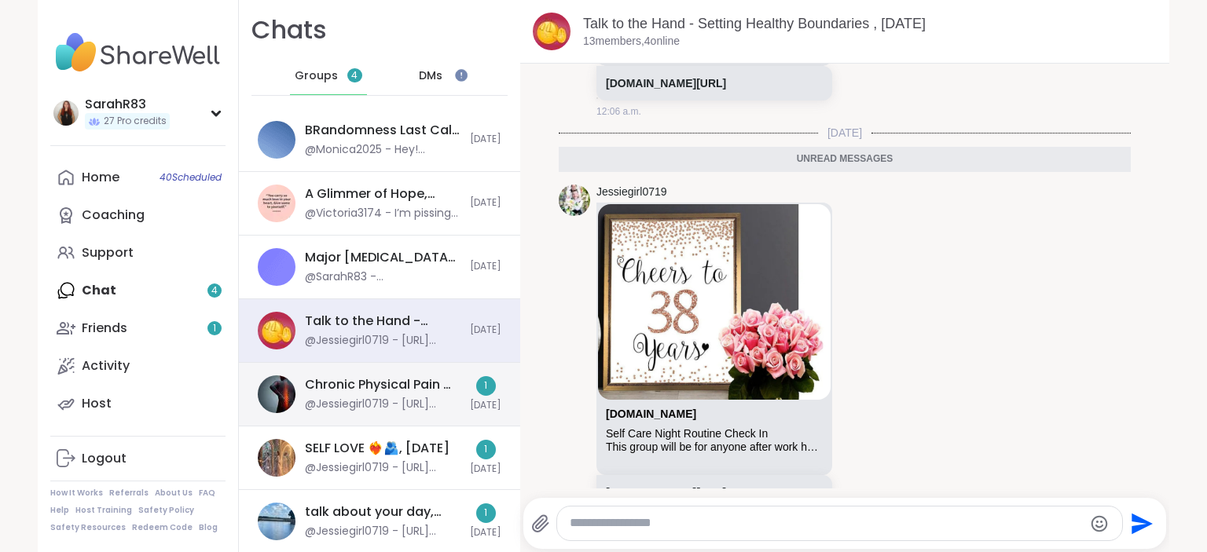
click at [379, 383] on div "Chronic Physical Pain & Mental Health, [DATE]" at bounding box center [383, 384] width 156 height 17
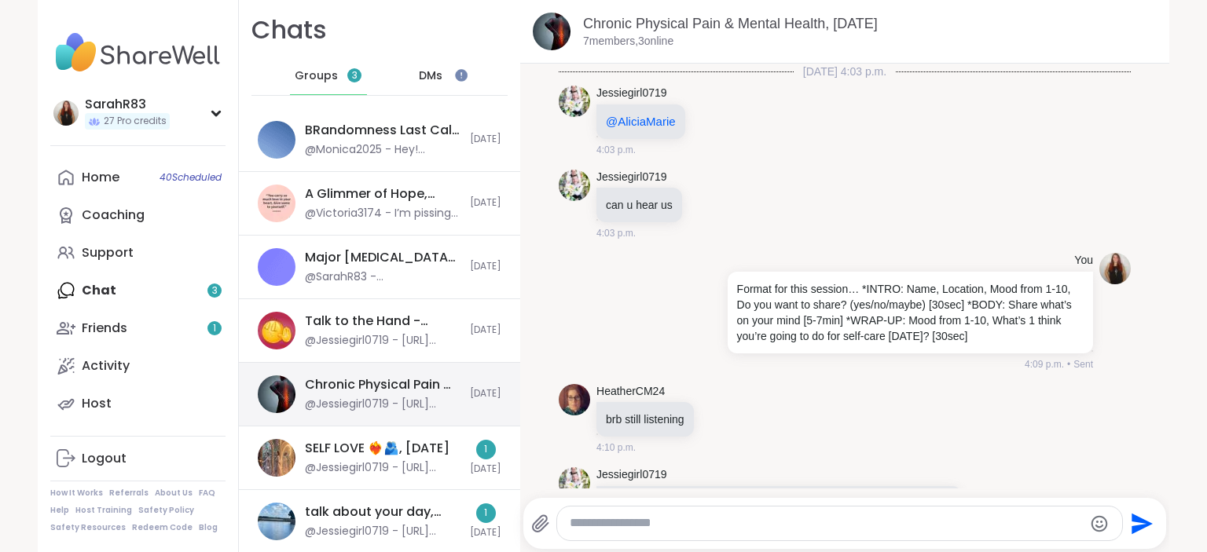
scroll to position [6343, 0]
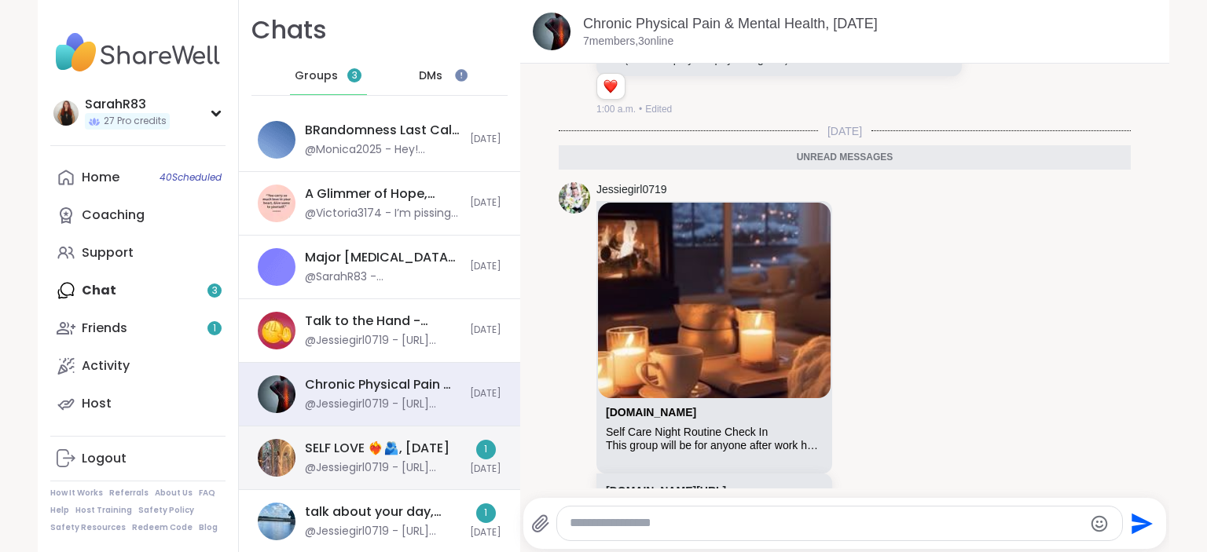
click at [383, 466] on div "@Jessiegirl0719 - [URL][DOMAIN_NAME]" at bounding box center [383, 468] width 156 height 16
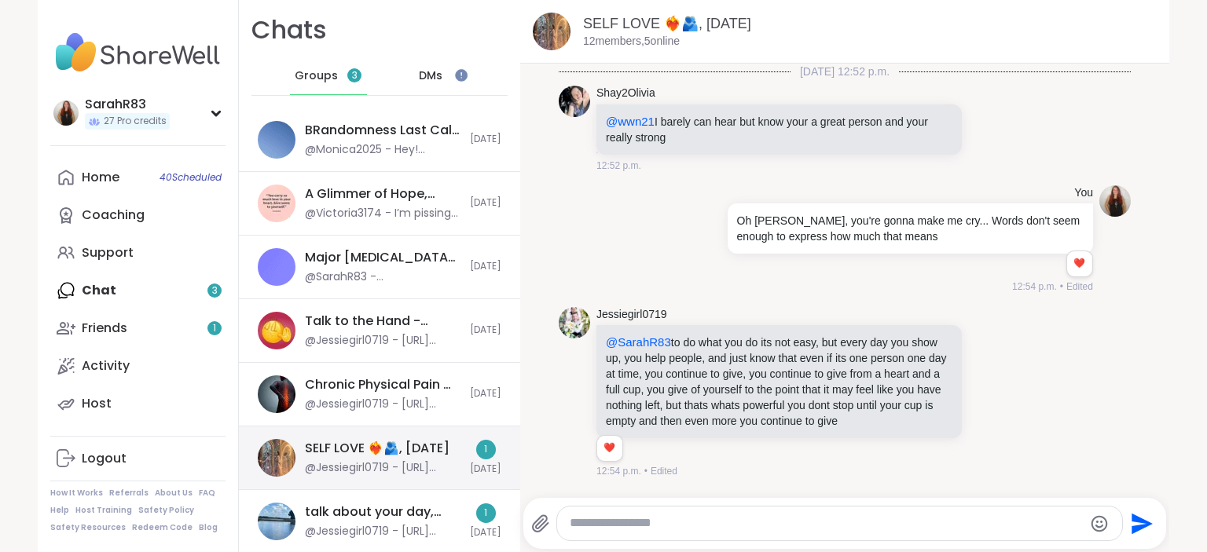
scroll to position [11697, 0]
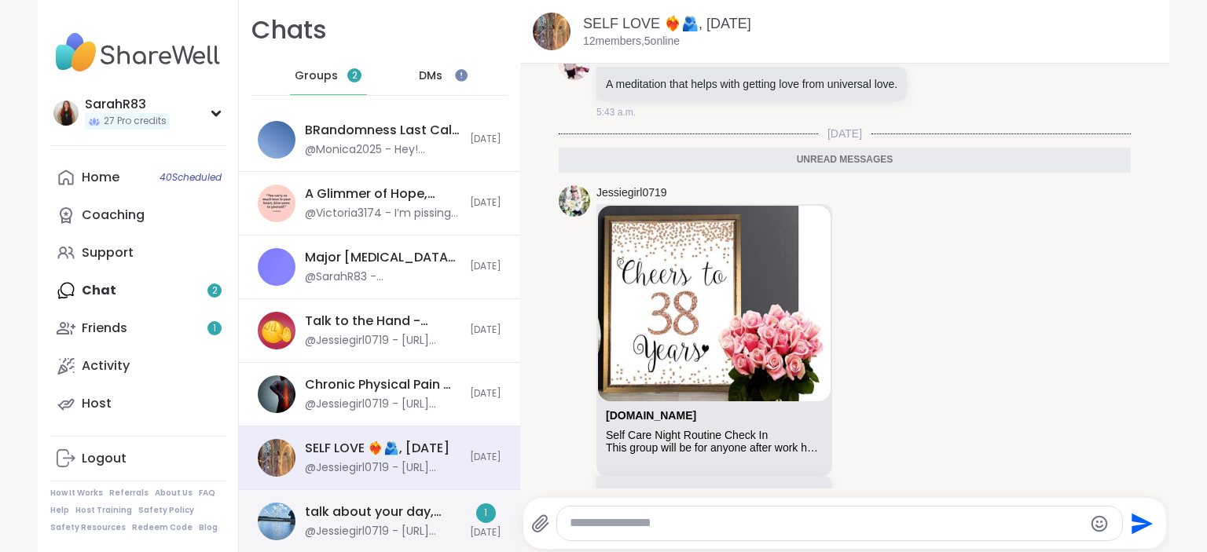
click at [398, 505] on div "talk about your day, [DATE]" at bounding box center [383, 512] width 156 height 17
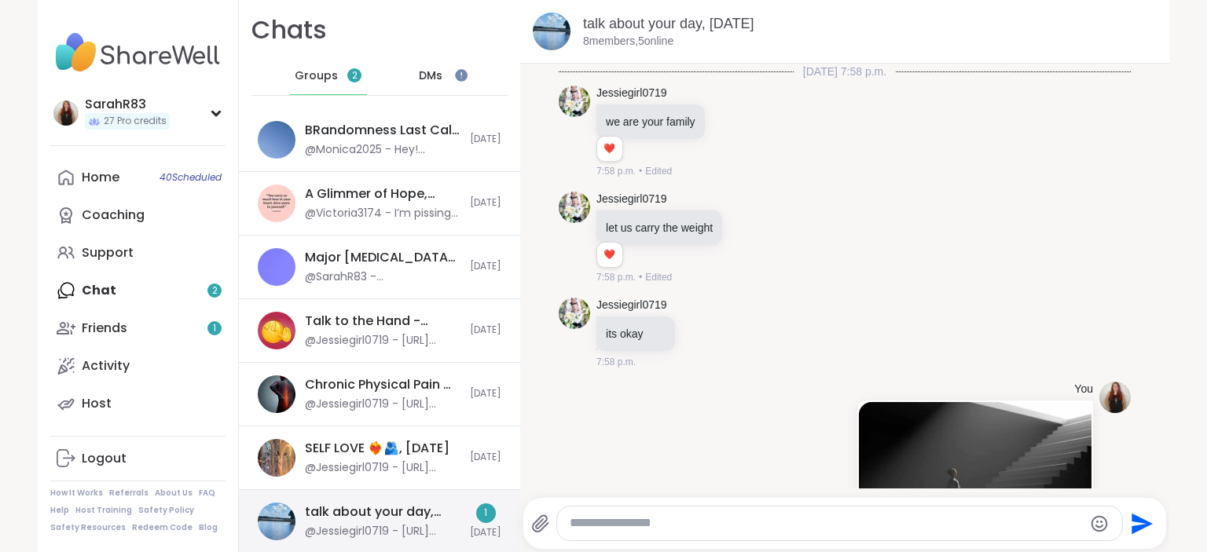
scroll to position [10227, 0]
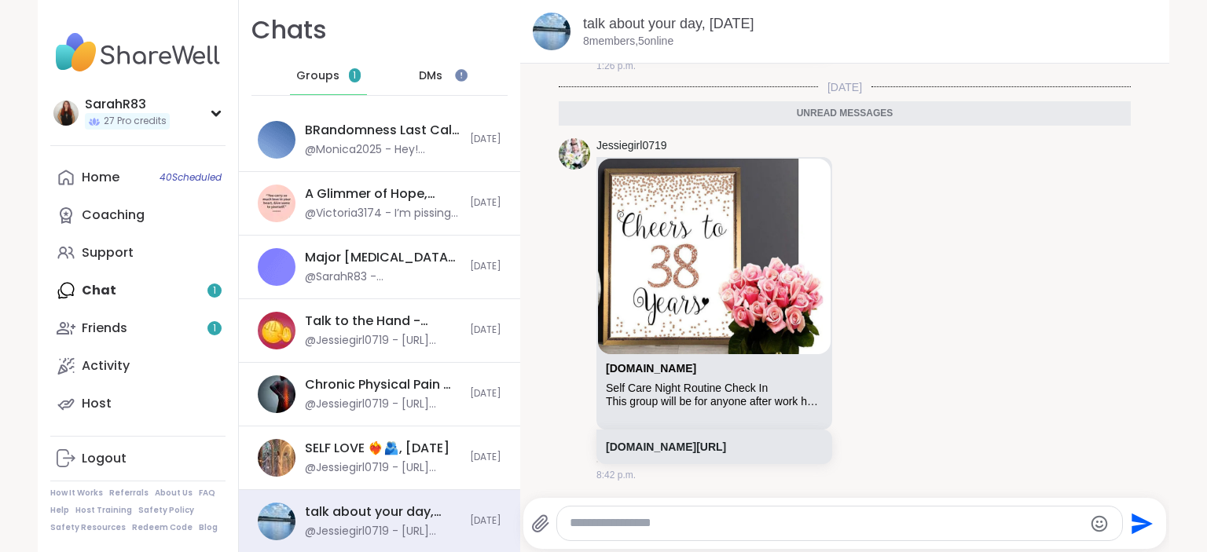
click at [335, 81] on span "Groups" at bounding box center [317, 76] width 43 height 16
click at [328, 73] on span "Groups" at bounding box center [317, 76] width 43 height 16
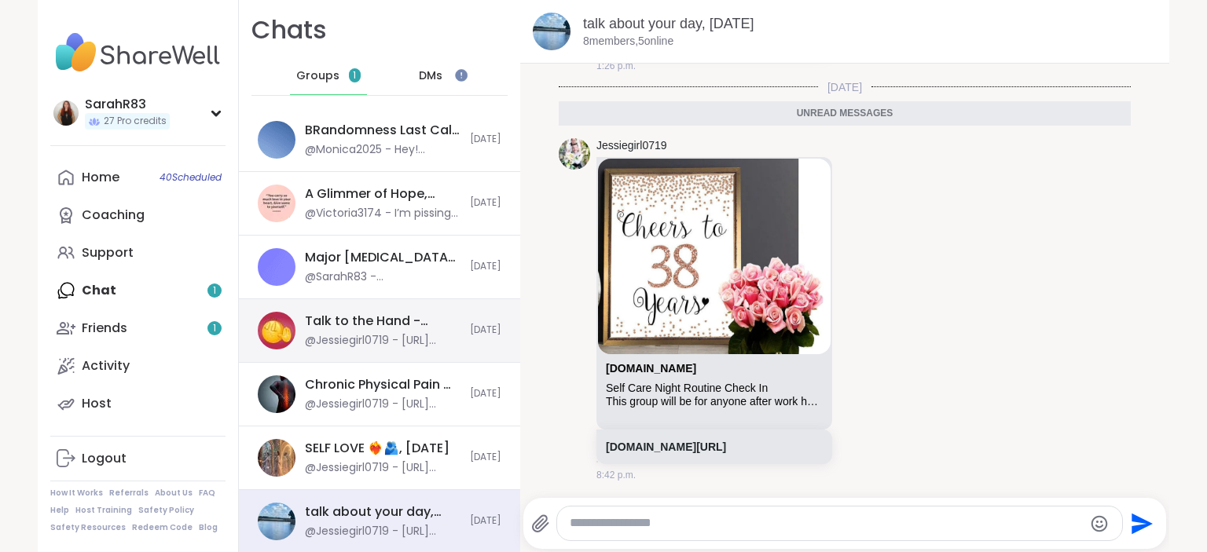
scroll to position [150, 0]
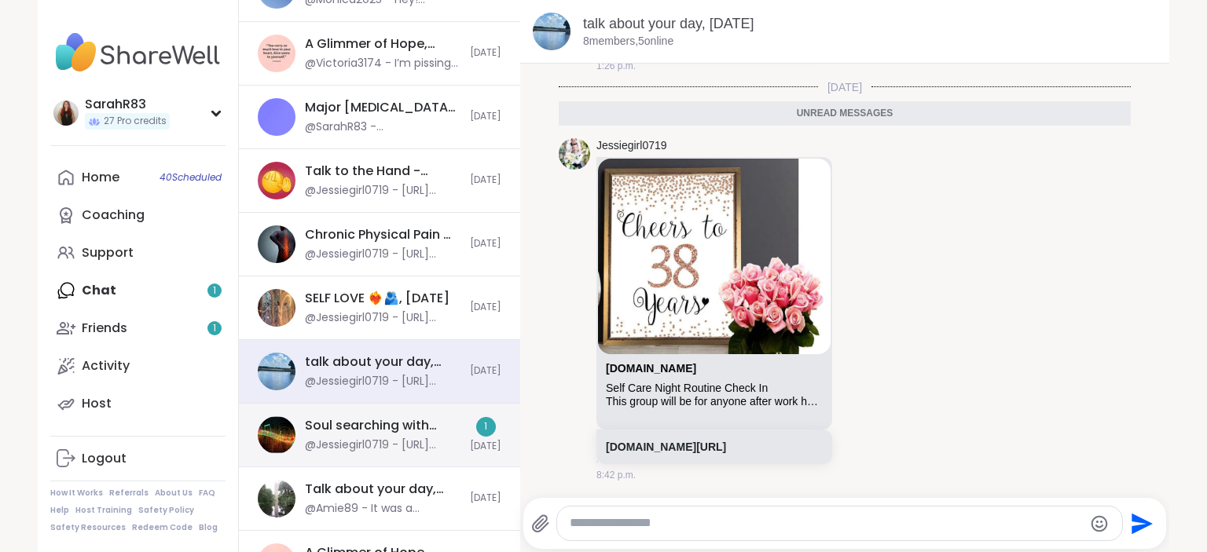
click at [418, 450] on div "@Jessiegirl0719 - [URL][DOMAIN_NAME]" at bounding box center [383, 446] width 156 height 16
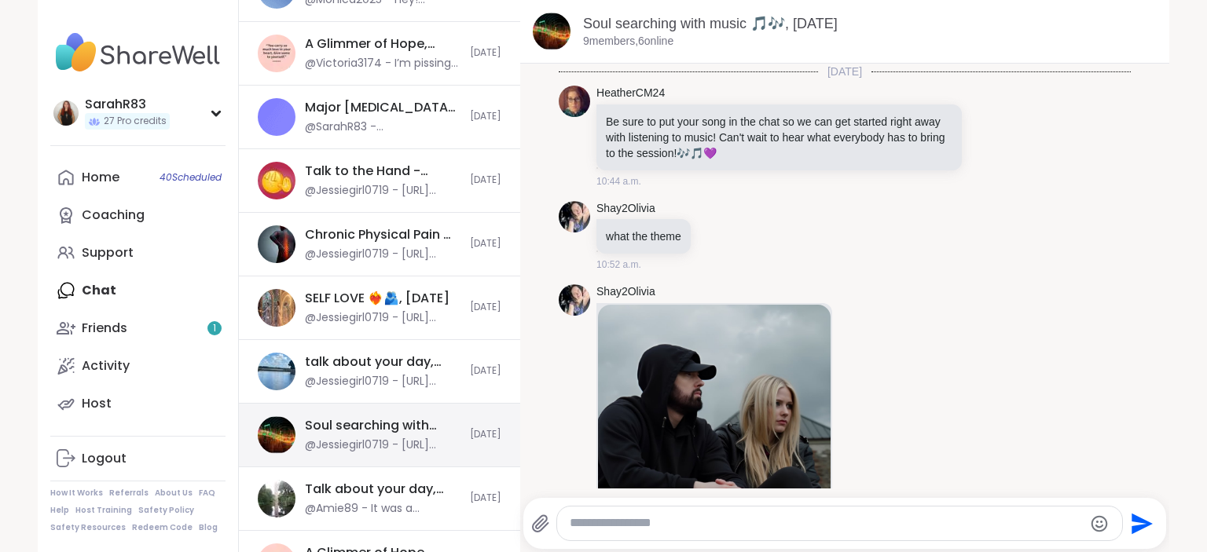
scroll to position [12427, 0]
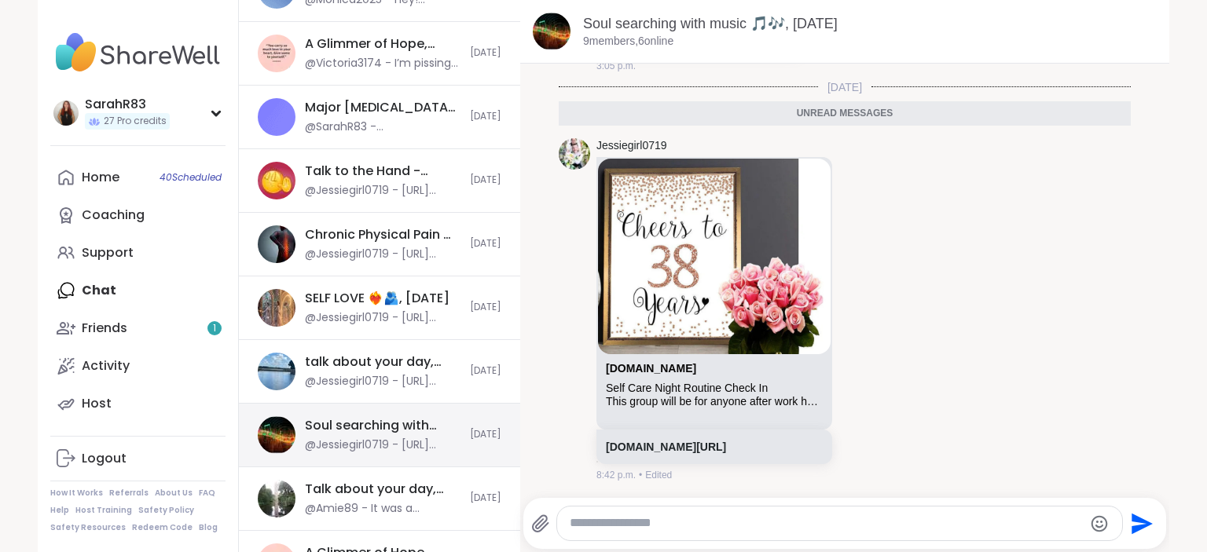
click at [406, 434] on div "Soul searching with music 🎵🎶, Sep 11 @Jessiegirl0719 - https://sharewellnow.com…" at bounding box center [383, 435] width 156 height 36
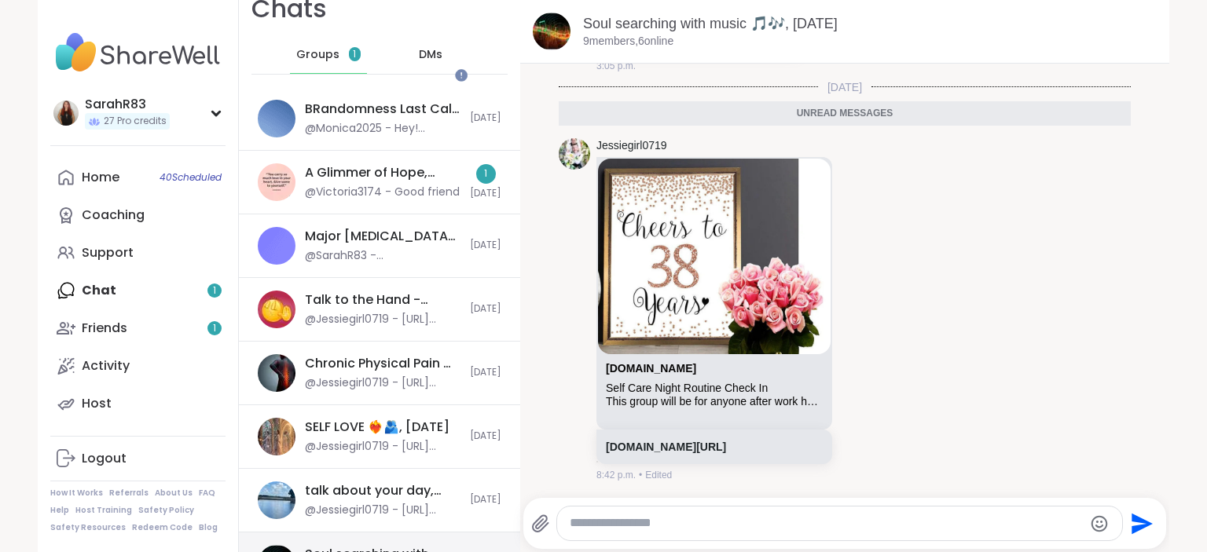
scroll to position [0, 0]
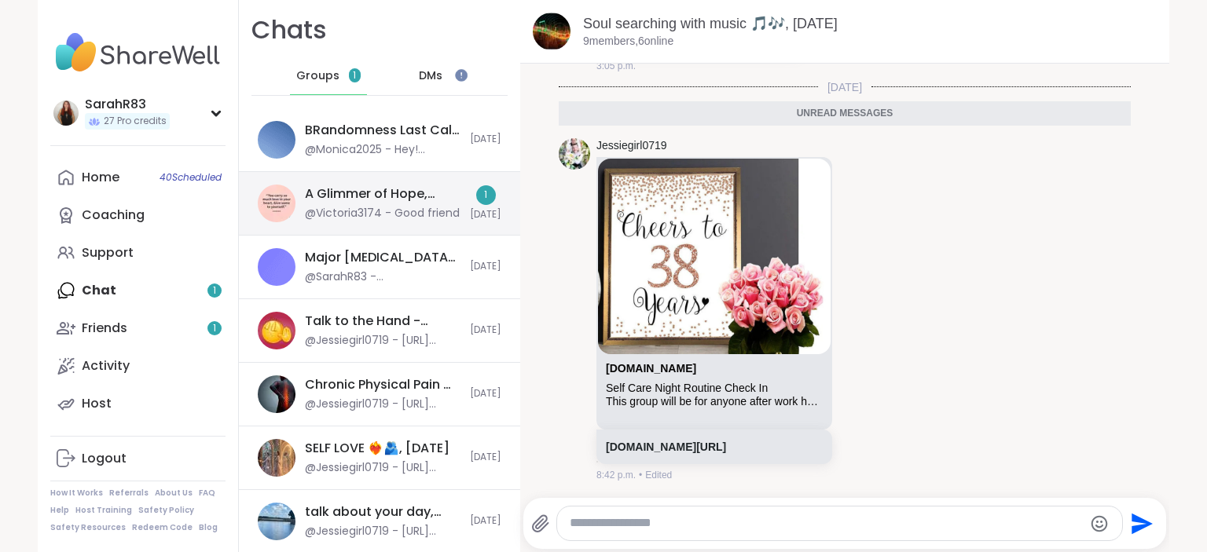
click at [394, 196] on div "A Glimmer of Hope, [DATE]" at bounding box center [383, 193] width 156 height 17
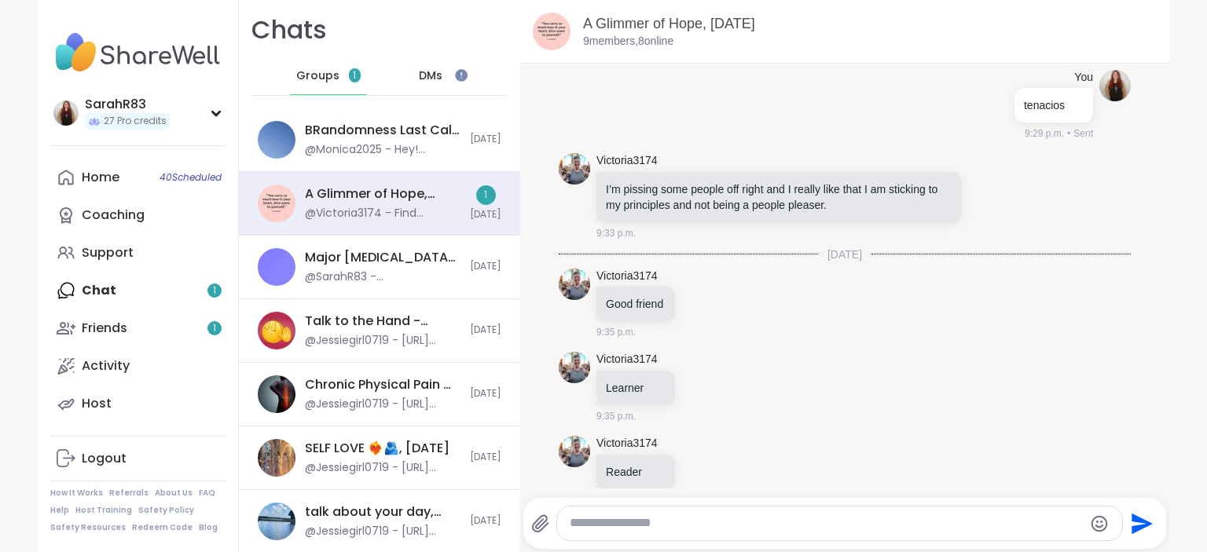
scroll to position [2815, 0]
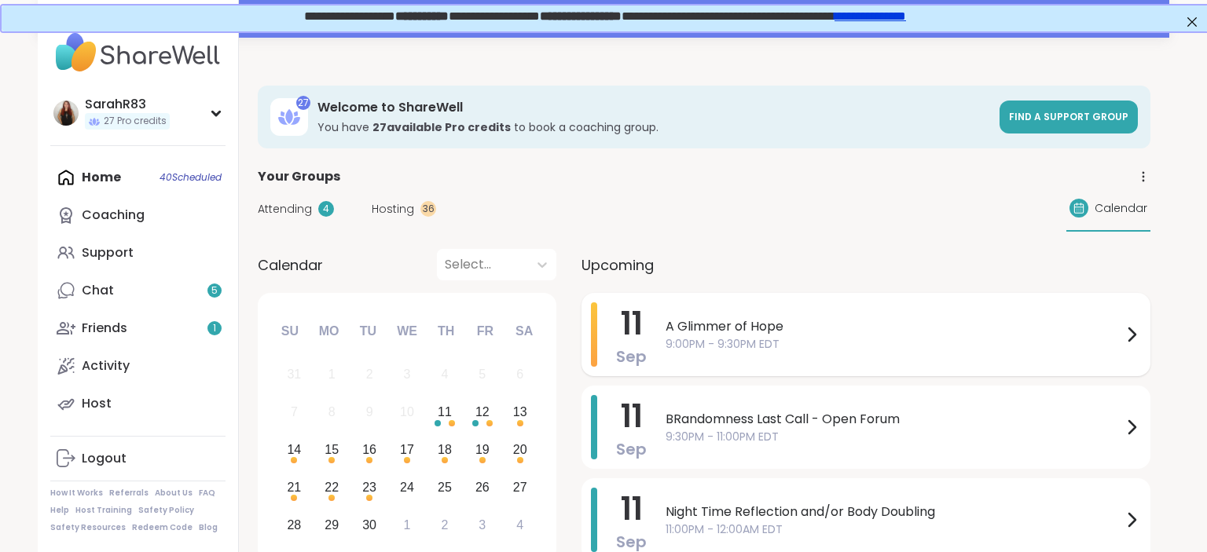
click at [679, 336] on span "9:00PM - 9:30PM EDT" at bounding box center [893, 344] width 456 height 16
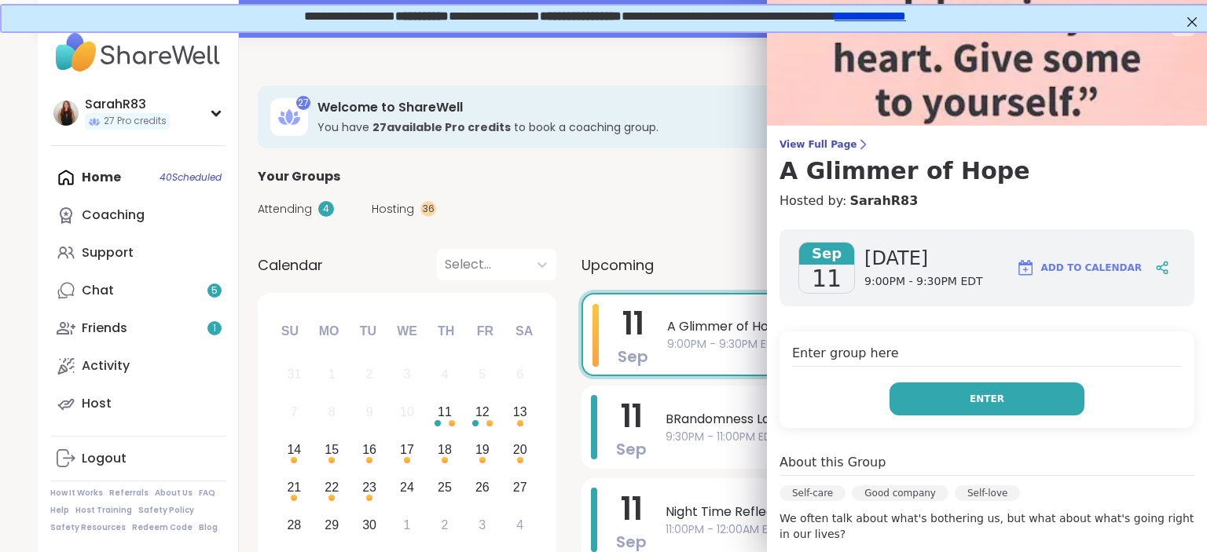
click at [951, 409] on button "Enter" at bounding box center [986, 399] width 195 height 33
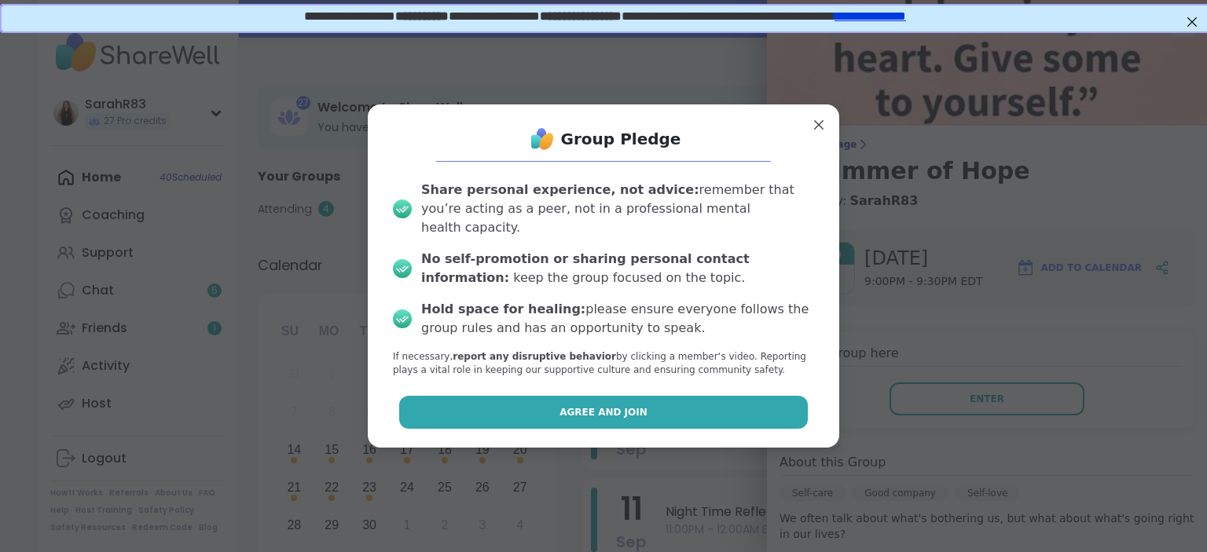
click at [772, 410] on button "Agree and Join" at bounding box center [603, 412] width 409 height 33
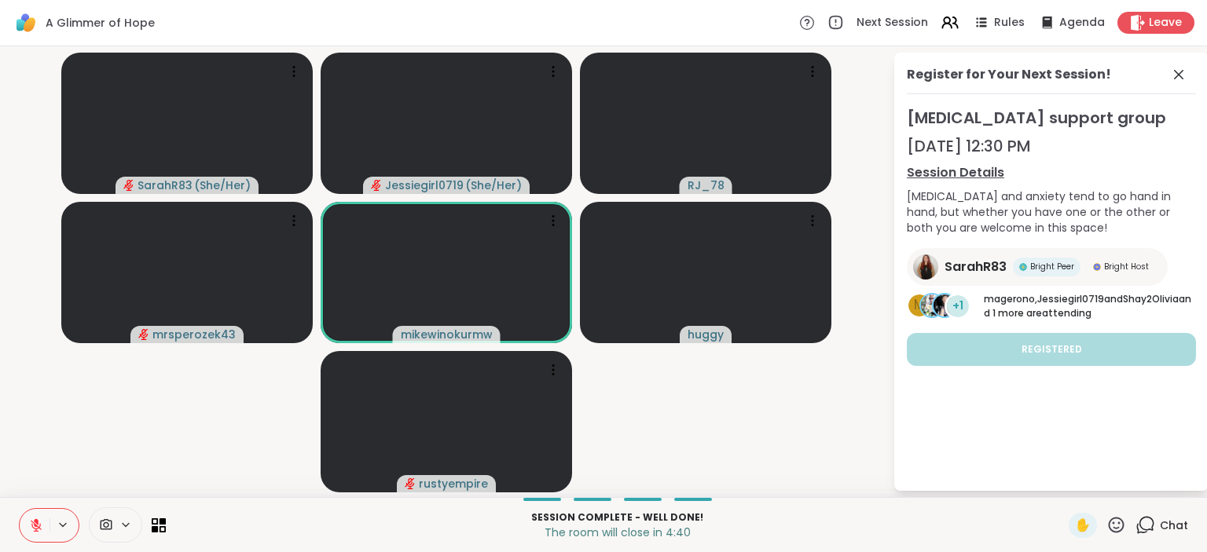
click at [553, 14] on div "A Glimmer of Hope Next Session Rules Agenda Leave" at bounding box center [603, 23] width 1207 height 46
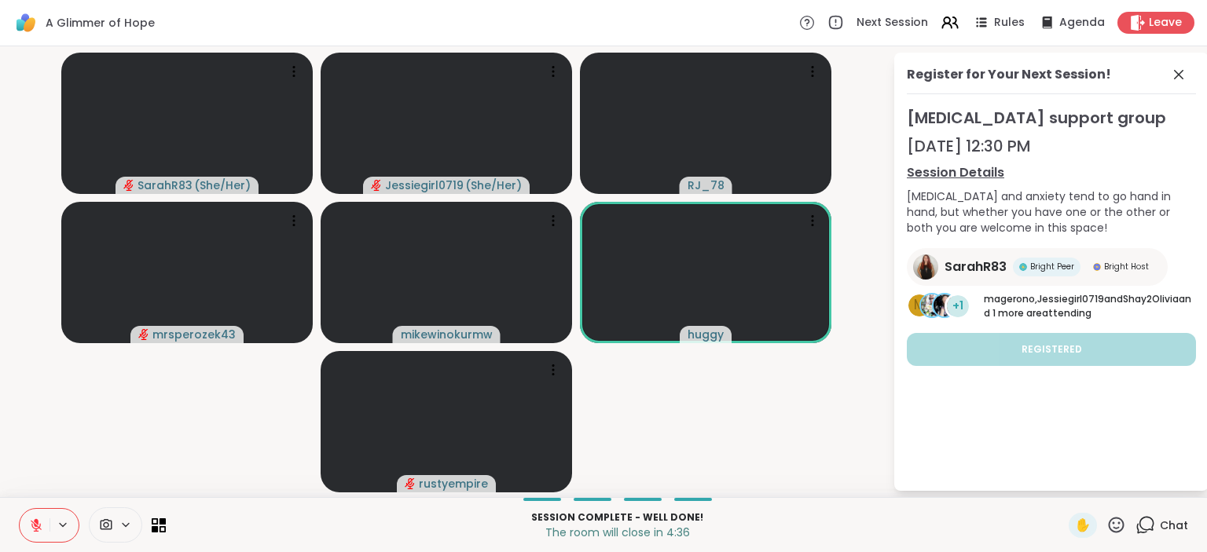
click at [37, 527] on icon at bounding box center [36, 526] width 14 height 14
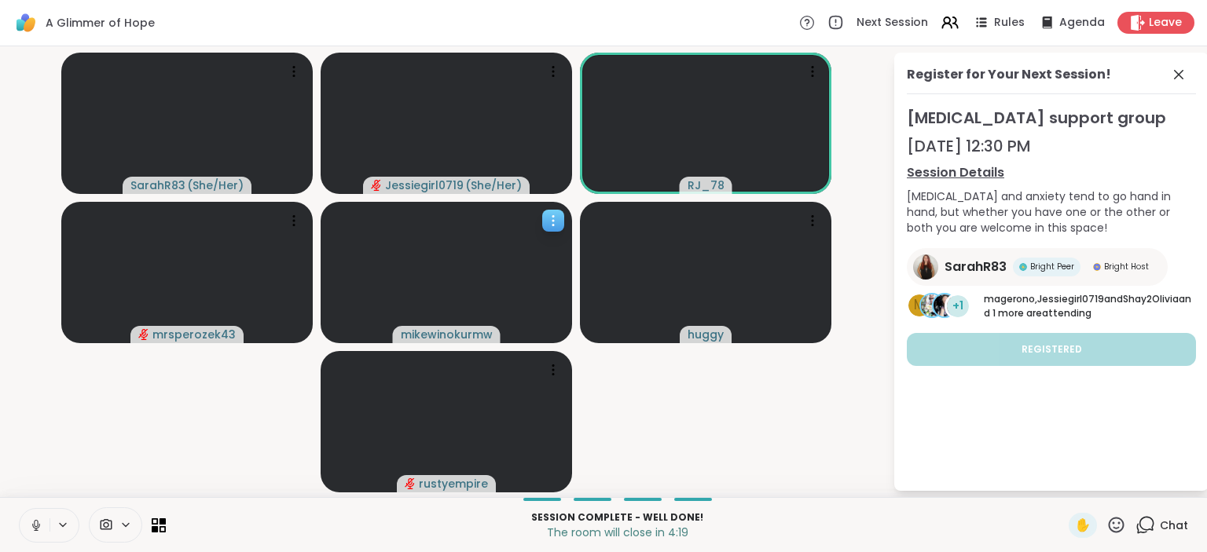
click at [553, 218] on icon at bounding box center [553, 221] width 16 height 16
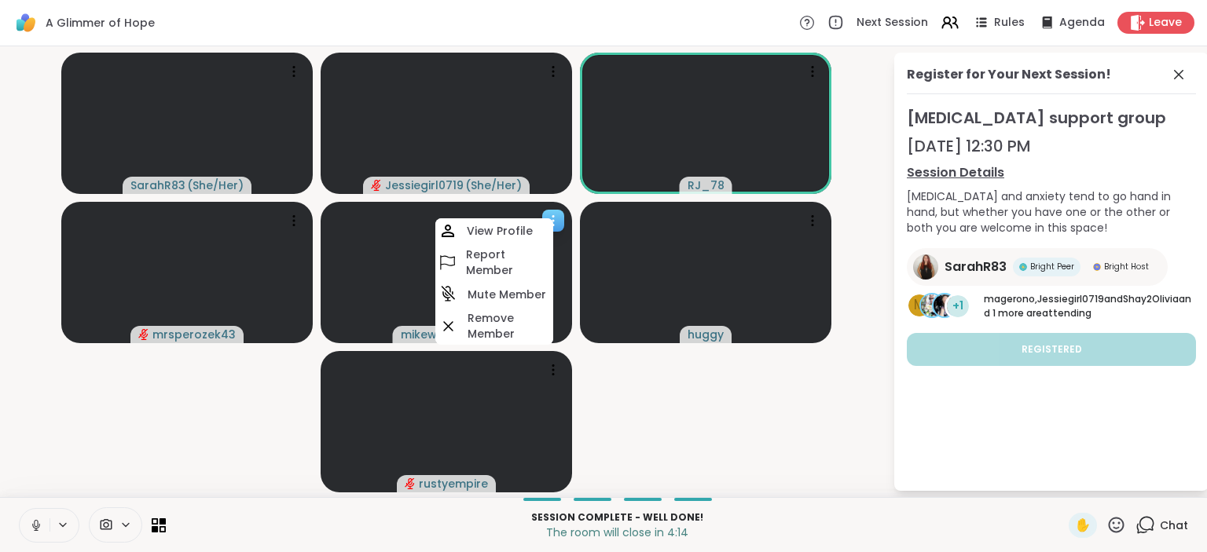
click at [557, 220] on icon at bounding box center [553, 221] width 16 height 16
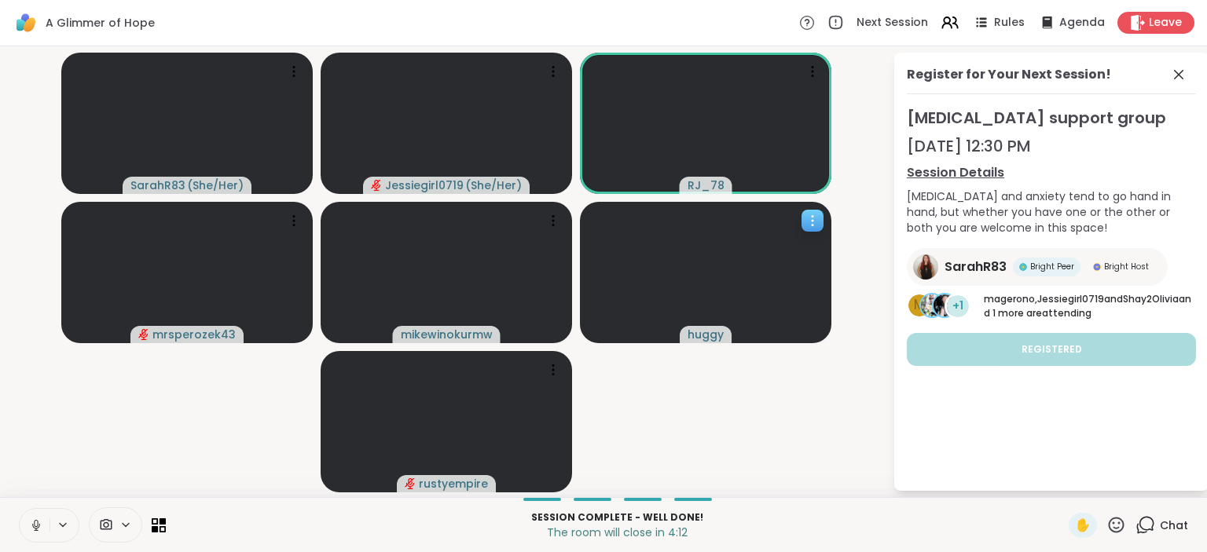
click at [814, 218] on icon at bounding box center [813, 221] width 16 height 16
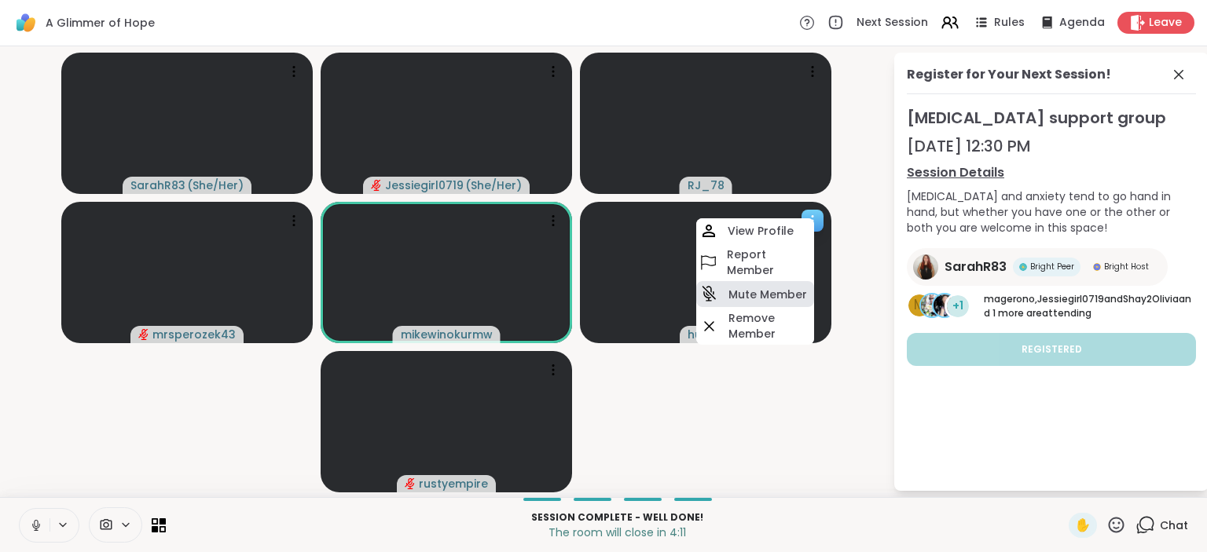
click at [770, 299] on h4 "Mute Member" at bounding box center [767, 295] width 79 height 16
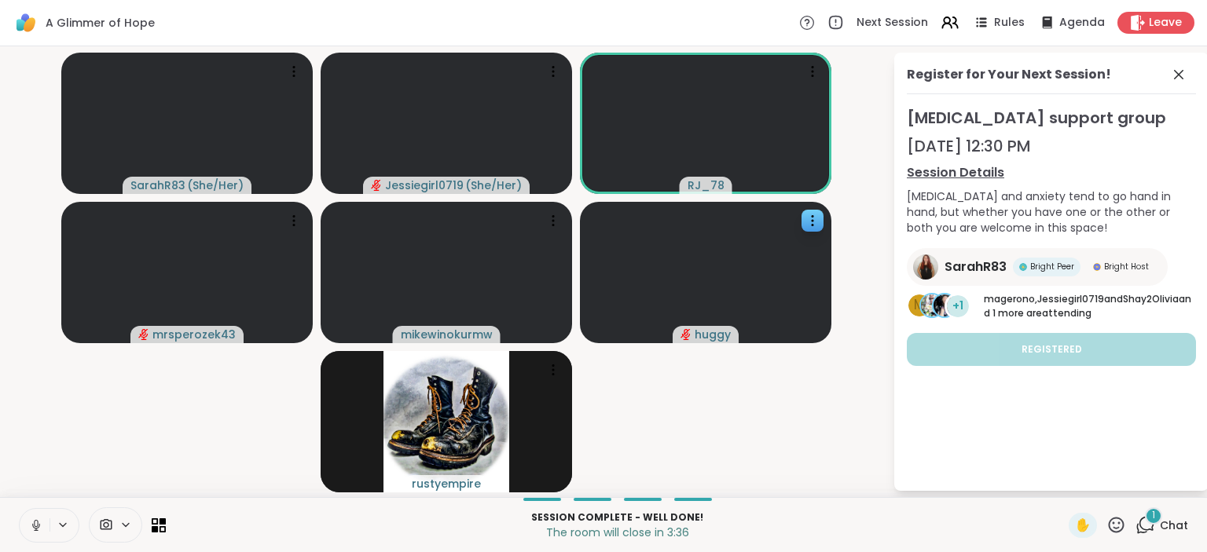
click at [607, 385] on video-player-container "SarahR83 ( She/Her ) Jessiegirl0719 ( She/Her ) RJ_78 mrsperozek43 mikewinokurm…" at bounding box center [446, 272] width 874 height 438
click at [561, 222] on icon at bounding box center [553, 221] width 16 height 16
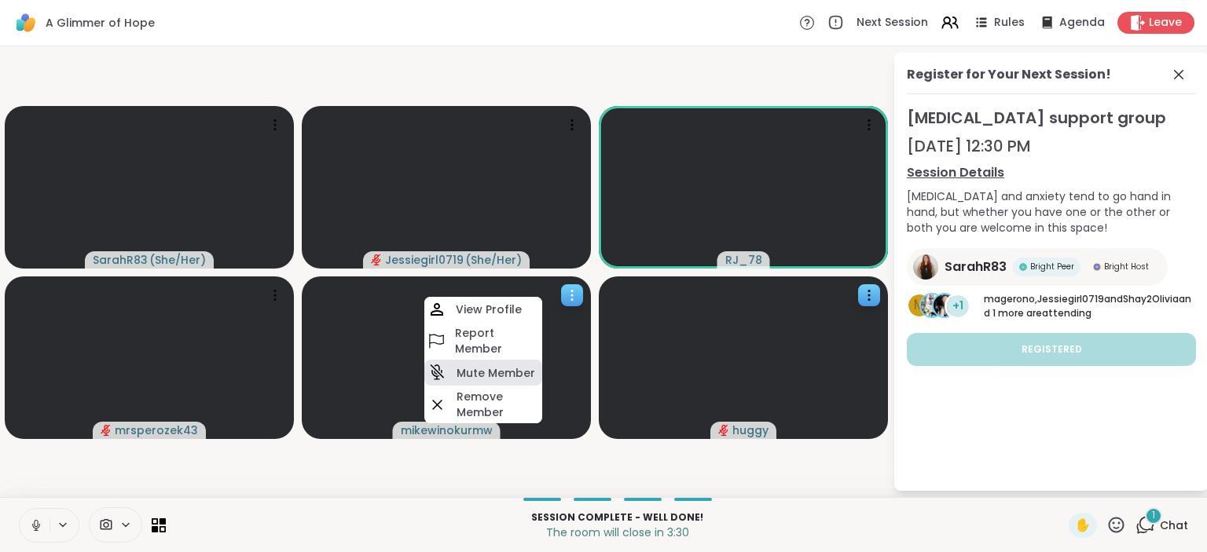
click at [523, 376] on h4 "Mute Member" at bounding box center [495, 373] width 79 height 16
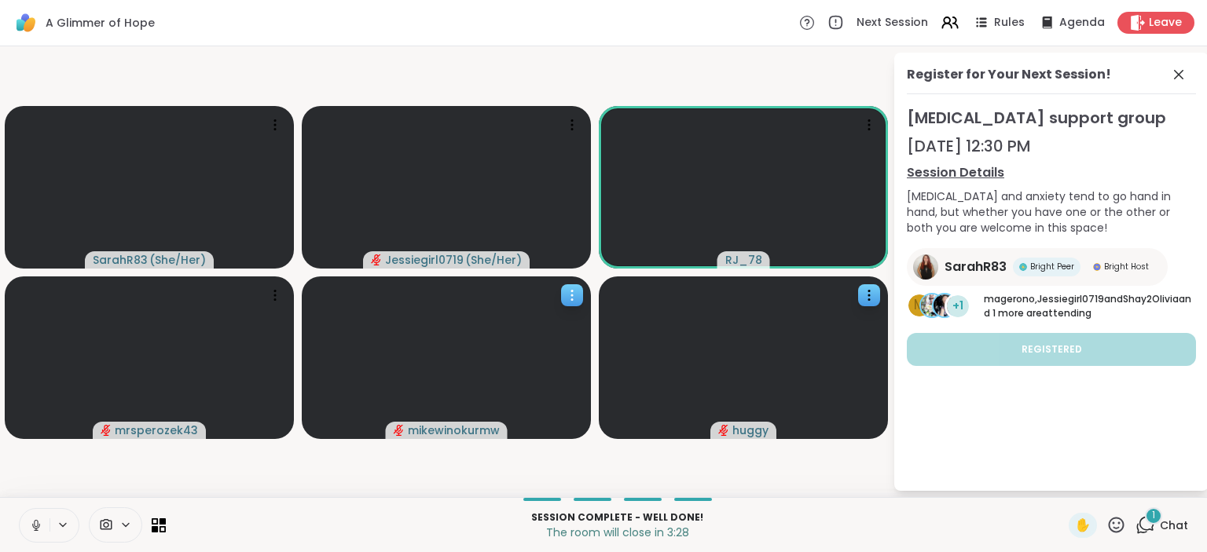
click at [570, 295] on icon at bounding box center [572, 296] width 16 height 16
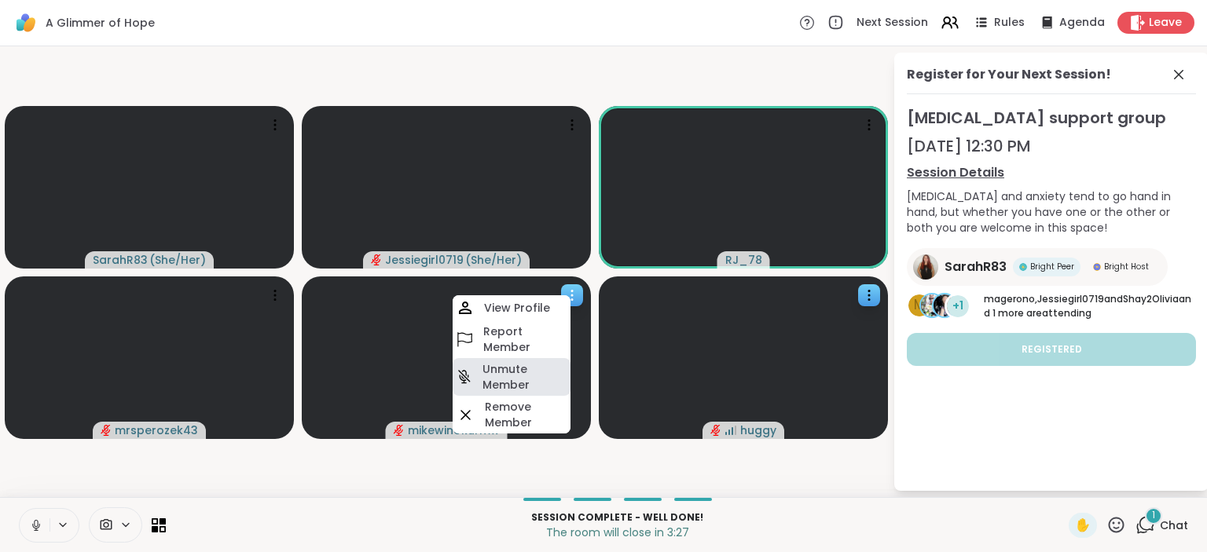
click at [510, 382] on h4 "Unmute Member" at bounding box center [524, 376] width 85 height 31
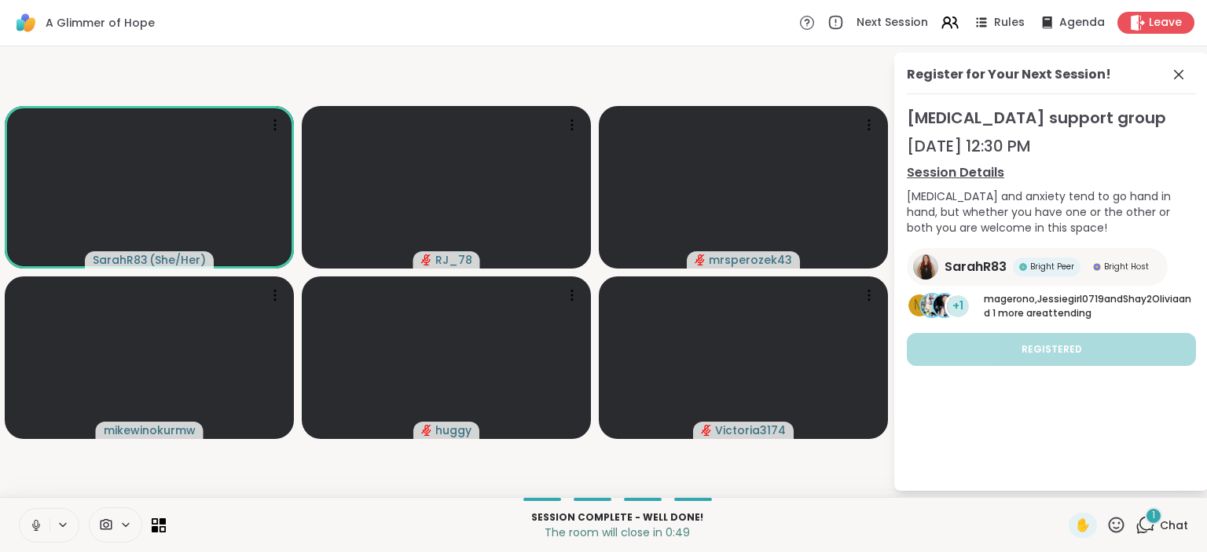
click at [1151, 519] on div "1" at bounding box center [1153, 516] width 17 height 17
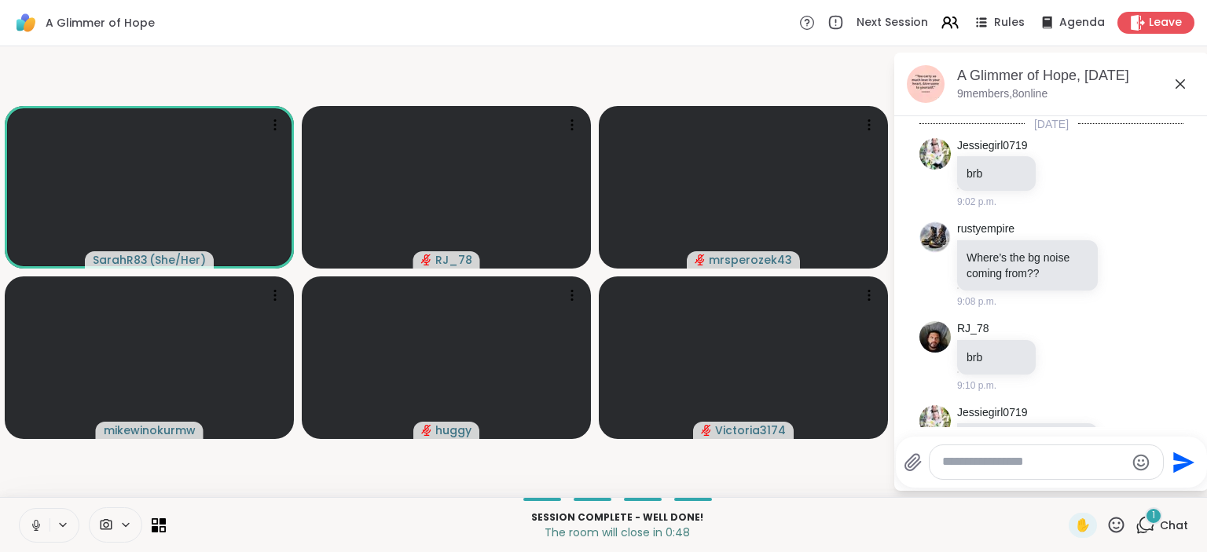
scroll to position [2668, 0]
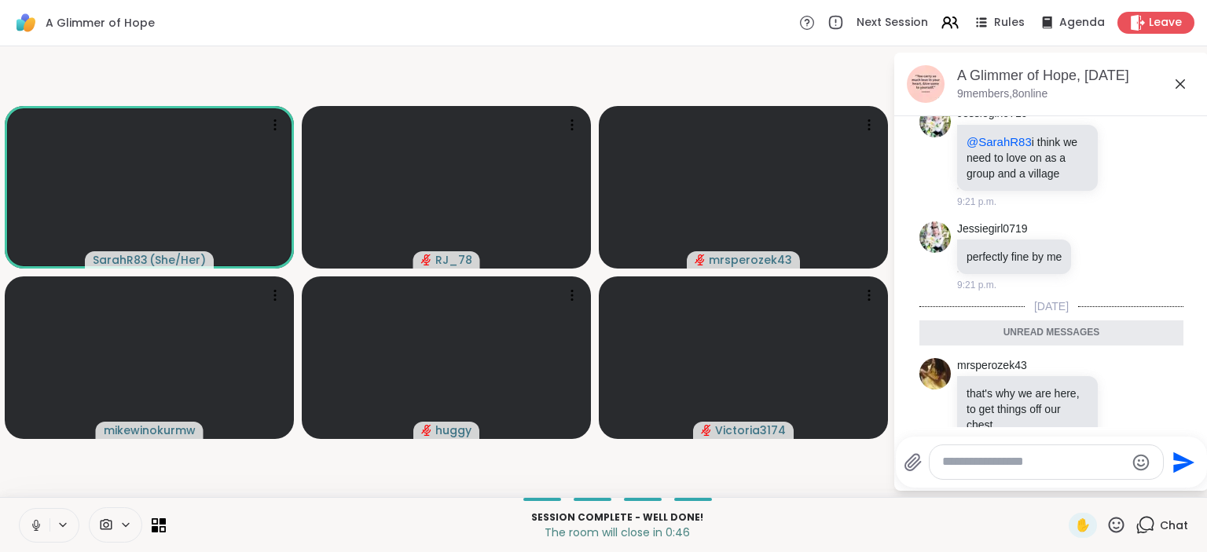
click at [1010, 466] on textarea "Type your message" at bounding box center [1033, 462] width 183 height 16
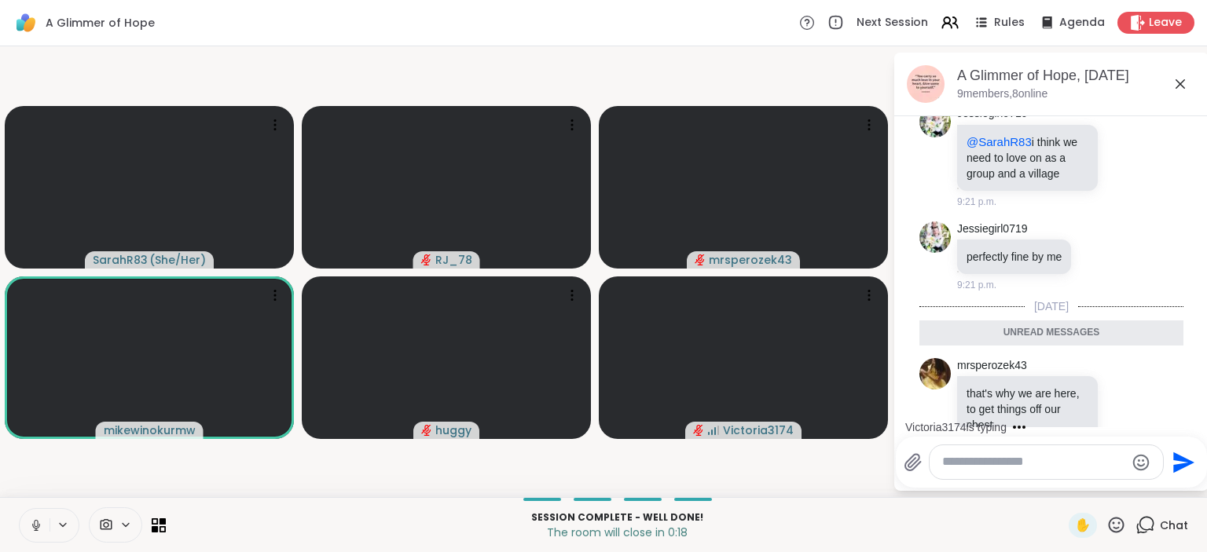
click at [973, 467] on textarea "Type your message" at bounding box center [1033, 462] width 183 height 16
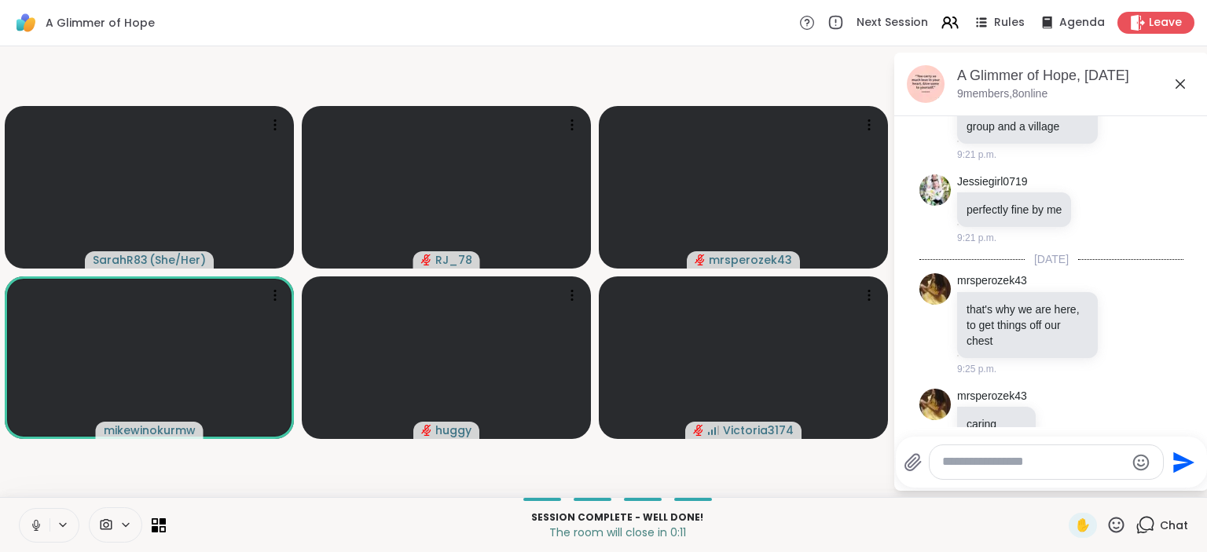
click at [869, 483] on video-player-container "SarahR83 ( She/Her ) RJ_78 mrsperozek43 mikewinokurmw huggy Victoria3174" at bounding box center [446, 272] width 874 height 438
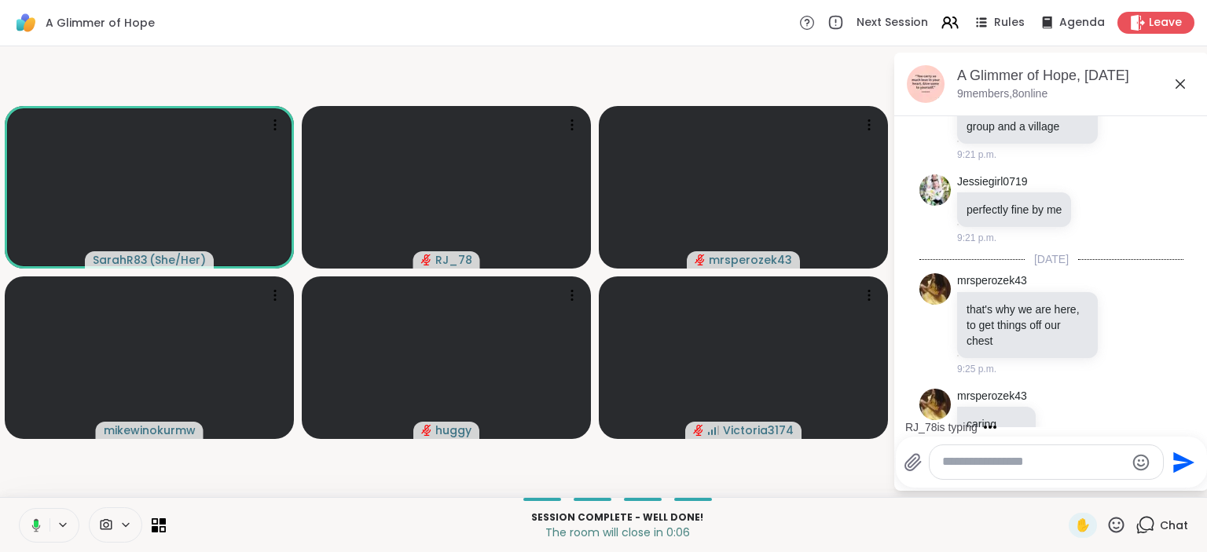
click at [986, 470] on textarea "Type your message" at bounding box center [1033, 462] width 183 height 16
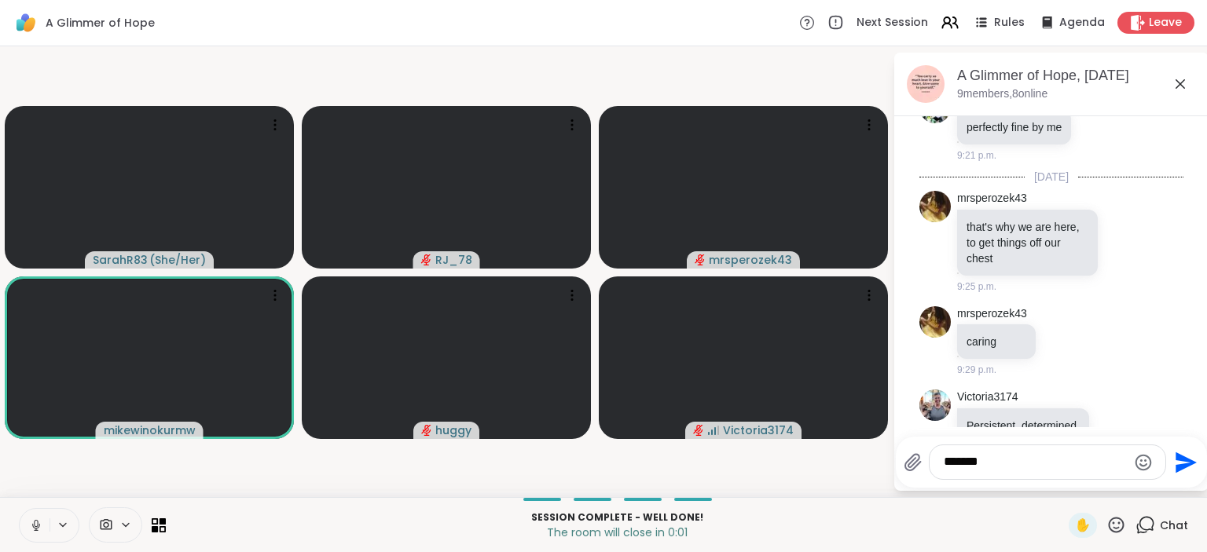
type textarea "********"
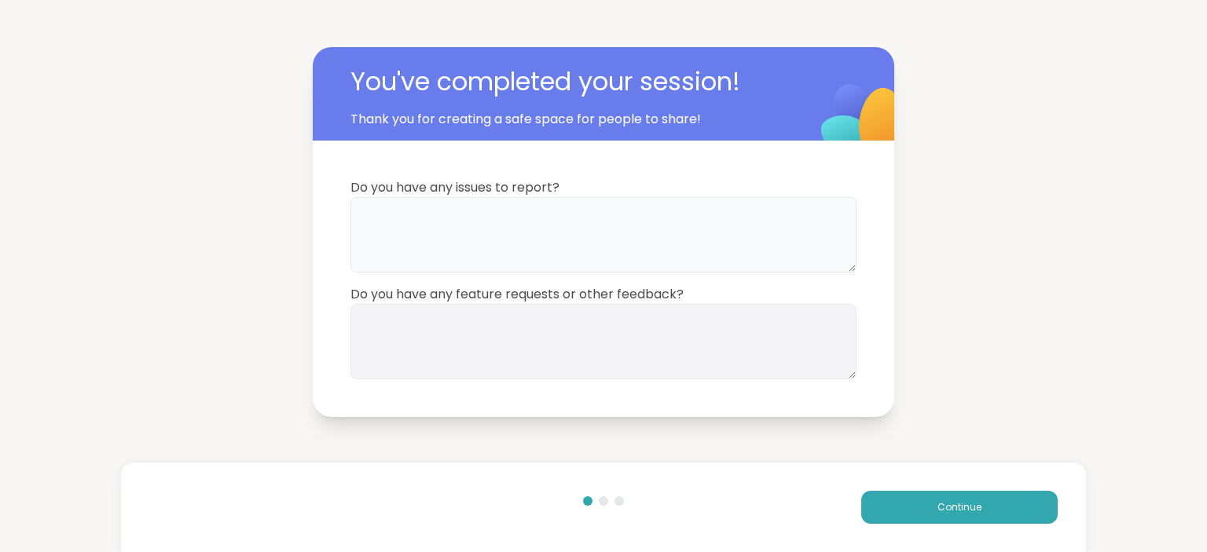
click at [482, 217] on textarea at bounding box center [603, 234] width 506 height 75
click at [475, 247] on textarea at bounding box center [603, 234] width 506 height 75
type textarea "**********"
click at [474, 339] on textarea at bounding box center [603, 341] width 506 height 75
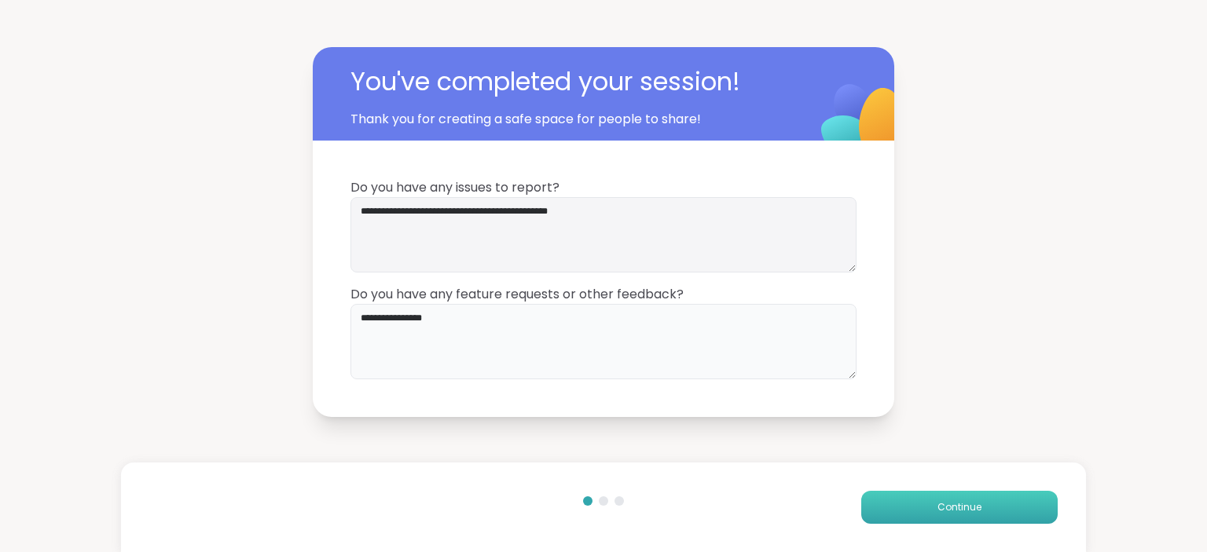
type textarea "**********"
click at [934, 501] on button "Continue" at bounding box center [959, 507] width 196 height 33
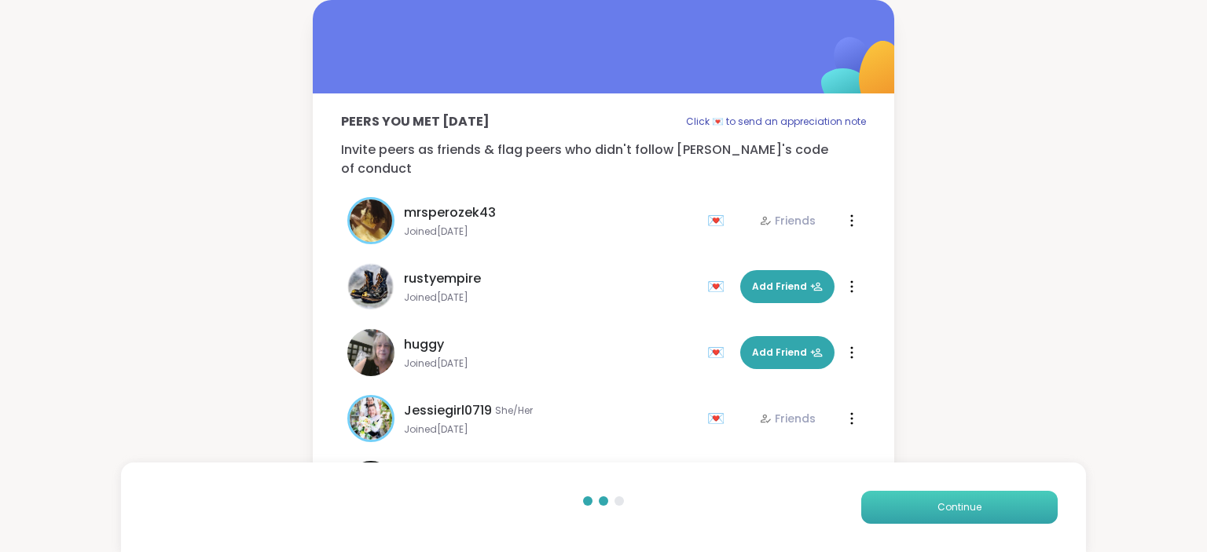
click at [924, 500] on button "Continue" at bounding box center [959, 507] width 196 height 33
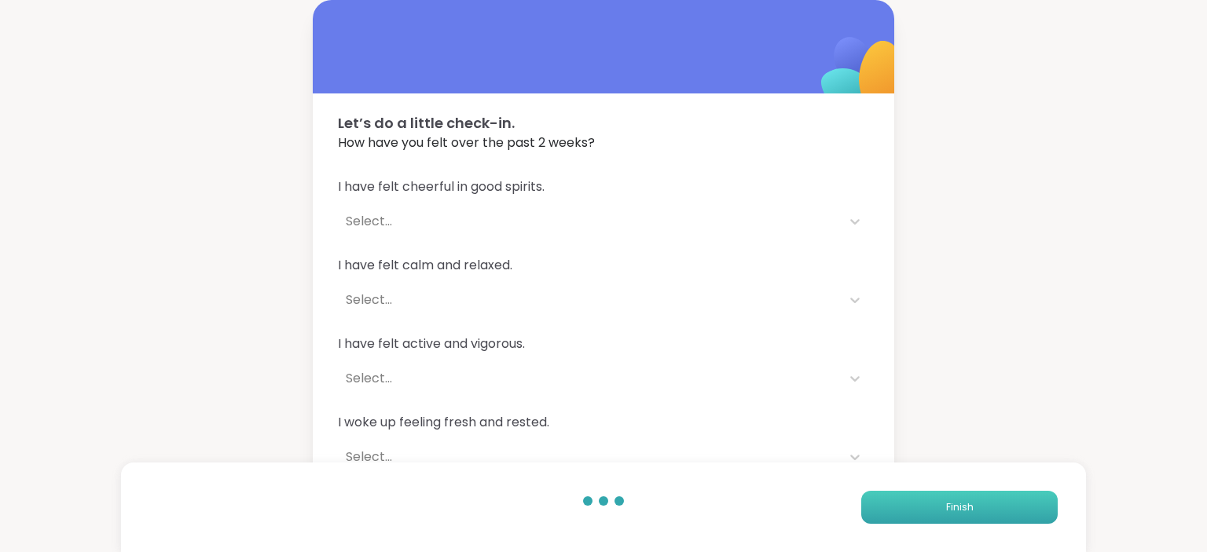
click at [897, 504] on button "Finish" at bounding box center [959, 507] width 196 height 33
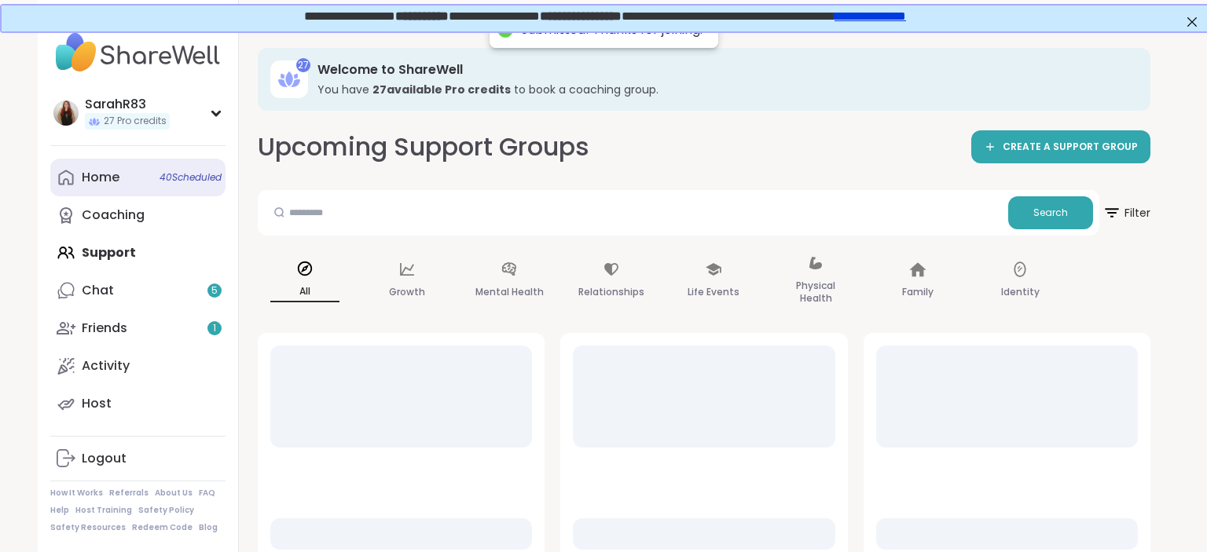
click at [99, 174] on div "Home 40 Scheduled" at bounding box center [101, 177] width 38 height 17
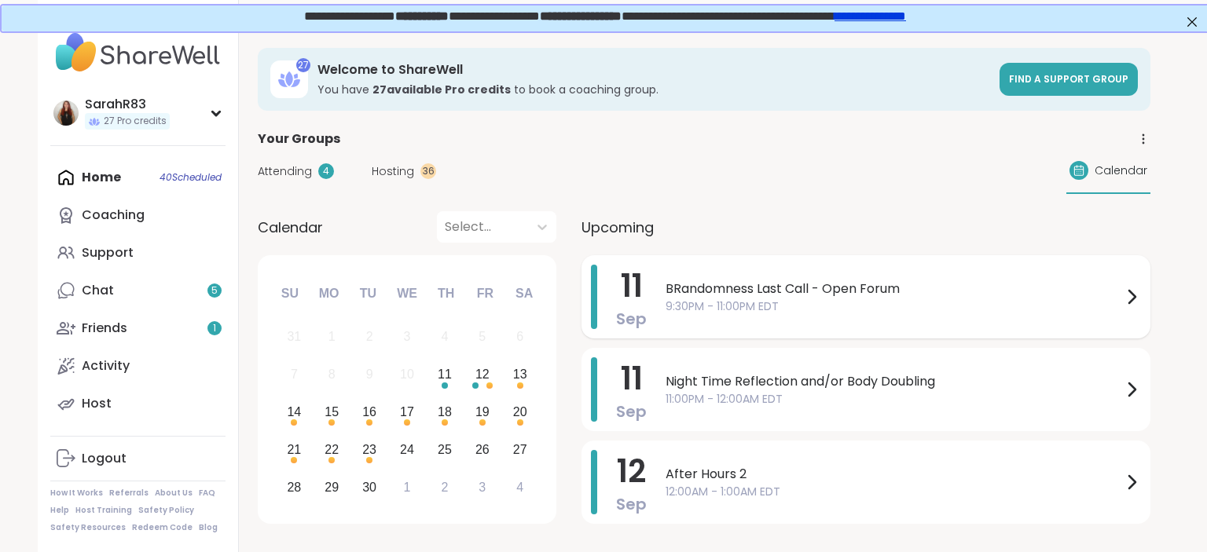
click at [667, 304] on span "9:30PM - 11:00PM EDT" at bounding box center [893, 307] width 456 height 16
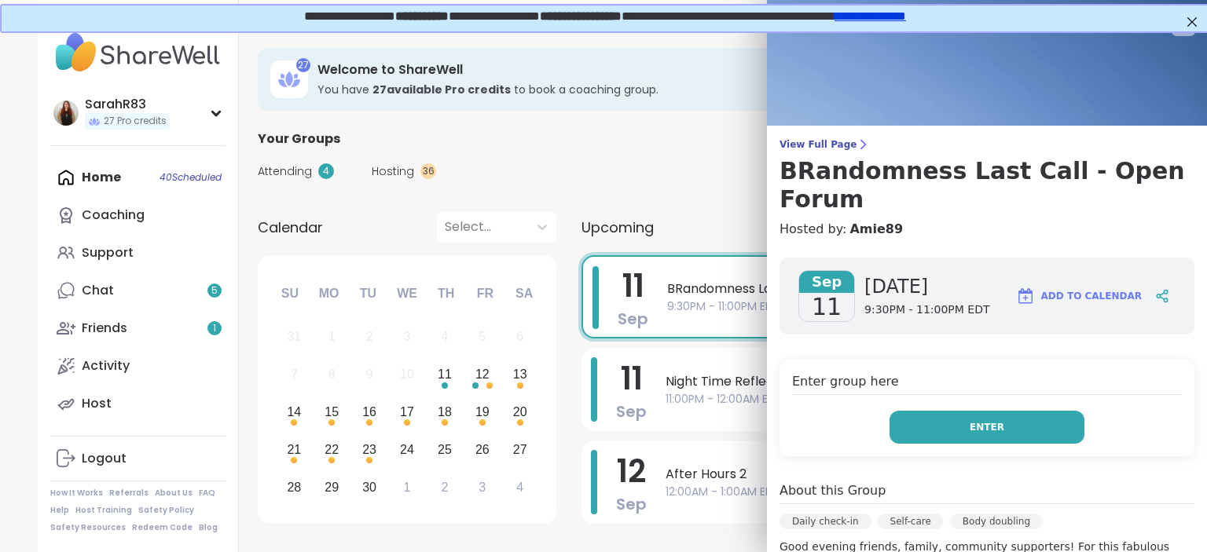
click at [932, 411] on button "Enter" at bounding box center [986, 427] width 195 height 33
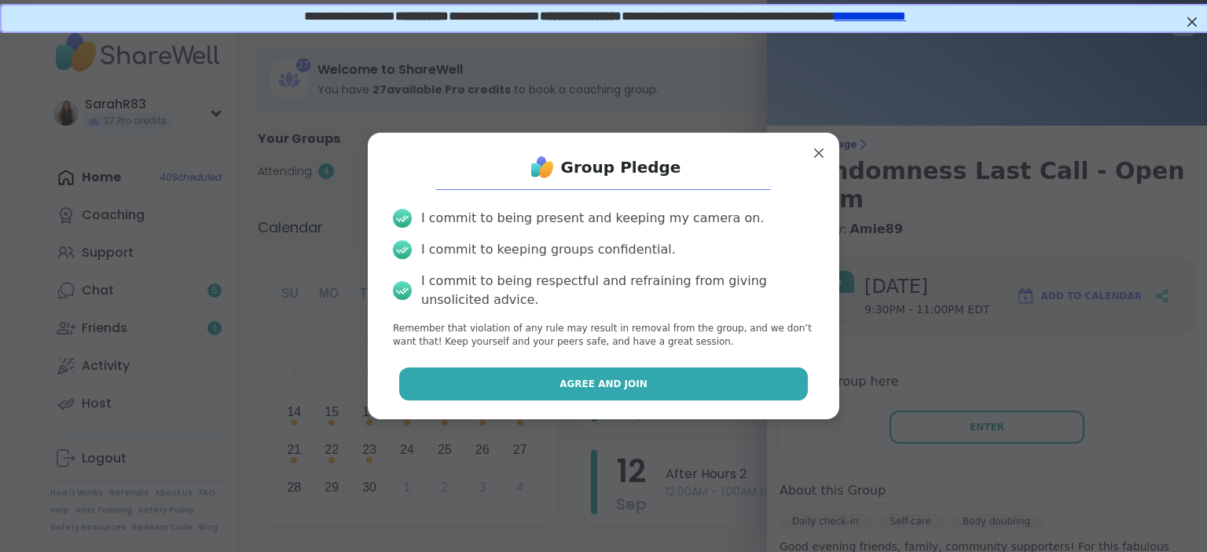
click at [759, 387] on button "Agree and Join" at bounding box center [603, 384] width 409 height 33
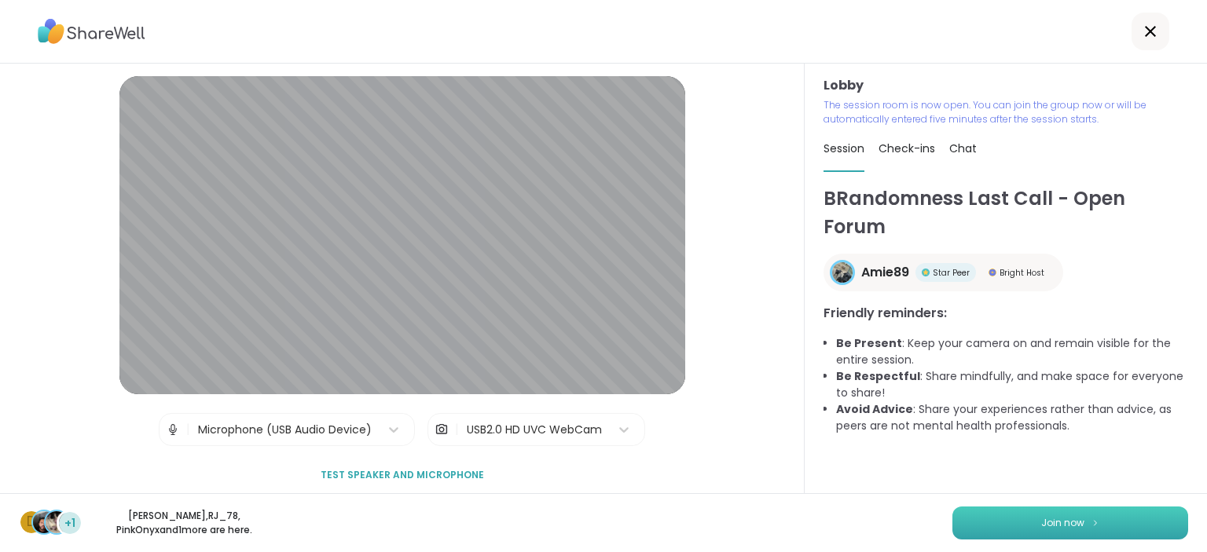
click at [1088, 526] on button "Join now" at bounding box center [1070, 523] width 236 height 33
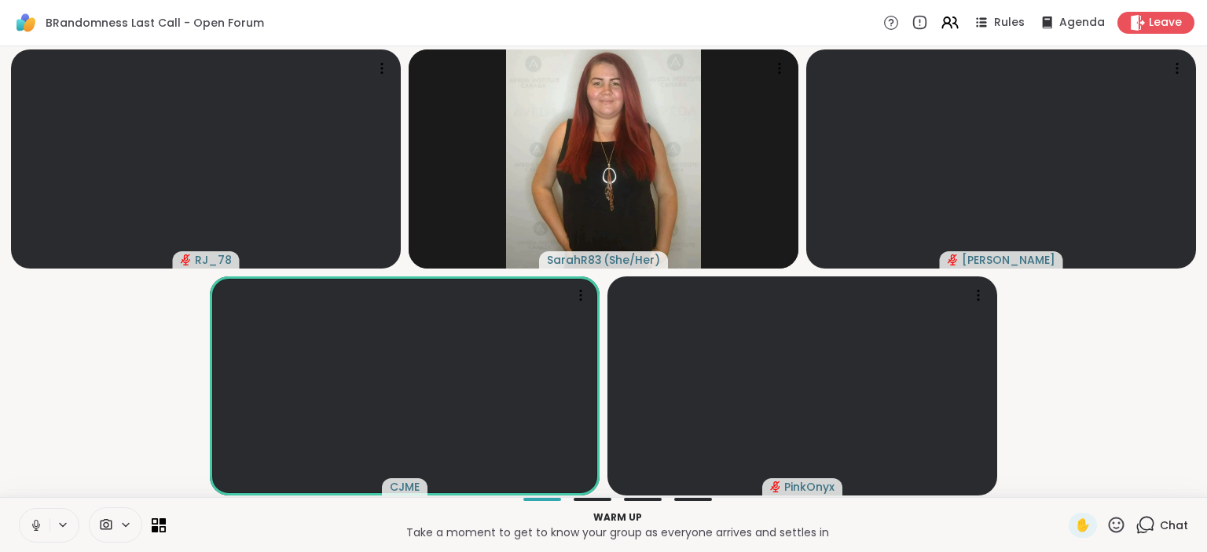
click at [30, 522] on icon at bounding box center [36, 526] width 14 height 14
click at [40, 526] on icon at bounding box center [36, 526] width 14 height 14
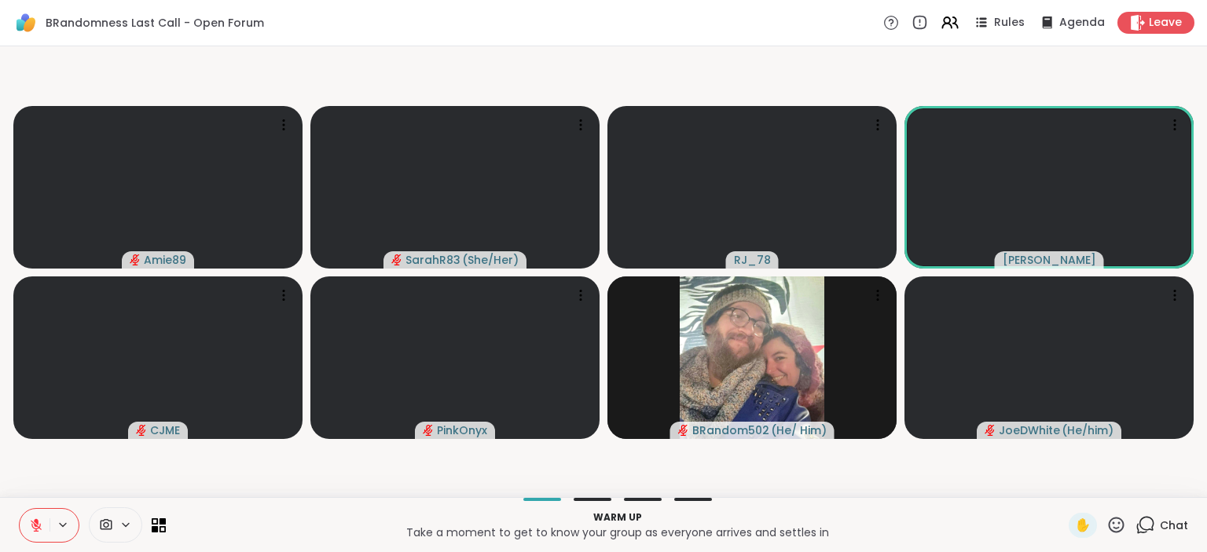
click at [22, 523] on button at bounding box center [35, 525] width 30 height 33
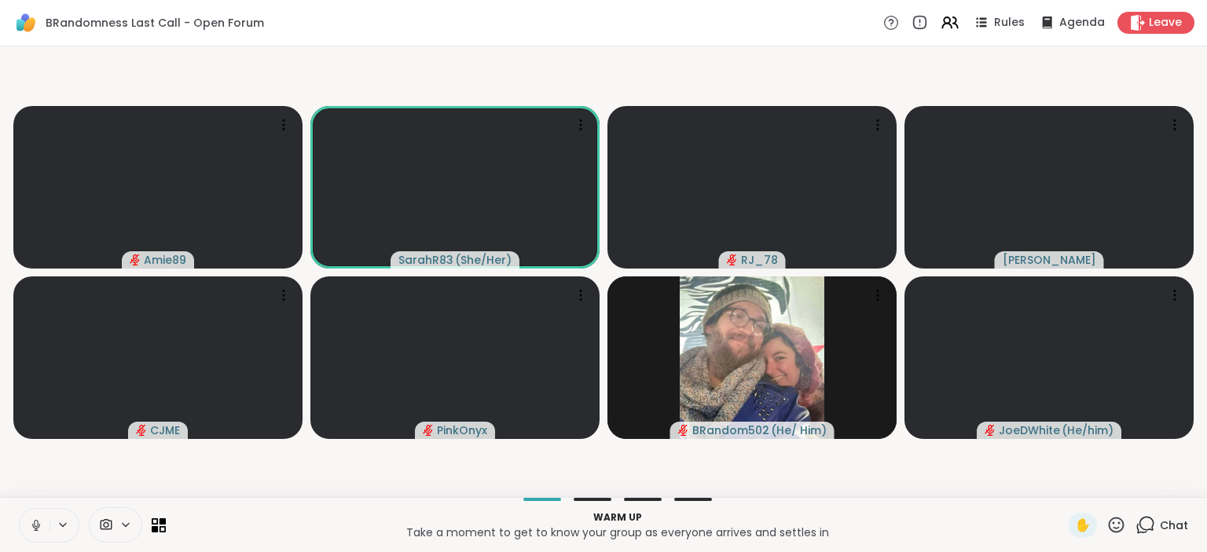
click at [35, 527] on icon at bounding box center [36, 526] width 14 height 14
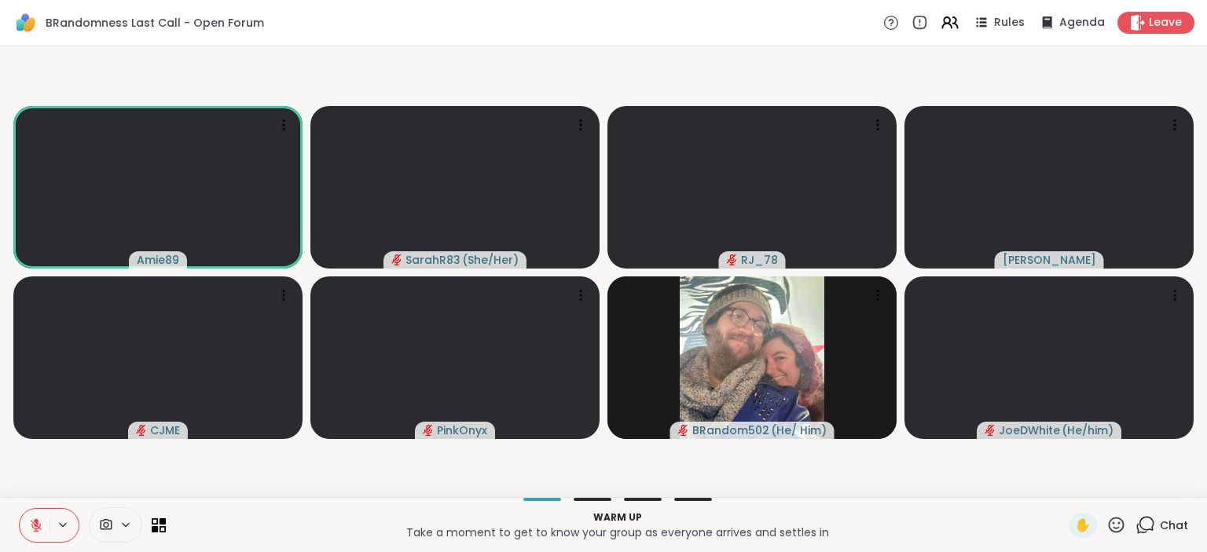
click at [33, 529] on icon at bounding box center [36, 526] width 14 height 14
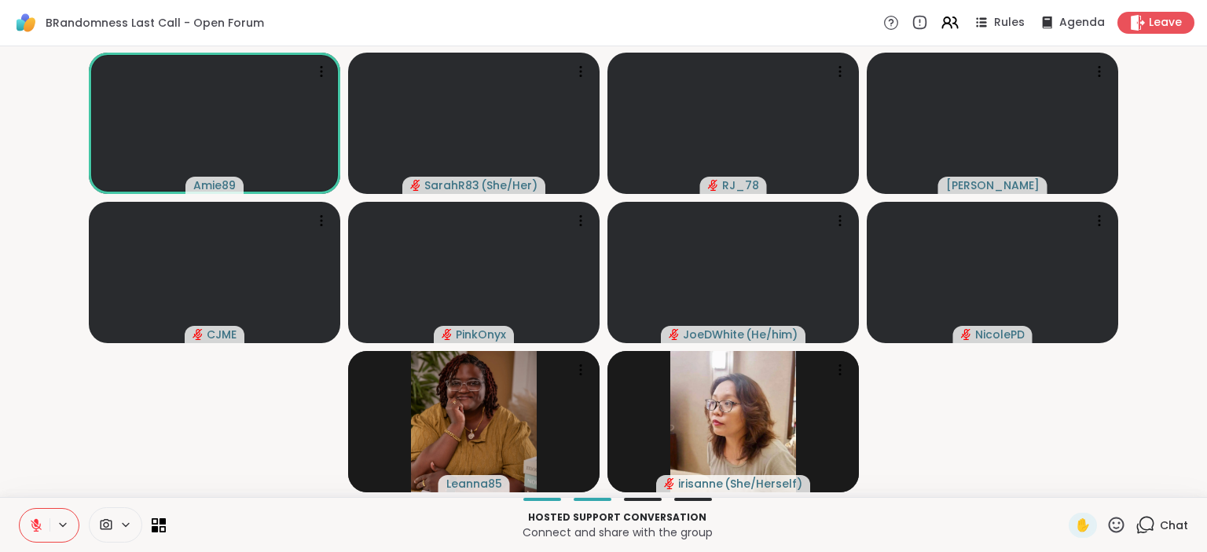
click at [1075, 537] on div "✋" at bounding box center [1082, 525] width 28 height 25
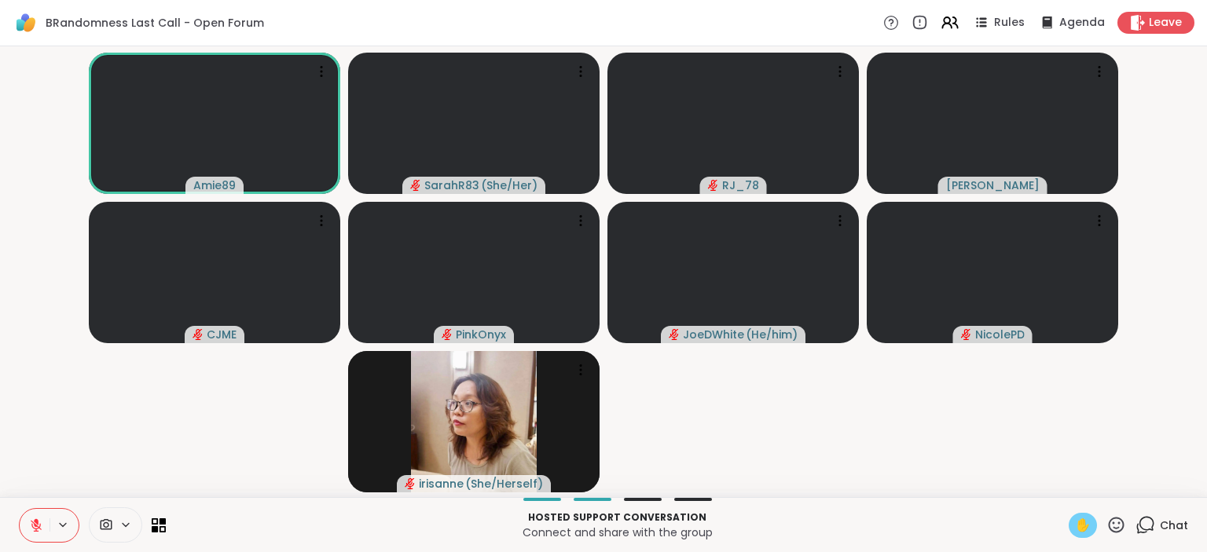
click at [1083, 531] on span "✋" at bounding box center [1083, 525] width 16 height 19
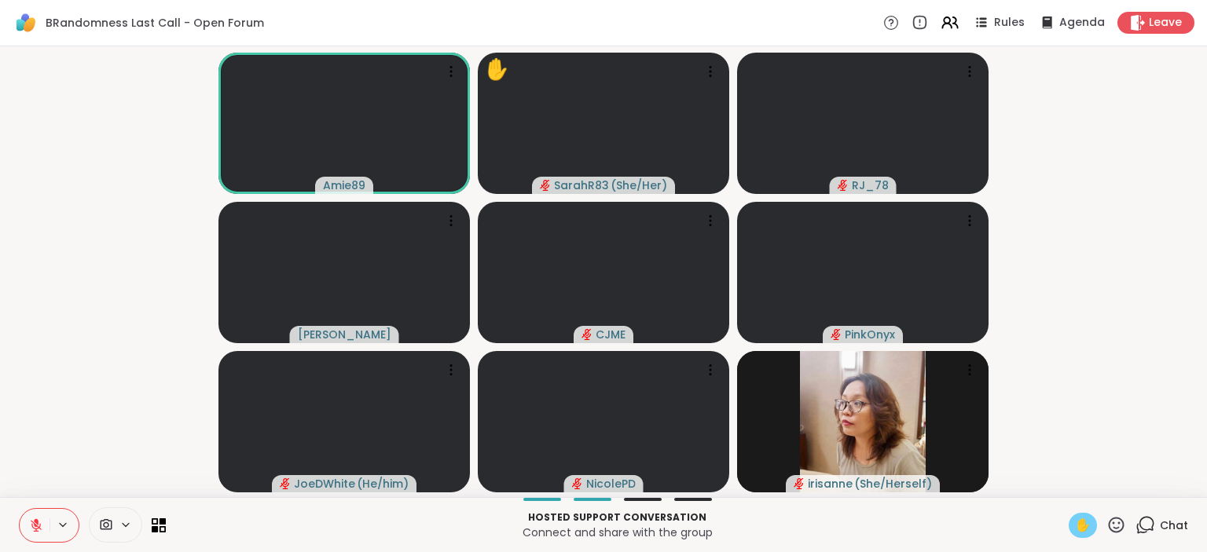
click at [1085, 522] on span "✋" at bounding box center [1083, 525] width 16 height 19
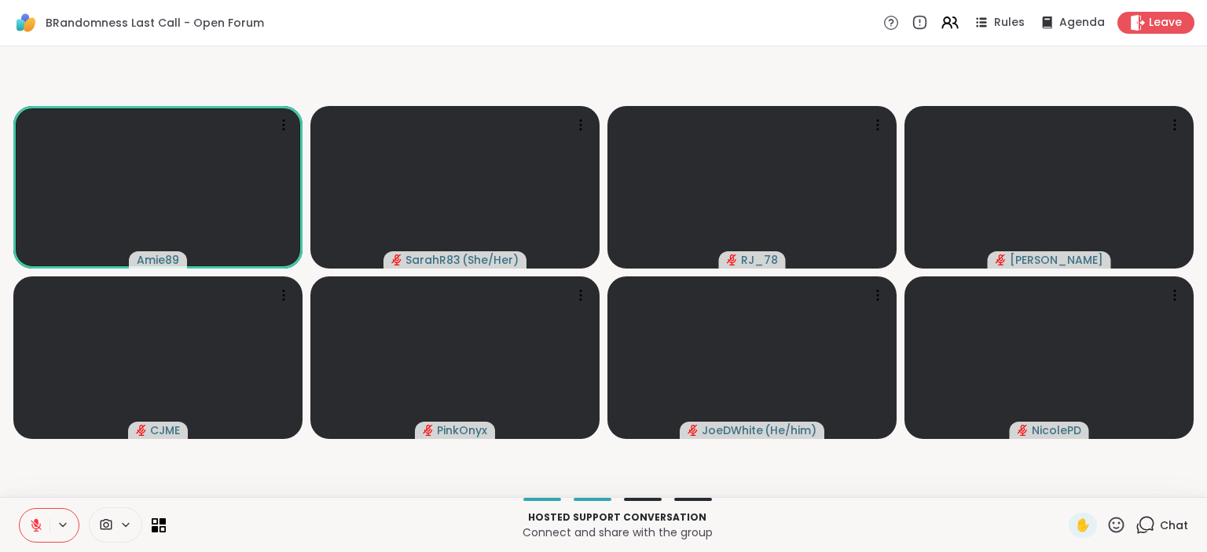
click at [1149, 523] on icon at bounding box center [1145, 525] width 20 height 20
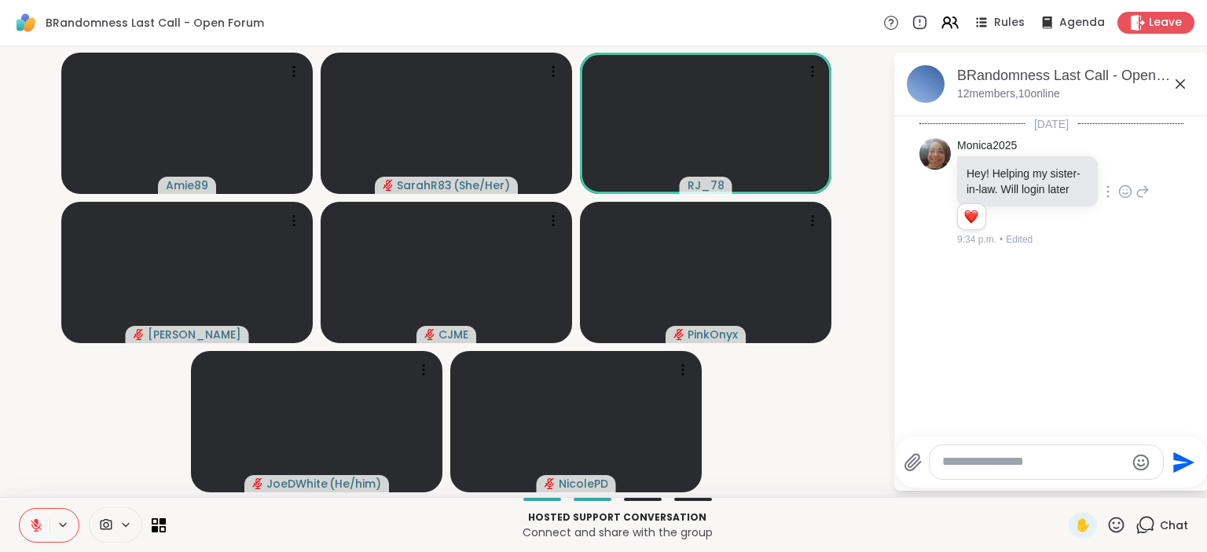
click at [933, 233] on div "Monica2025 Hey! Helping my sister-in-law. Will login later 1 1 9:34 p.m. • Edit…" at bounding box center [1051, 193] width 264 height 122
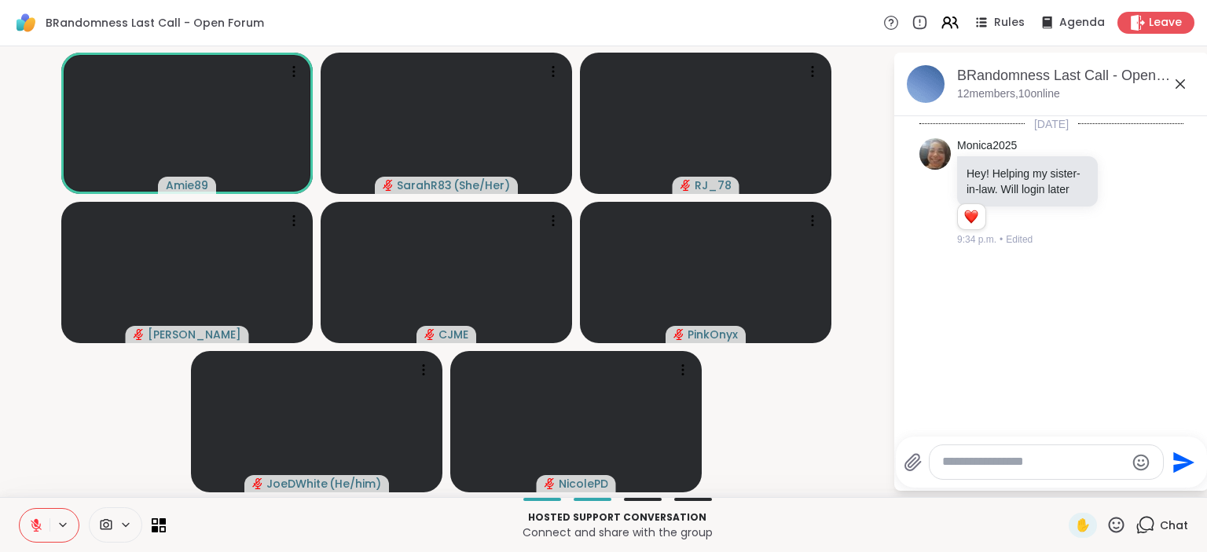
click at [35, 535] on button at bounding box center [35, 525] width 30 height 33
click at [36, 525] on icon at bounding box center [36, 526] width 14 height 14
click at [40, 531] on icon at bounding box center [36, 526] width 14 height 14
click at [33, 530] on icon at bounding box center [36, 526] width 14 height 14
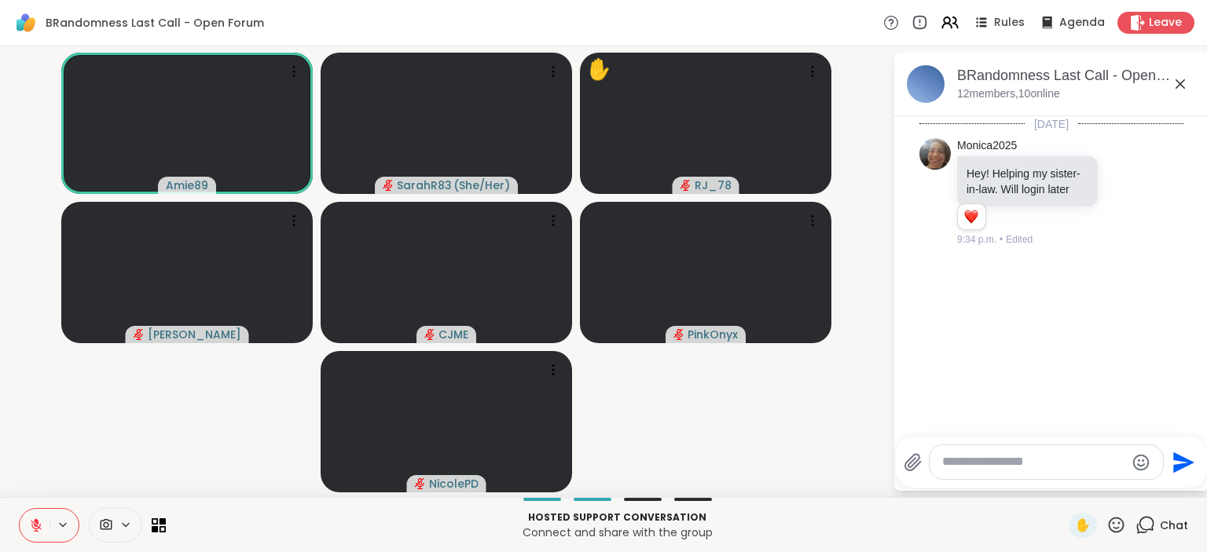
click at [33, 516] on button at bounding box center [35, 525] width 30 height 33
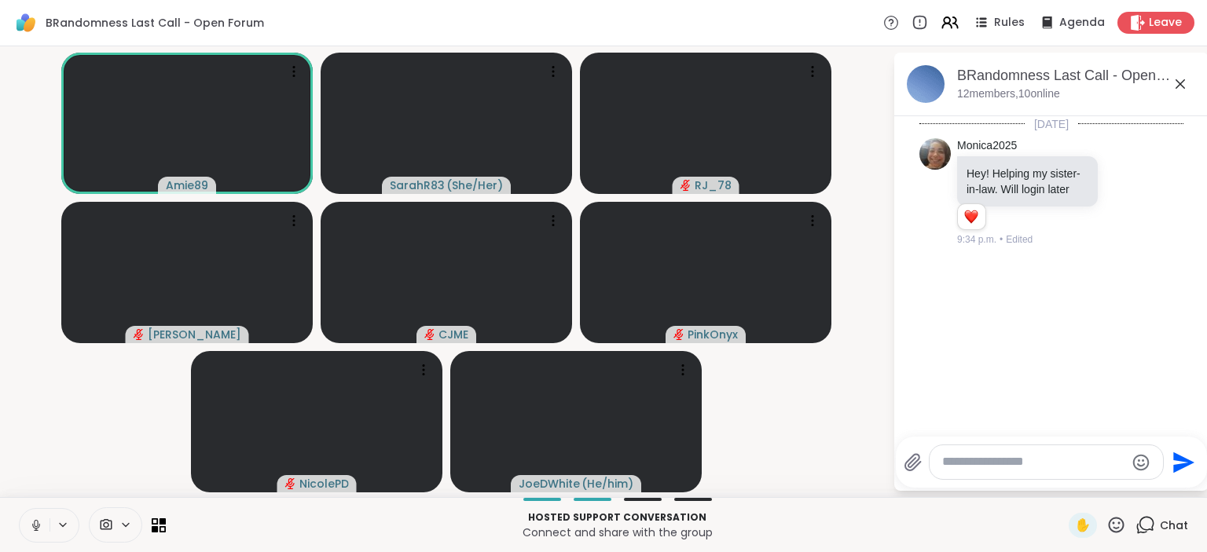
click at [39, 526] on icon at bounding box center [36, 526] width 14 height 14
click at [39, 530] on icon at bounding box center [36, 526] width 14 height 14
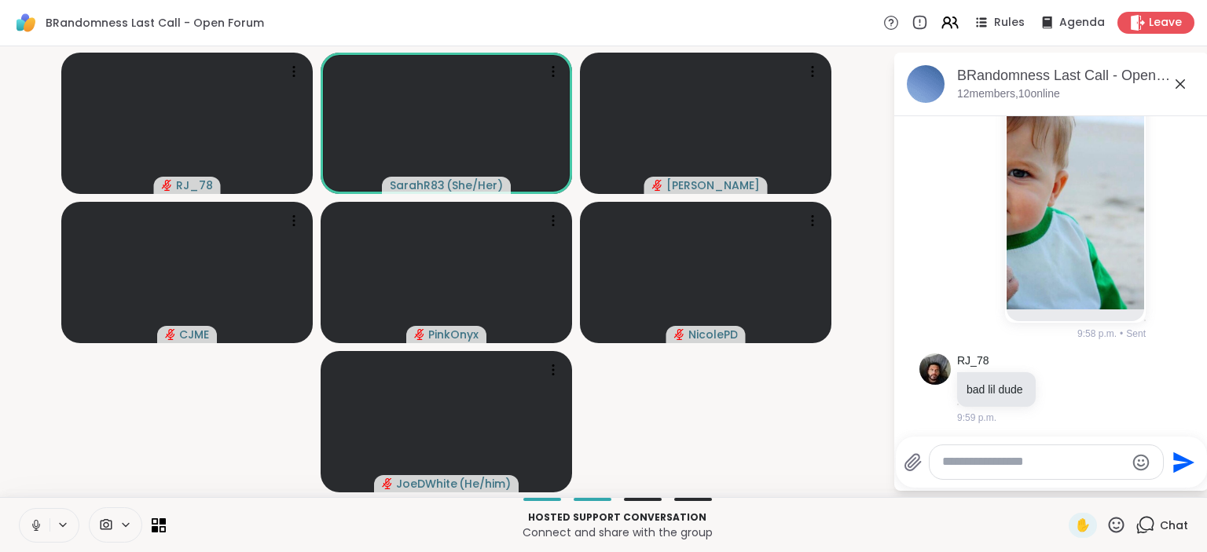
scroll to position [904, 0]
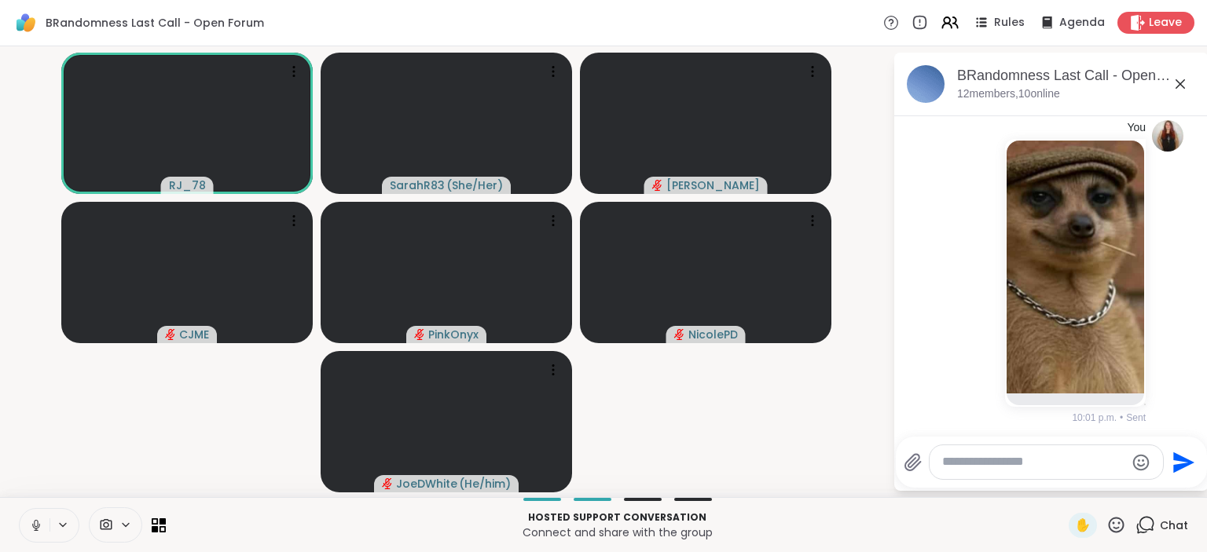
click at [1010, 470] on textarea "Type your message" at bounding box center [1033, 462] width 183 height 16
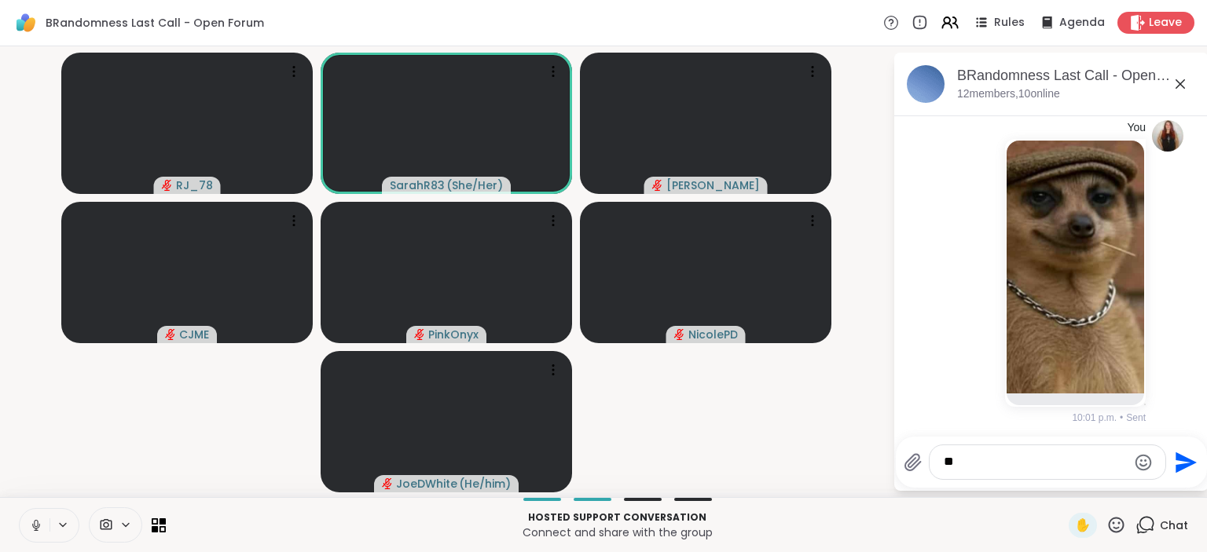
type textarea "*"
type textarea "**********"
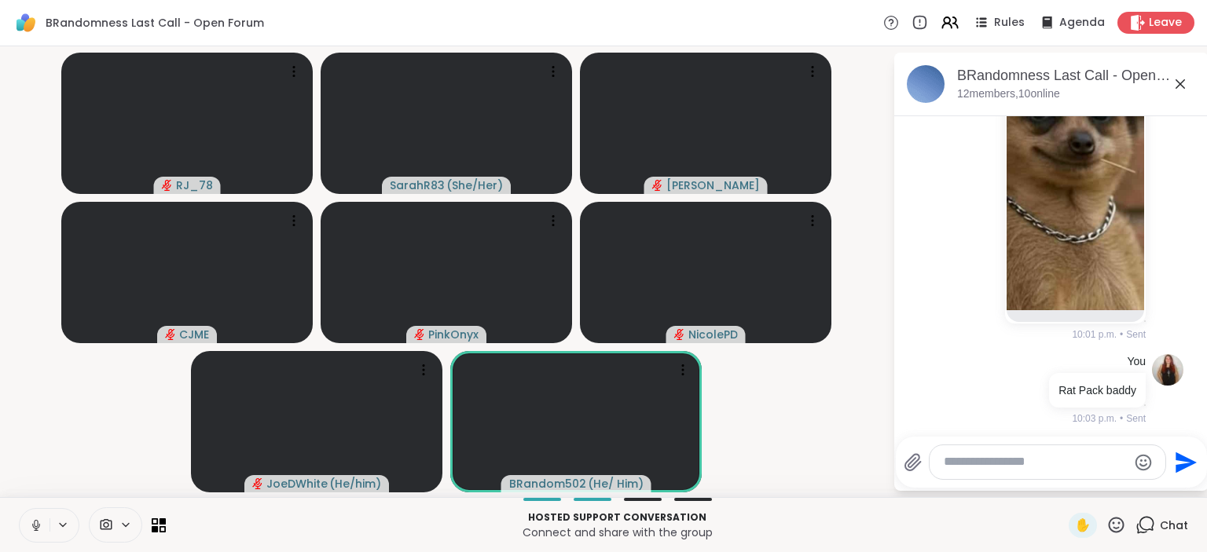
click at [76, 436] on video-player-container "RJ_78 SarahR83 ( She/Her ) Donald CJME PinkOnyx NicolePD JoeDWhite ( He/him ) B…" at bounding box center [446, 272] width 874 height 438
click at [1155, 524] on icon at bounding box center [1145, 525] width 20 height 20
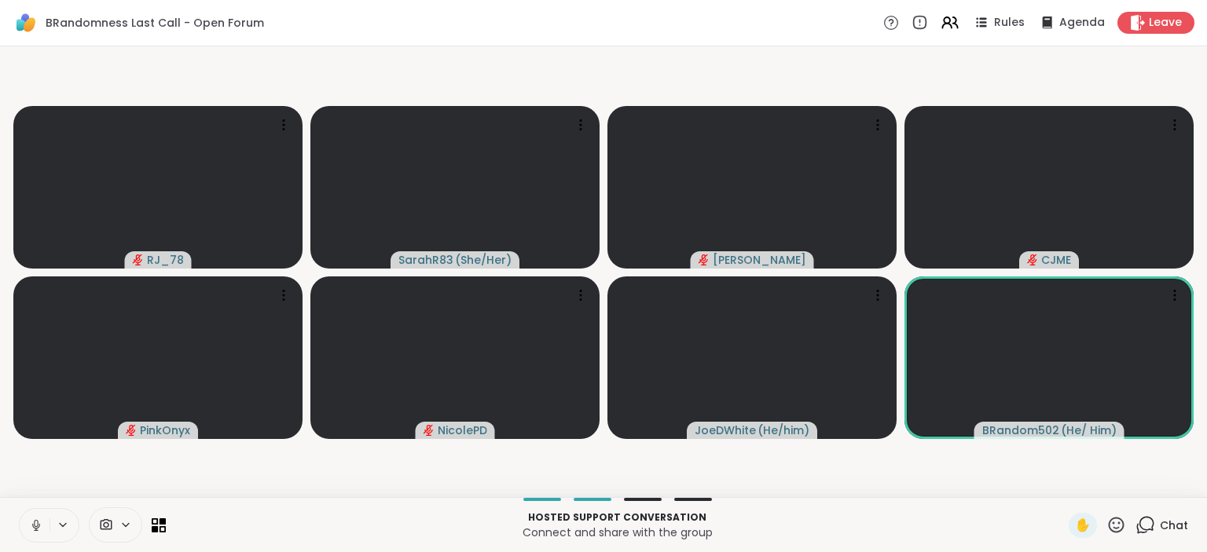
click at [1155, 526] on icon at bounding box center [1145, 525] width 20 height 20
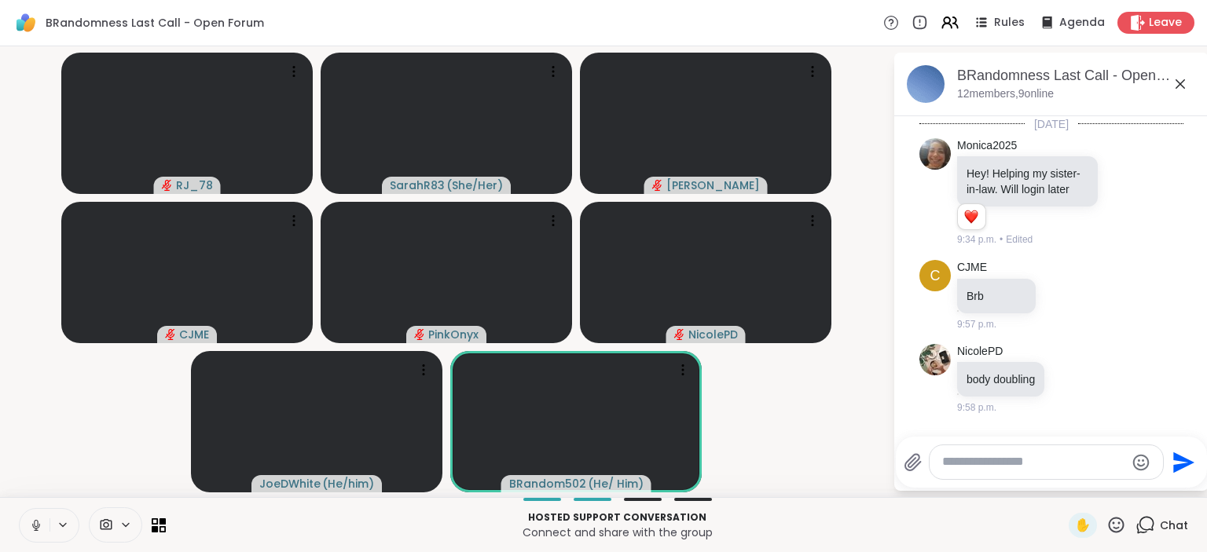
scroll to position [971, 0]
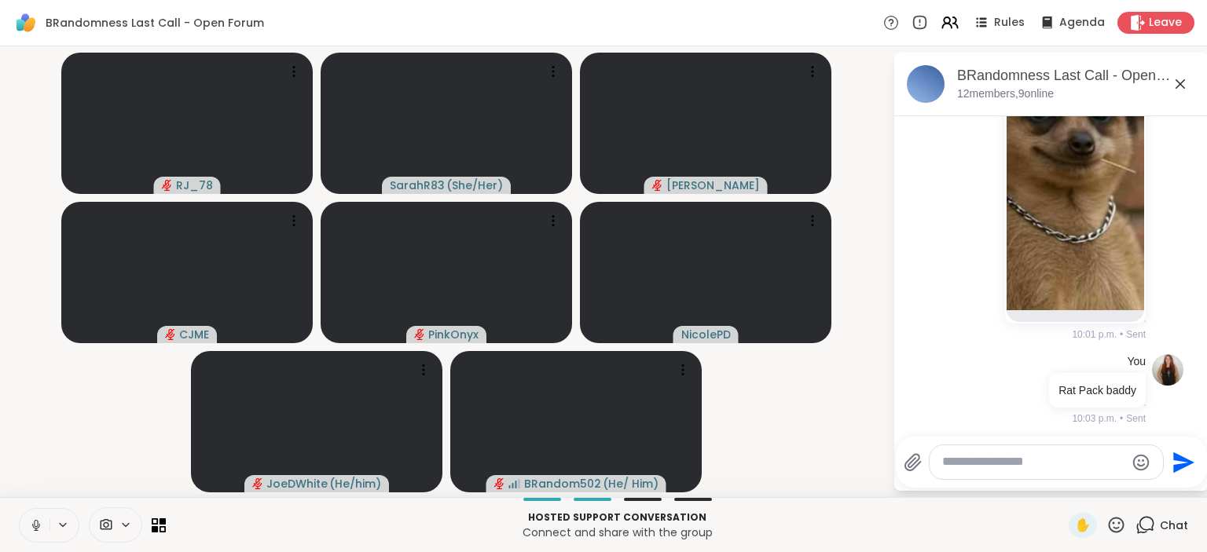
click at [974, 453] on div at bounding box center [1045, 462] width 233 height 34
click at [972, 468] on textarea "Type your message" at bounding box center [1033, 462] width 183 height 16
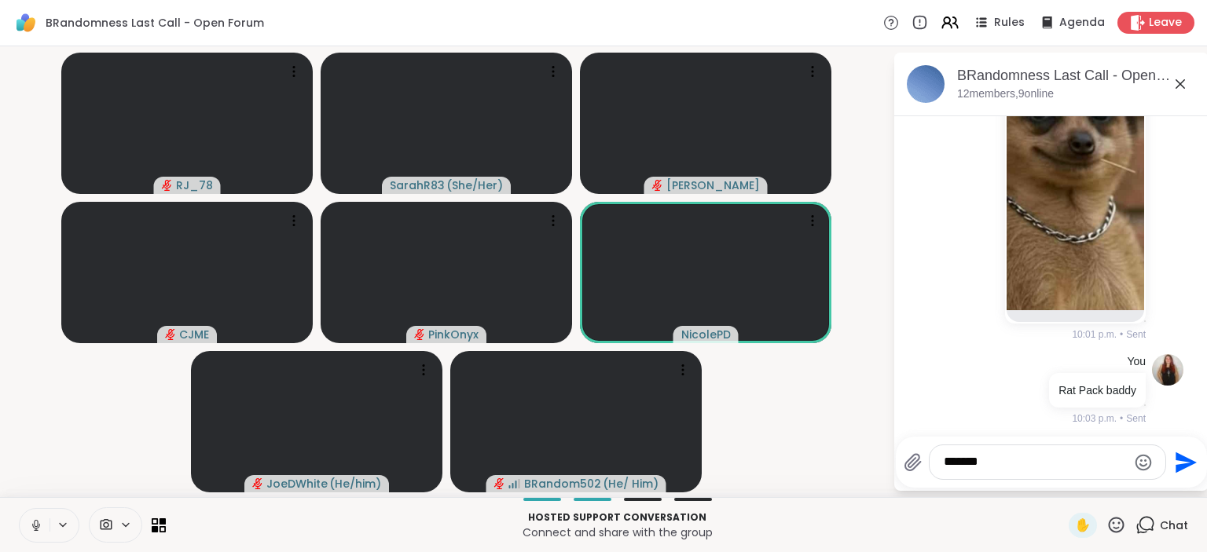
type textarea "********"
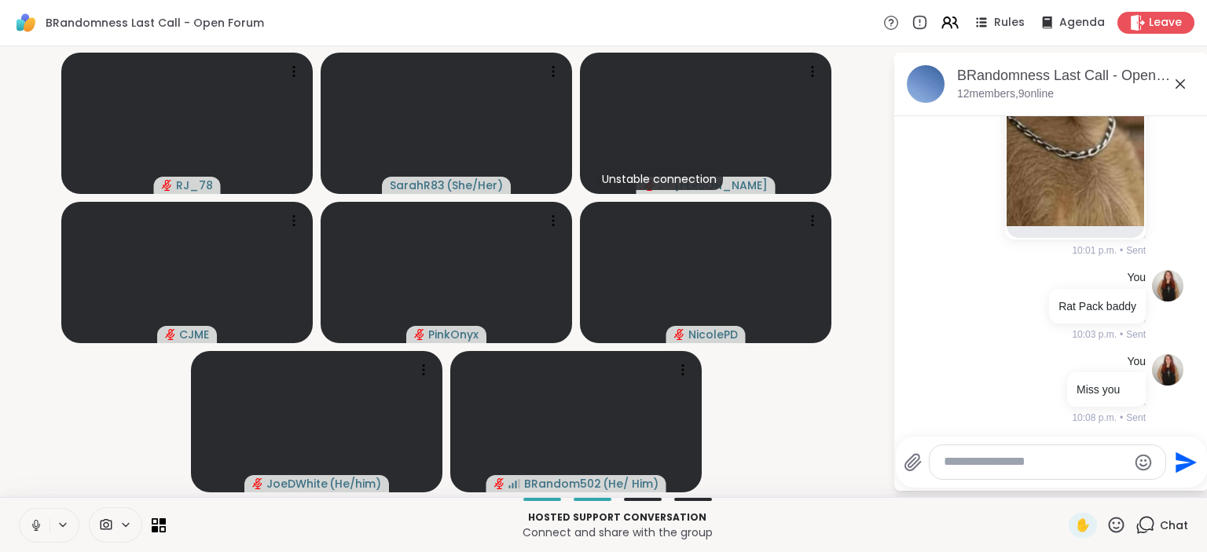
click at [1172, 533] on span "Chat" at bounding box center [1174, 526] width 28 height 16
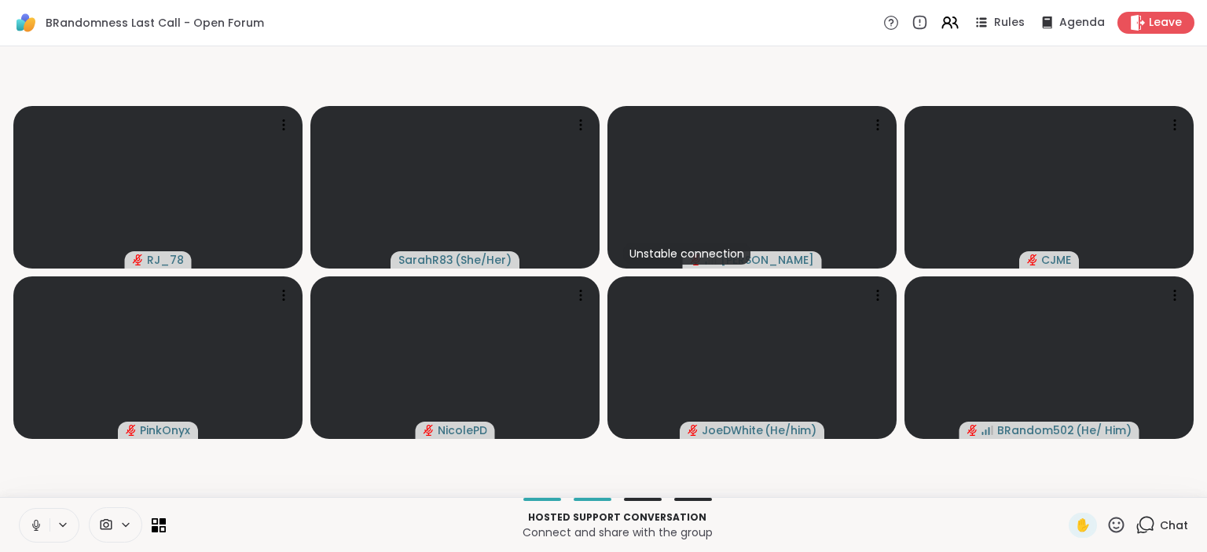
click at [1172, 533] on span "Chat" at bounding box center [1174, 526] width 28 height 16
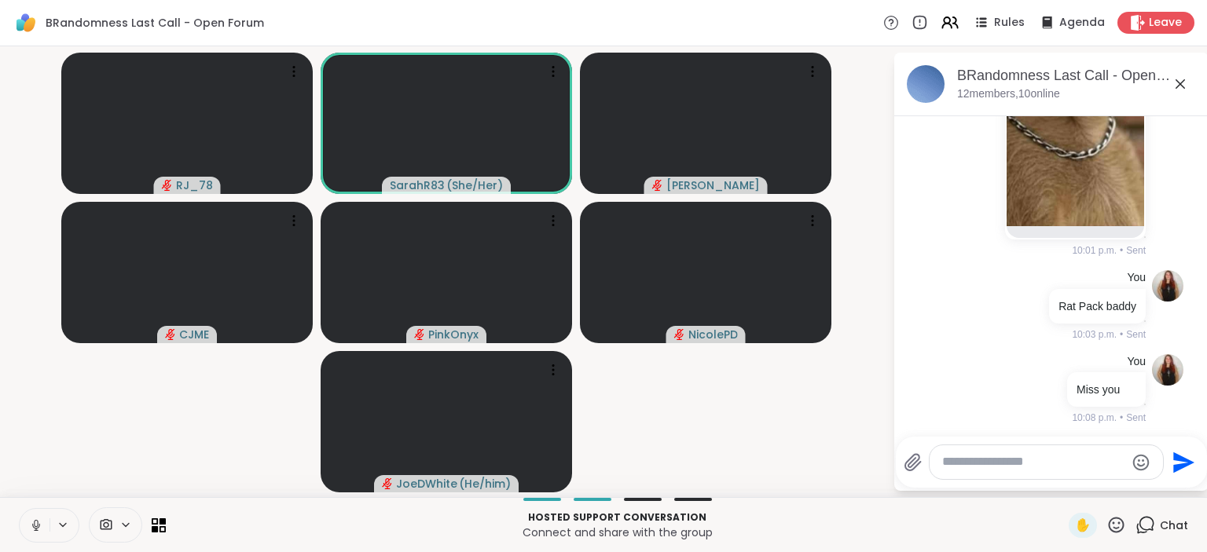
click at [936, 133] on div "You 10:01 p.m. • Sent" at bounding box center [1051, 105] width 264 height 317
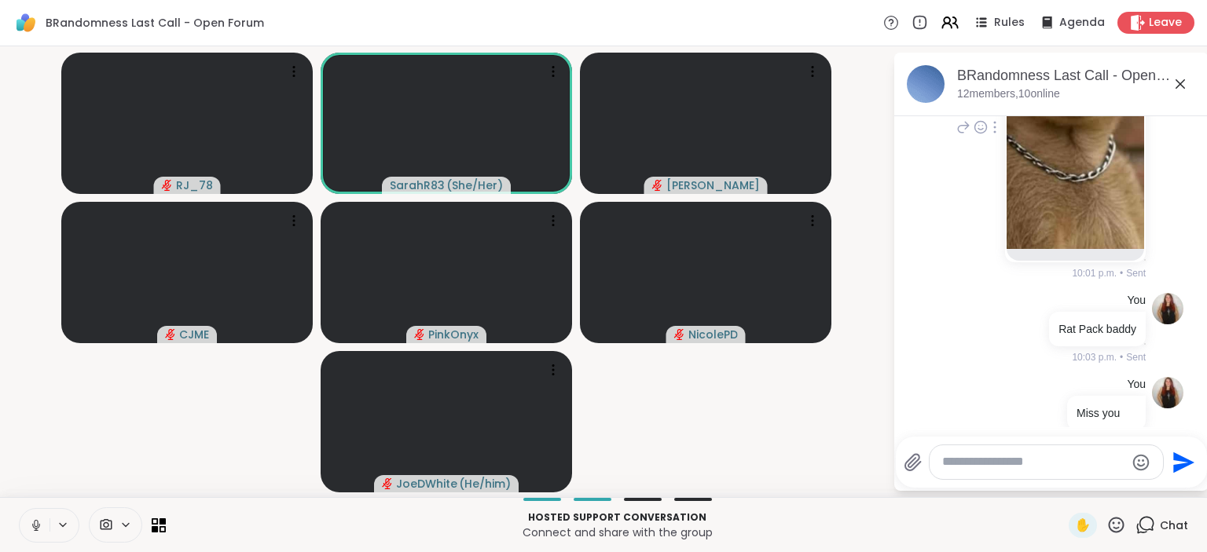
scroll to position [1099, 0]
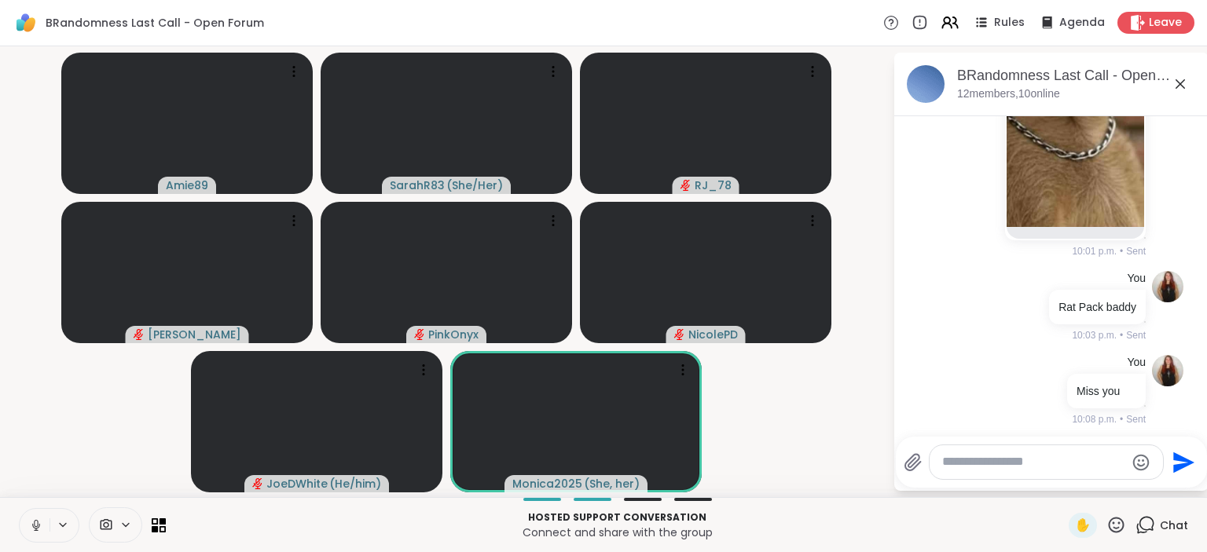
click at [1152, 527] on icon at bounding box center [1145, 525] width 20 height 20
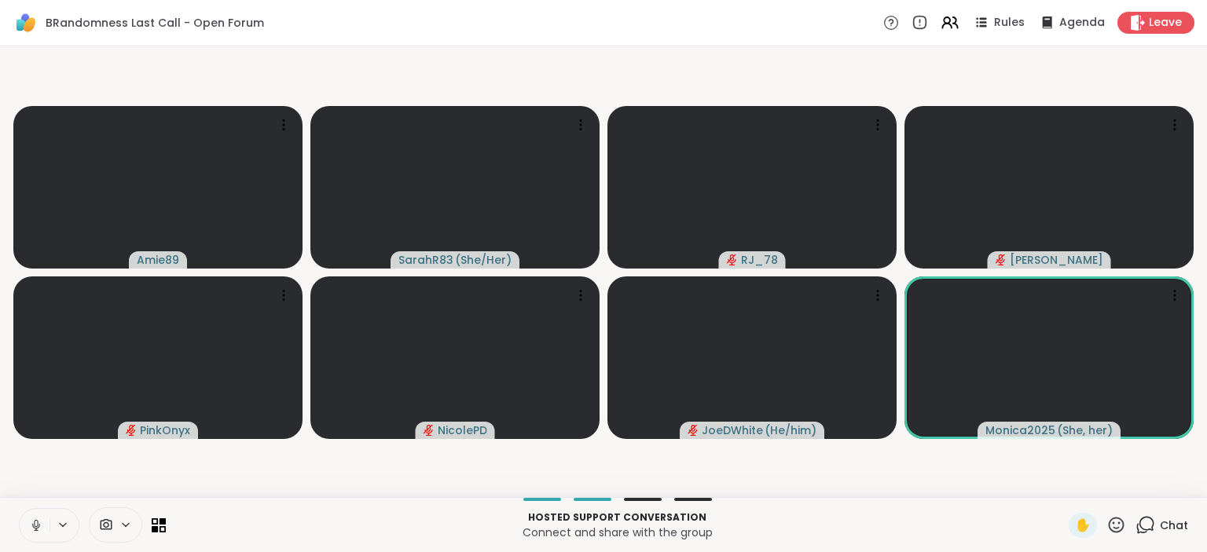
click at [1152, 529] on icon at bounding box center [1145, 525] width 20 height 20
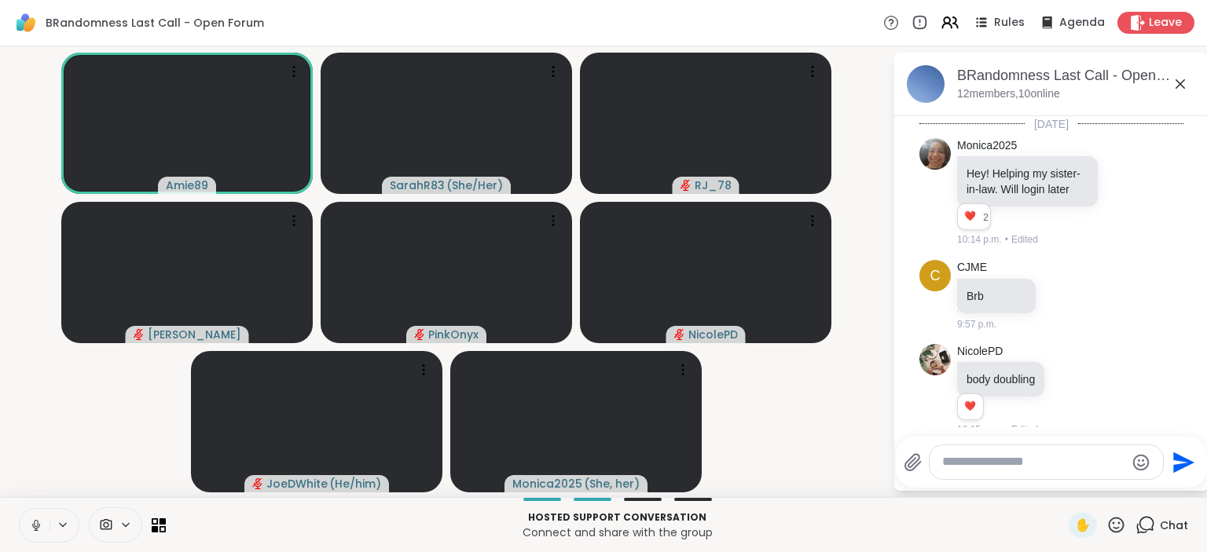
scroll to position [1100, 0]
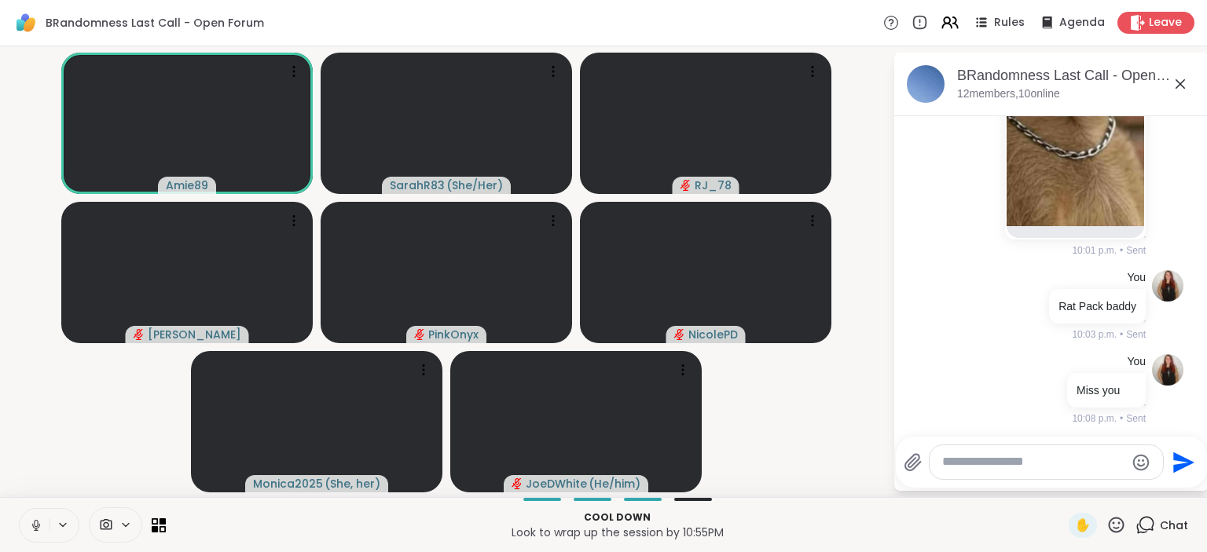
click at [1142, 535] on icon at bounding box center [1145, 525] width 20 height 20
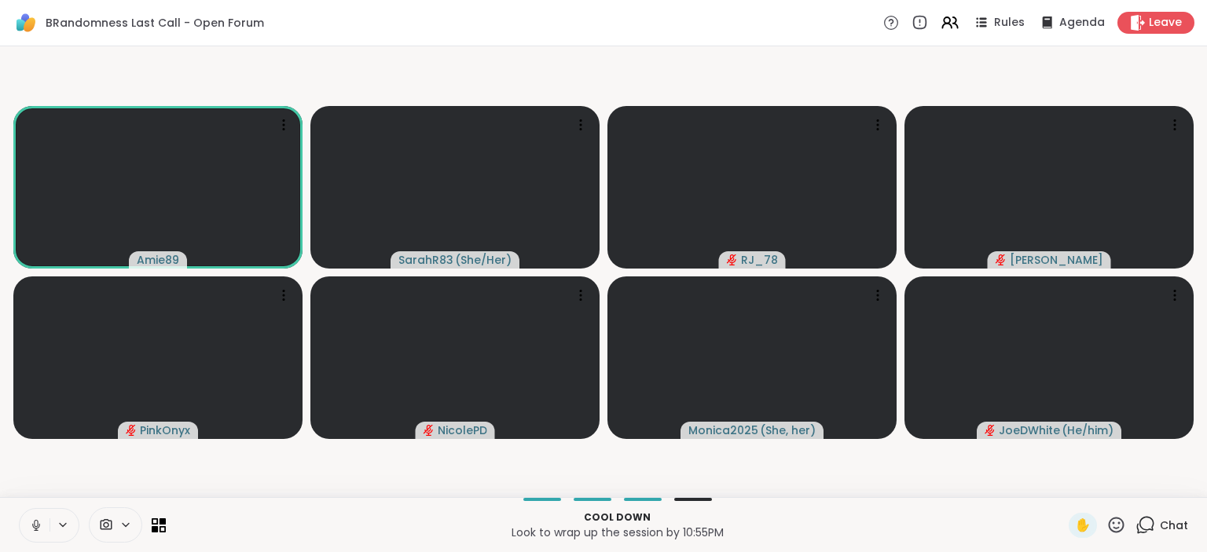
click at [1145, 541] on div "Cool down Look to wrap up the session by 10:55PM ✋ Chat" at bounding box center [603, 524] width 1207 height 55
click at [1159, 530] on div "Chat" at bounding box center [1161, 525] width 53 height 25
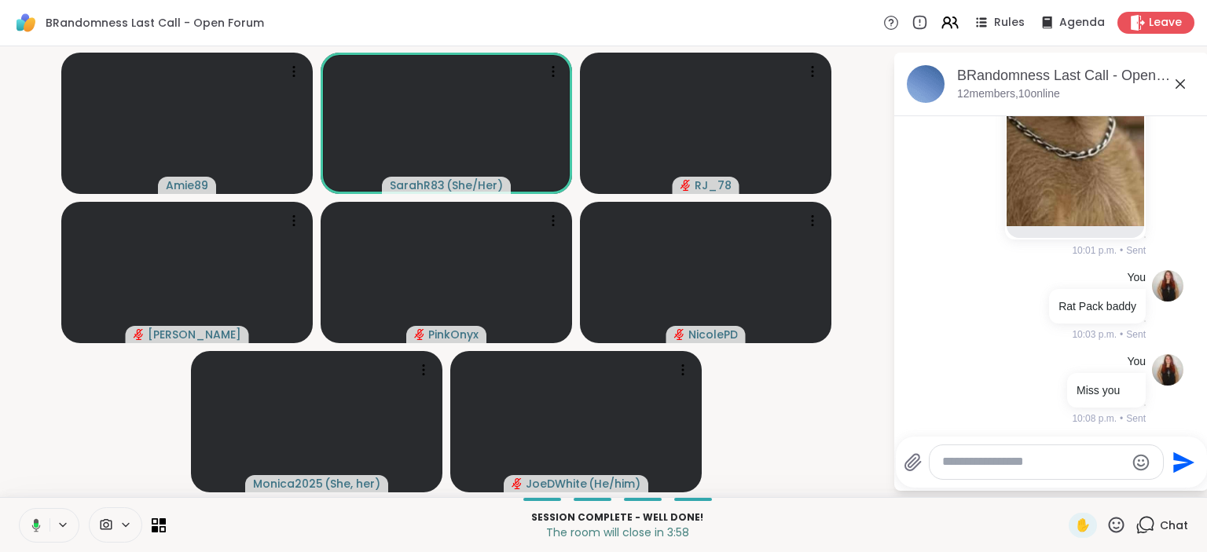
scroll to position [1230, 0]
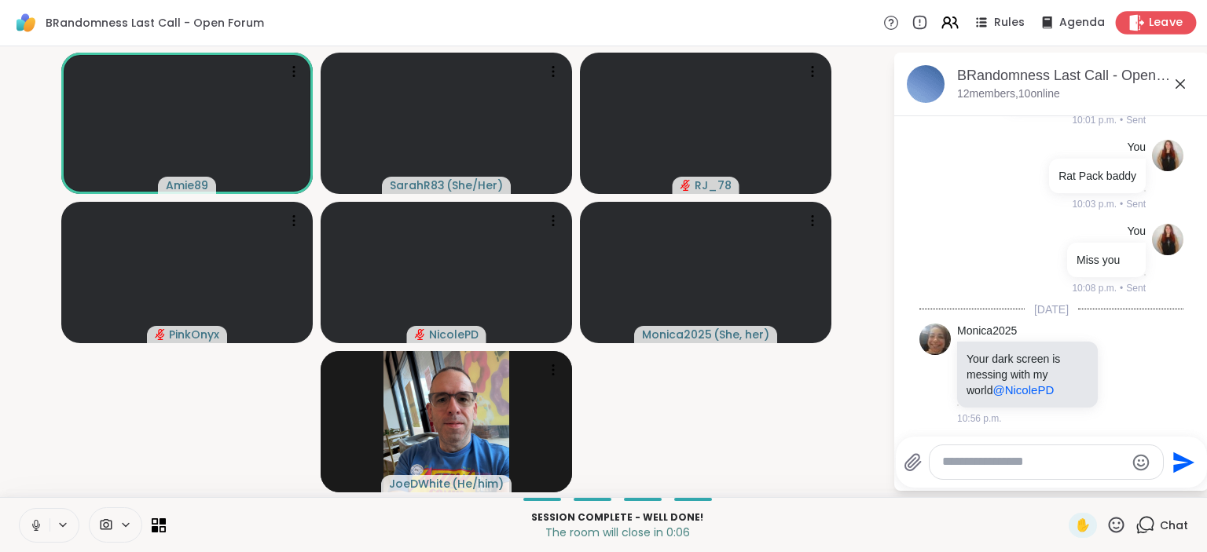
click at [1170, 24] on span "Leave" at bounding box center [1166, 23] width 35 height 16
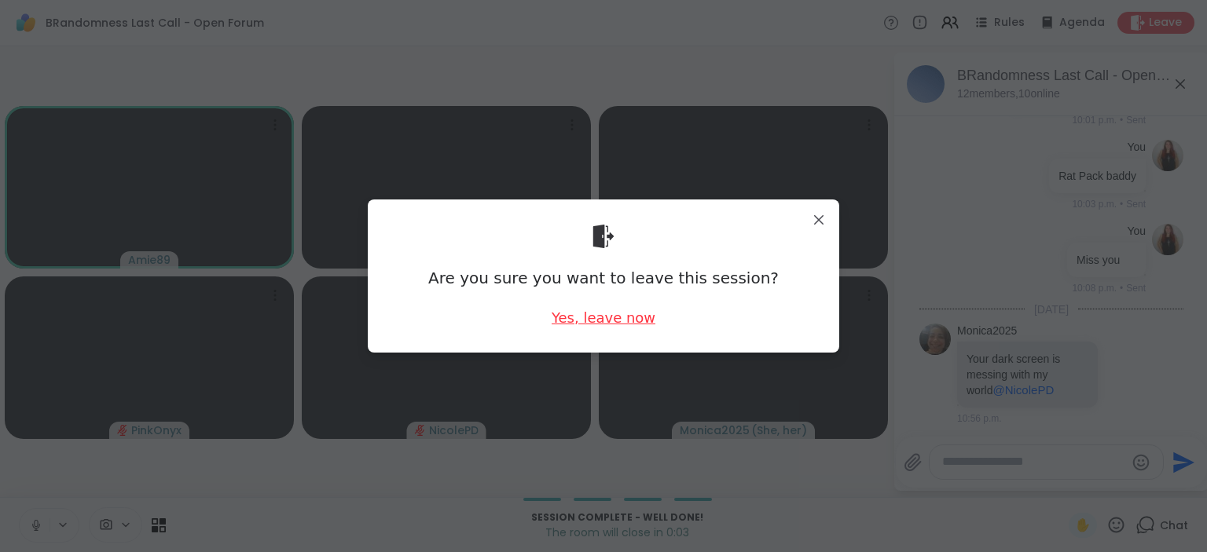
click at [591, 316] on div "Yes, leave now" at bounding box center [604, 318] width 104 height 20
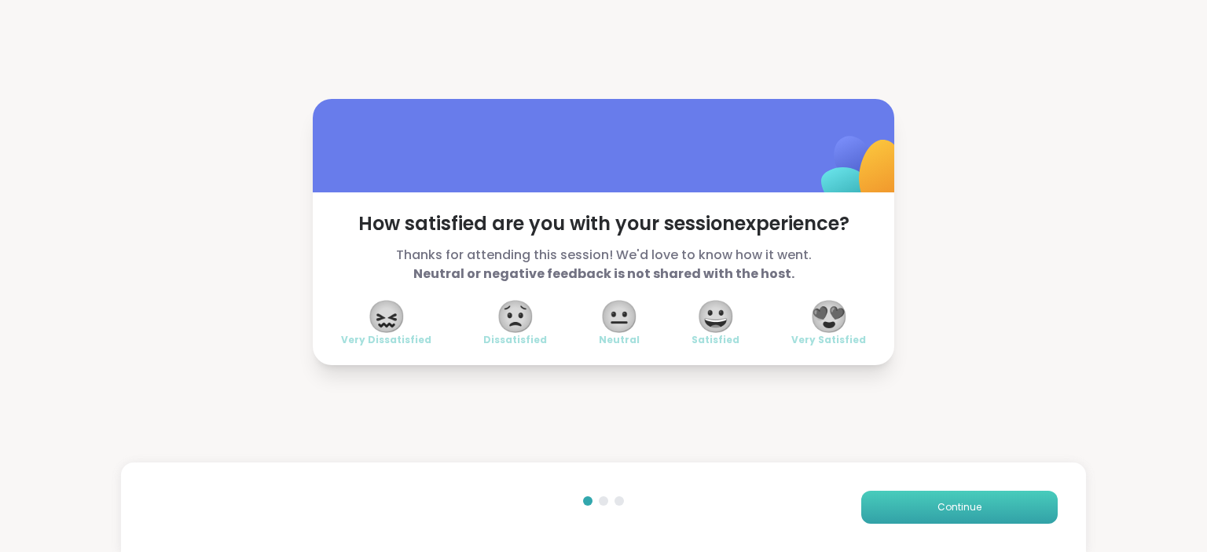
click at [932, 505] on button "Continue" at bounding box center [959, 507] width 196 height 33
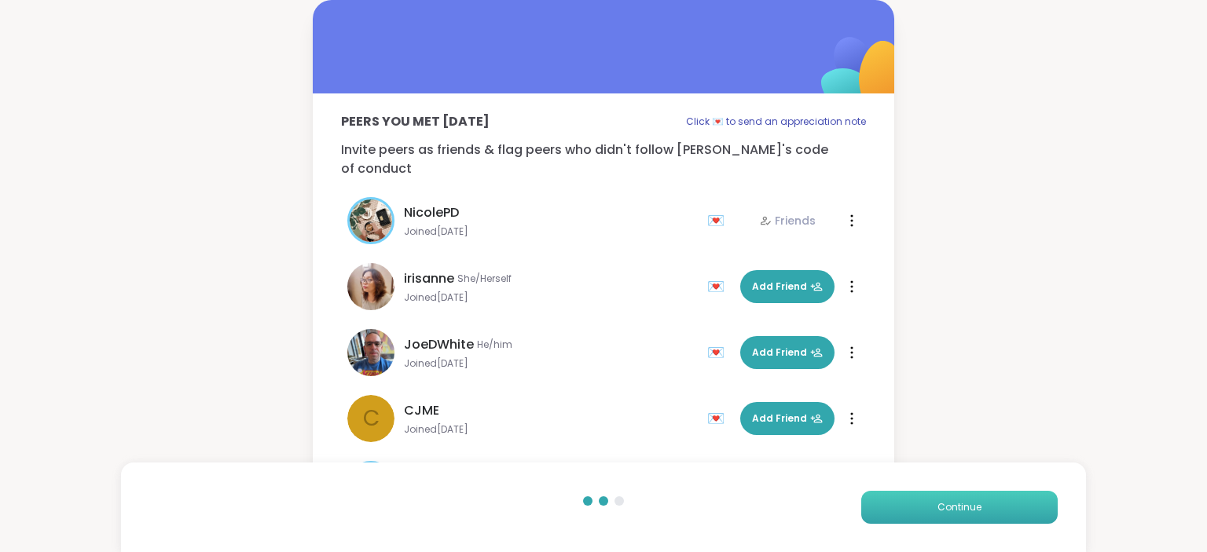
click at [932, 505] on button "Continue" at bounding box center [959, 507] width 196 height 33
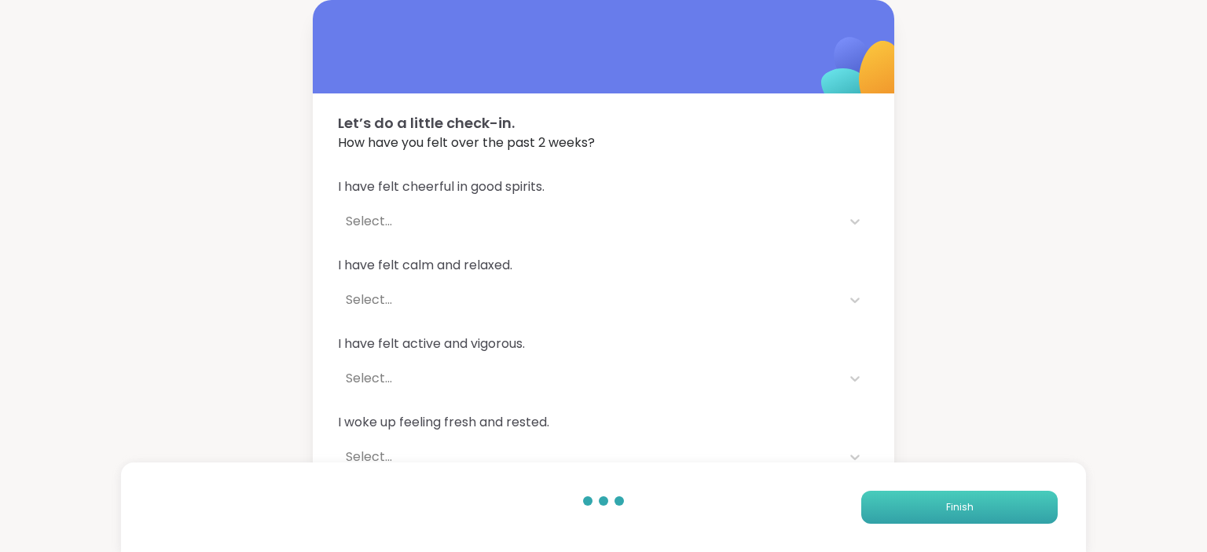
click at [932, 505] on button "Finish" at bounding box center [959, 507] width 196 height 33
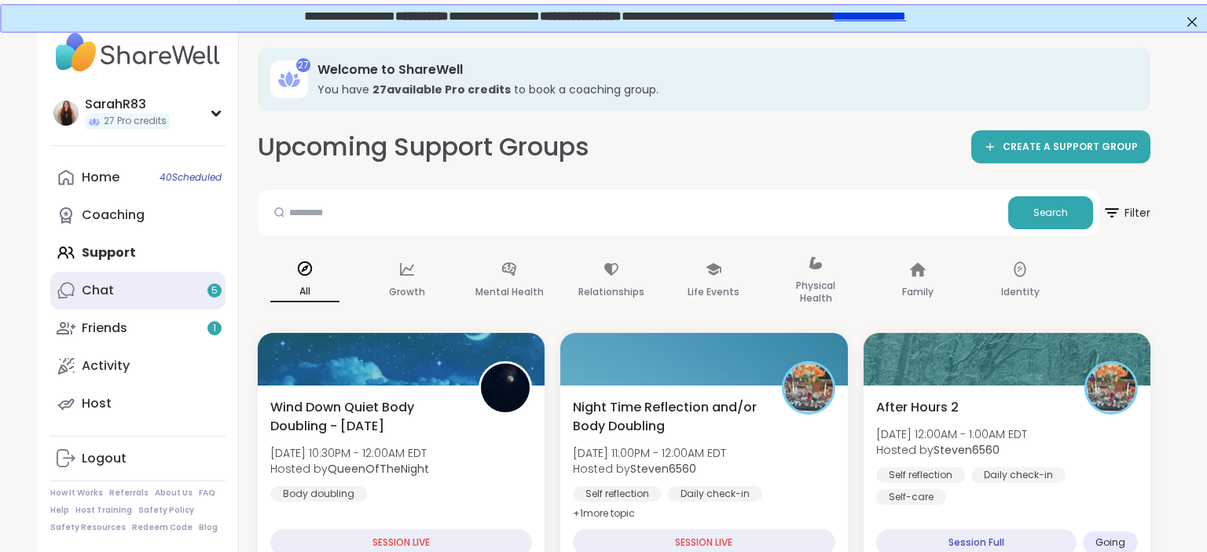
click at [89, 291] on div "Chat 5" at bounding box center [98, 290] width 32 height 17
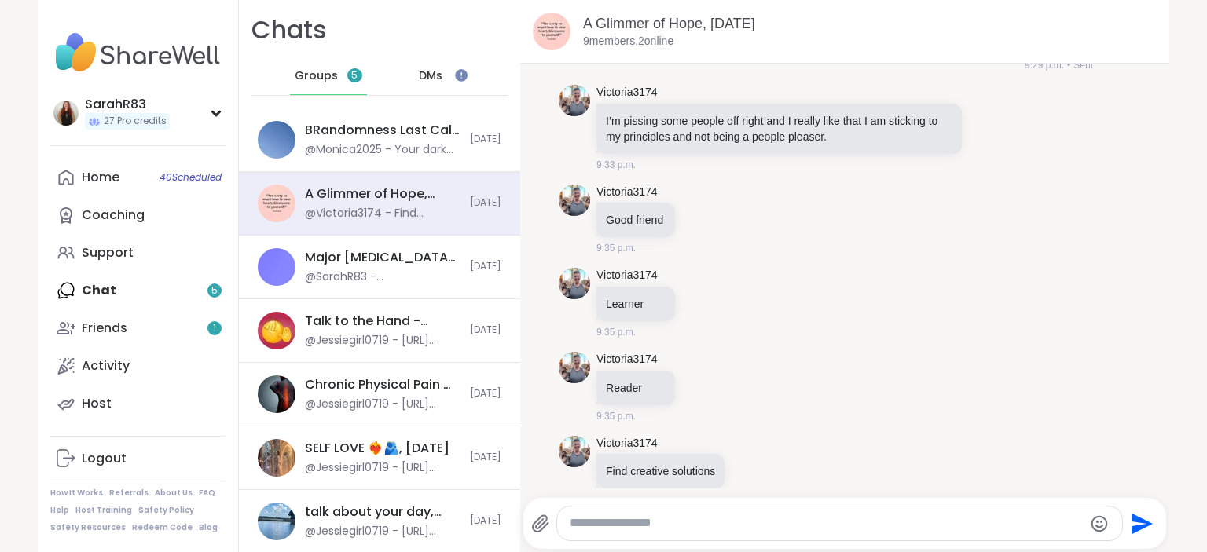
click at [454, 87] on div "DMs" at bounding box center [431, 76] width 77 height 38
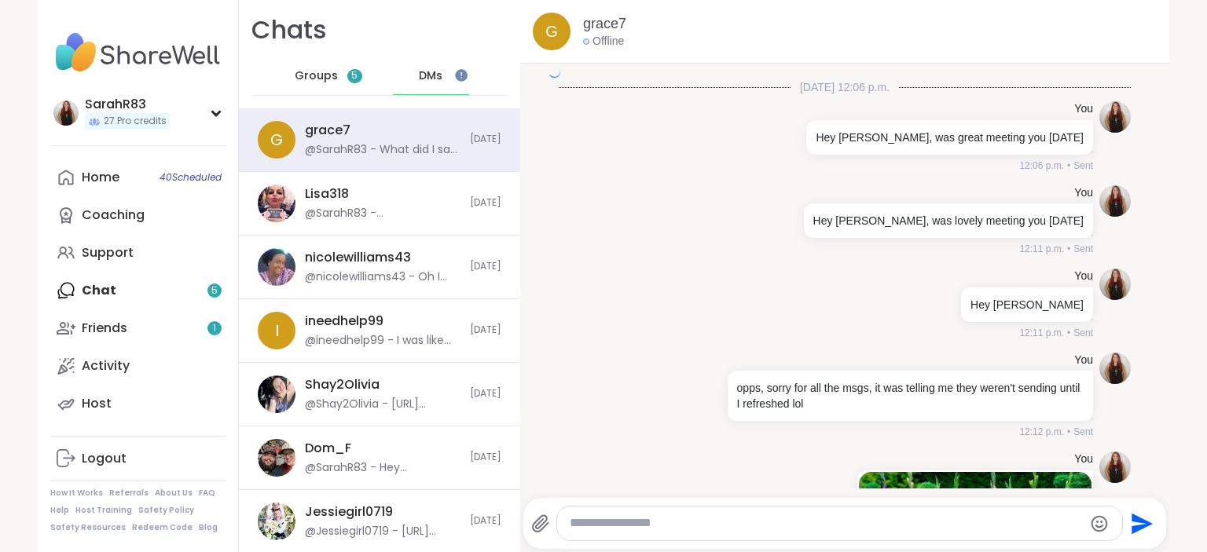
scroll to position [2425, 0]
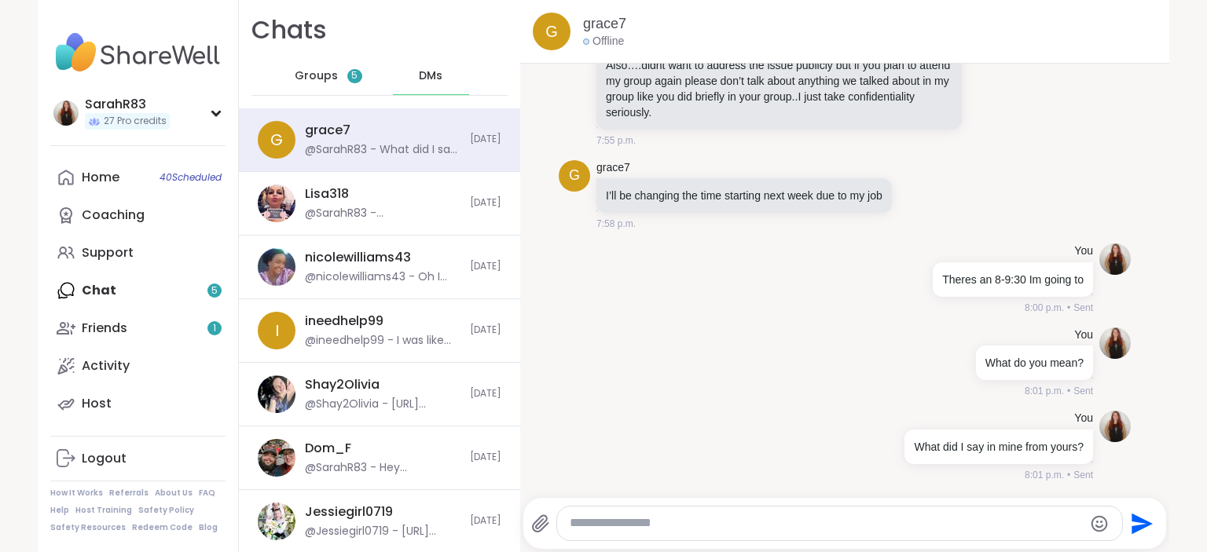
click at [345, 83] on div "Groups 5" at bounding box center [328, 76] width 77 height 38
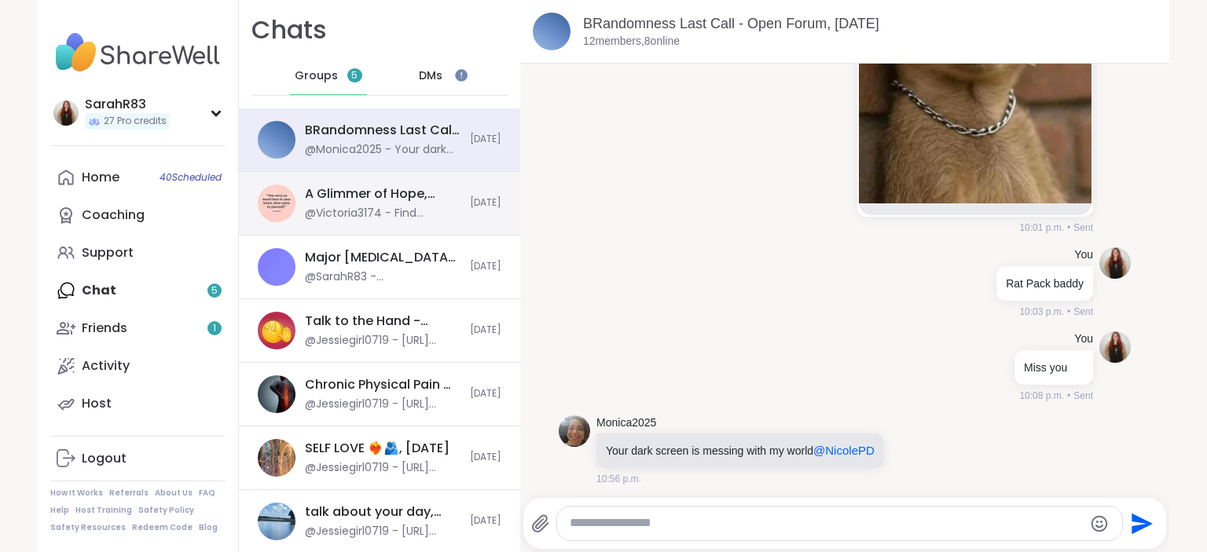
click at [398, 196] on div "A Glimmer of Hope, Sep 11" at bounding box center [383, 193] width 156 height 17
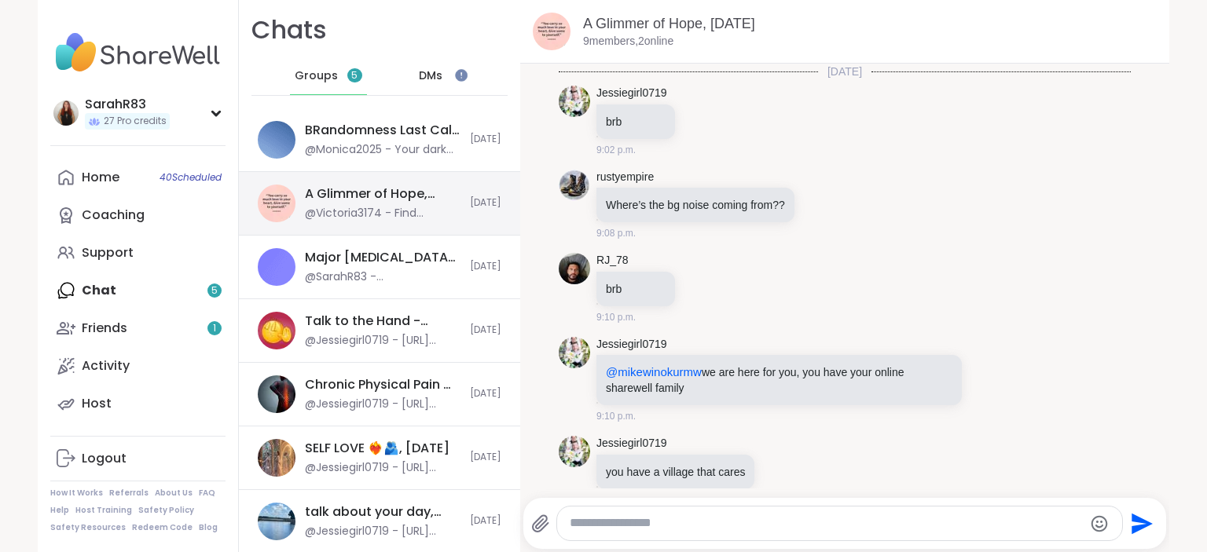
scroll to position [2762, 0]
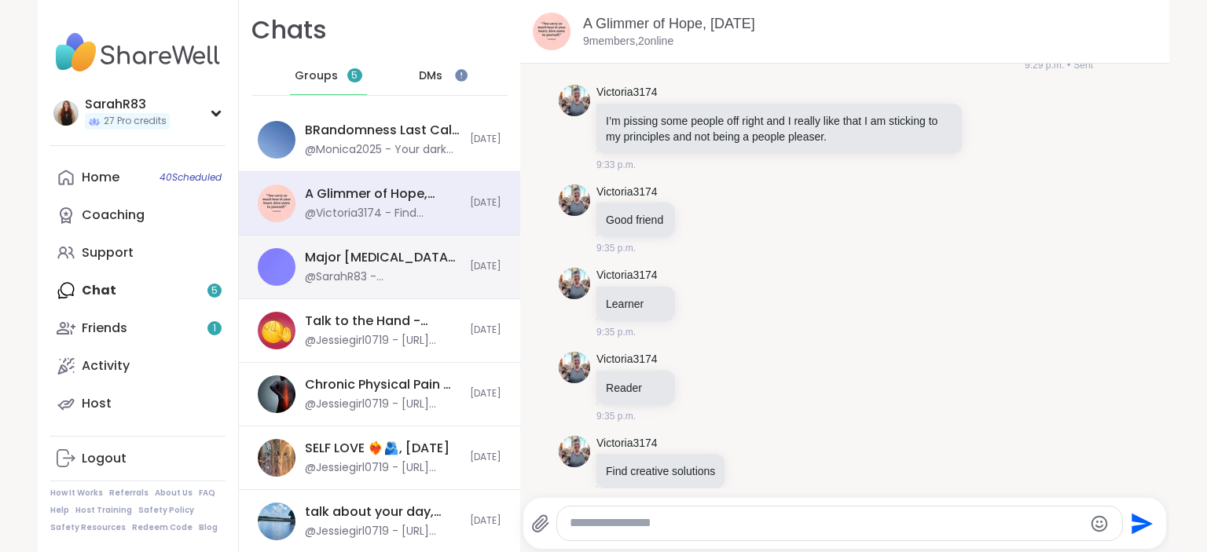
click at [416, 273] on div "@SarahR83 - bye doug" at bounding box center [383, 277] width 156 height 16
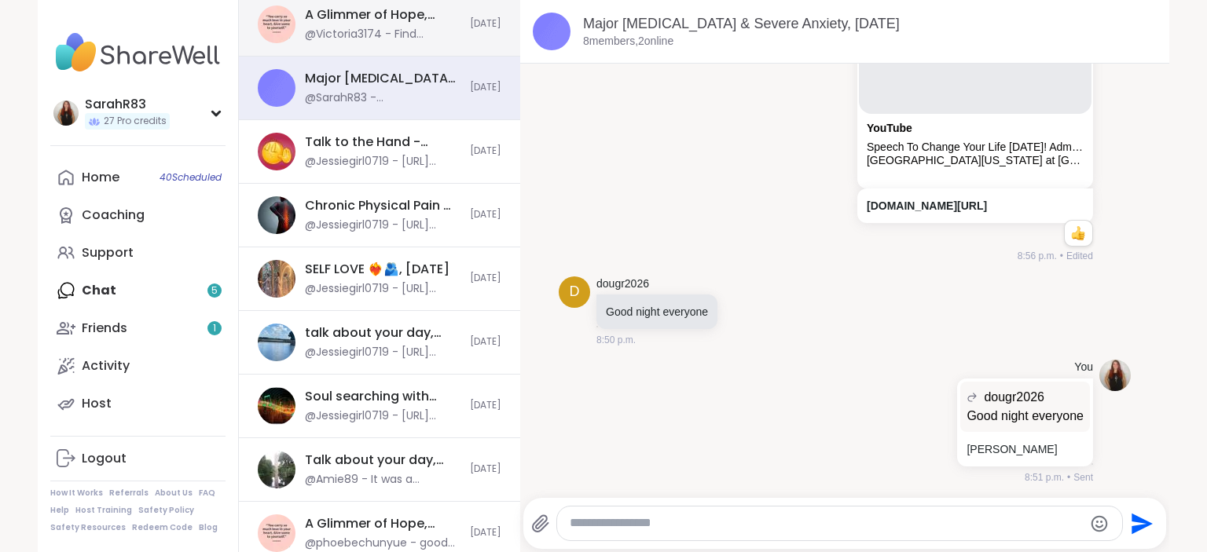
scroll to position [0, 0]
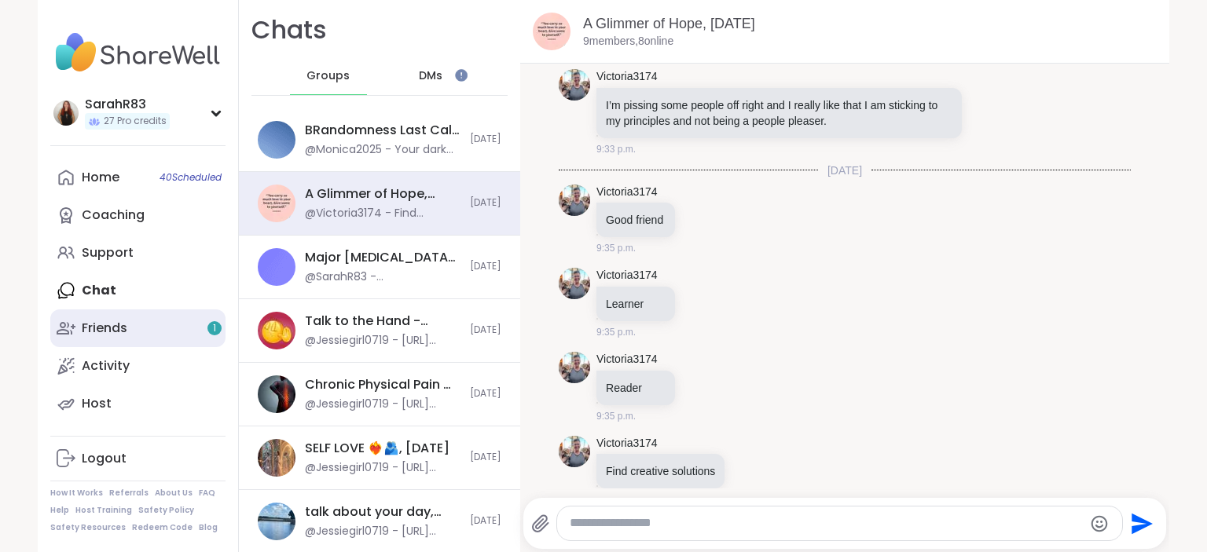
click at [124, 327] on div "Friends 1" at bounding box center [105, 328] width 46 height 17
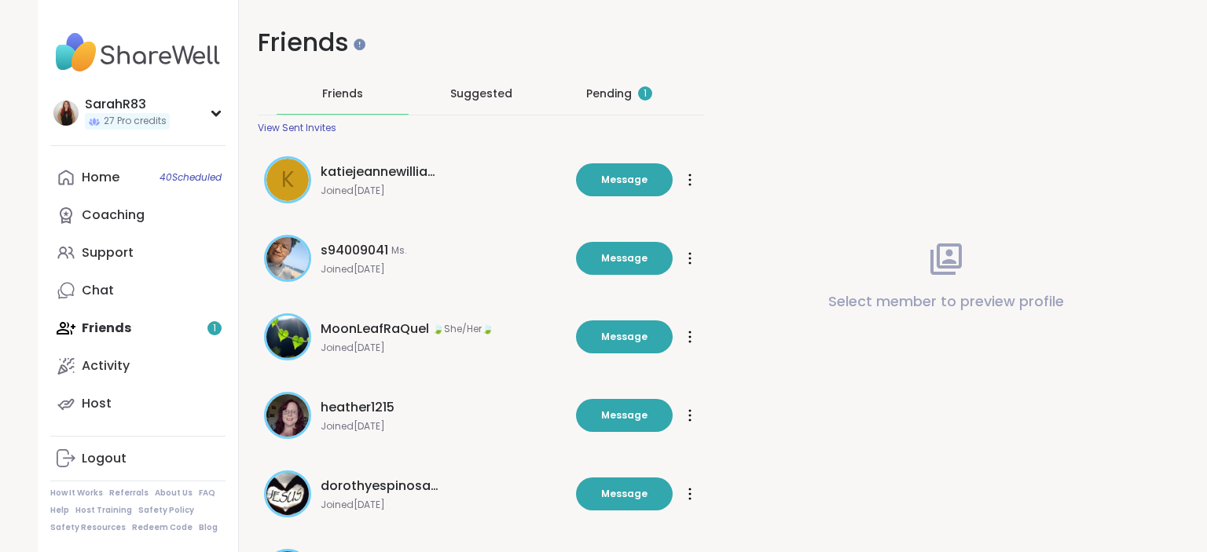
click at [618, 97] on div "Pending 1" at bounding box center [619, 94] width 66 height 16
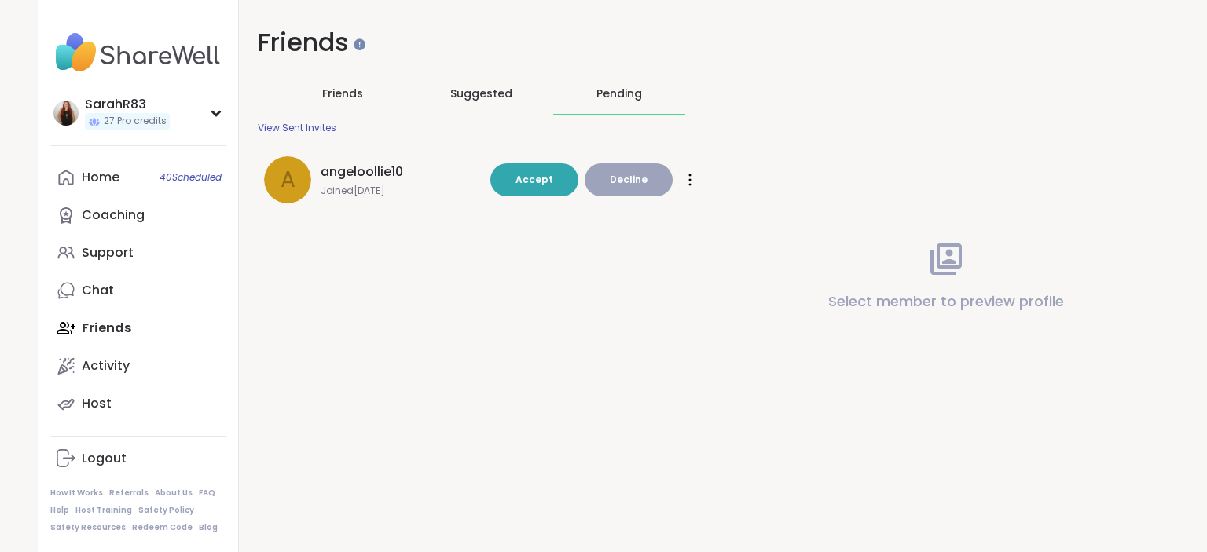
click at [358, 171] on span "angeloollie10" at bounding box center [362, 172] width 82 height 19
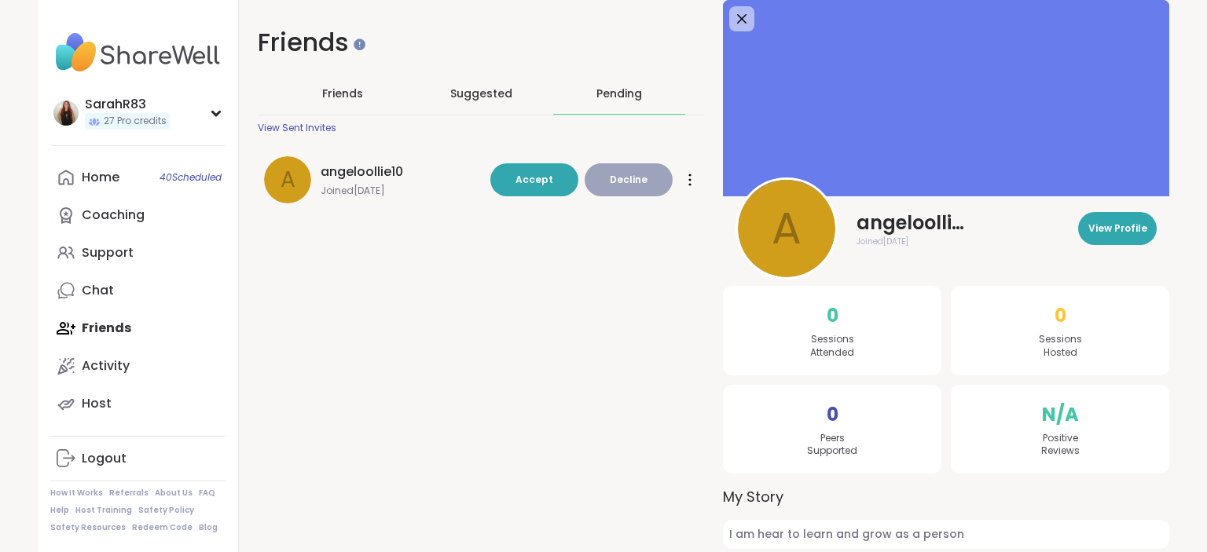
click at [358, 171] on span "angeloollie10" at bounding box center [362, 172] width 82 height 19
click at [413, 280] on div "Friends Friends Suggested Pending View Sent Invites a angeloollie10 Joined [DAT…" at bounding box center [704, 296] width 930 height 593
click at [99, 292] on div "Chat" at bounding box center [98, 290] width 32 height 17
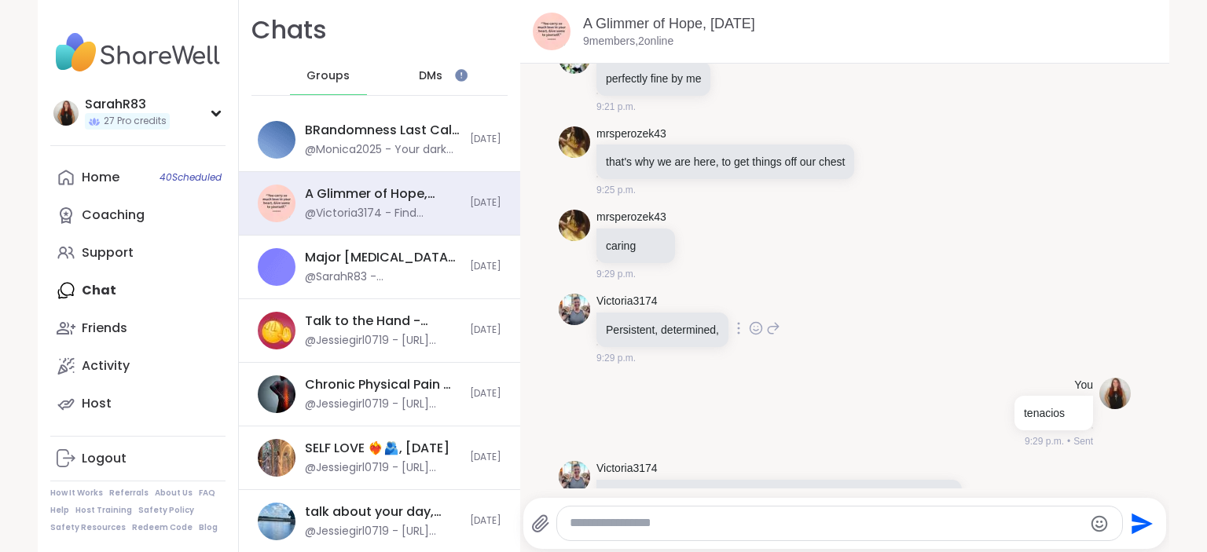
scroll to position [2624, 0]
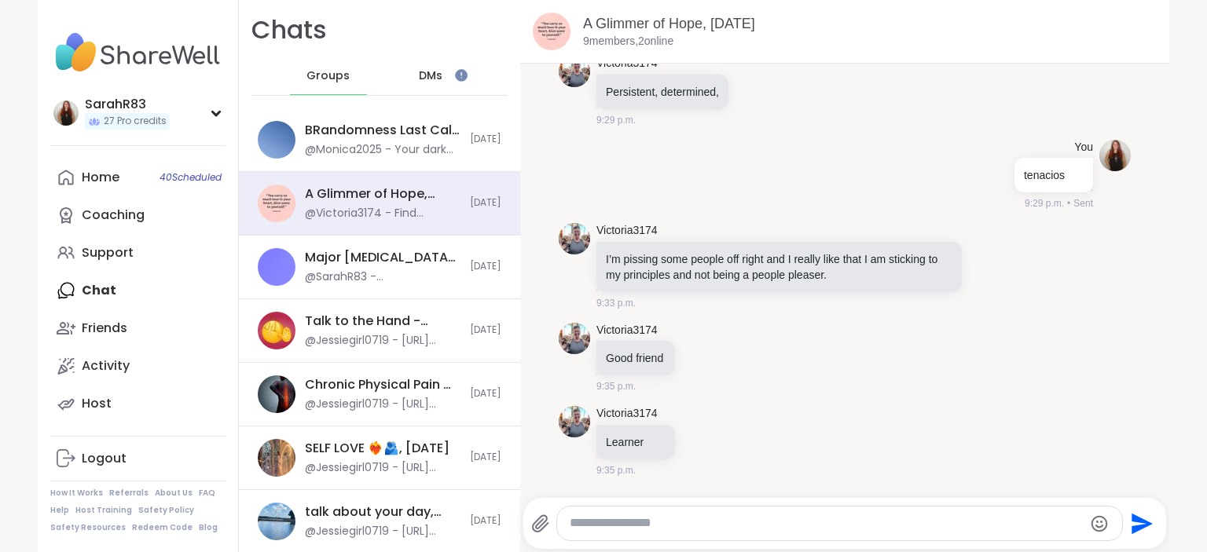
click at [419, 76] on div "DMs" at bounding box center [431, 76] width 77 height 38
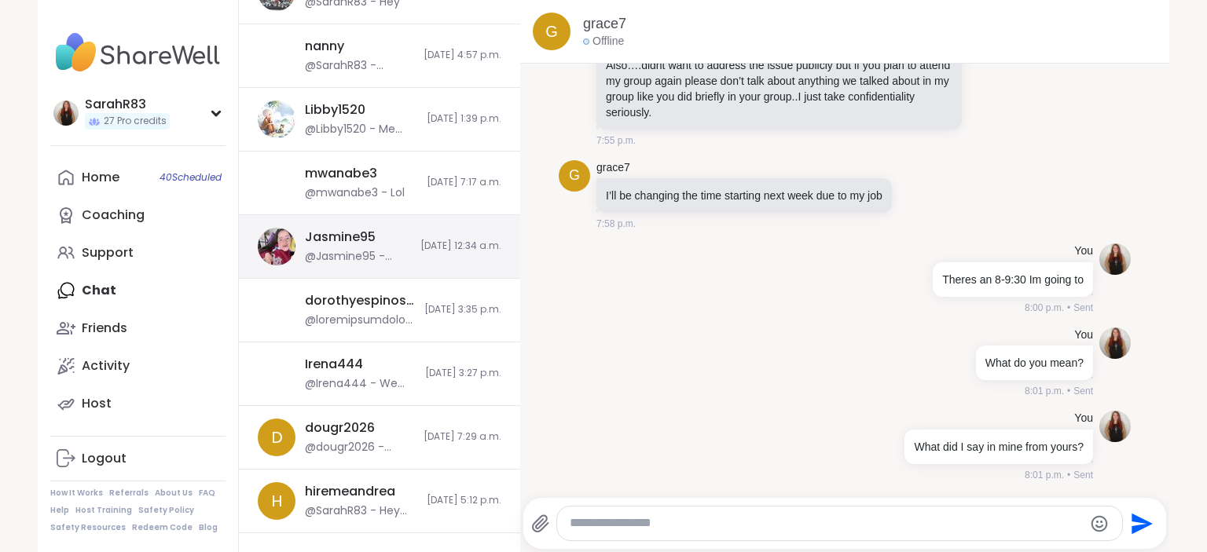
scroll to position [1164, 0]
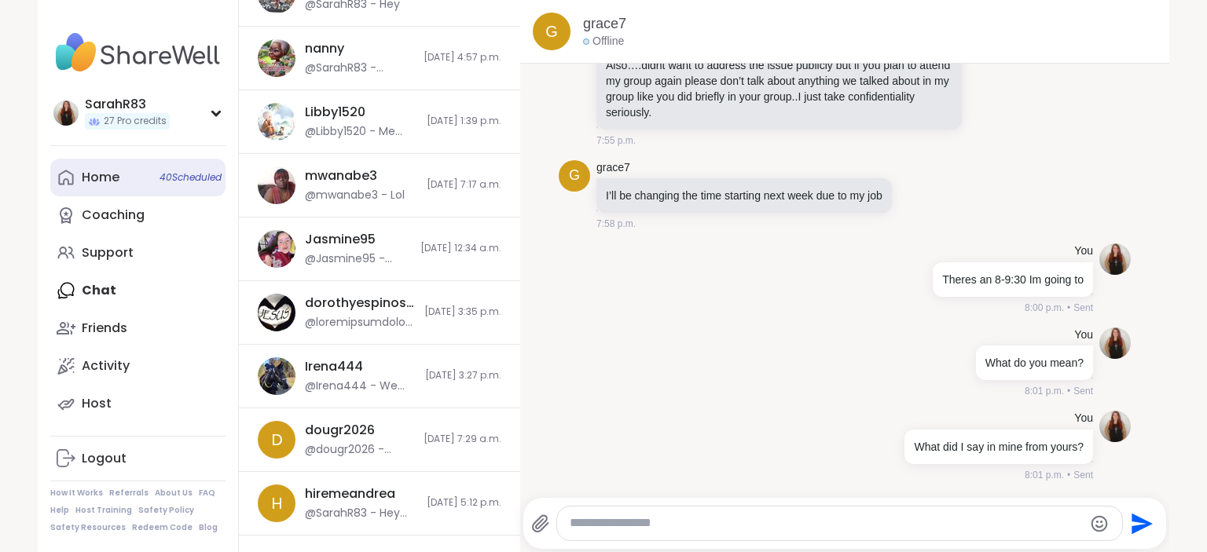
click at [181, 185] on link "Home 40 Scheduled" at bounding box center [137, 178] width 175 height 38
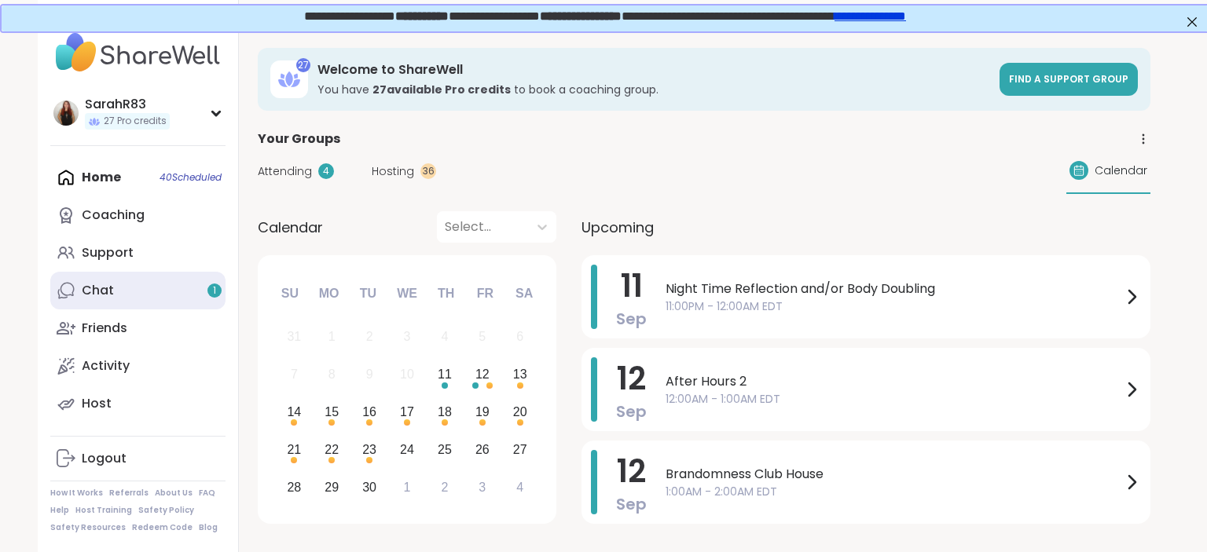
click at [137, 297] on link "Chat 1" at bounding box center [137, 291] width 175 height 38
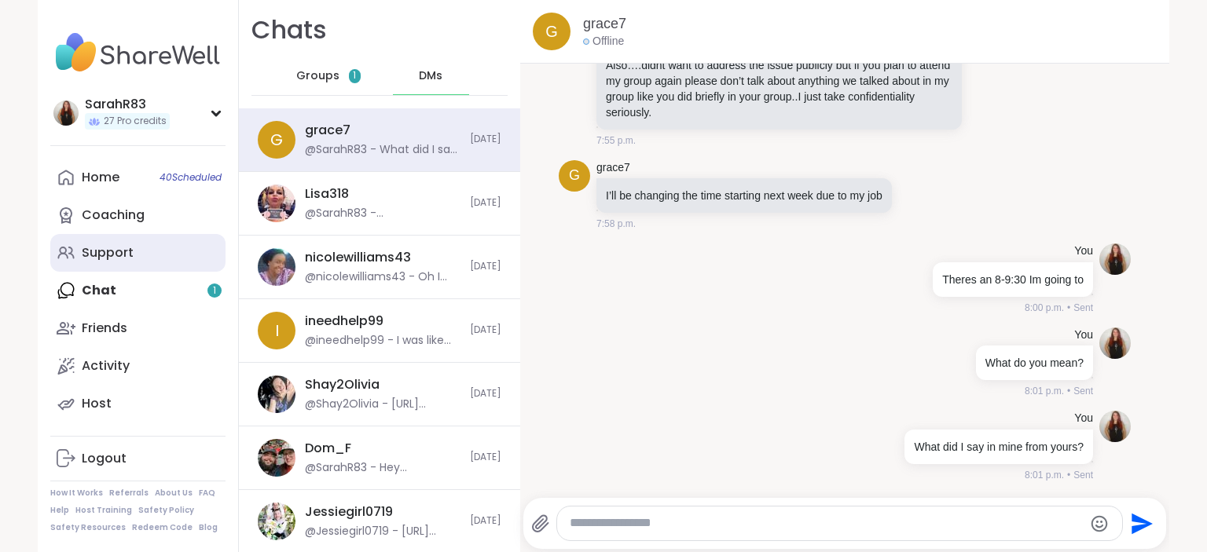
scroll to position [2425, 0]
click at [93, 262] on link "Support" at bounding box center [137, 253] width 175 height 38
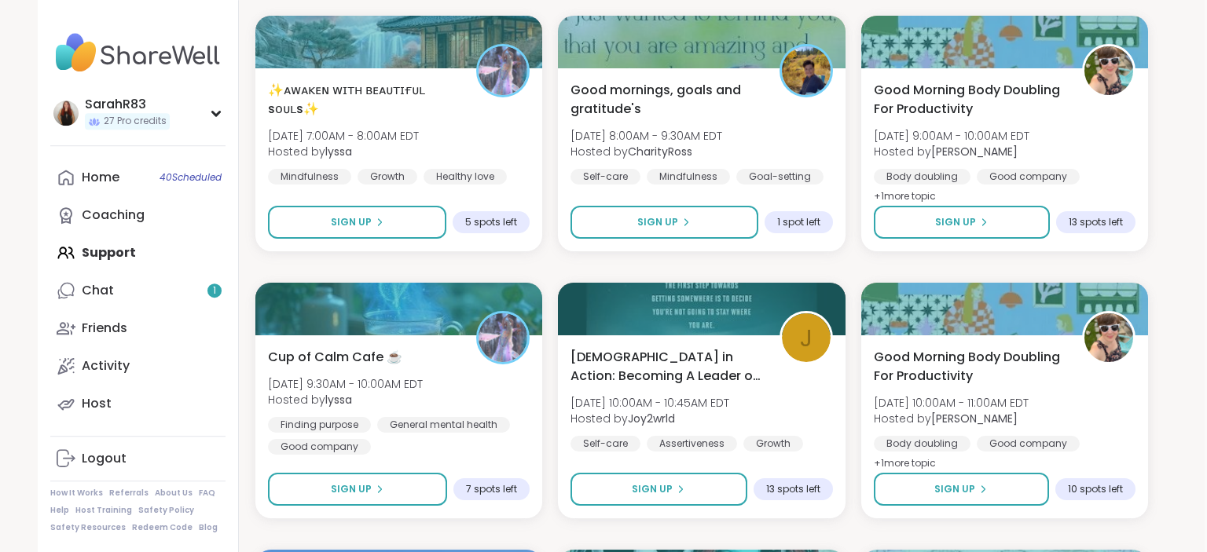
scroll to position [852, 2]
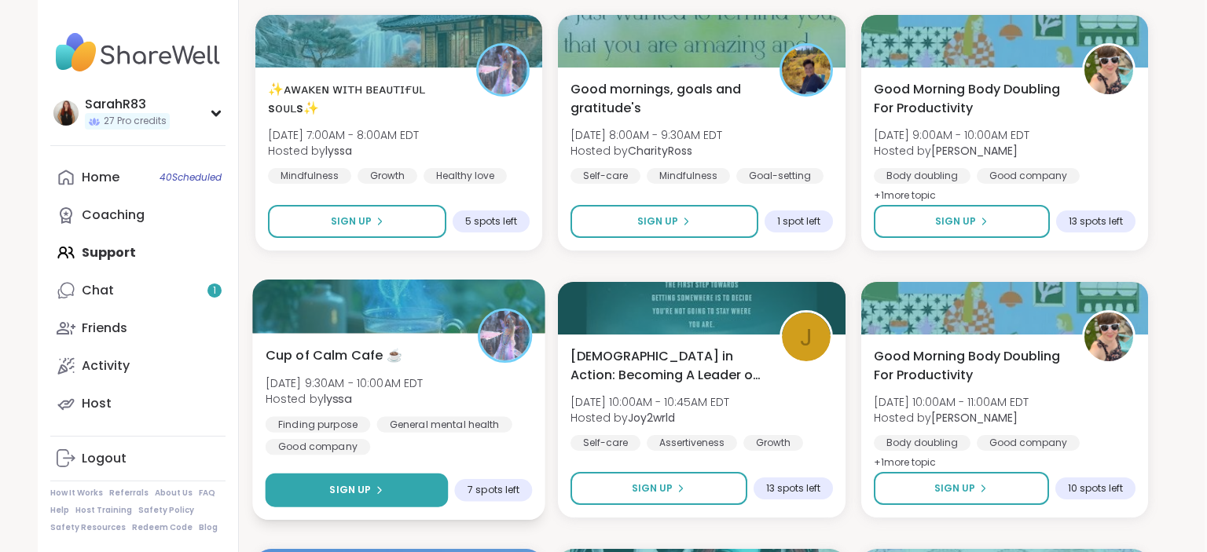
click at [424, 486] on button "Sign Up" at bounding box center [357, 491] width 183 height 34
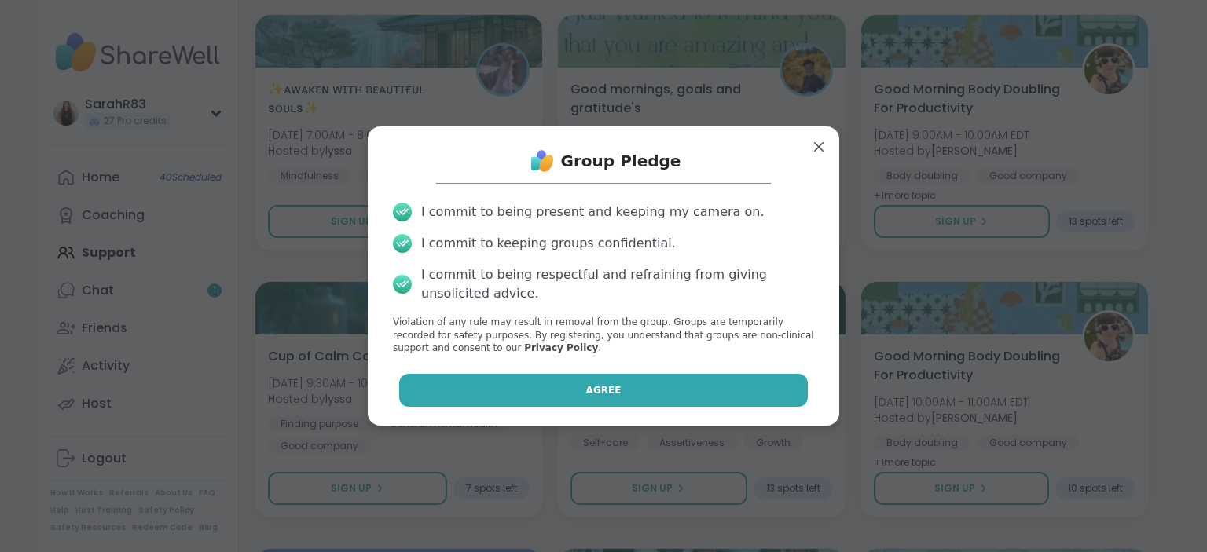
click at [523, 385] on button "Agree" at bounding box center [603, 390] width 409 height 33
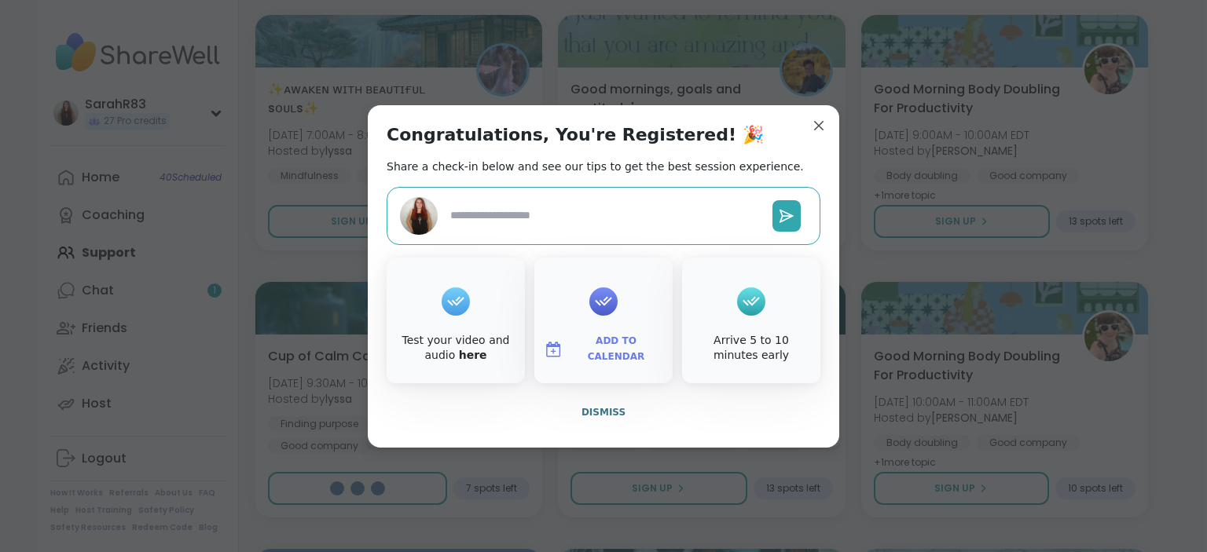
type textarea "*"
click at [591, 416] on span "Dismiss" at bounding box center [603, 412] width 44 height 11
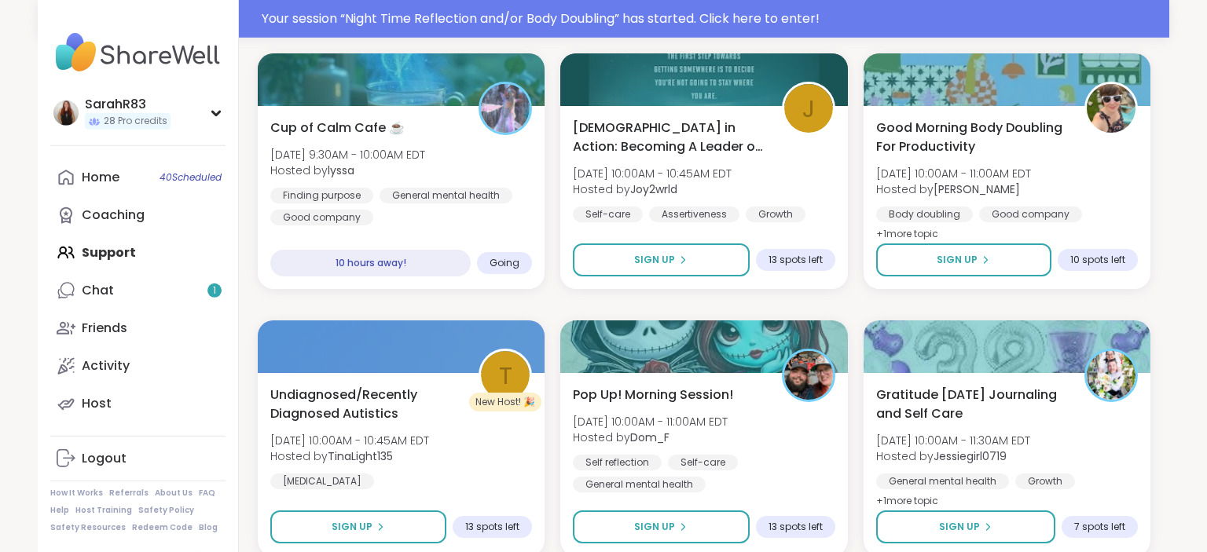
scroll to position [1145, 0]
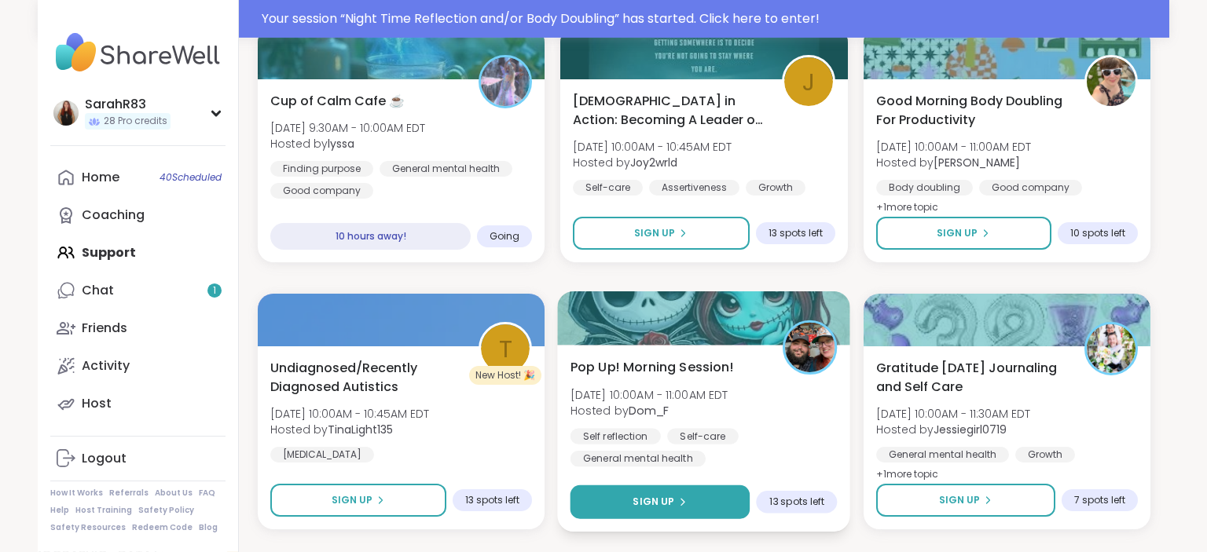
click at [662, 508] on button "Sign Up" at bounding box center [660, 503] width 180 height 34
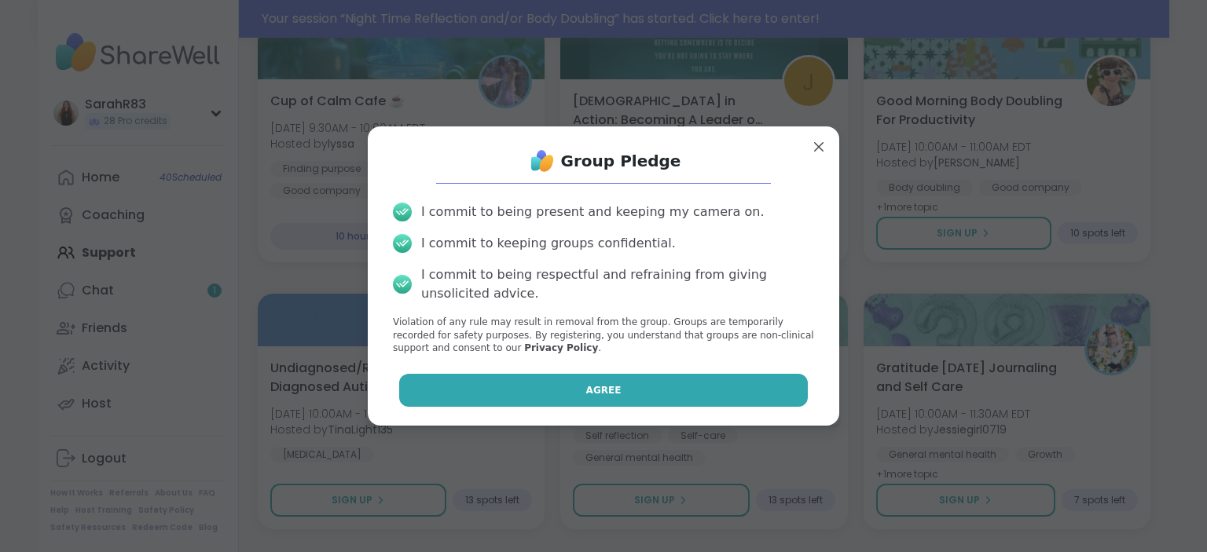
click at [636, 387] on button "Agree" at bounding box center [603, 390] width 409 height 33
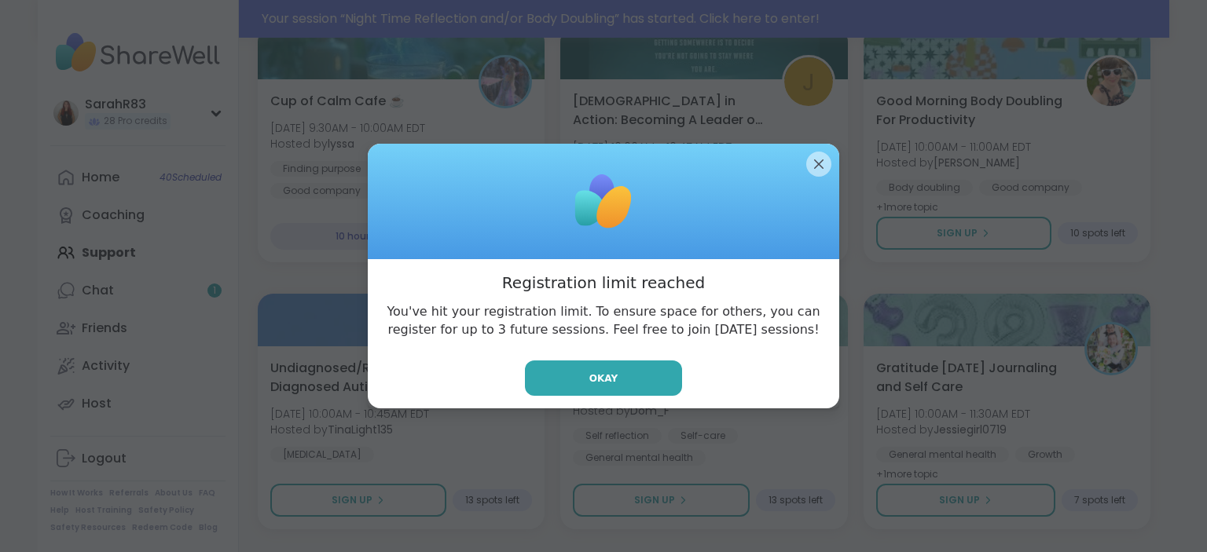
click at [636, 387] on button "Okay" at bounding box center [603, 378] width 157 height 35
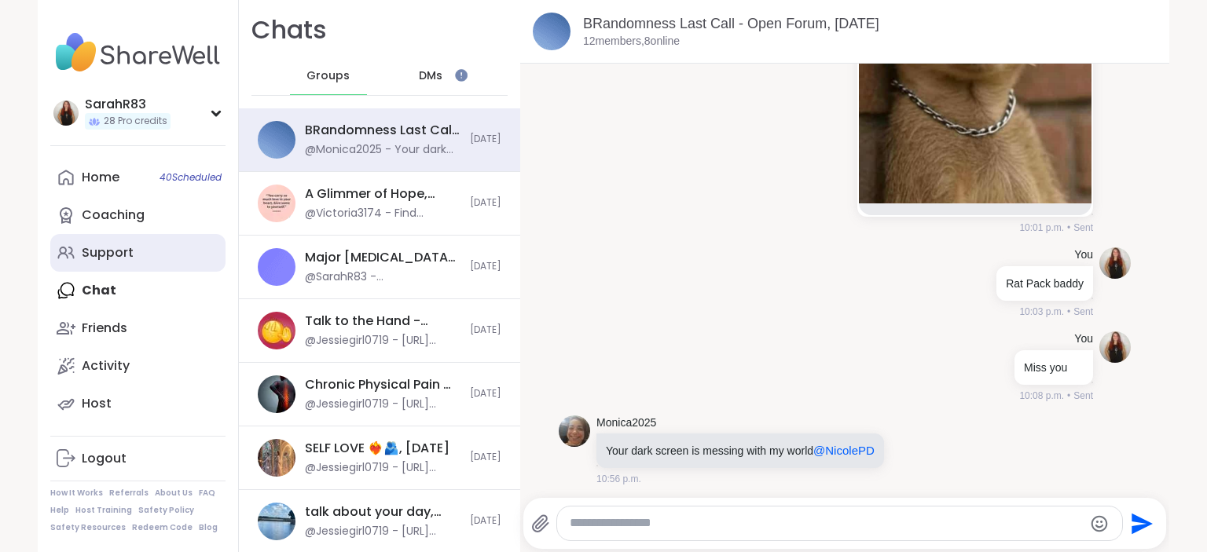
click at [147, 250] on link "Support" at bounding box center [137, 253] width 175 height 38
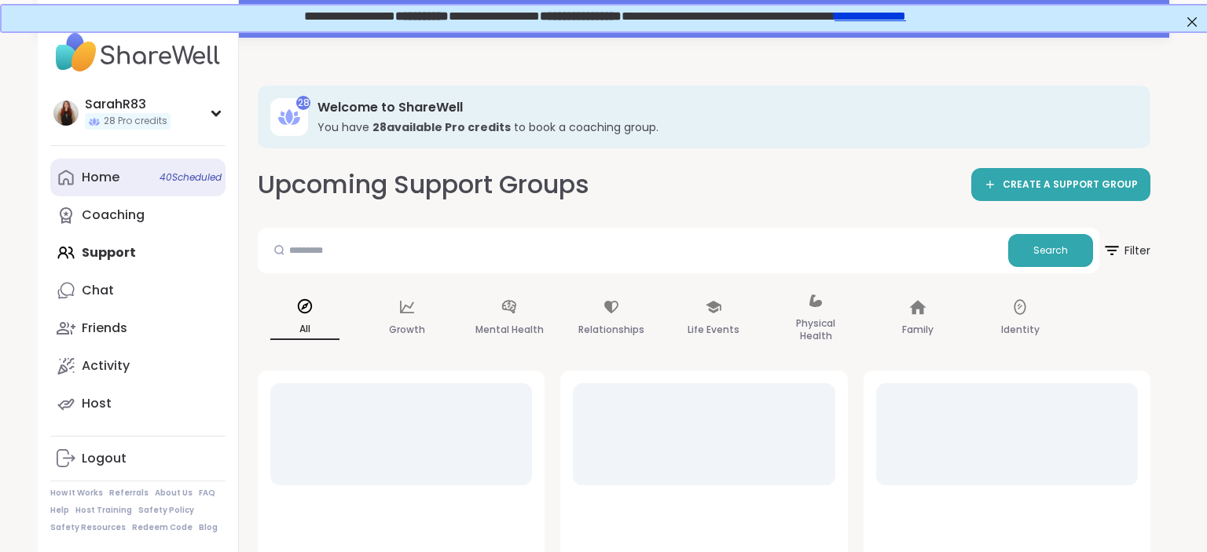
click at [113, 181] on div "Home 40 Scheduled" at bounding box center [101, 177] width 38 height 17
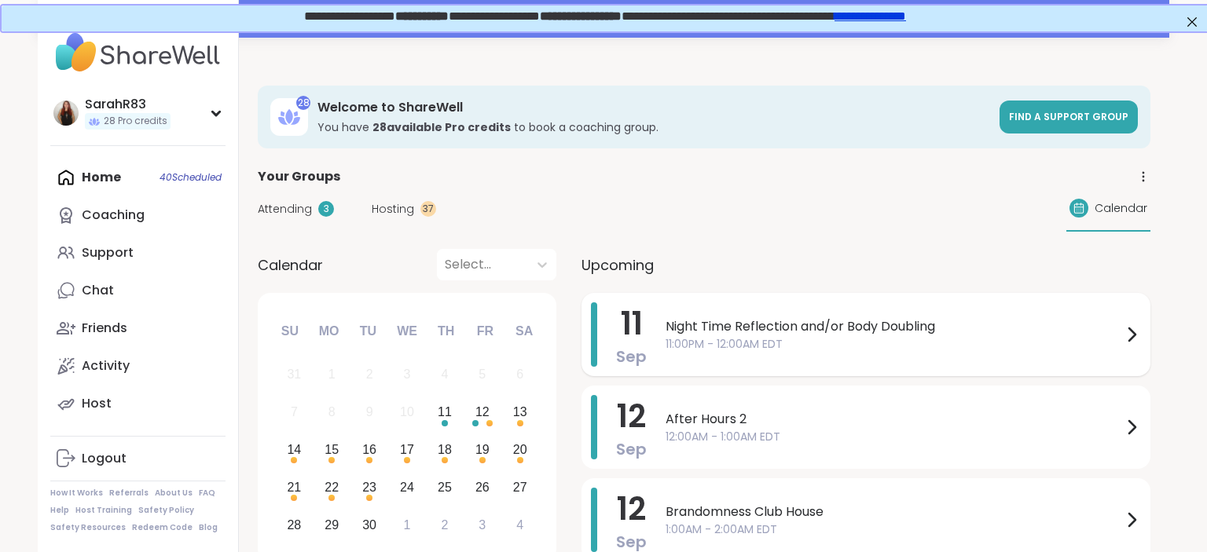
click at [621, 321] on span "11" at bounding box center [632, 324] width 22 height 44
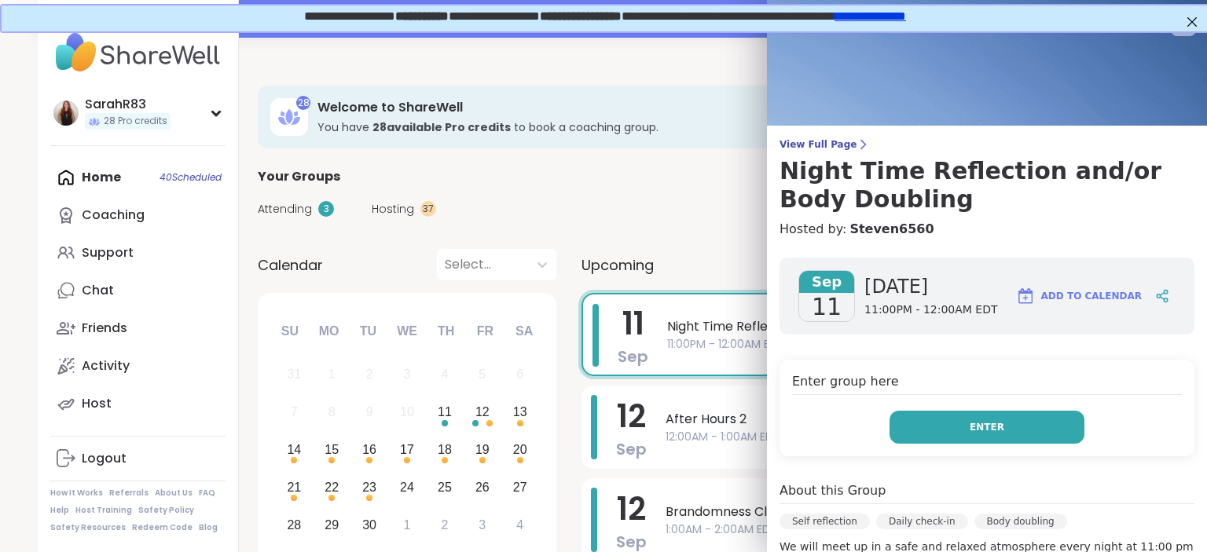
click at [942, 423] on button "Enter" at bounding box center [986, 427] width 195 height 33
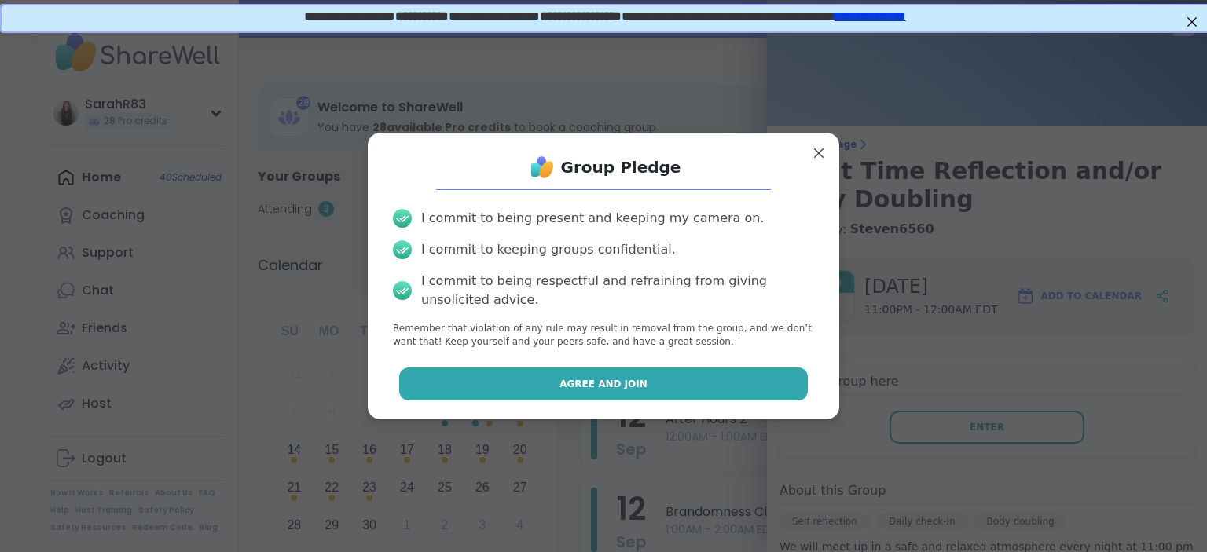
click at [780, 379] on button "Agree and Join" at bounding box center [603, 384] width 409 height 33
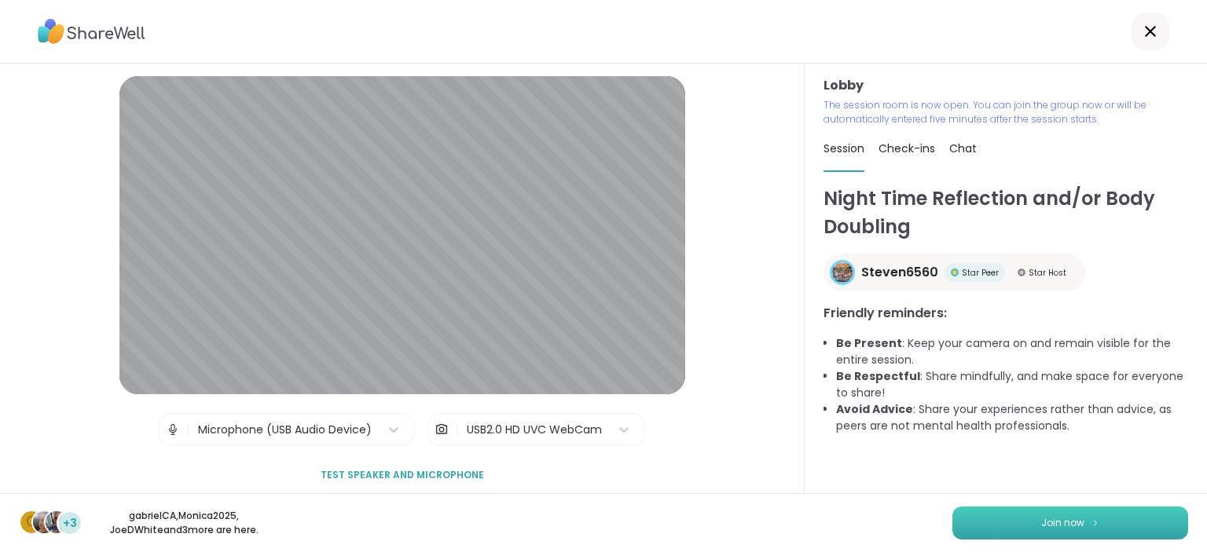
click at [1009, 523] on button "Join now" at bounding box center [1070, 523] width 236 height 33
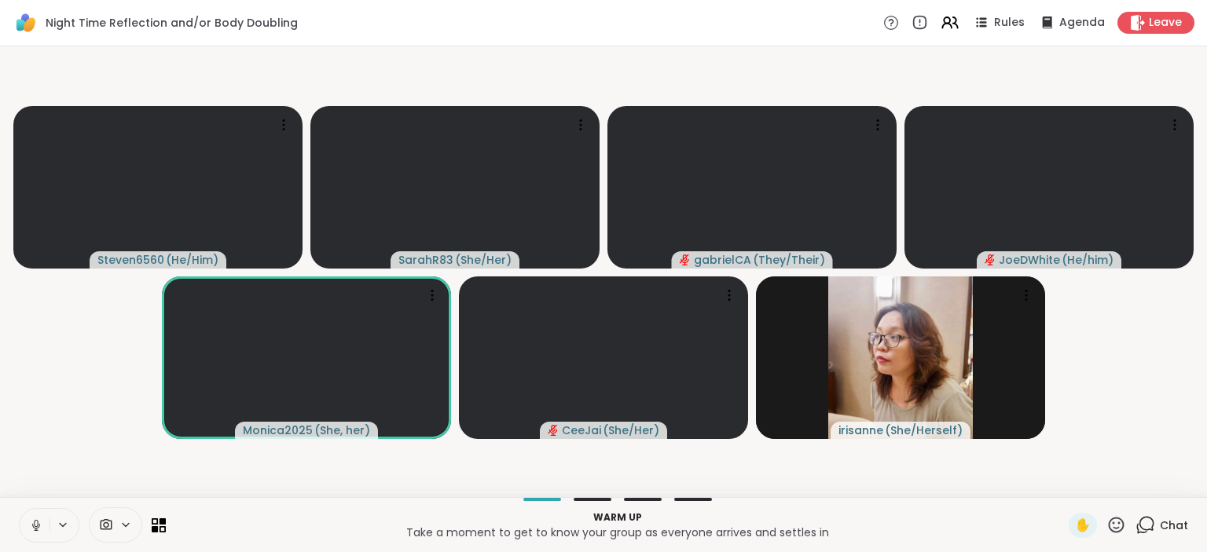
click at [38, 519] on icon at bounding box center [36, 526] width 14 height 14
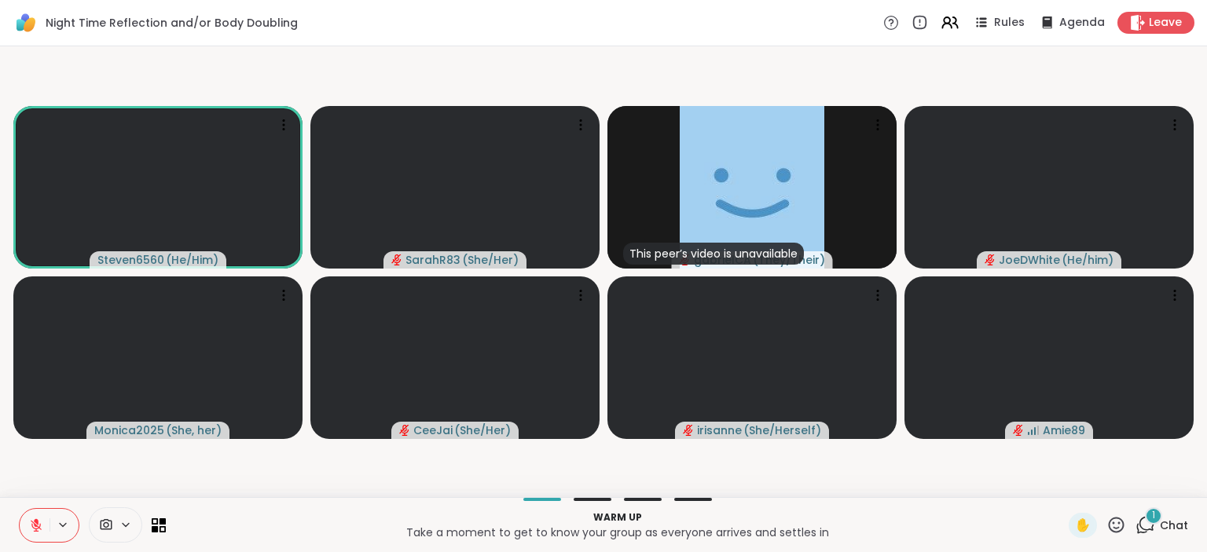
click at [1147, 522] on icon at bounding box center [1145, 525] width 20 height 20
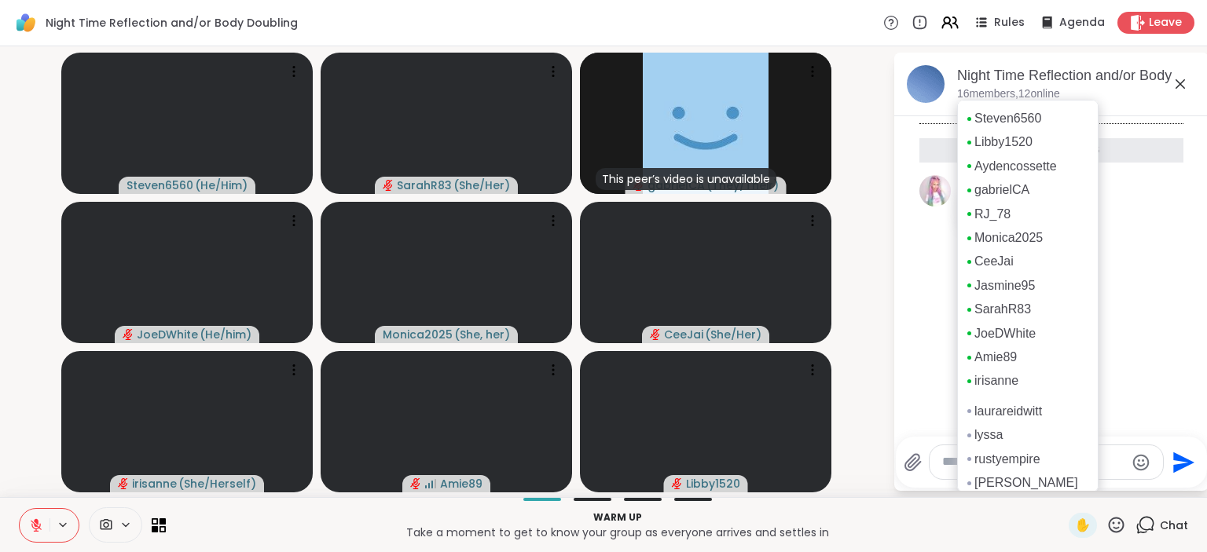
scroll to position [9, 0]
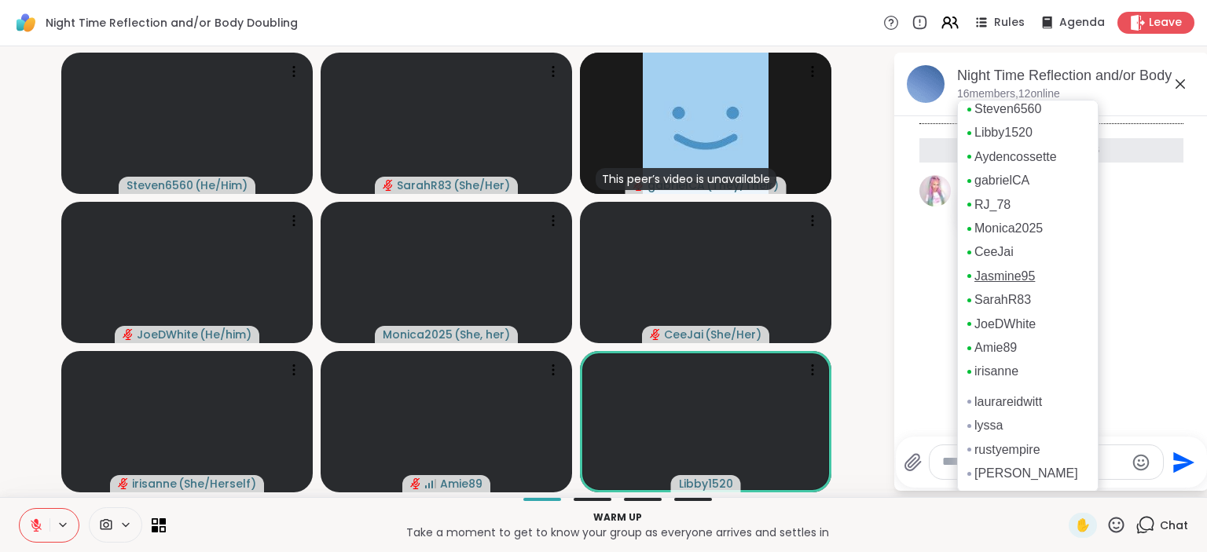
click at [1004, 275] on link "Jasmine95" at bounding box center [1004, 276] width 60 height 17
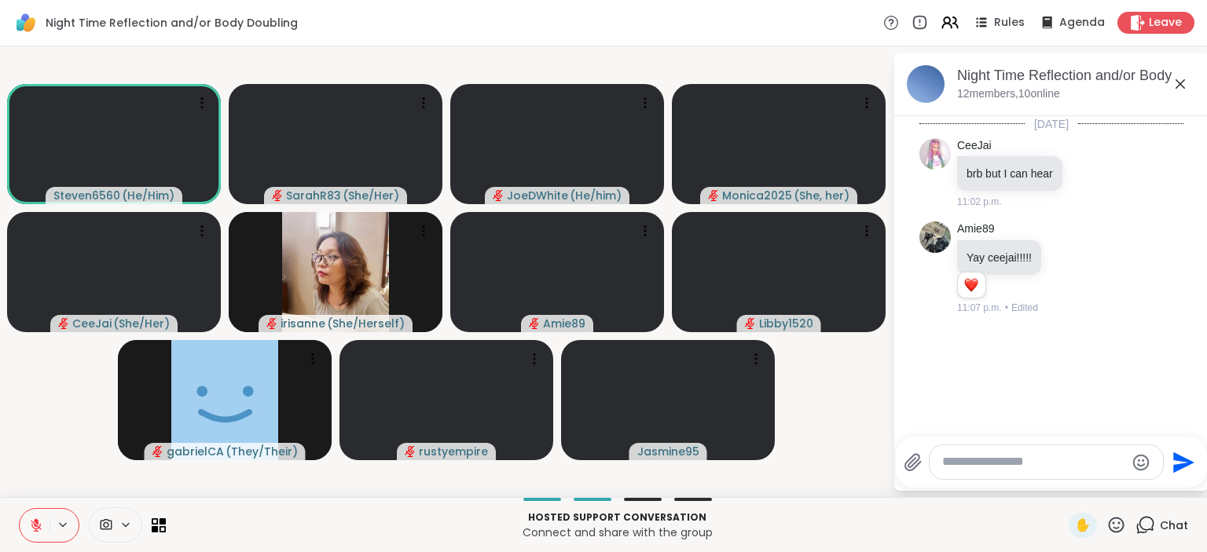
click at [40, 535] on button at bounding box center [35, 525] width 30 height 33
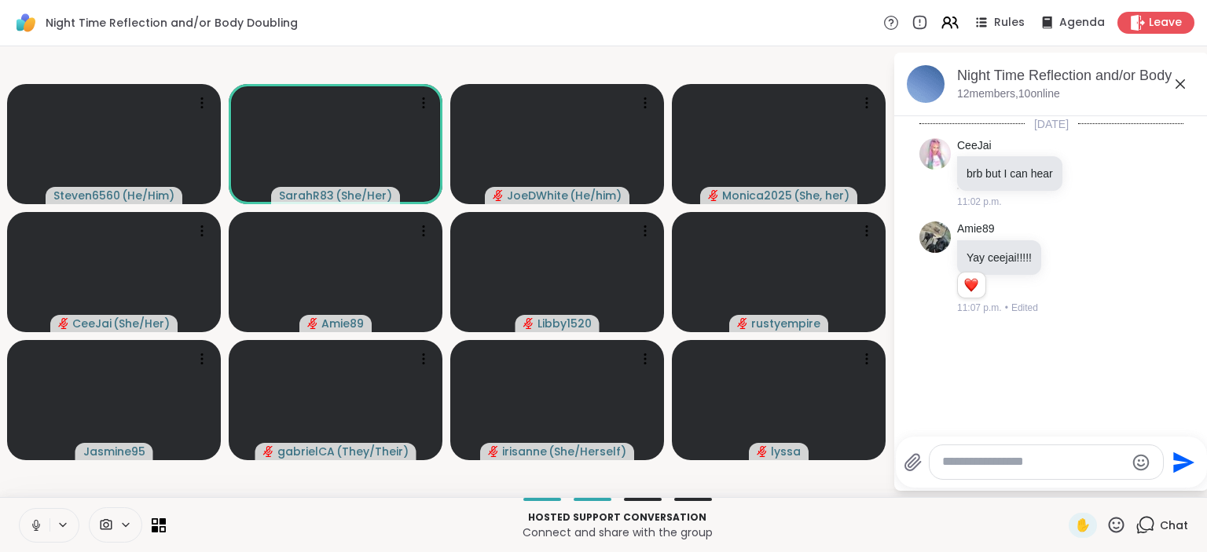
click at [41, 534] on button at bounding box center [35, 525] width 30 height 33
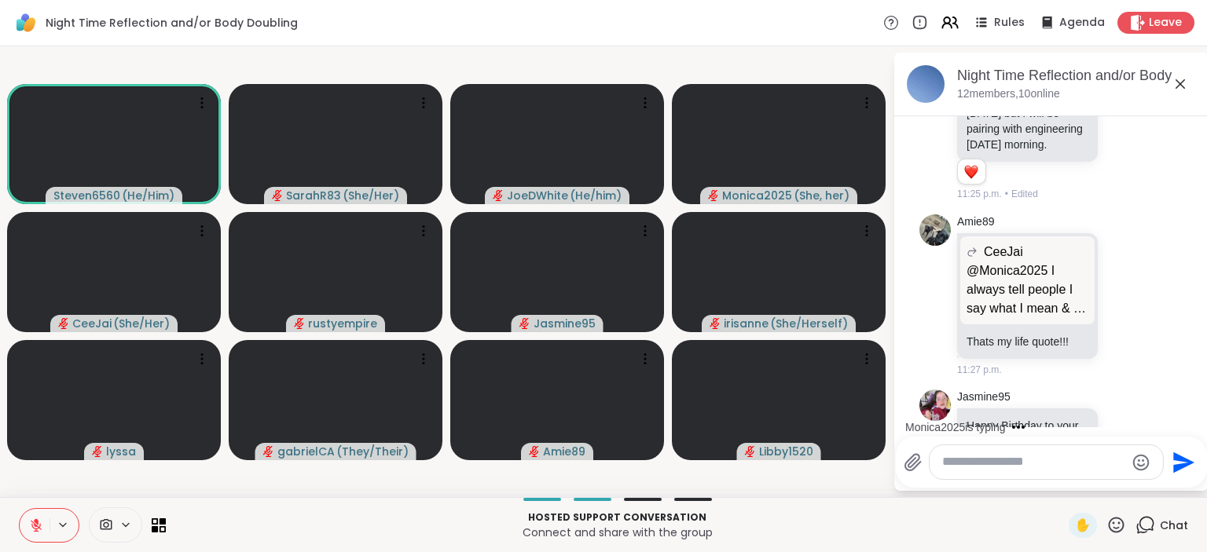
scroll to position [2620, 0]
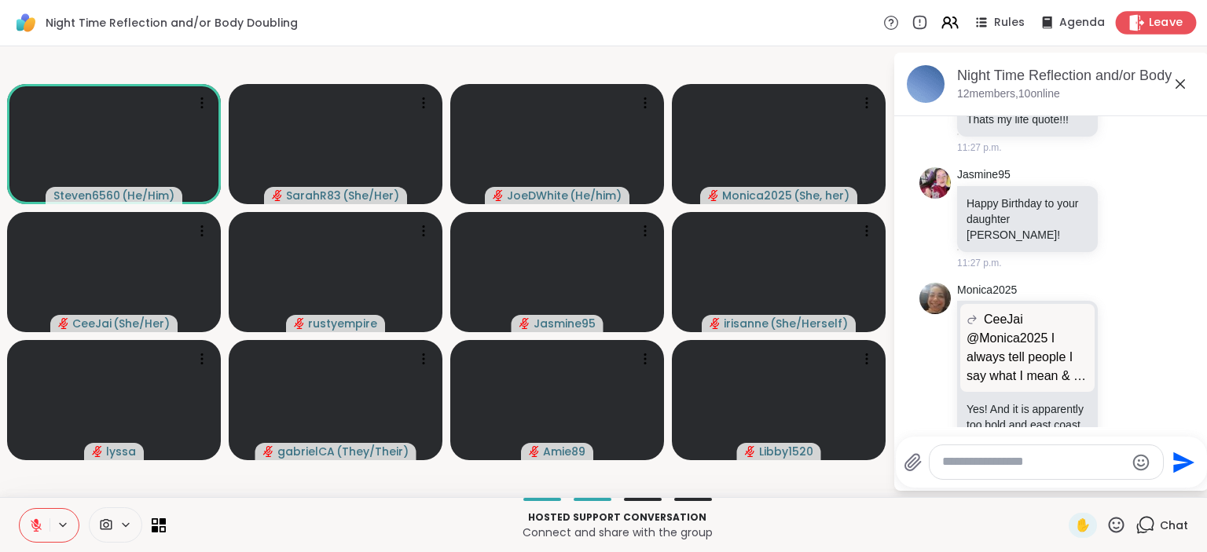
click at [1154, 17] on span "Leave" at bounding box center [1166, 23] width 35 height 16
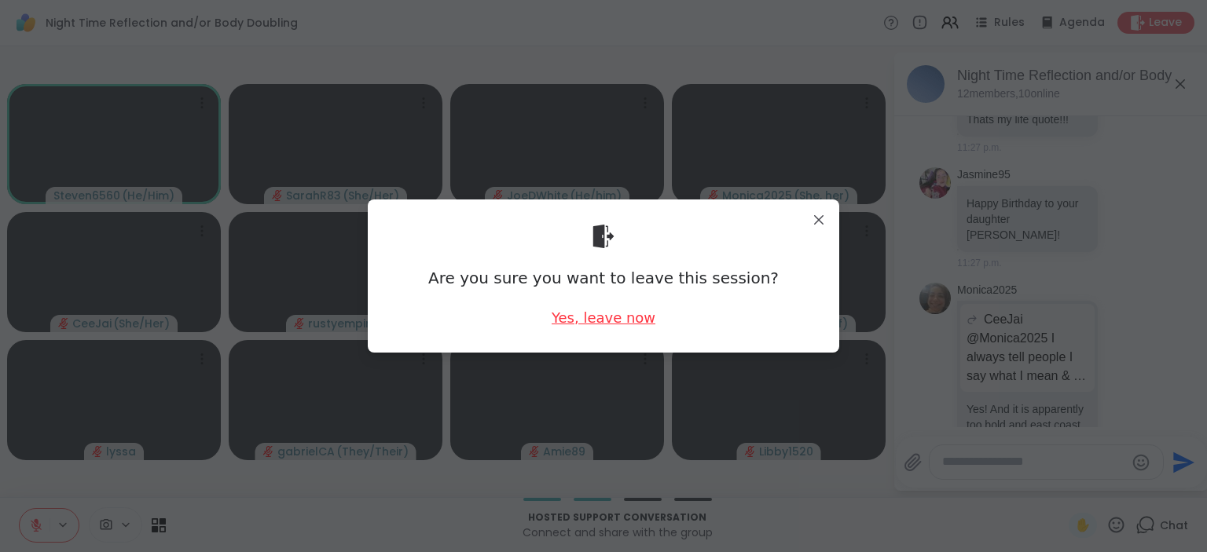
click at [610, 323] on div "Yes, leave now" at bounding box center [604, 318] width 104 height 20
